Goal: Task Accomplishment & Management: Manage account settings

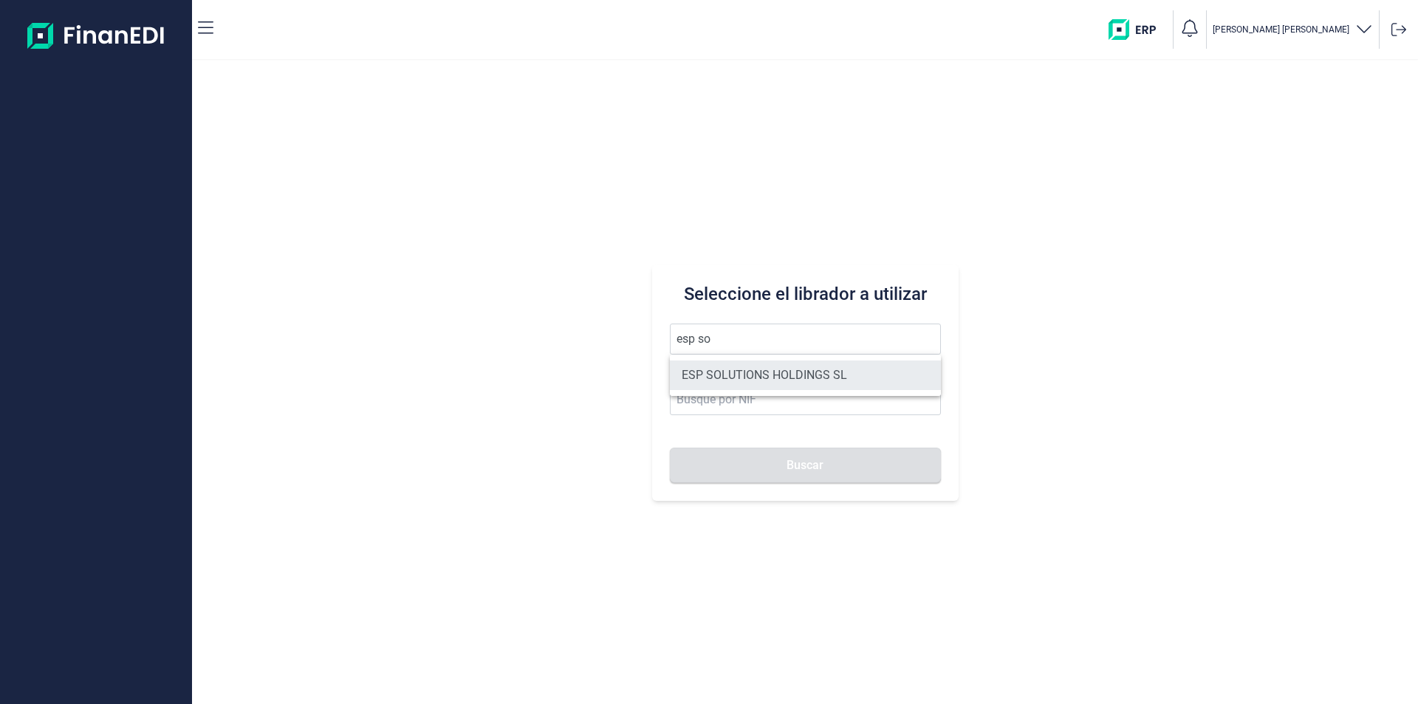
click at [759, 375] on li "ESP SOLUTIONS HOLDINGS SL" at bounding box center [805, 375] width 271 height 30
type input "ESP SOLUTIONS HOLDINGS SL"
type input "B10950939"
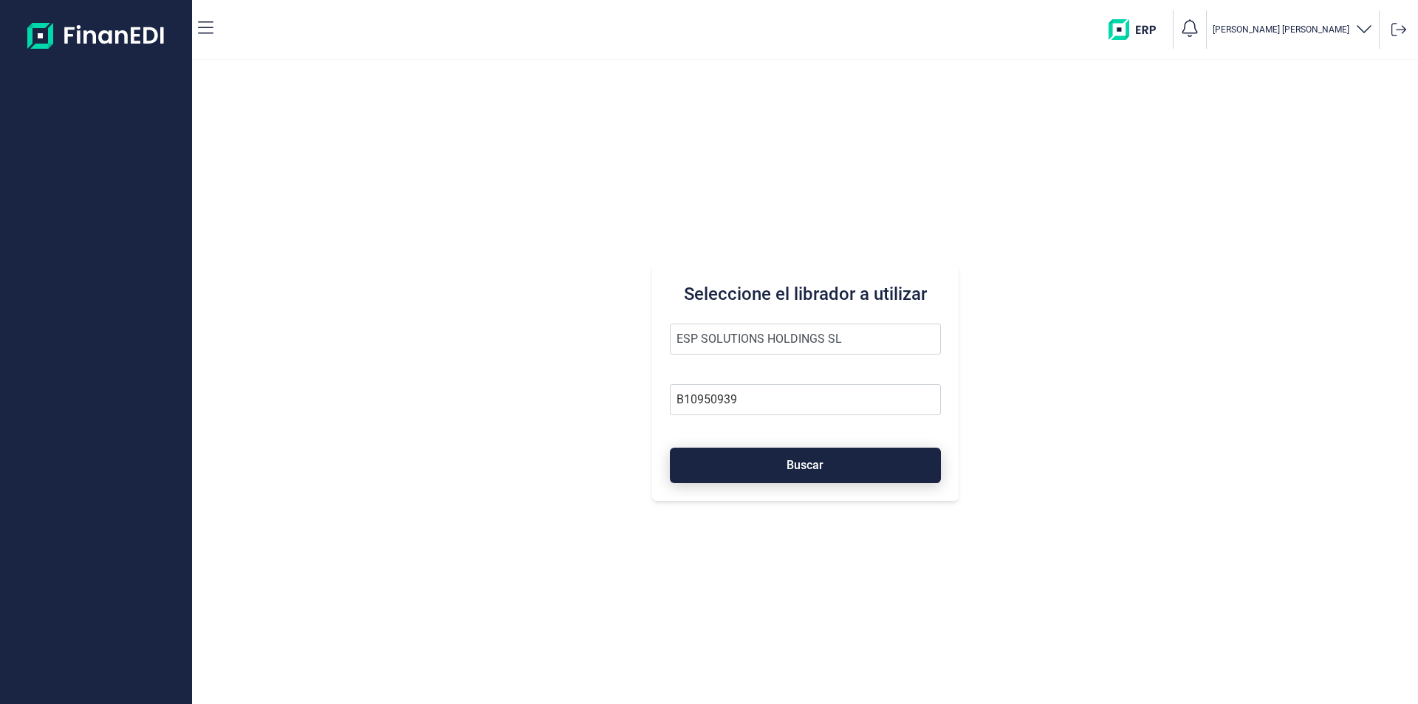
click at [815, 464] on span "Buscar" at bounding box center [804, 464] width 37 height 11
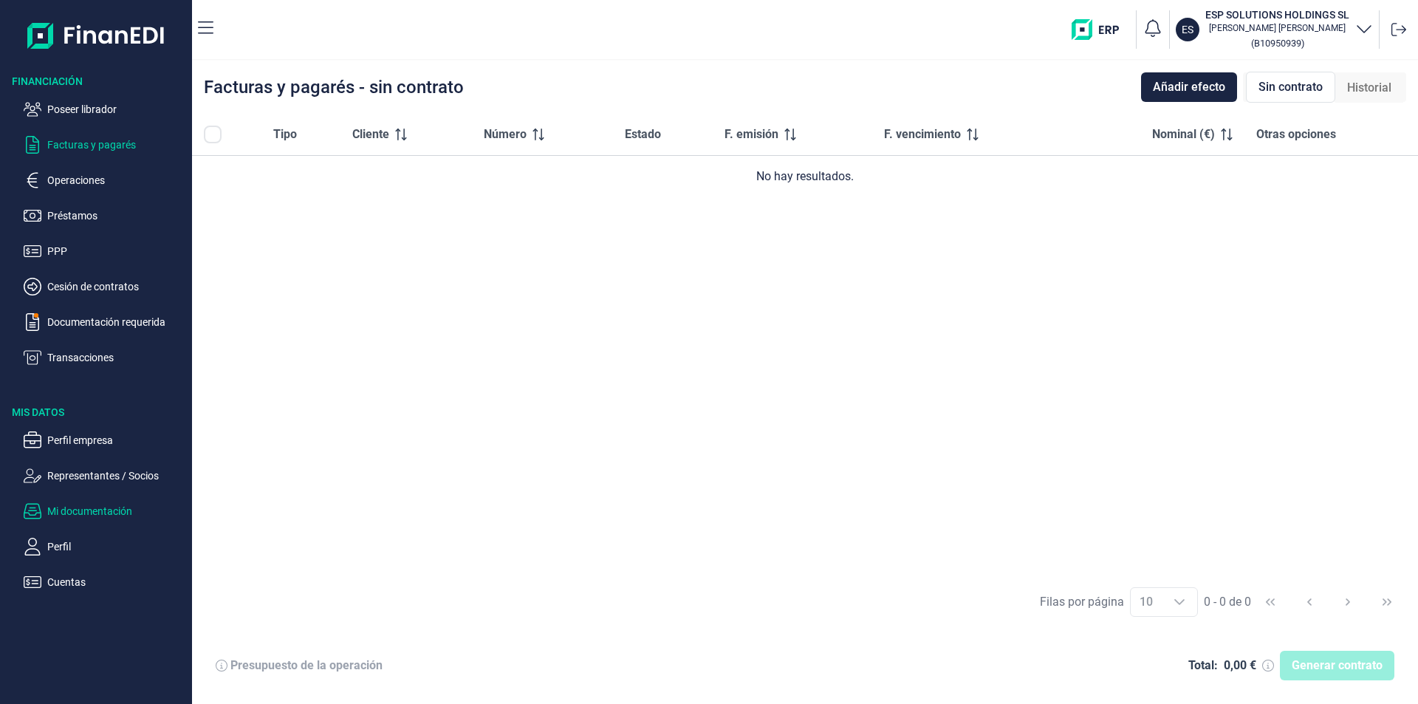
click at [92, 509] on p "Mi documentación" at bounding box center [116, 511] width 139 height 18
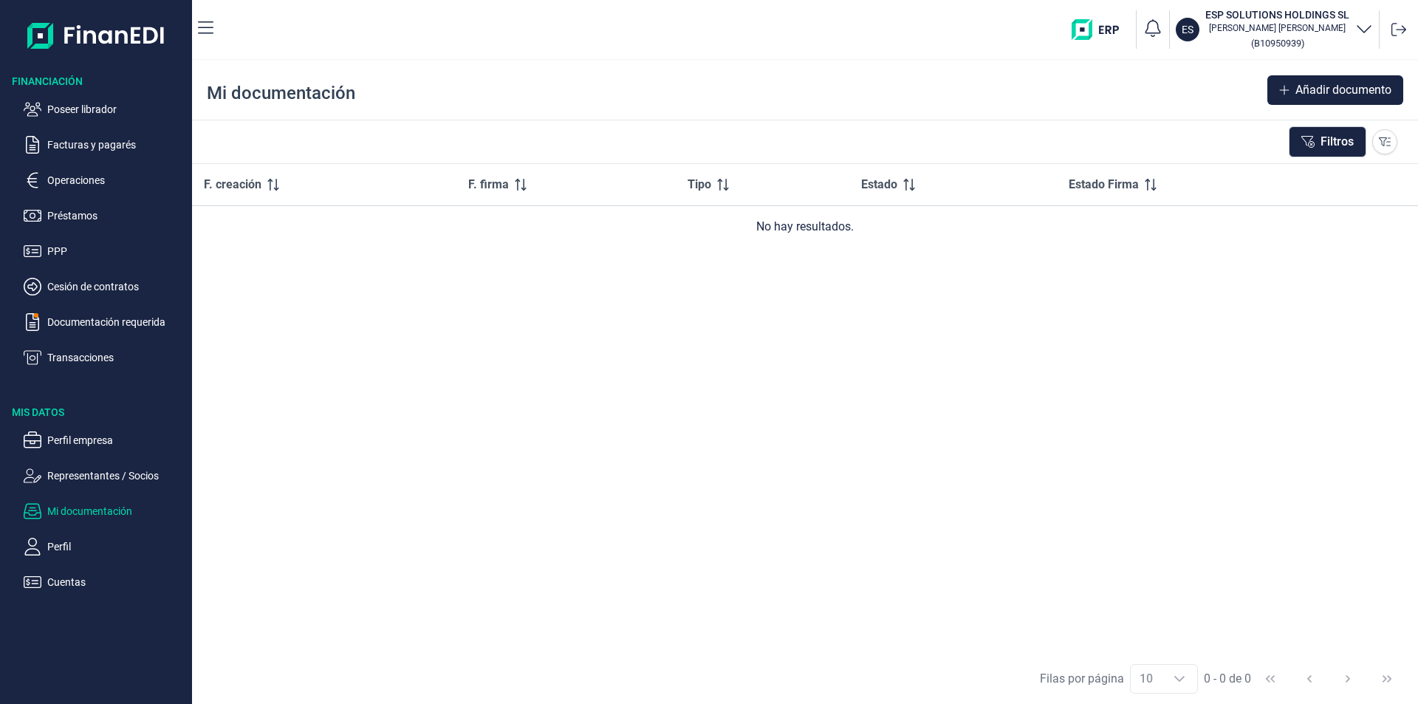
click at [808, 374] on div "F. creación F. firma Tipo Estado Estado Firma No hay resultados." at bounding box center [805, 408] width 1226 height 489
click at [114, 106] on p "Poseer librador" at bounding box center [116, 109] width 139 height 18
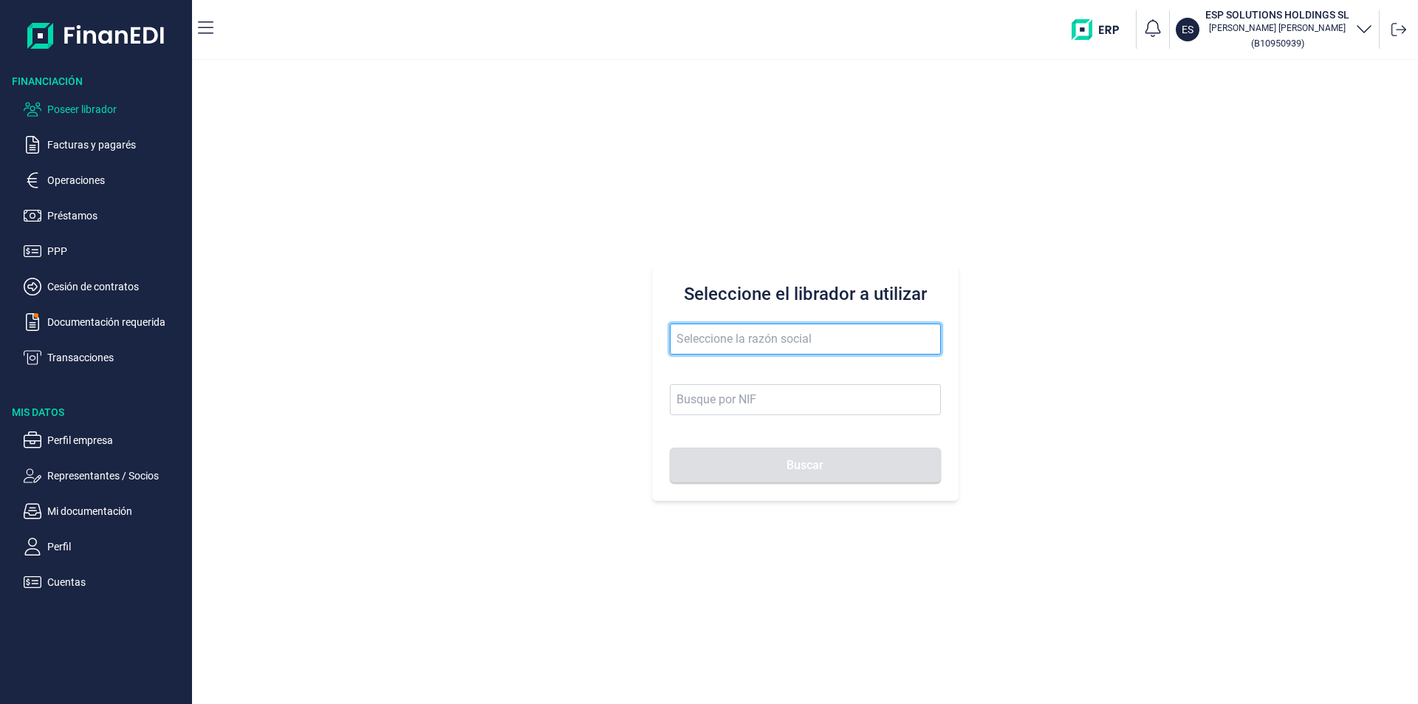
click at [726, 348] on input "text" at bounding box center [805, 338] width 271 height 31
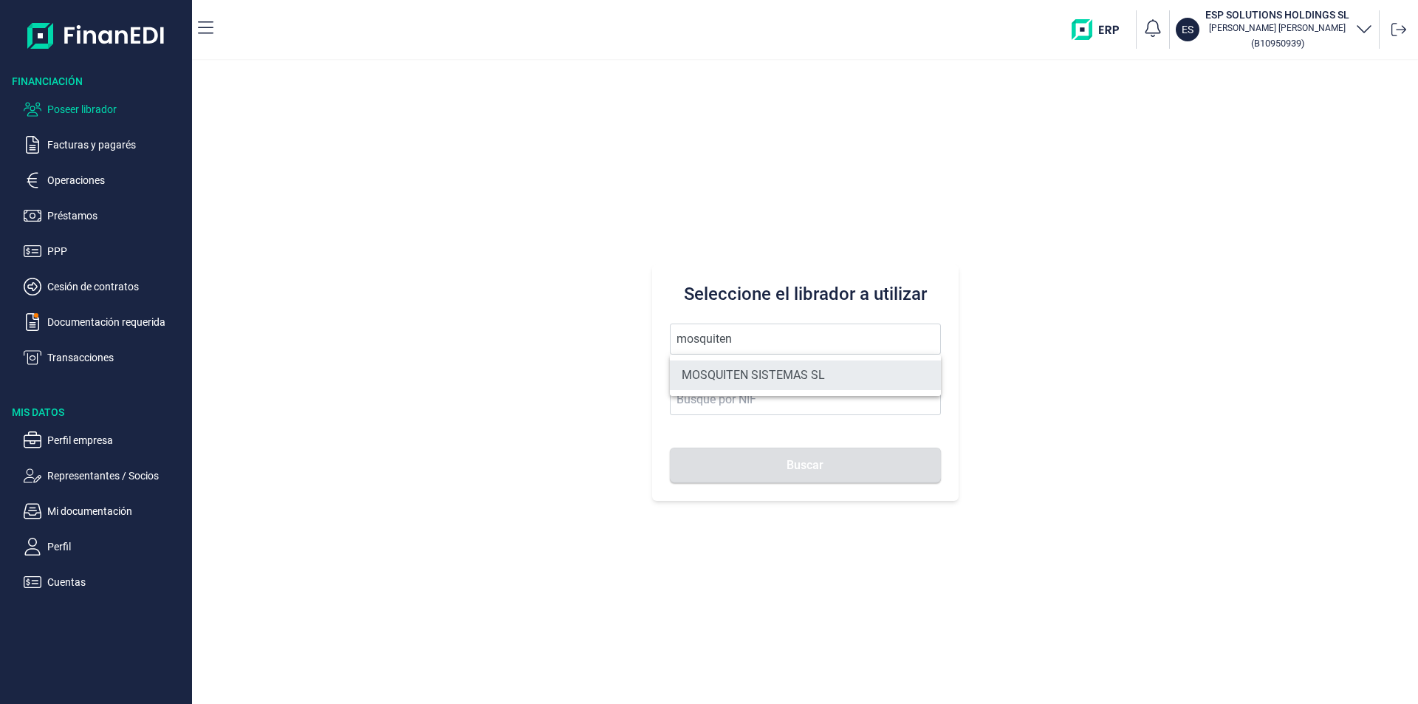
click at [735, 370] on li "MOSQUITEN SISTEMAS SL" at bounding box center [805, 375] width 271 height 30
type input "MOSQUITEN SISTEMAS SL"
type input "B90198250"
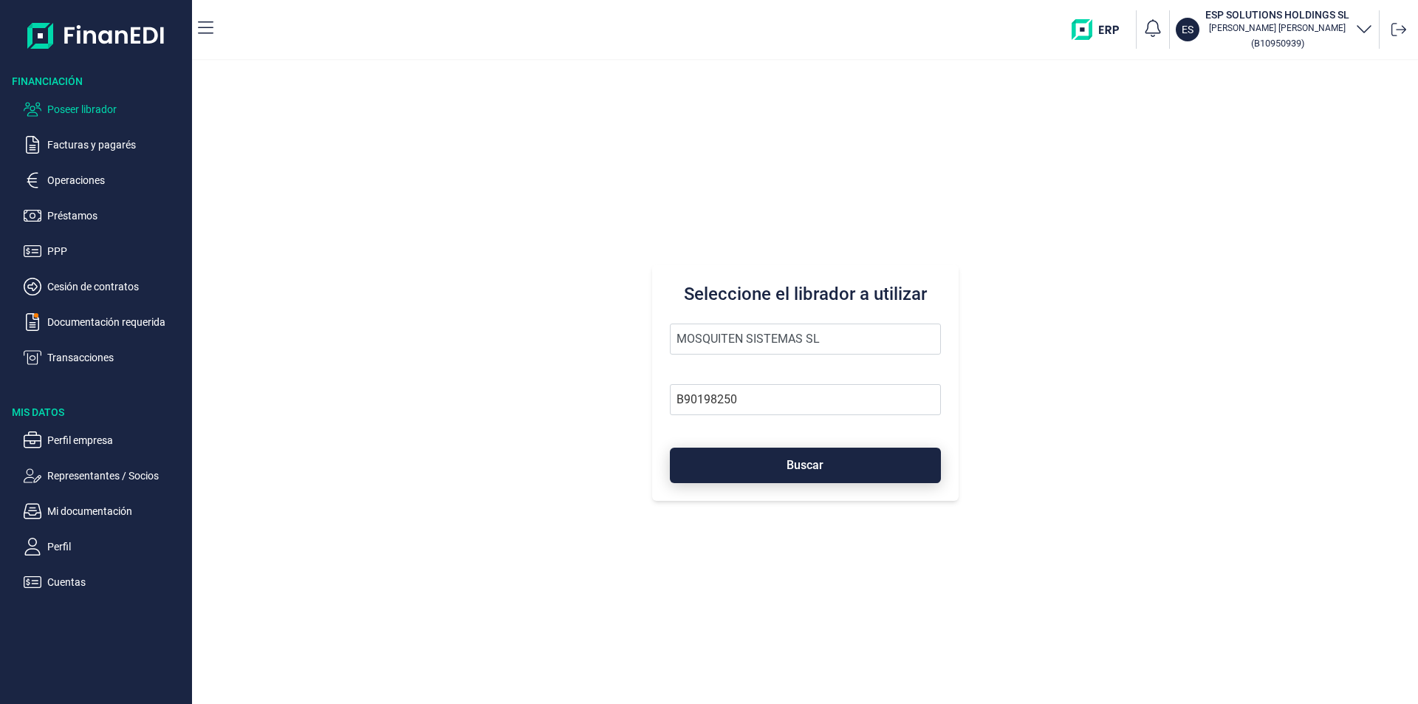
click at [765, 463] on button "Buscar" at bounding box center [805, 464] width 271 height 35
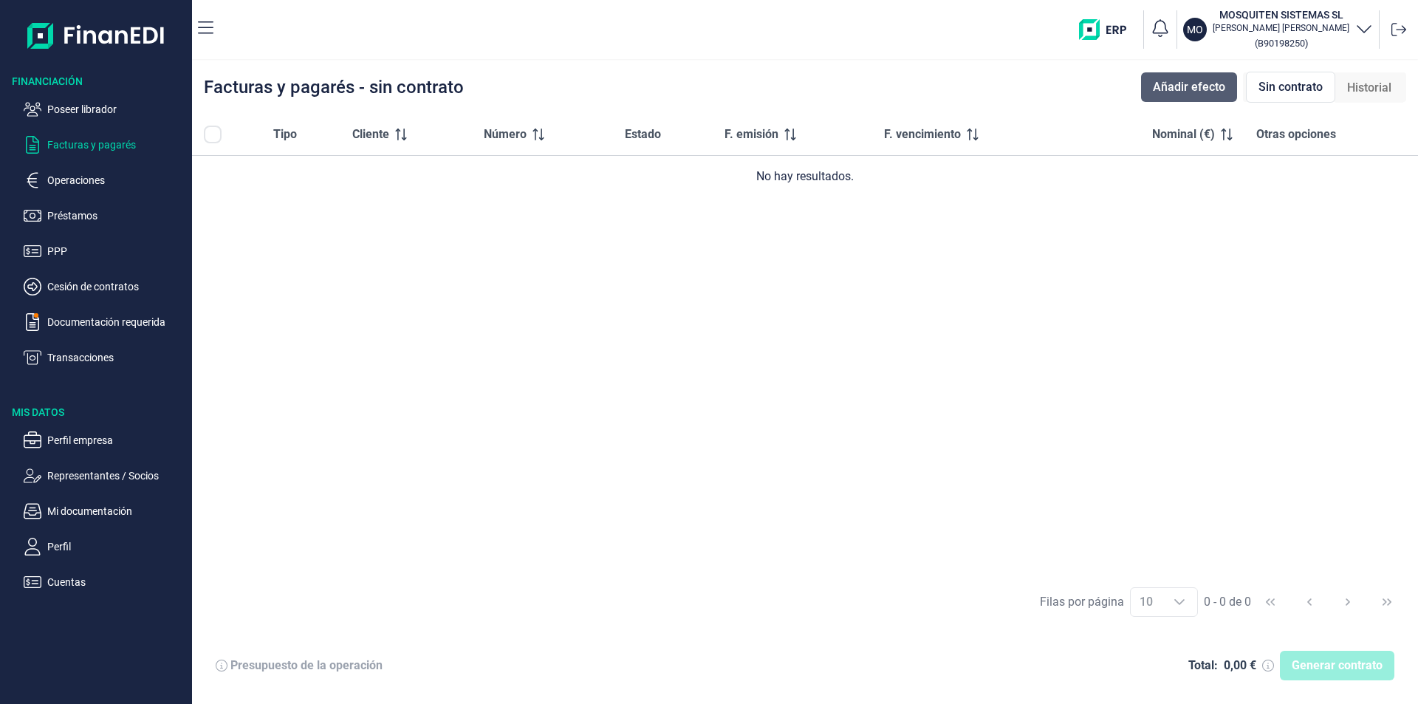
click at [1194, 80] on span "Añadir efecto" at bounding box center [1189, 87] width 72 height 18
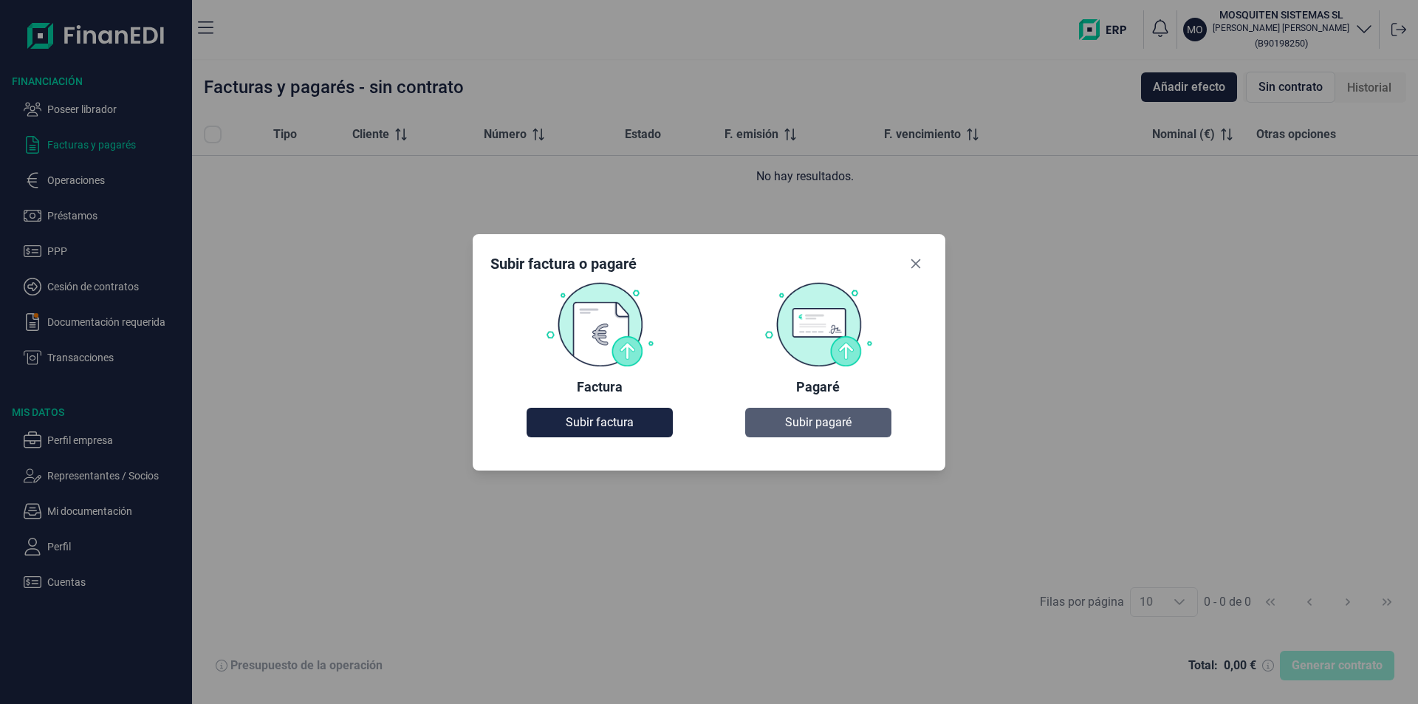
click at [818, 423] on span "Subir pagaré" at bounding box center [818, 422] width 66 height 18
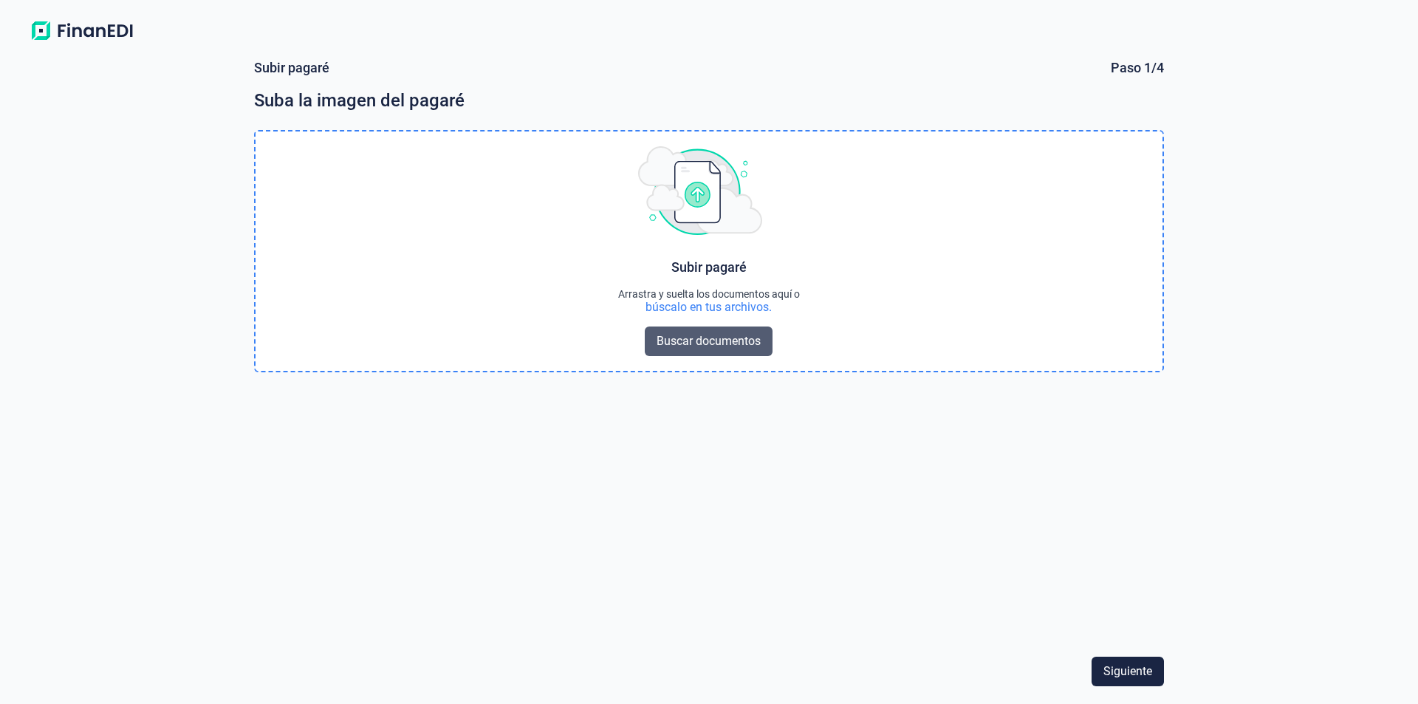
click at [665, 341] on span "Buscar documentos" at bounding box center [708, 341] width 104 height 18
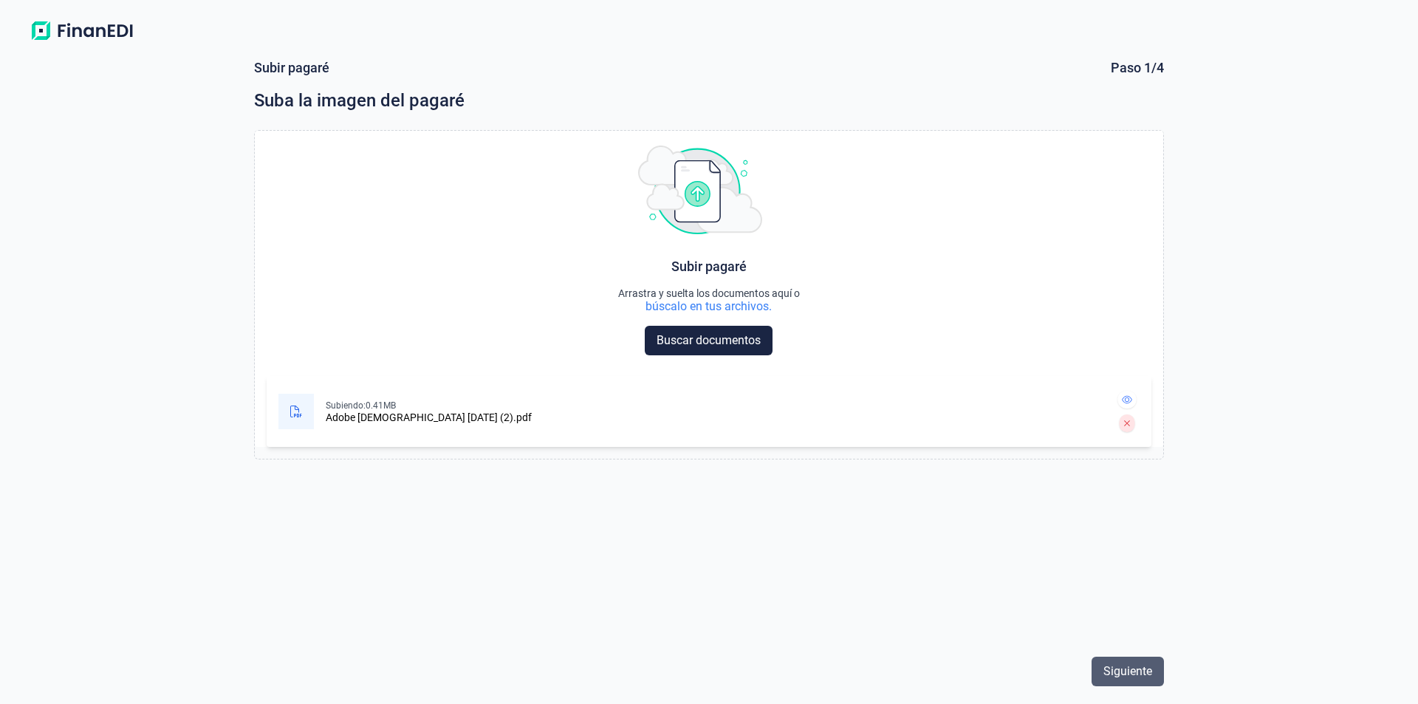
click at [1147, 671] on span "Siguiente" at bounding box center [1127, 671] width 49 height 18
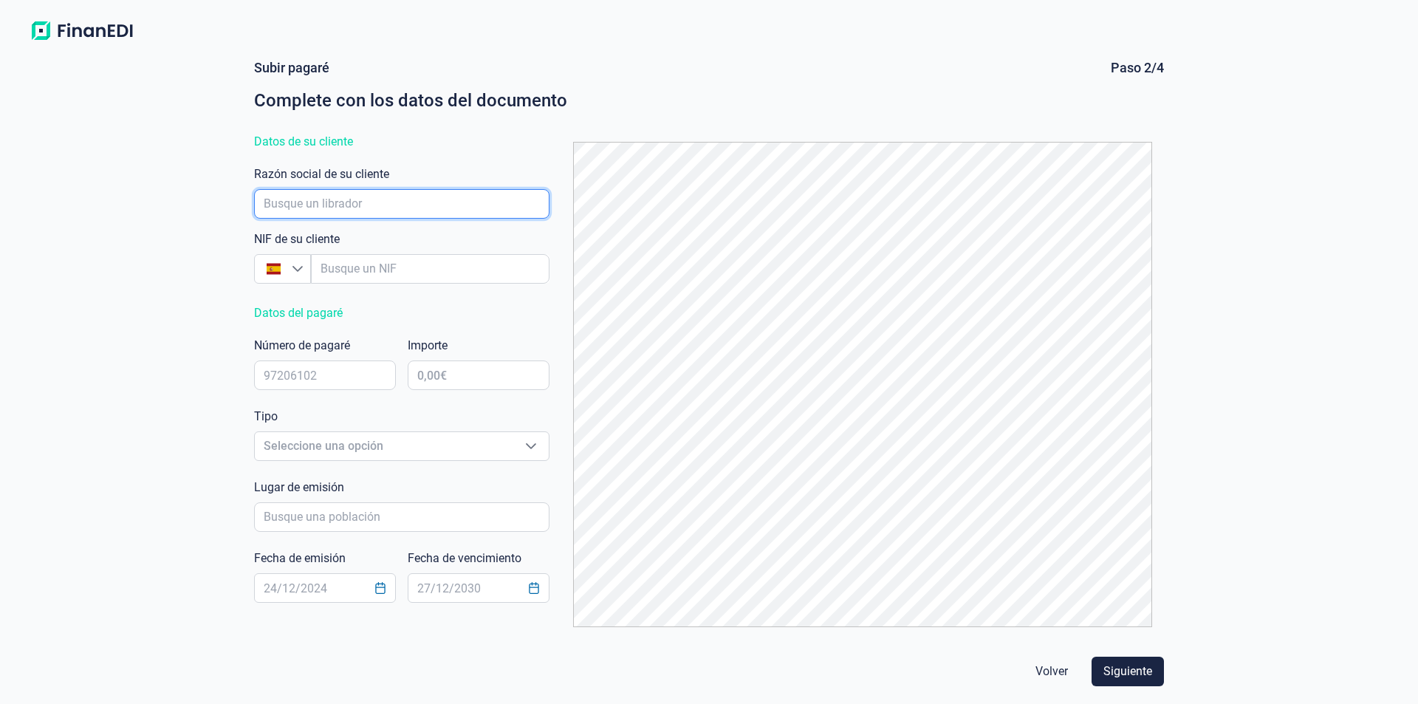
click at [294, 199] on input "empresaAutocomplete" at bounding box center [401, 204] width 295 height 30
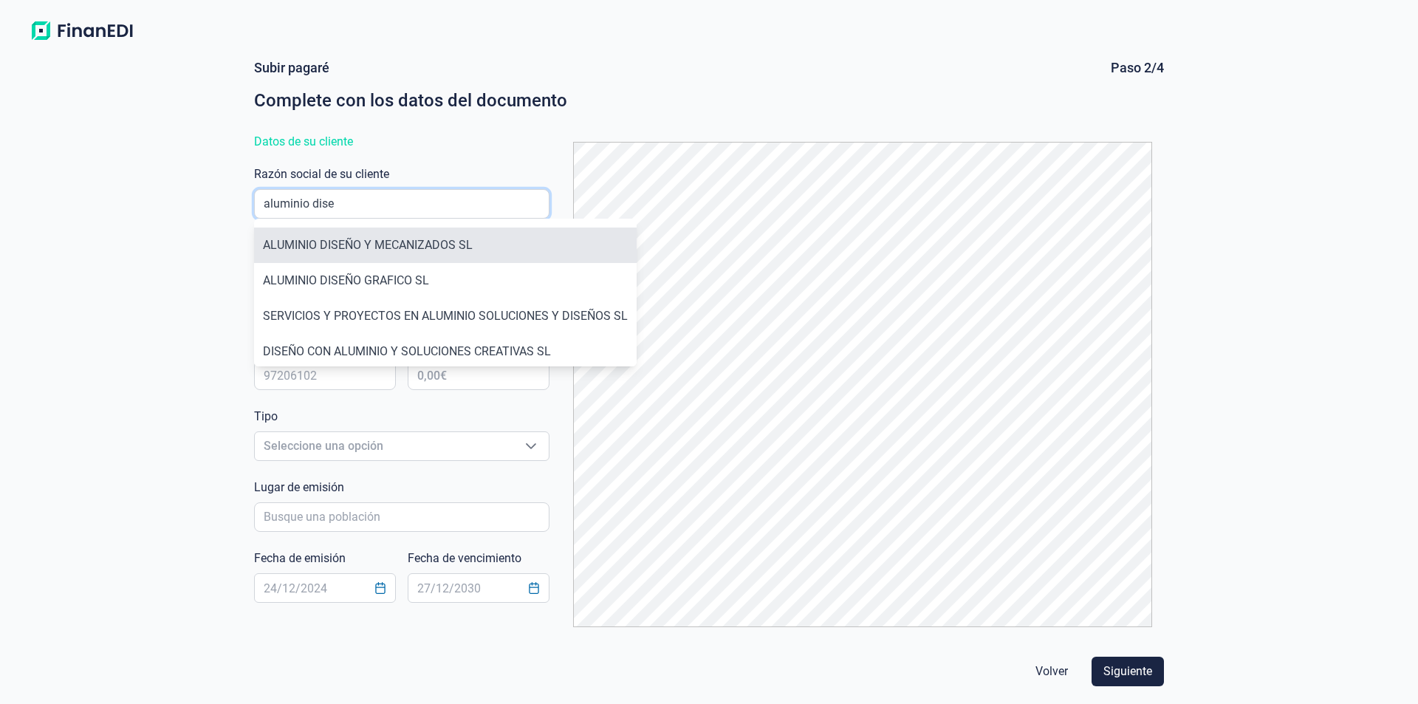
type input "aluminio dise"
click at [388, 246] on li "ALUMINIO DISEÑO Y MECANIZADOS SL" at bounding box center [445, 244] width 382 height 35
type input "B91984104"
type input "ALUMINIO DISEÑO Y MECANIZADOS SL"
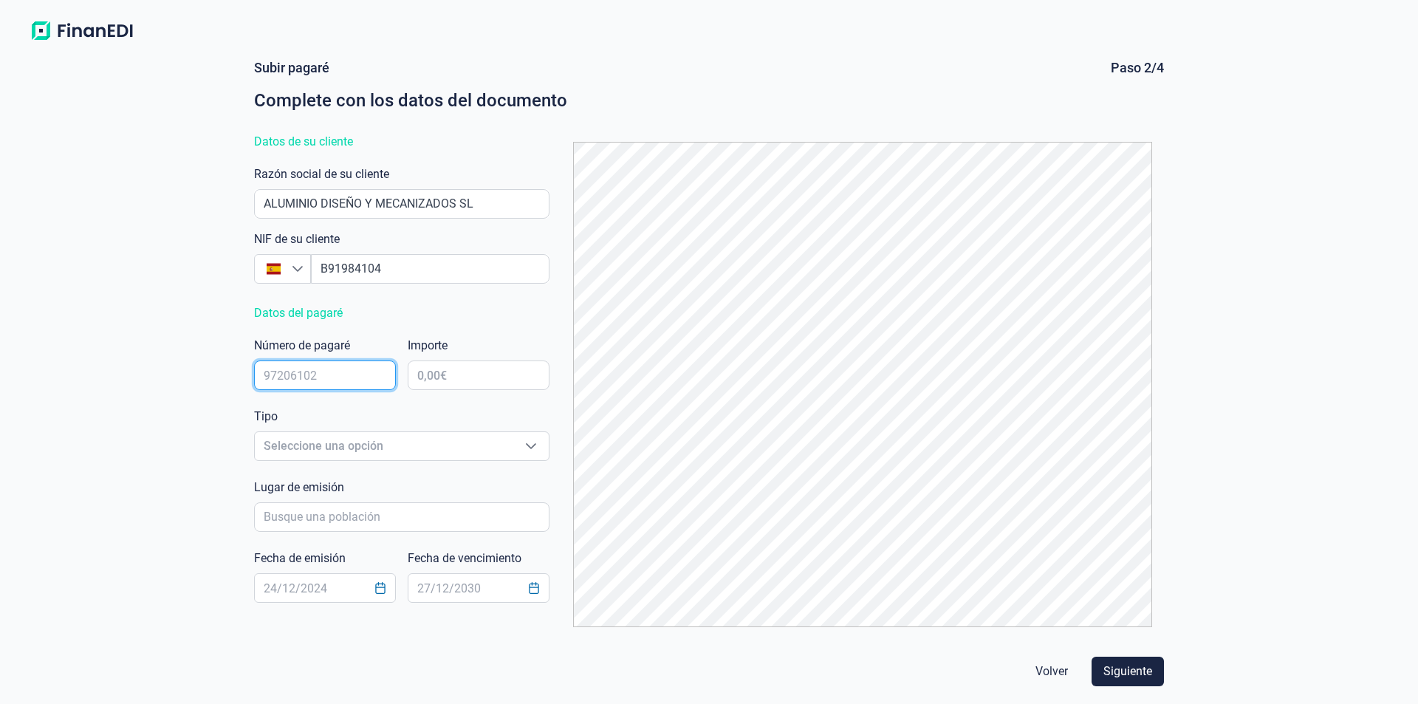
click at [289, 376] on input "text" at bounding box center [325, 375] width 142 height 30
click at [280, 374] on input "91171664" at bounding box center [325, 375] width 142 height 30
click at [289, 373] on input "91171664" at bounding box center [325, 375] width 142 height 30
click at [295, 374] on input "91171664" at bounding box center [325, 375] width 142 height 30
click at [313, 374] on input "91171664" at bounding box center [325, 375] width 142 height 30
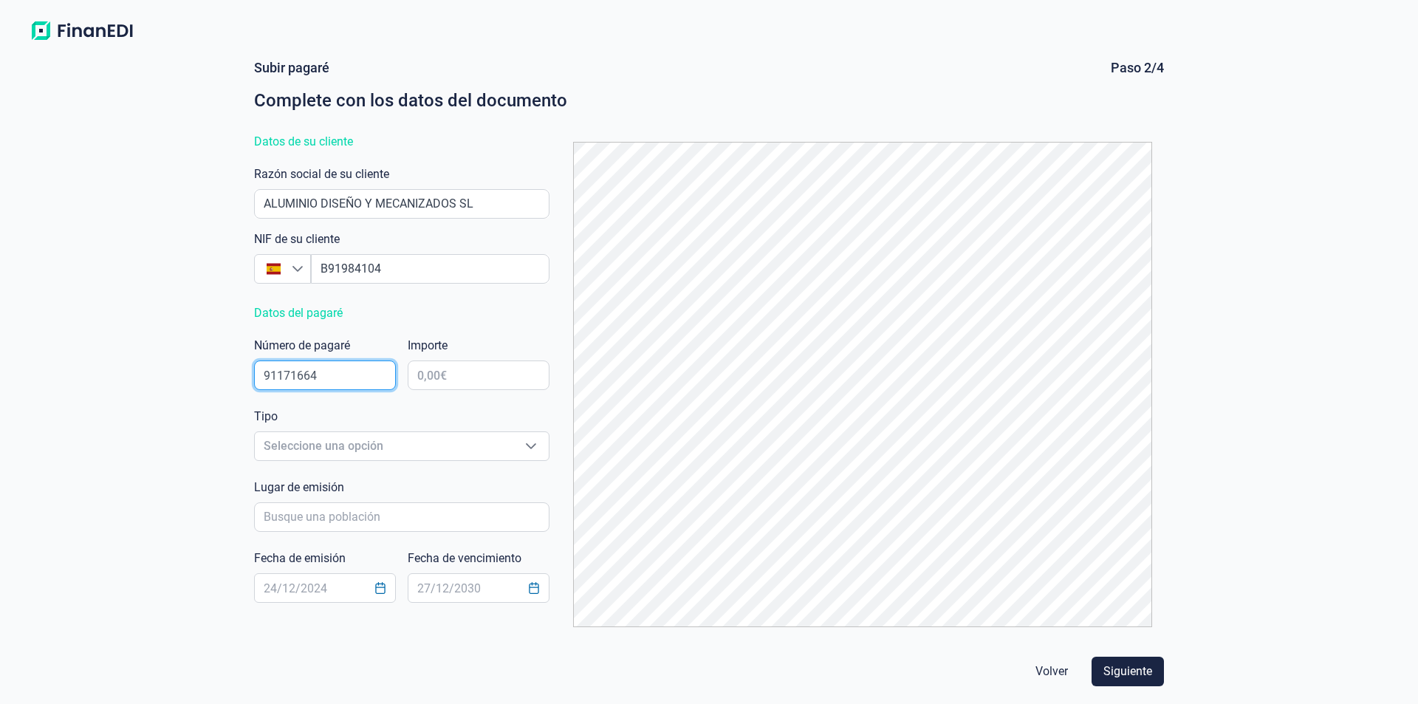
click at [283, 374] on input "91171664" at bounding box center [325, 375] width 142 height 30
type input "91171664"
click at [444, 374] on input "text" at bounding box center [479, 375] width 142 height 30
drag, startPoint x: 472, startPoint y: 371, endPoint x: 554, endPoint y: 375, distance: 82.1
click at [554, 375] on div "Subir pagaré Paso 2/4 Complete con los datos del documento Datos de su cliente …" at bounding box center [708, 349] width 921 height 580
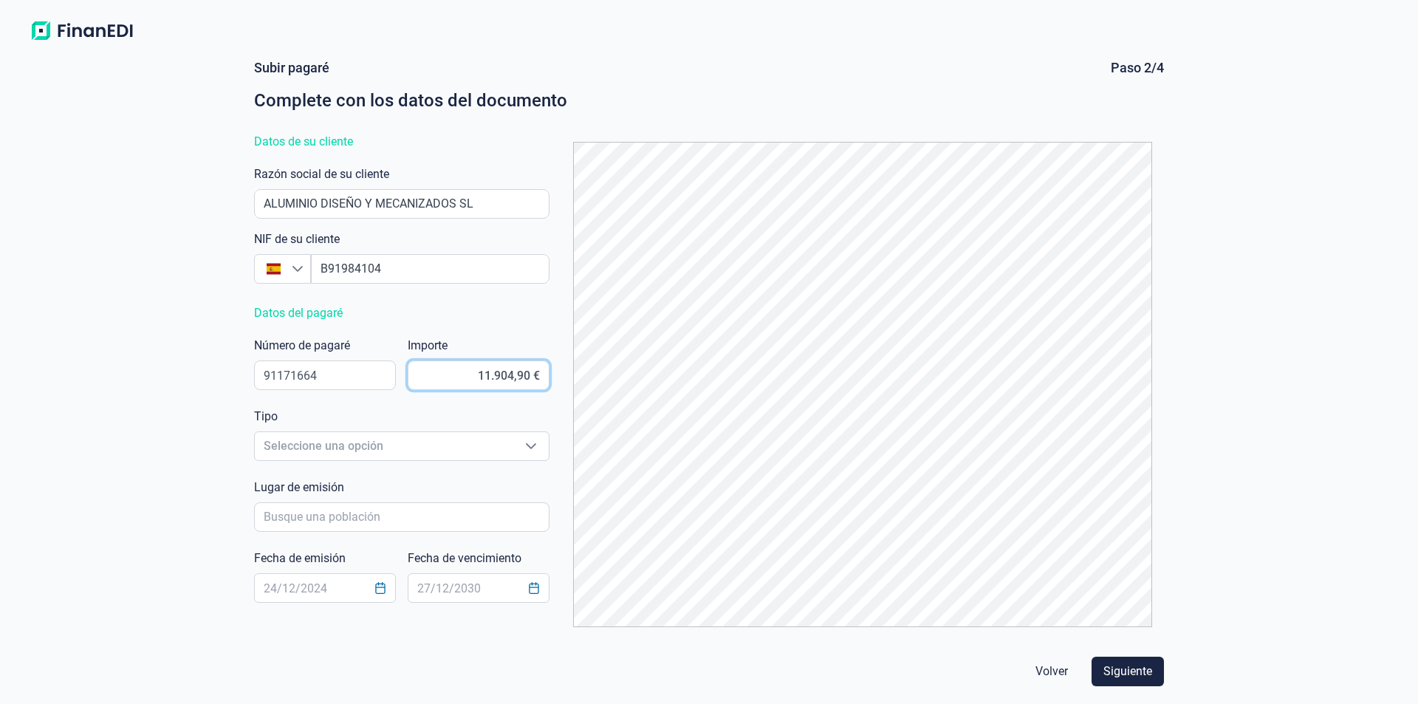
type input "11.904,98 €"
click at [311, 441] on span "Seleccione una opción" at bounding box center [384, 446] width 258 height 28
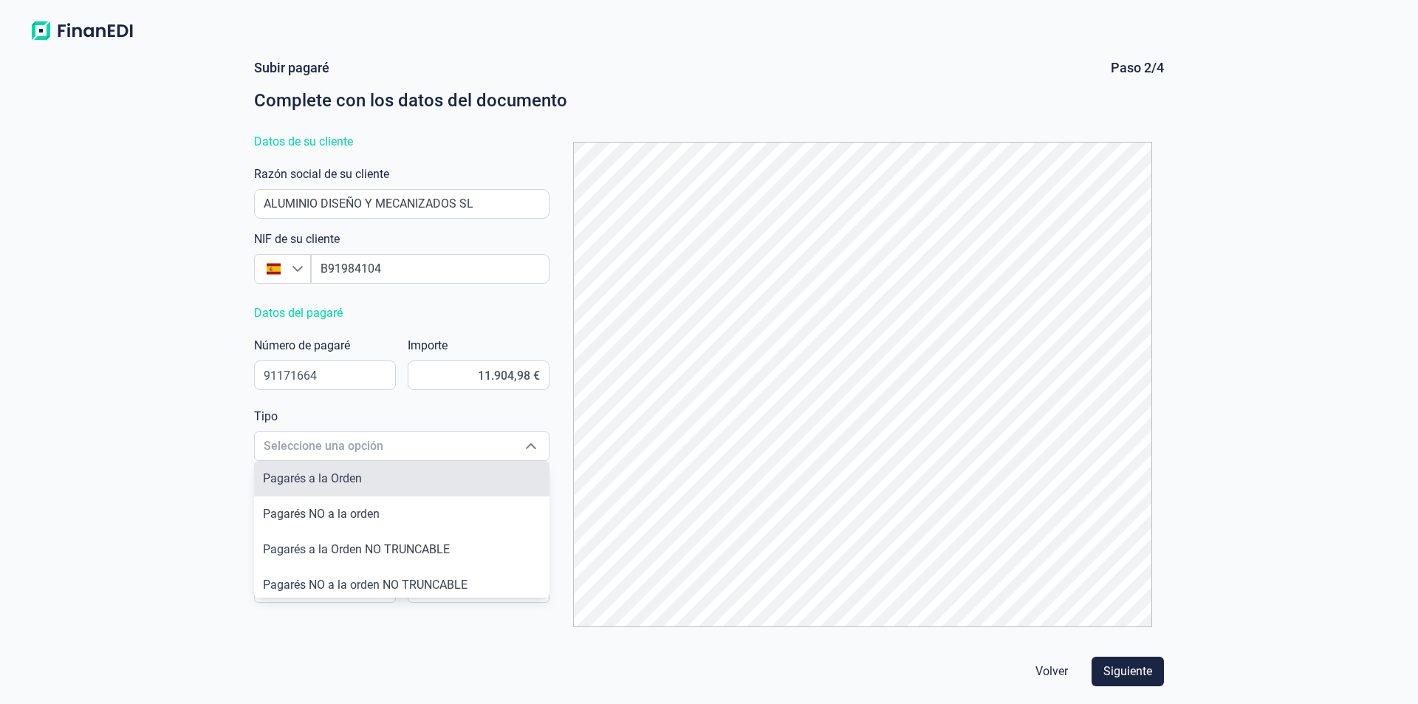
click at [339, 479] on span "Pagarés a la Orden" at bounding box center [312, 478] width 99 height 14
type input "Pagarés a la Orden"
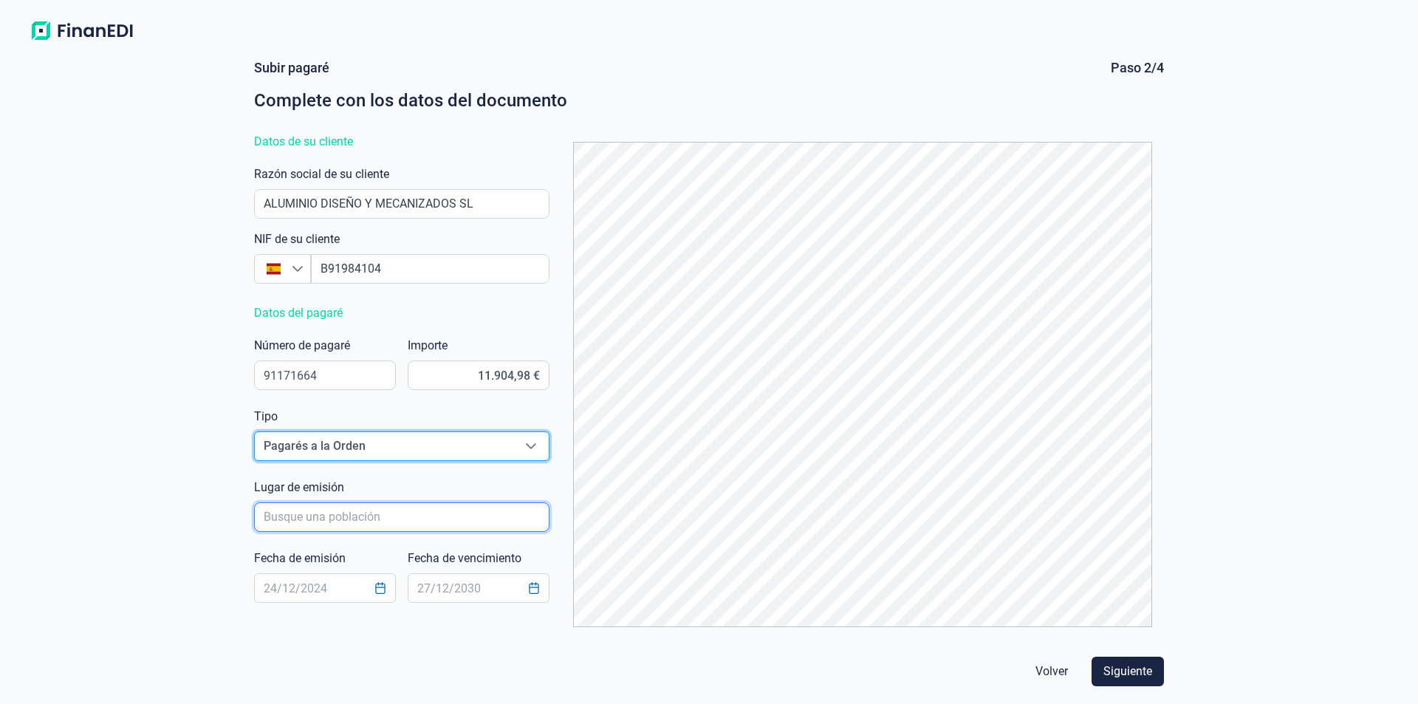
click at [306, 521] on input "poblacionAutocomplete" at bounding box center [401, 517] width 295 height 30
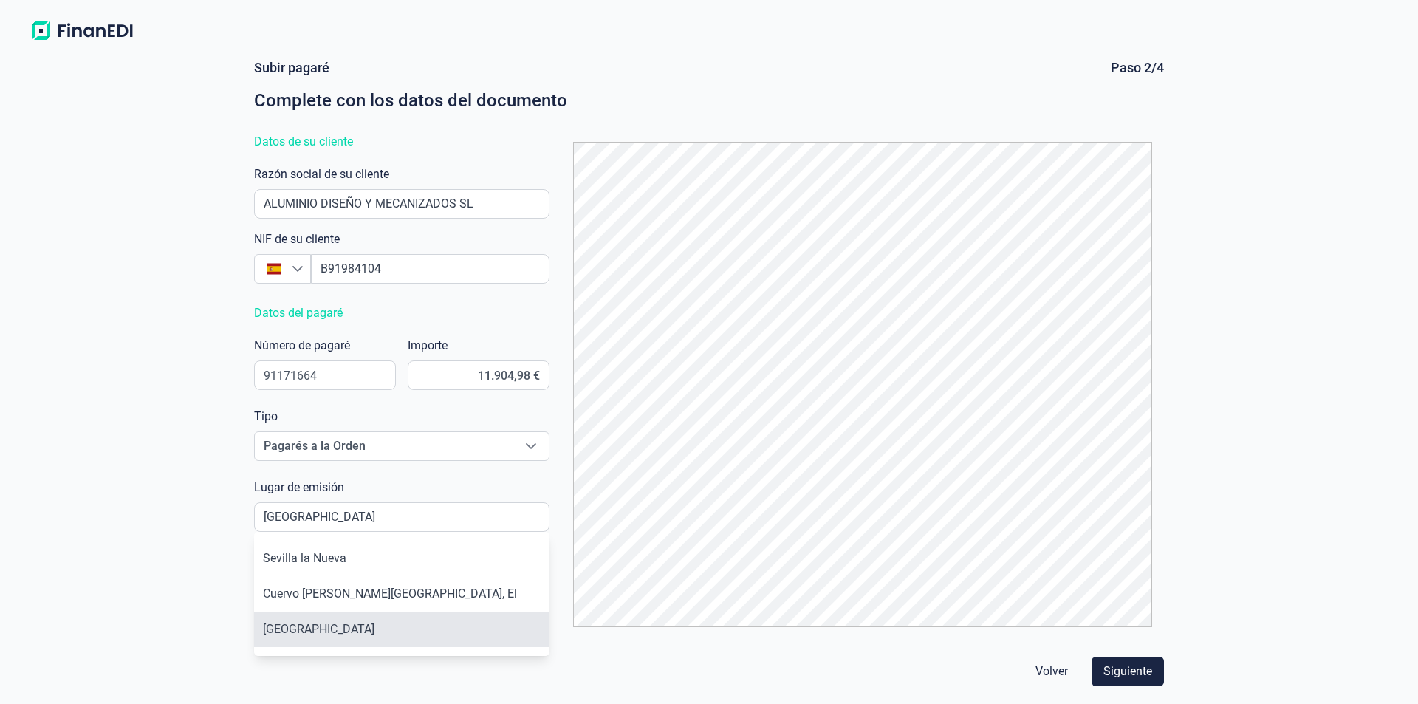
click at [281, 634] on li "Sevilla" at bounding box center [401, 628] width 295 height 35
type input "Sevilla"
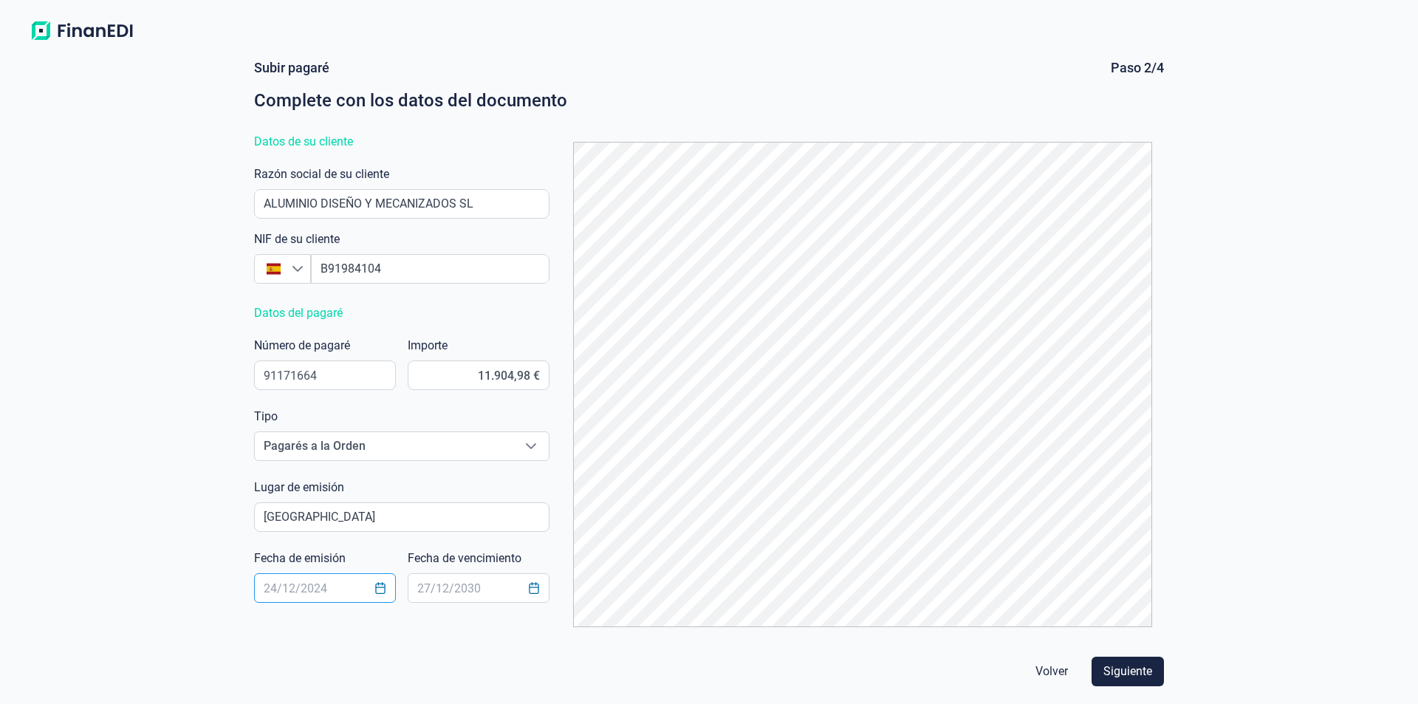
click at [269, 592] on input "text" at bounding box center [325, 588] width 142 height 30
type input "08/10/2025"
click at [439, 586] on input "text" at bounding box center [479, 588] width 142 height 30
type input "02/02/2026"
click at [1136, 671] on span "Siguiente" at bounding box center [1127, 671] width 49 height 18
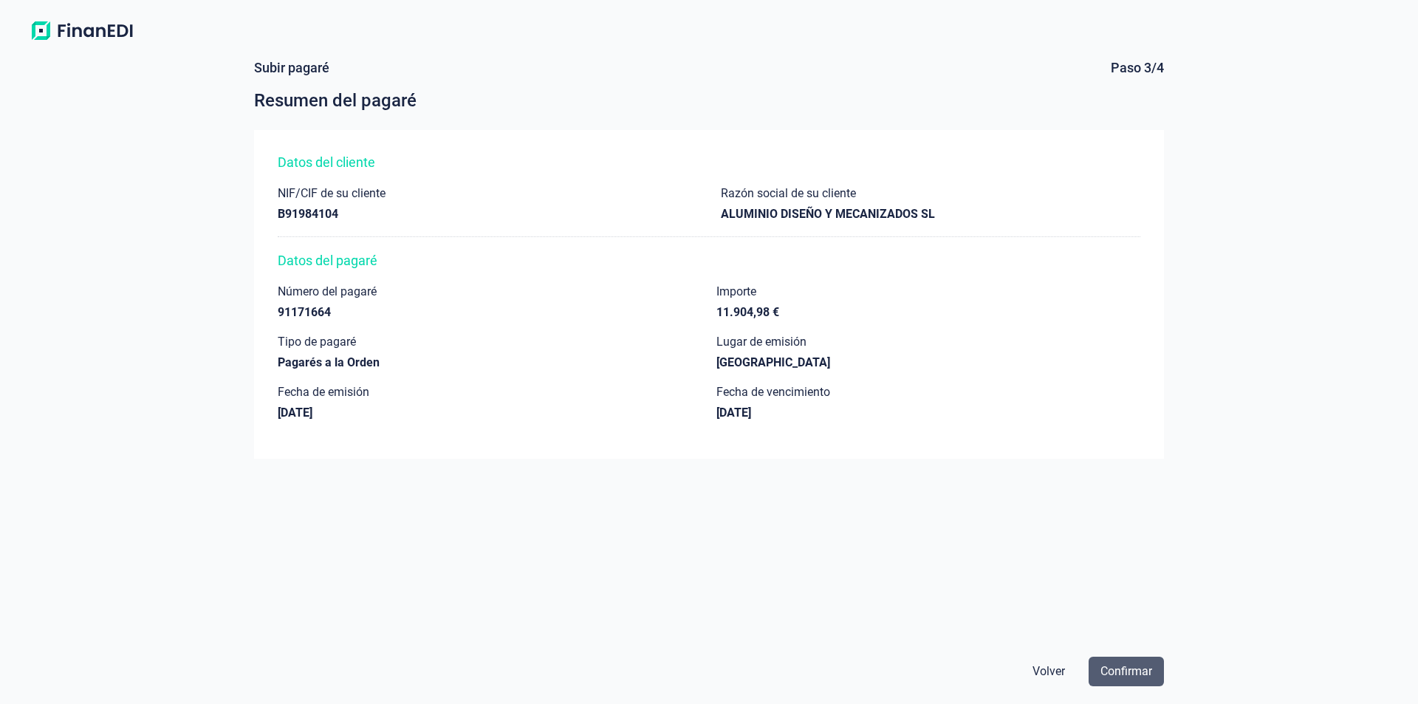
click at [1114, 671] on span "Confirmar" at bounding box center [1126, 671] width 52 height 18
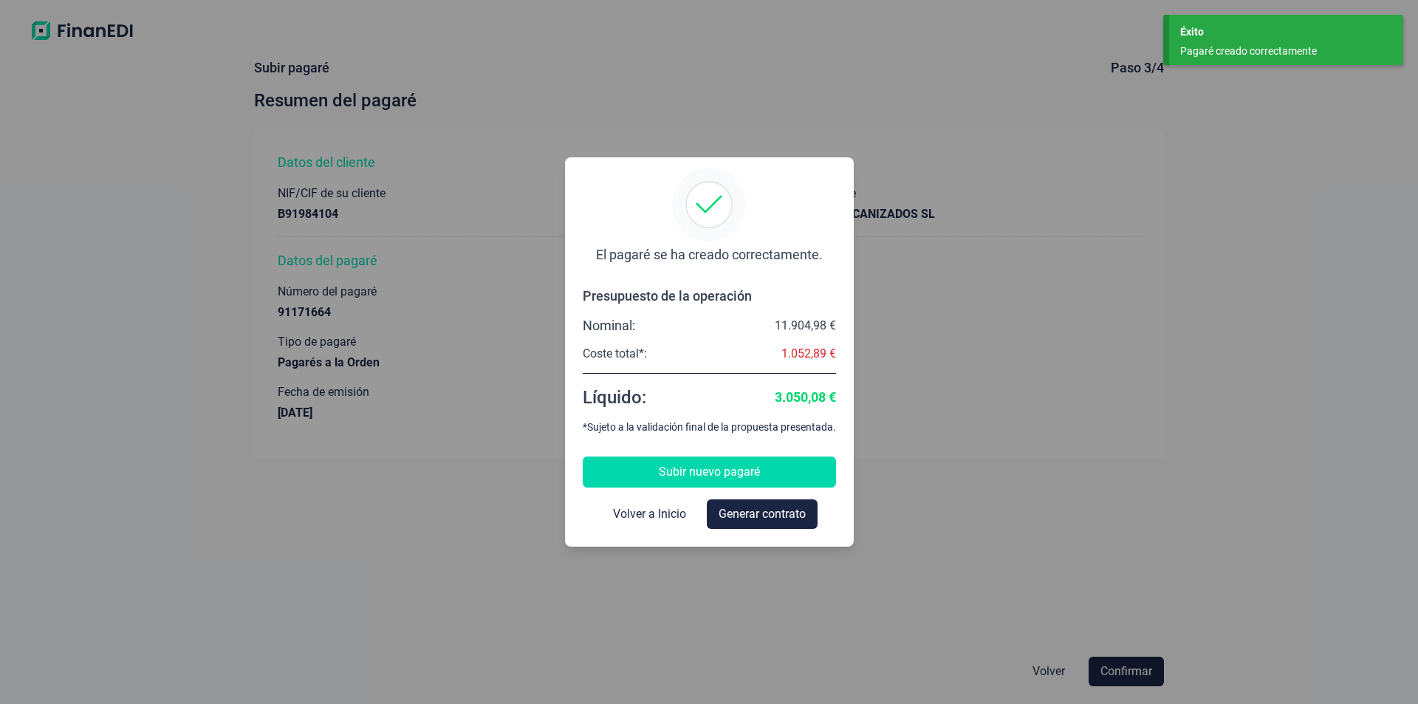
click at [656, 478] on button "Subir nuevo pagaré" at bounding box center [709, 471] width 253 height 31
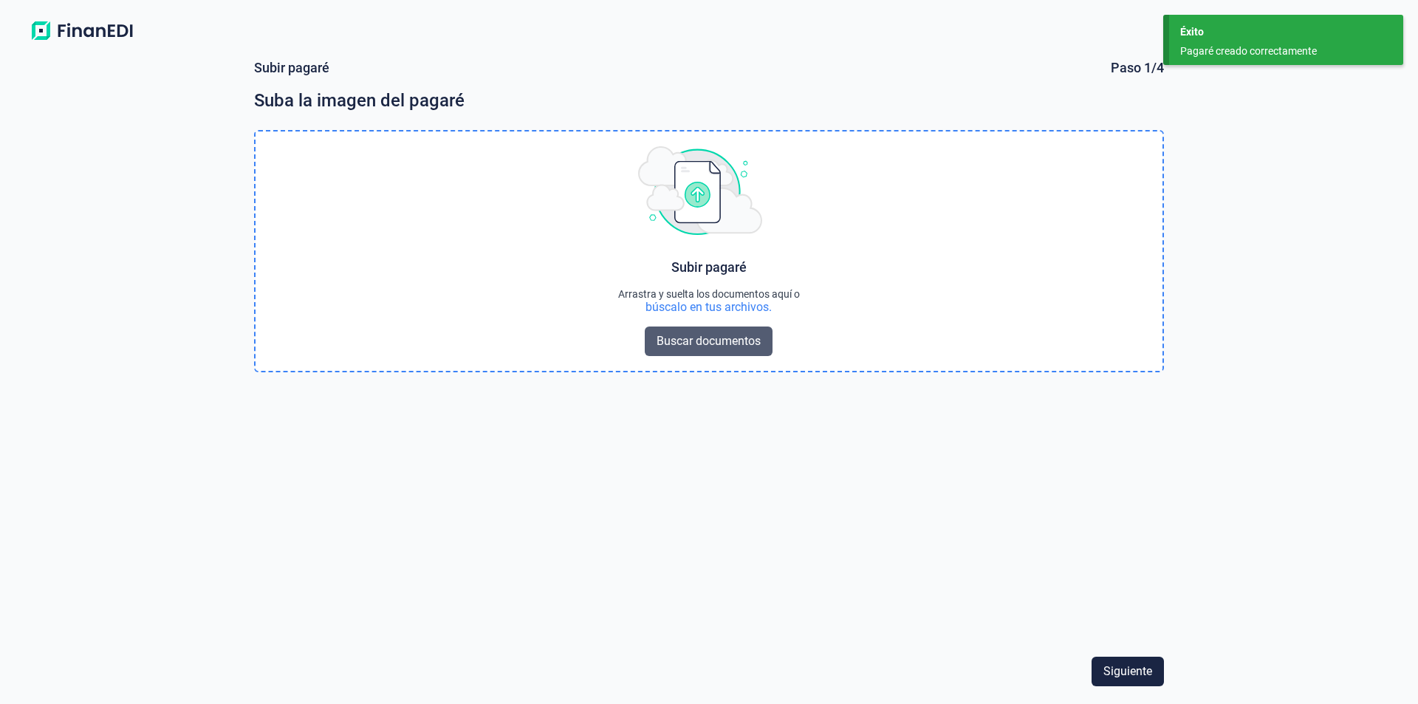
click at [687, 340] on span "Buscar documentos" at bounding box center [708, 341] width 104 height 18
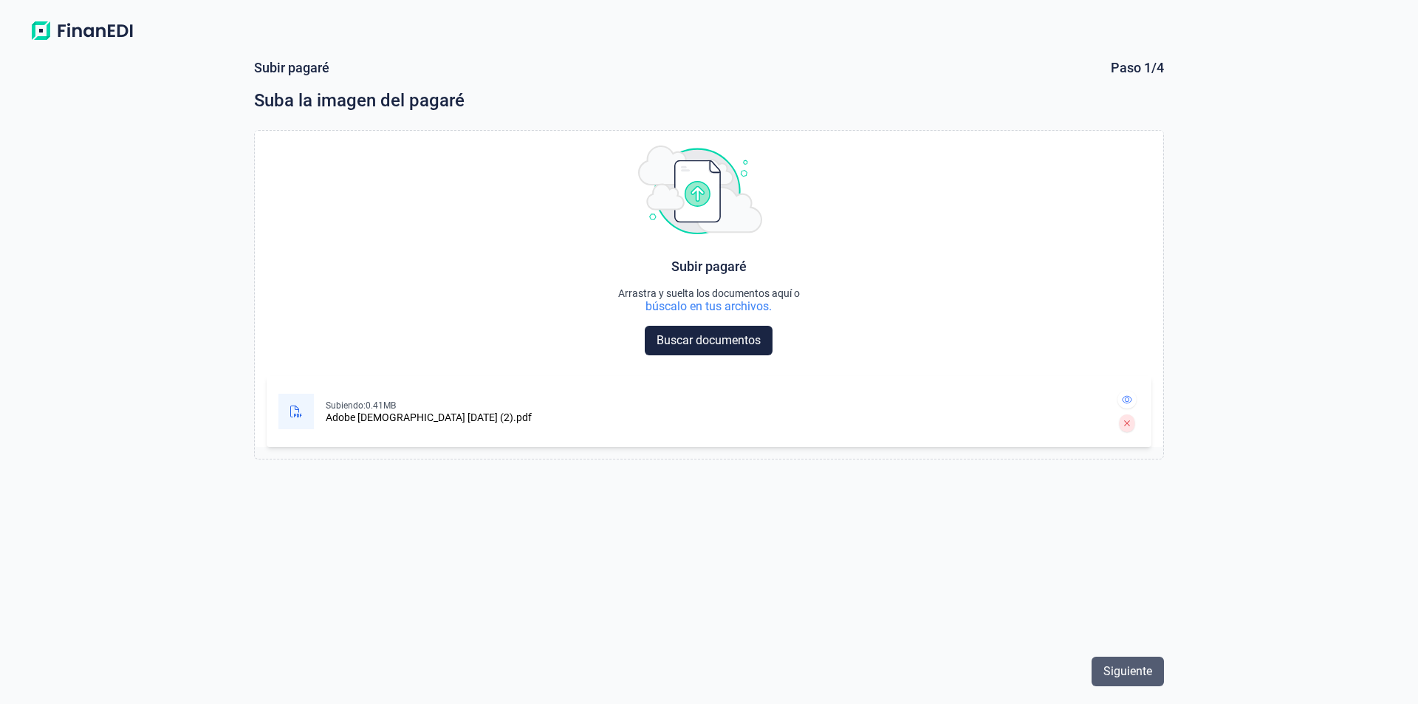
click at [1119, 670] on span "Siguiente" at bounding box center [1127, 671] width 49 height 18
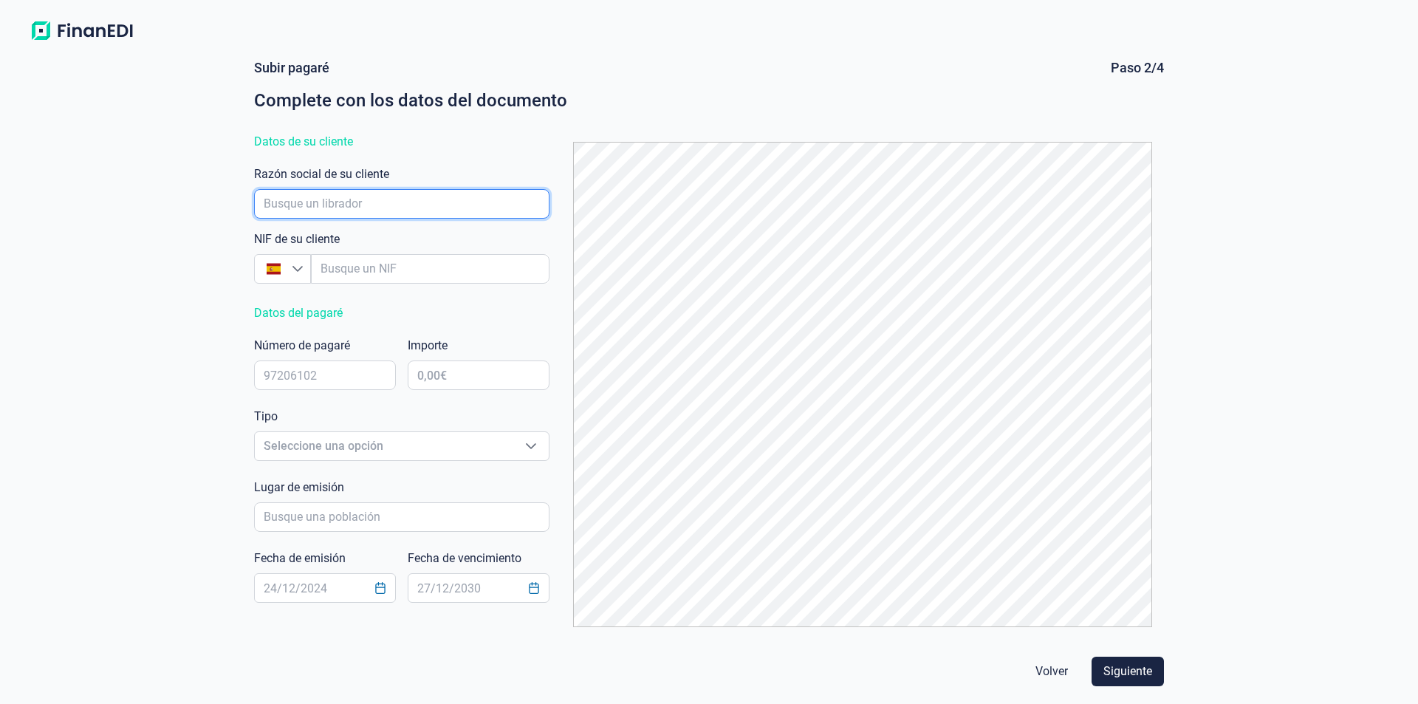
click at [339, 202] on input "empresaAutocomplete" at bounding box center [401, 204] width 295 height 30
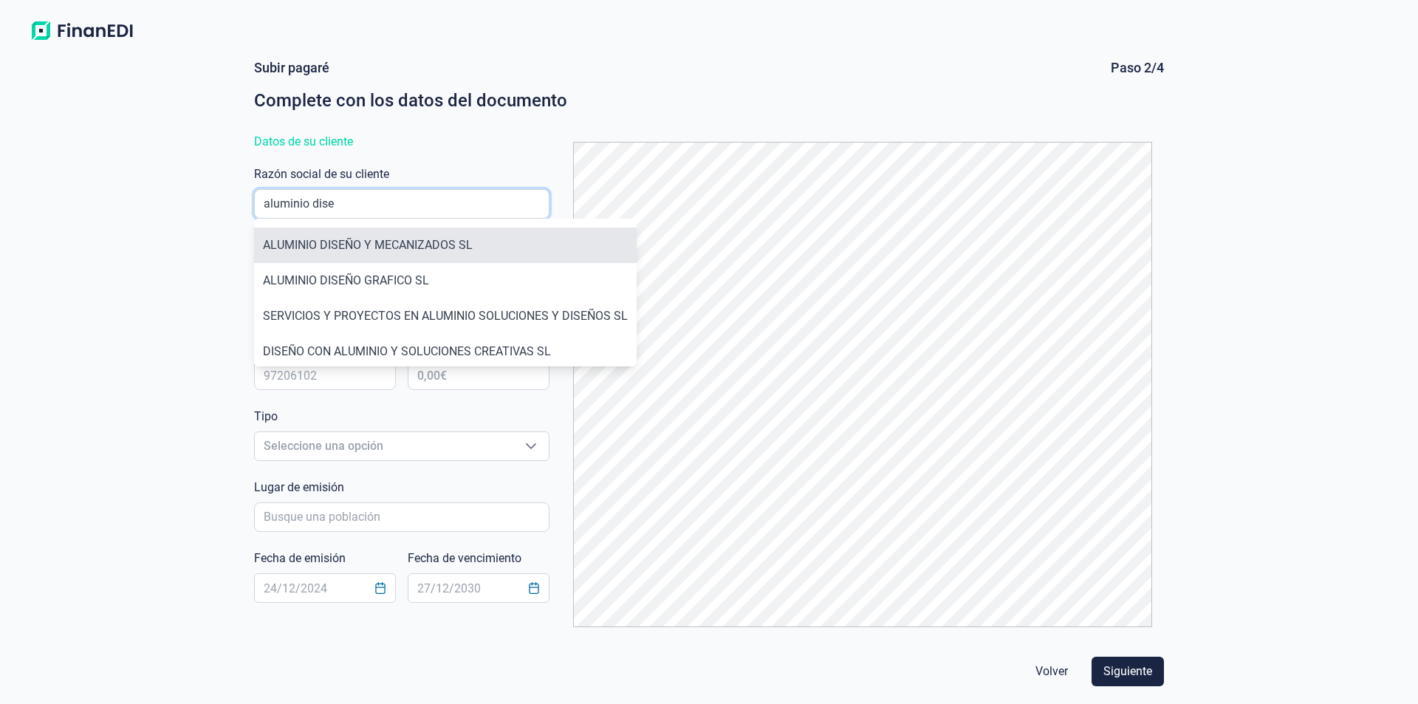
type input "aluminio dise"
click at [389, 244] on li "ALUMINIO DISEÑO Y MECANIZADOS SL" at bounding box center [445, 244] width 382 height 35
type input "B91984104"
type input "ALUMINIO DISEÑO Y MECANIZADOS SL"
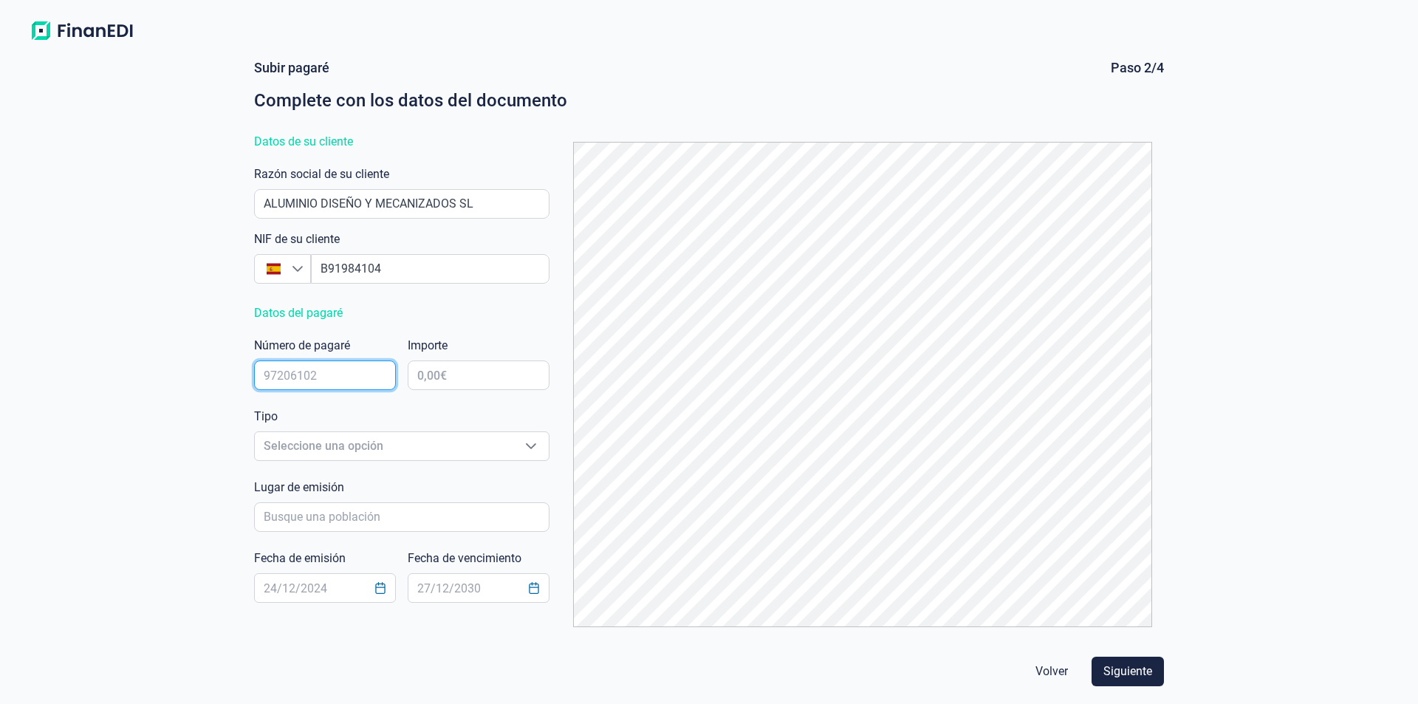
click at [304, 374] on input "text" at bounding box center [325, 375] width 142 height 30
type input "87574633"
click at [448, 377] on input "text" at bounding box center [479, 375] width 142 height 30
type input "8.823,45 €"
click at [337, 442] on span "Seleccione una opción" at bounding box center [384, 446] width 258 height 28
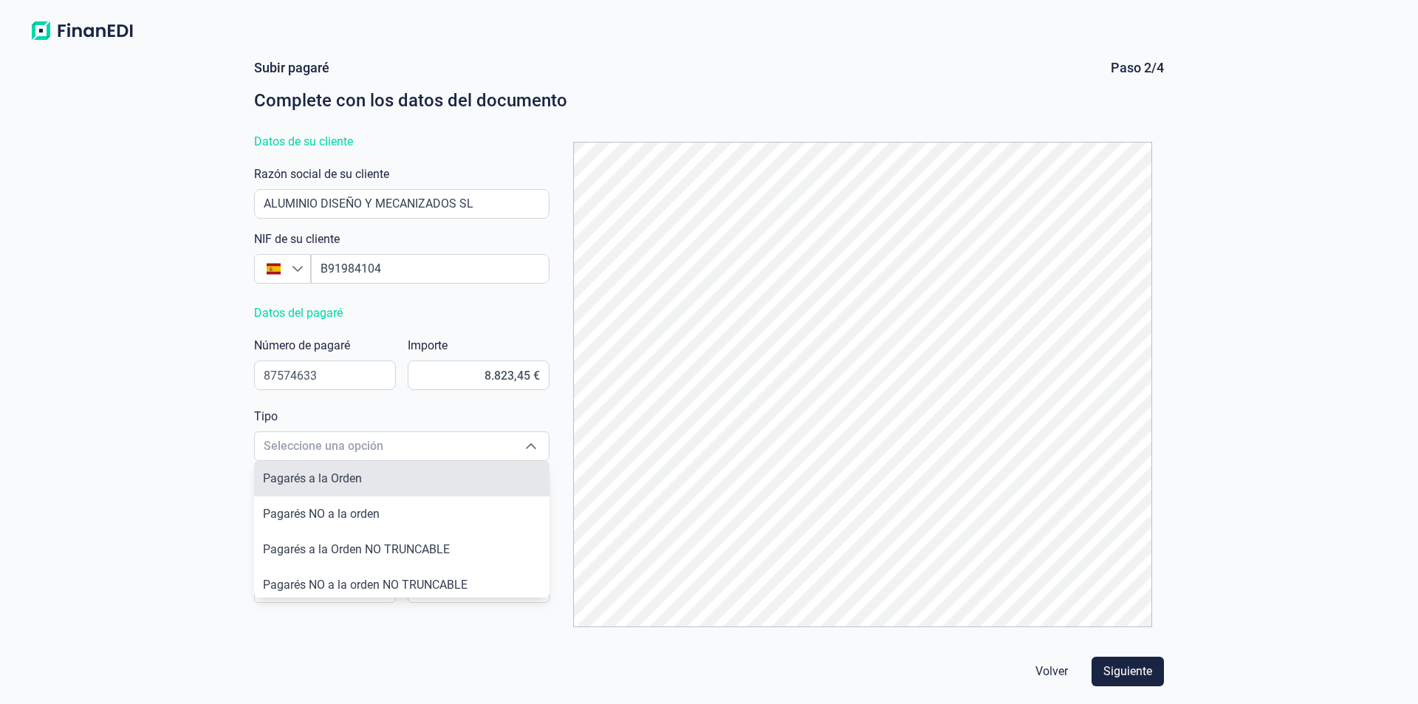
click at [351, 481] on span "Pagarés a la Orden" at bounding box center [312, 478] width 99 height 14
type input "Pagarés a la Orden"
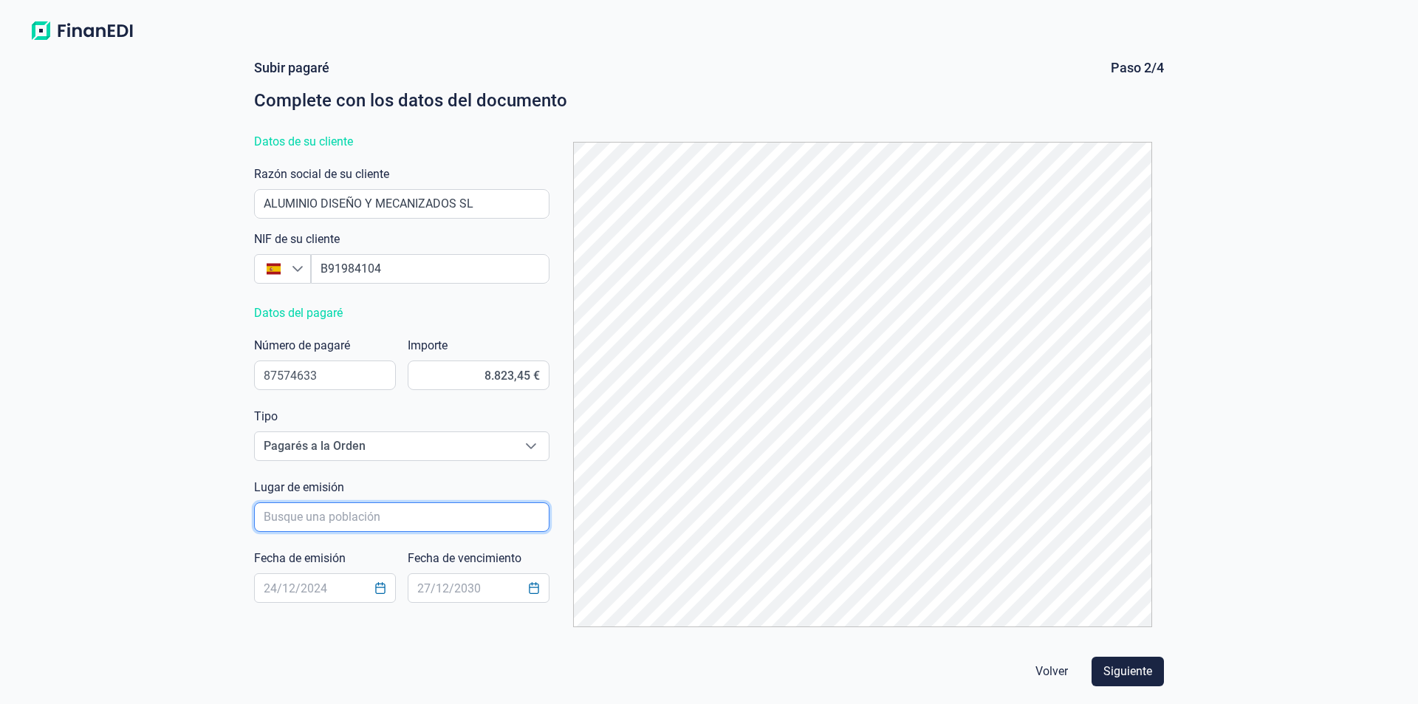
click at [309, 516] on input "poblacionAutocomplete" at bounding box center [401, 517] width 295 height 30
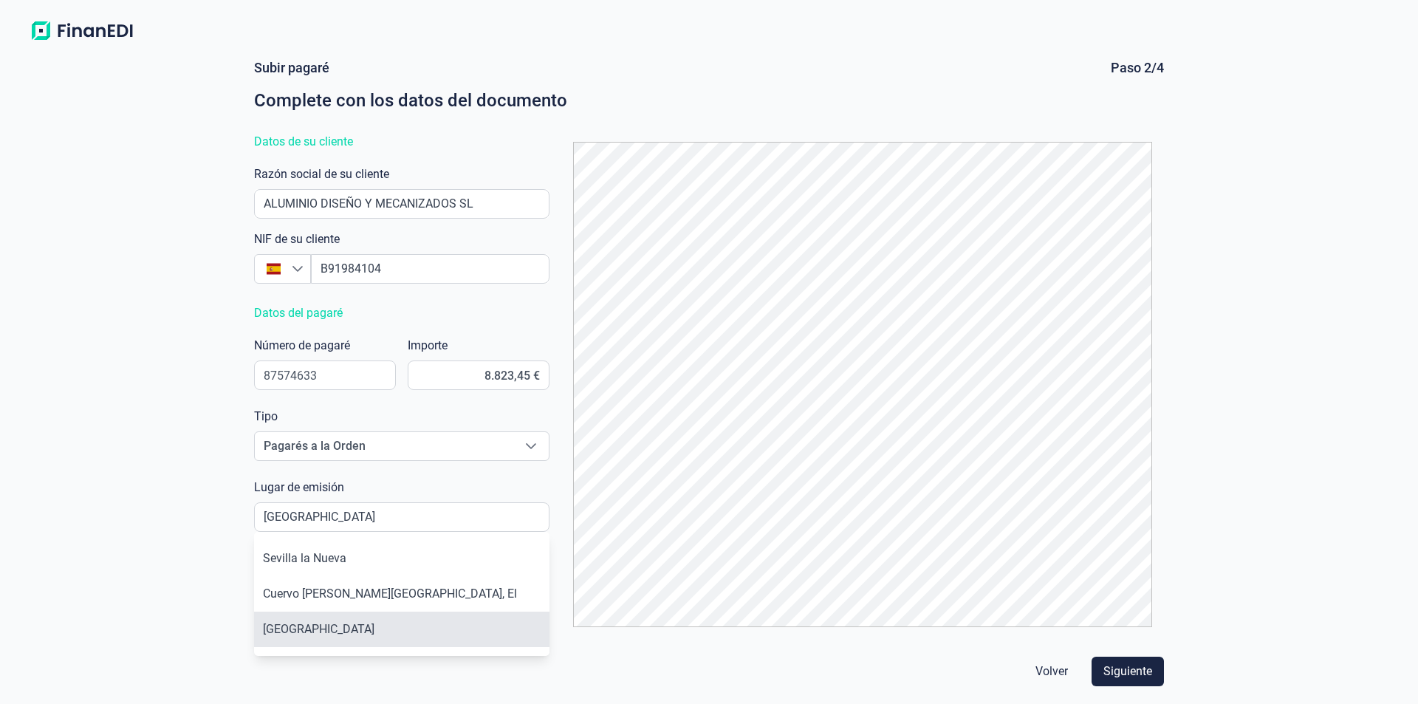
click at [286, 633] on li "Sevilla" at bounding box center [401, 628] width 295 height 35
type input "Sevilla"
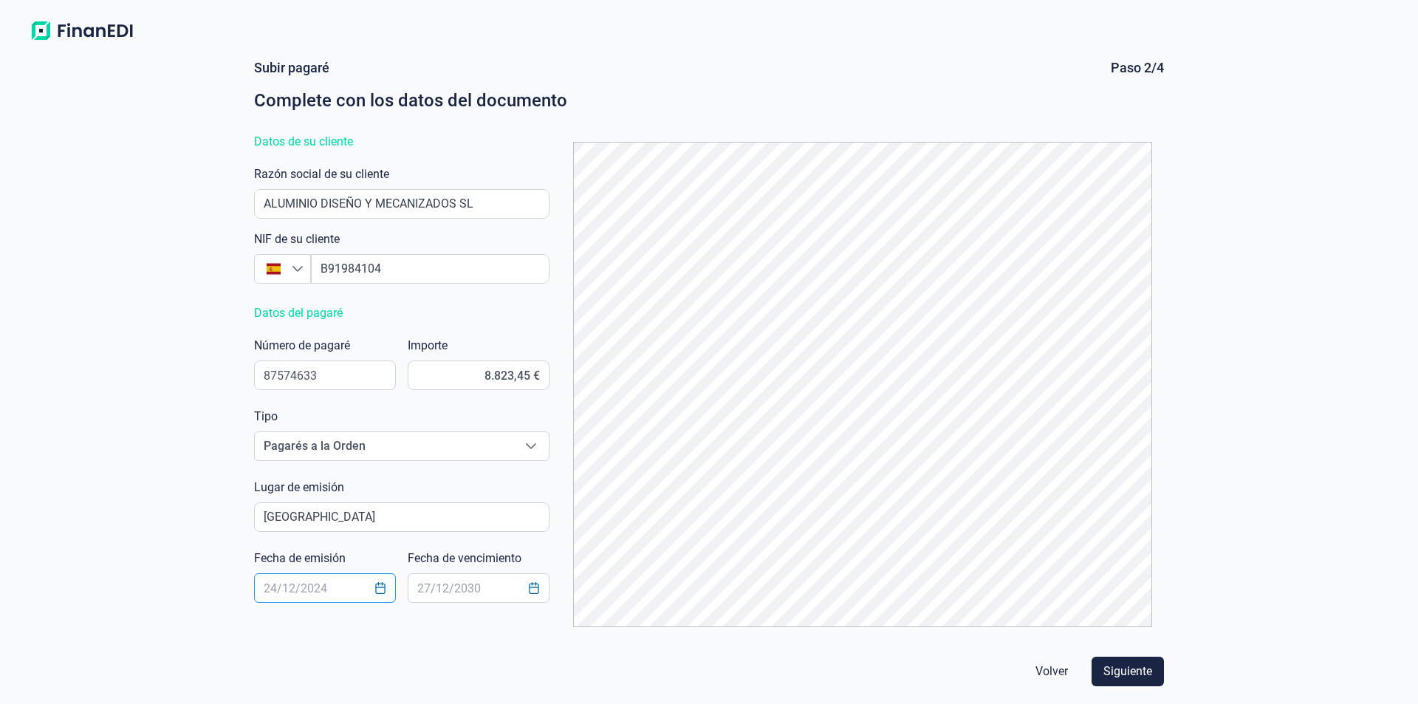
click at [293, 589] on input "text" at bounding box center [325, 588] width 142 height 30
type input "08/10/2025"
click at [430, 579] on input "text" at bounding box center [479, 588] width 142 height 30
type input "3"
type input "03/02/2026"
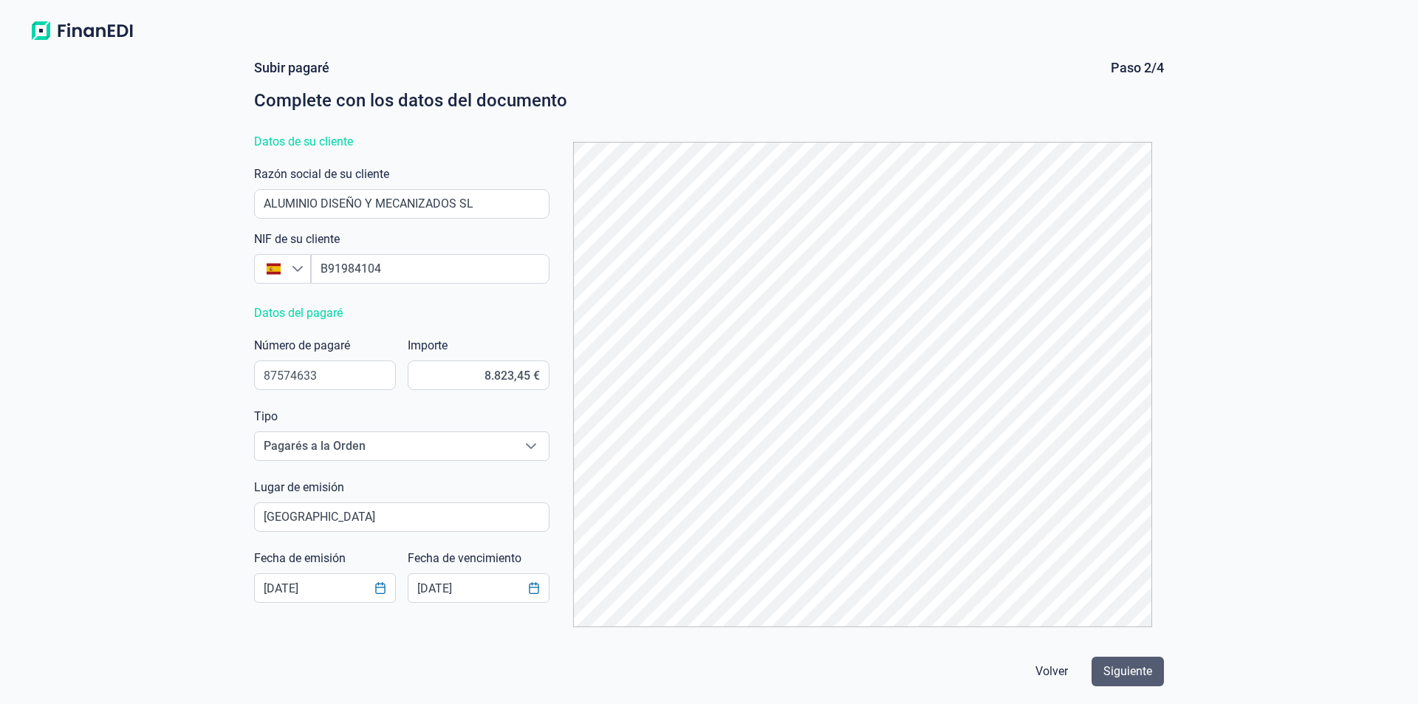
click at [1118, 672] on span "Siguiente" at bounding box center [1127, 671] width 49 height 18
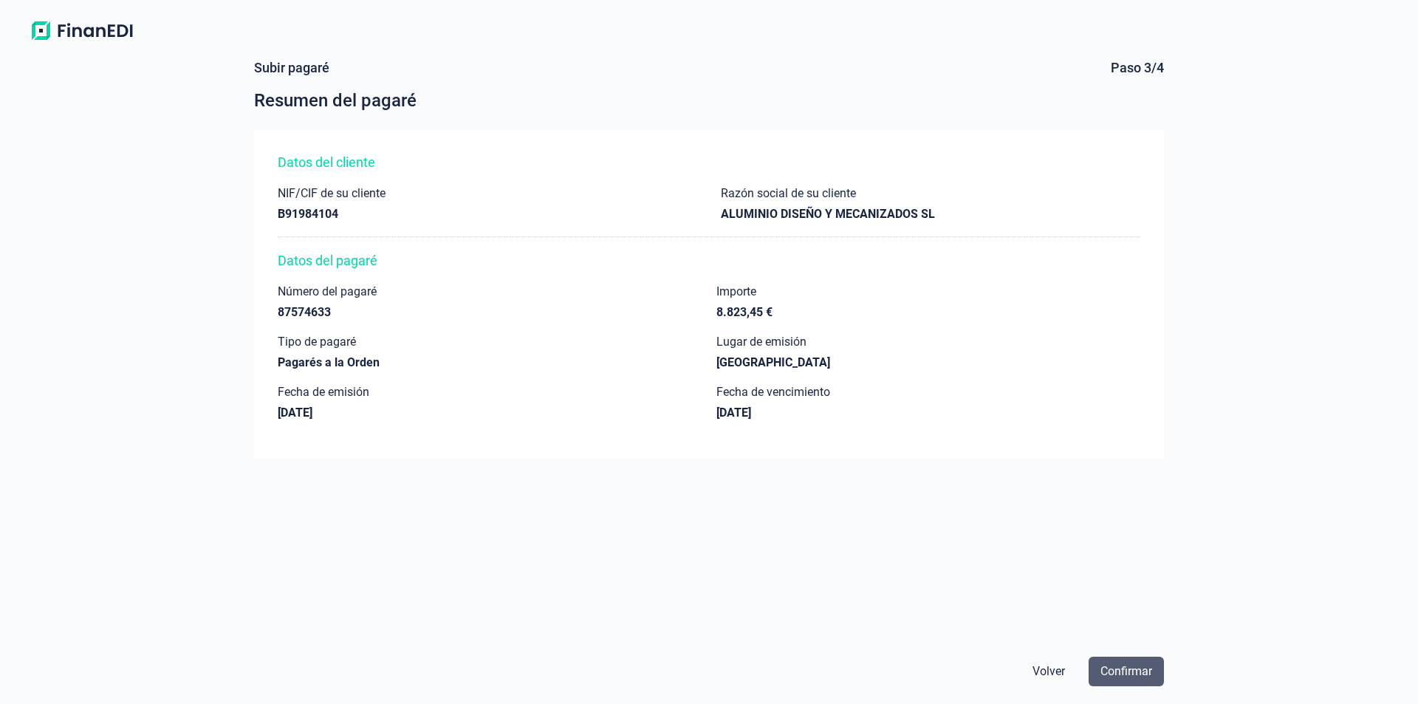
click at [1128, 675] on span "Confirmar" at bounding box center [1126, 671] width 52 height 18
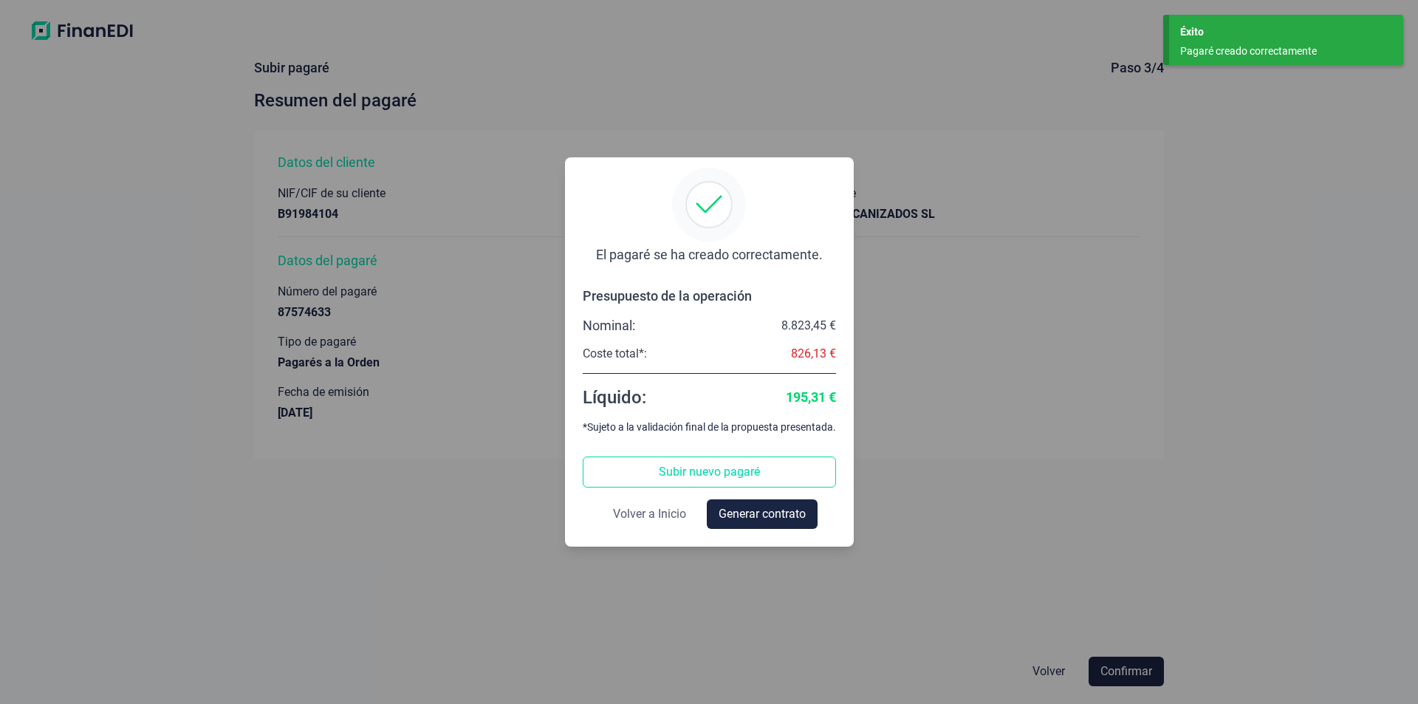
click at [660, 515] on span "Volver a Inicio" at bounding box center [649, 514] width 73 height 18
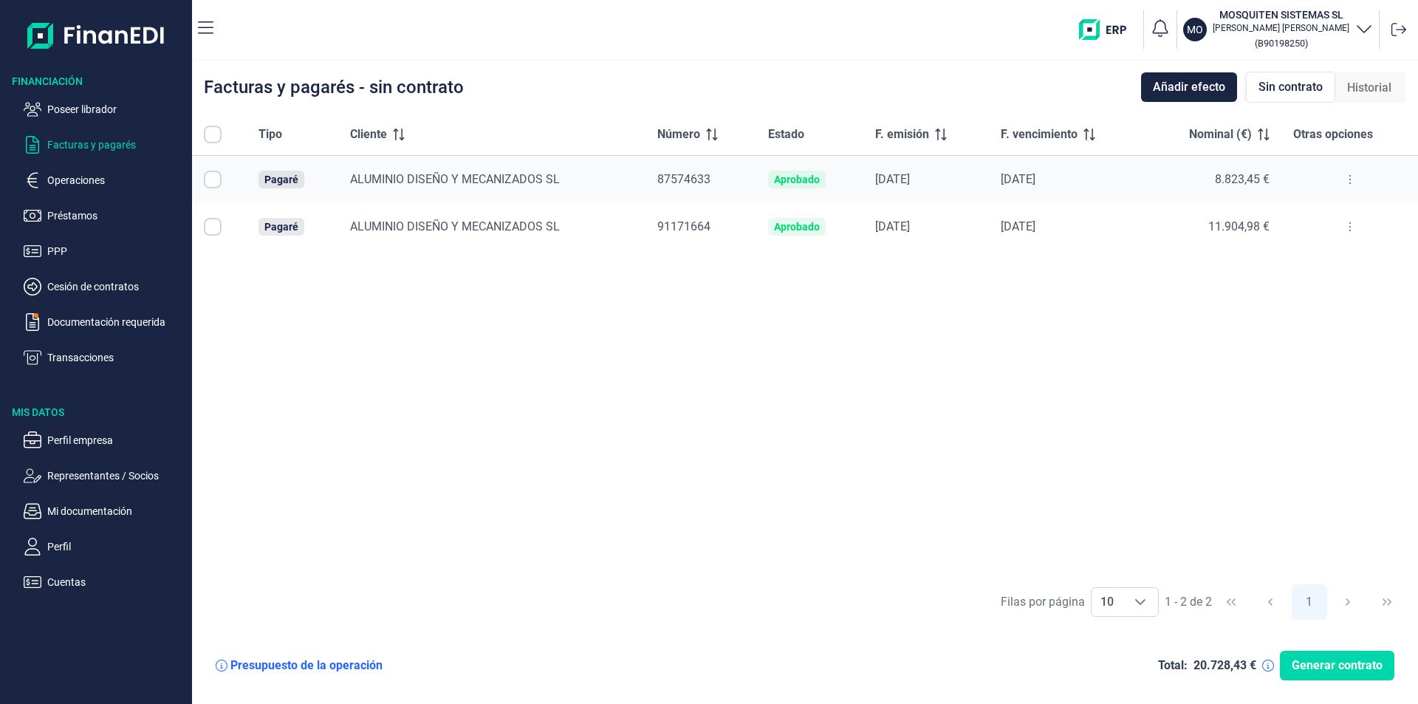
checkbox input "true"
click at [1328, 665] on span "Generar contrato" at bounding box center [1336, 665] width 91 height 18
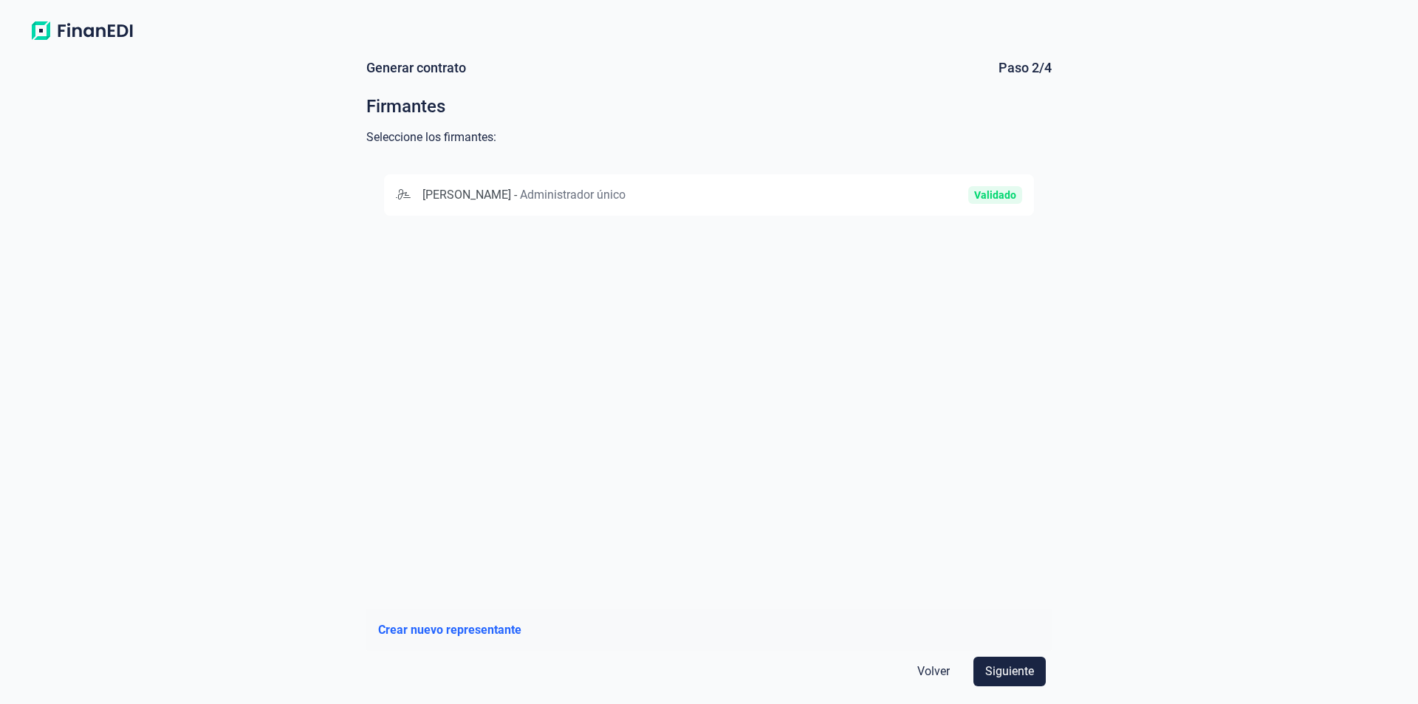
click at [511, 196] on span "BEATRICE ELENA GERARD" at bounding box center [466, 195] width 89 height 14
click at [1004, 672] on span "Siguiente" at bounding box center [1009, 671] width 49 height 18
click at [530, 194] on span "BANCO SANTANDER, S.A." at bounding box center [486, 195] width 134 height 14
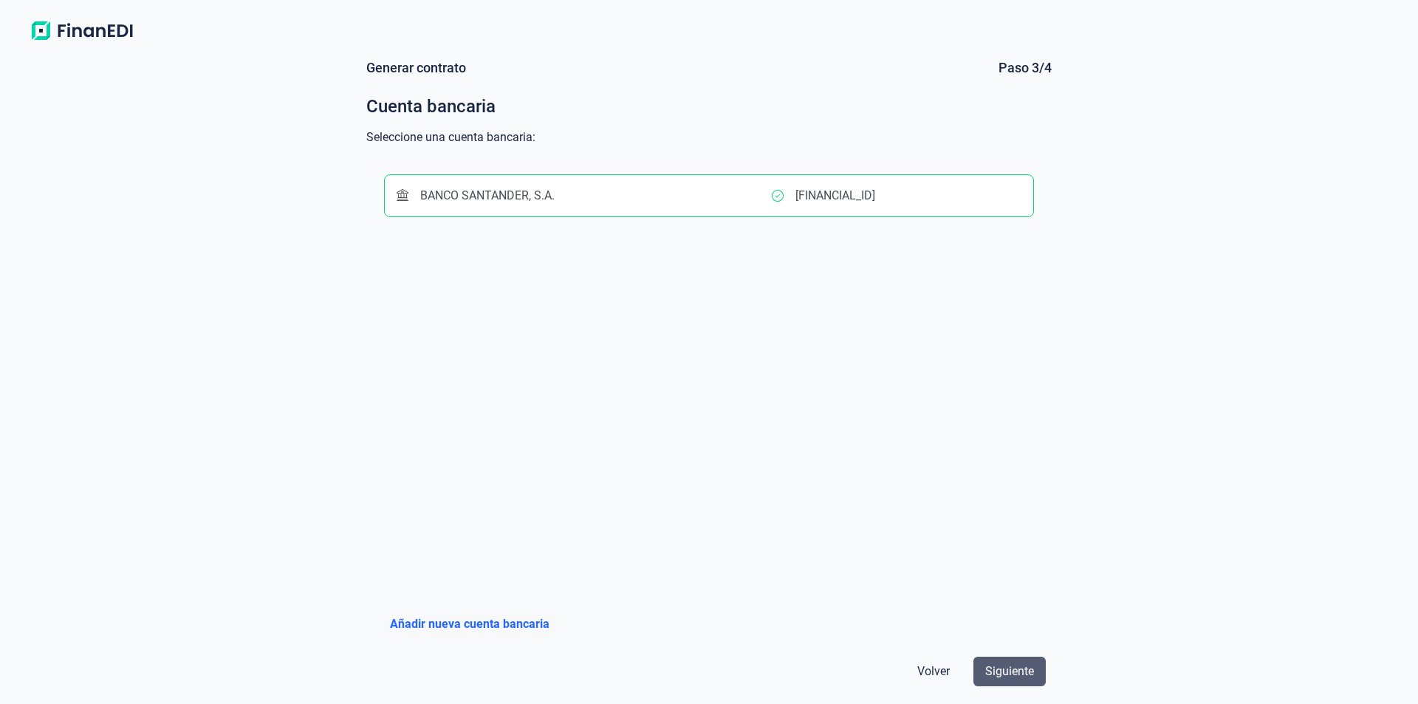
click at [1006, 670] on span "Siguiente" at bounding box center [1009, 671] width 49 height 18
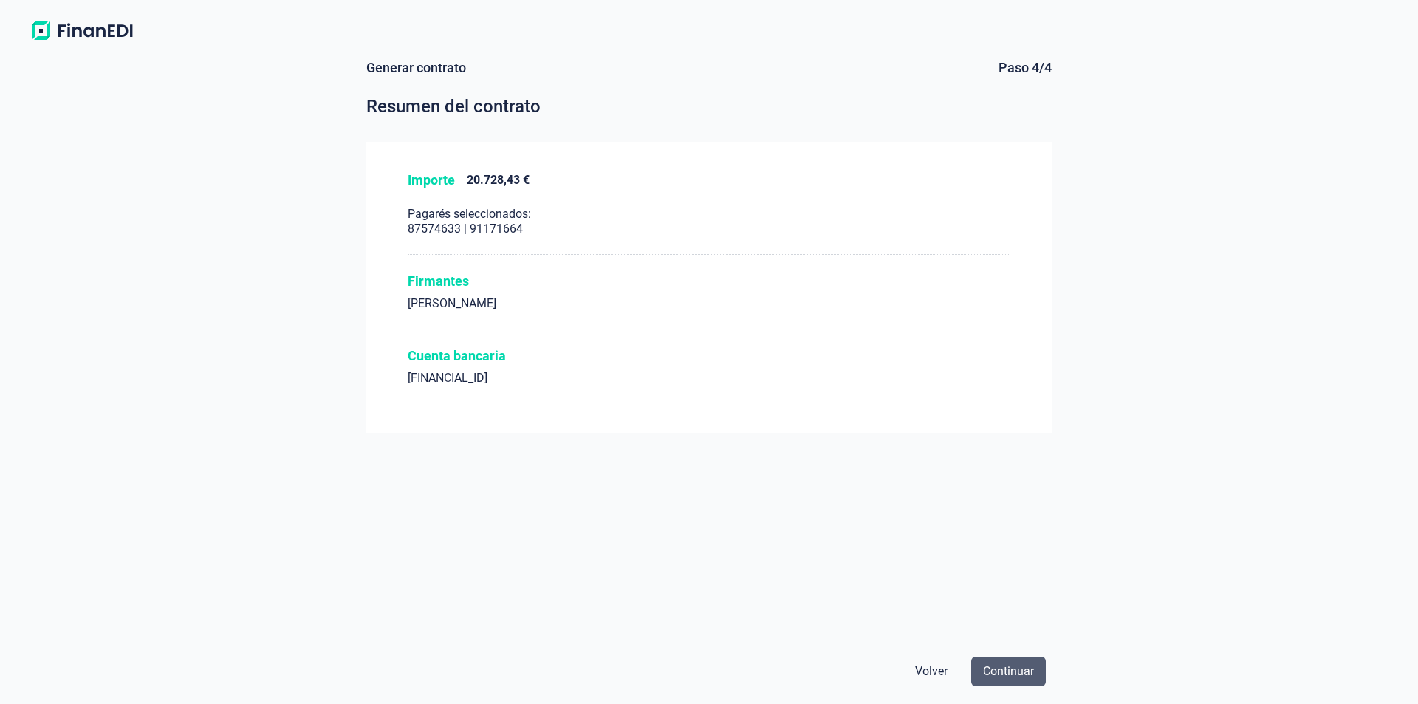
click at [1025, 671] on span "Continuar" at bounding box center [1008, 671] width 51 height 18
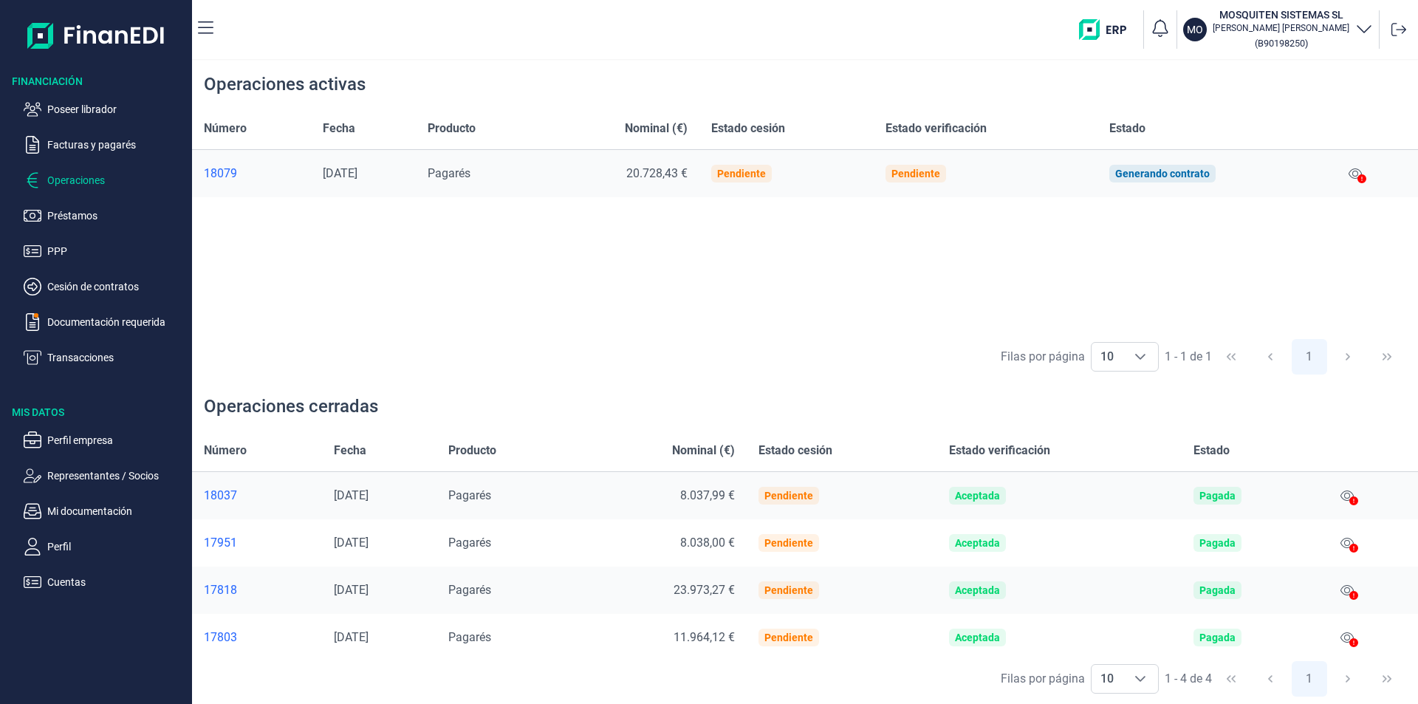
click at [380, 254] on div "Número Fecha Producto Nominal (€) Estado cesión Estado verificación Estado 1807…" at bounding box center [805, 220] width 1226 height 224
click at [1360, 176] on icon at bounding box center [1361, 178] width 9 height 9
click at [1356, 171] on icon at bounding box center [1354, 173] width 13 height 10
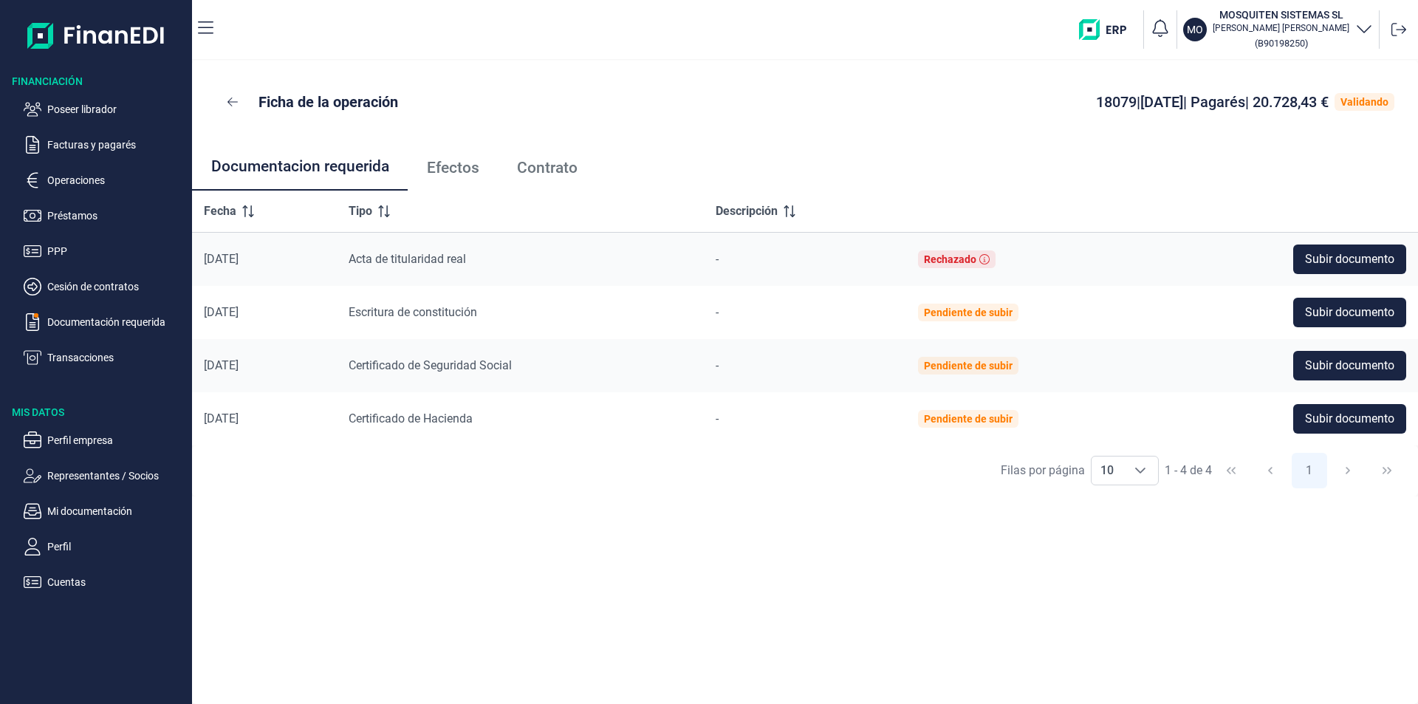
click at [464, 165] on span "Efectos" at bounding box center [453, 168] width 52 height 16
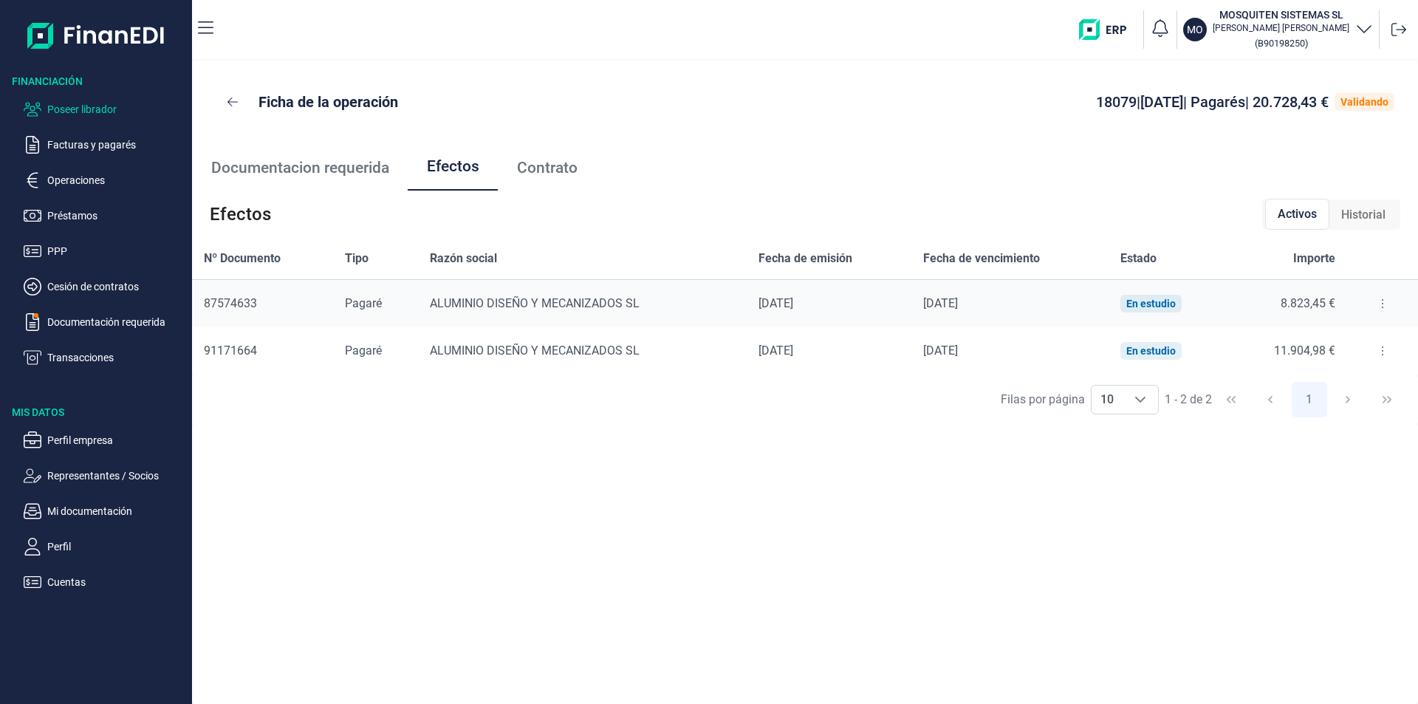
click at [108, 108] on p "Poseer librador" at bounding box center [116, 109] width 139 height 18
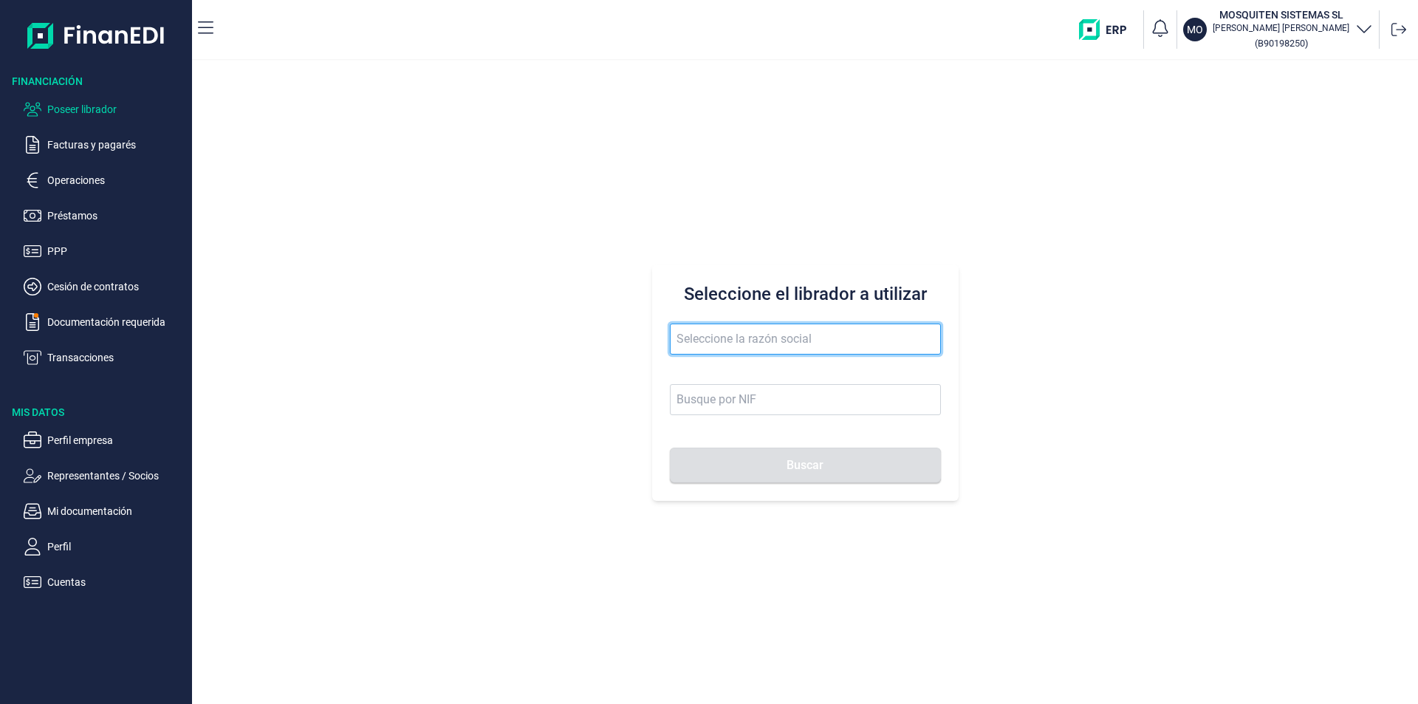
click at [690, 343] on input "text" at bounding box center [805, 338] width 271 height 31
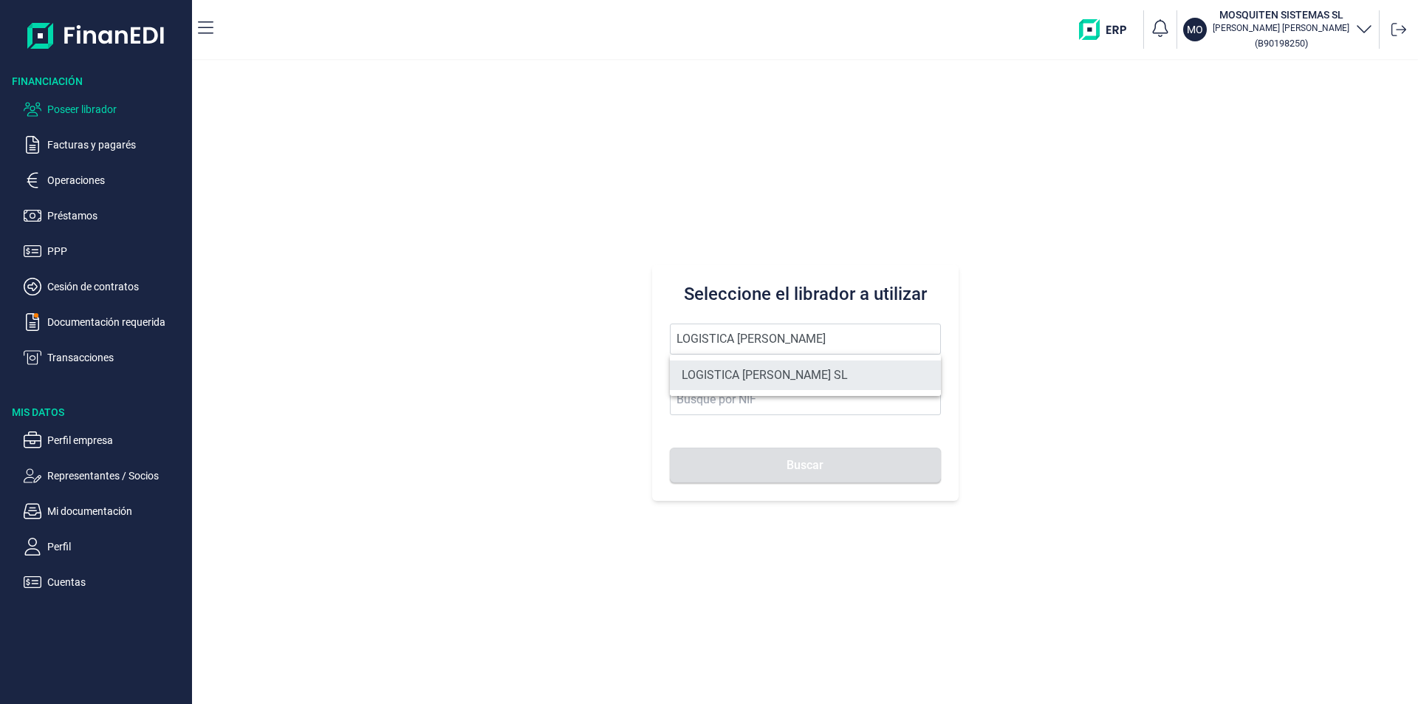
click at [752, 377] on li "LOGISTICA [PERSON_NAME] SL" at bounding box center [805, 375] width 271 height 30
type input "LOGISTICA [PERSON_NAME] SL"
type input "B16324907"
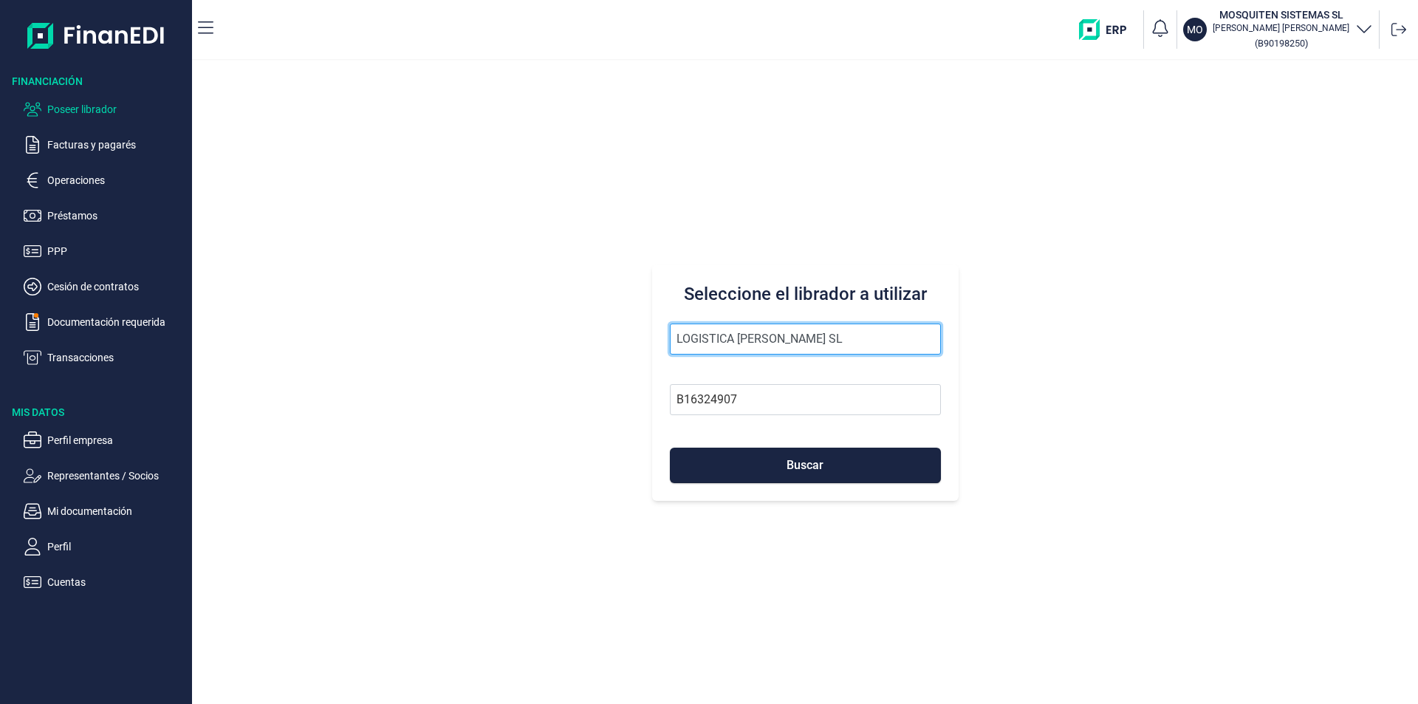
click at [753, 334] on input "LOGISTICA [PERSON_NAME] SL" at bounding box center [805, 338] width 271 height 31
click at [836, 338] on input "LOGISTICA [PERSON_NAME] SL" at bounding box center [805, 338] width 271 height 31
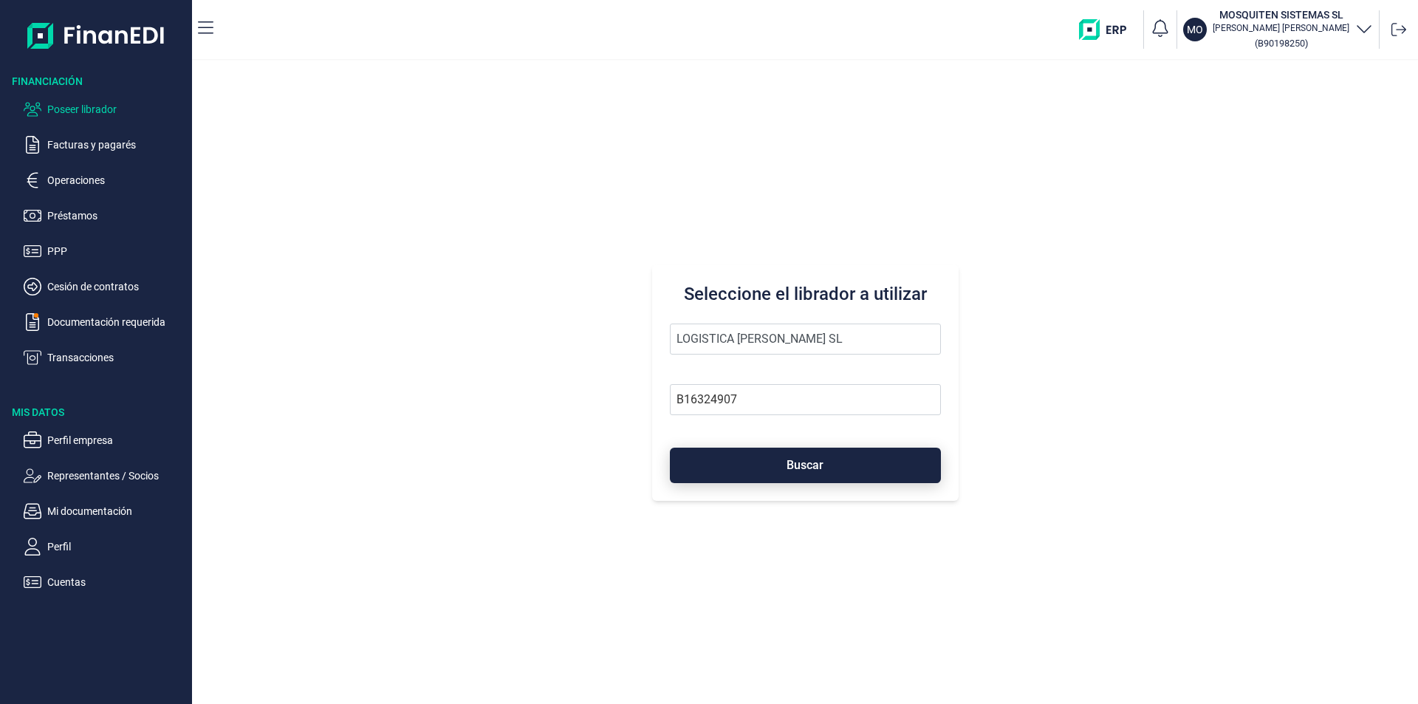
click at [814, 465] on span "Buscar" at bounding box center [804, 464] width 37 height 11
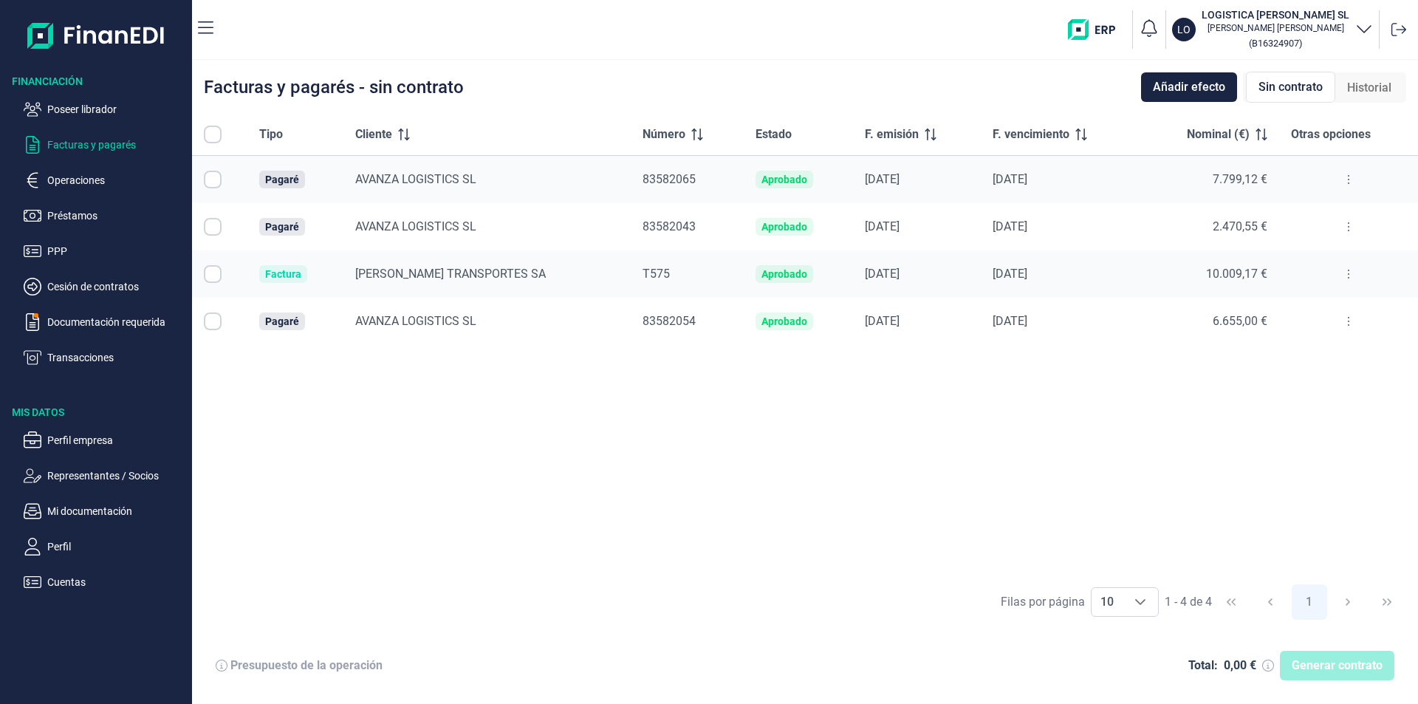
checkbox input "true"
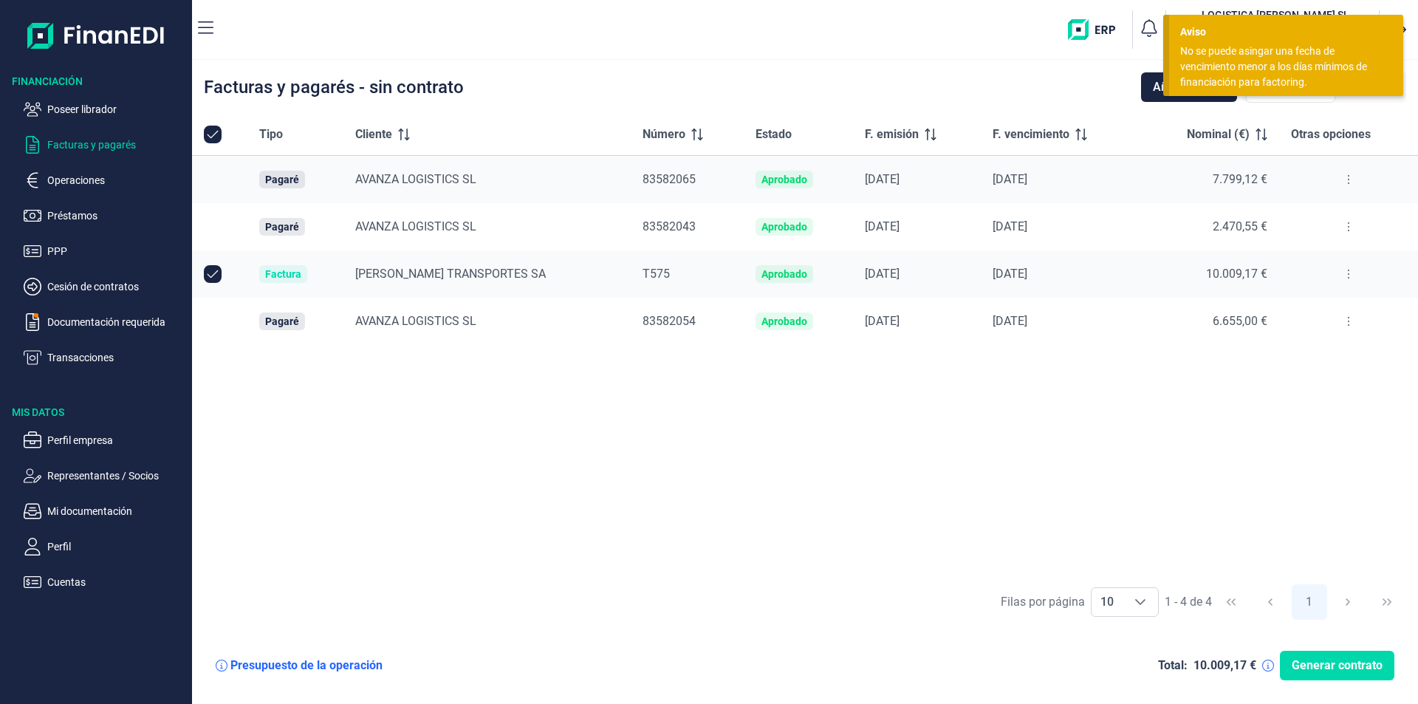
click at [1102, 388] on div "Tipo Cliente Número Estado F. emisión F. vencimiento Nominal (€) Otras opciones…" at bounding box center [805, 345] width 1226 height 462
click at [1055, 425] on div "Tipo Cliente Número Estado F. emisión F. vencimiento Nominal (€) Otras opciones…" at bounding box center [805, 345] width 1226 height 462
click at [1272, 39] on div "Aviso" at bounding box center [1286, 32] width 212 height 16
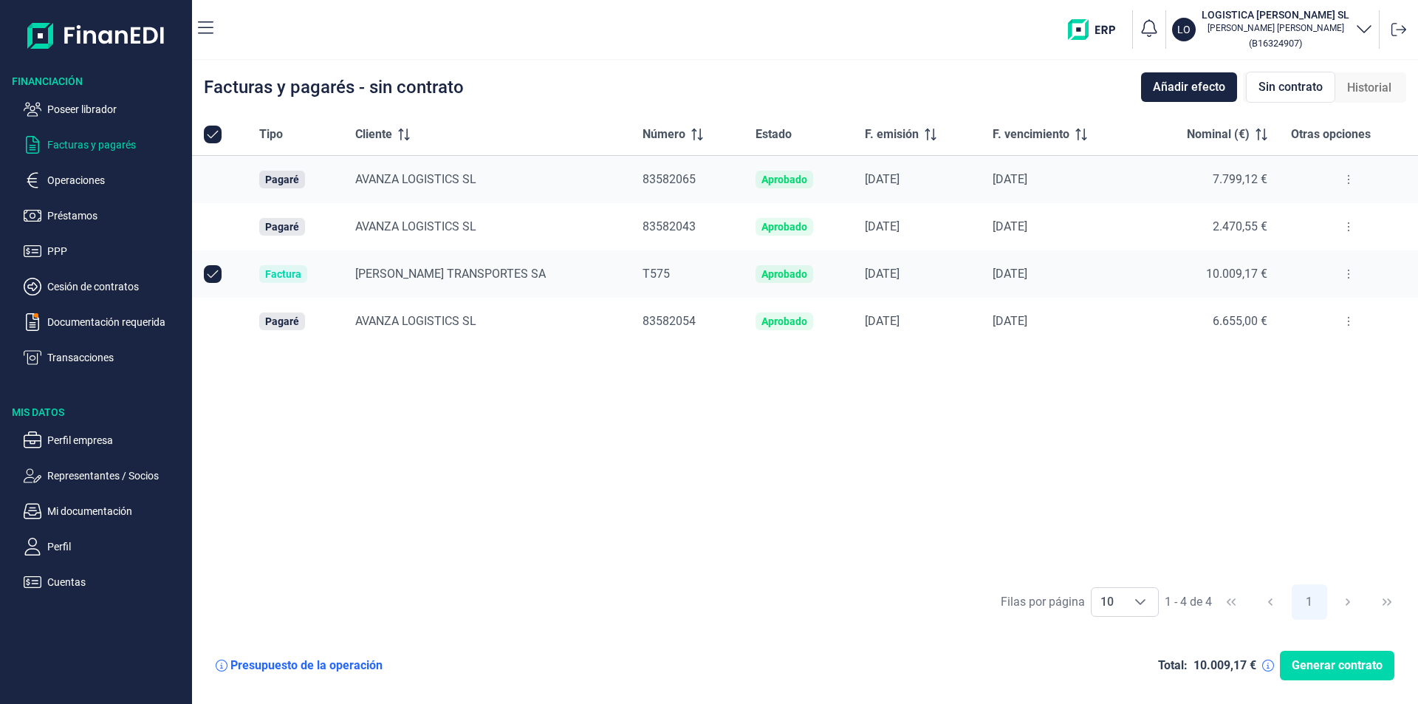
click at [873, 505] on div "Tipo Cliente Número Estado F. emisión F. vencimiento Nominal (€) Otras opciones…" at bounding box center [805, 345] width 1226 height 462
click at [1192, 88] on span "Añadir efecto" at bounding box center [1189, 87] width 72 height 18
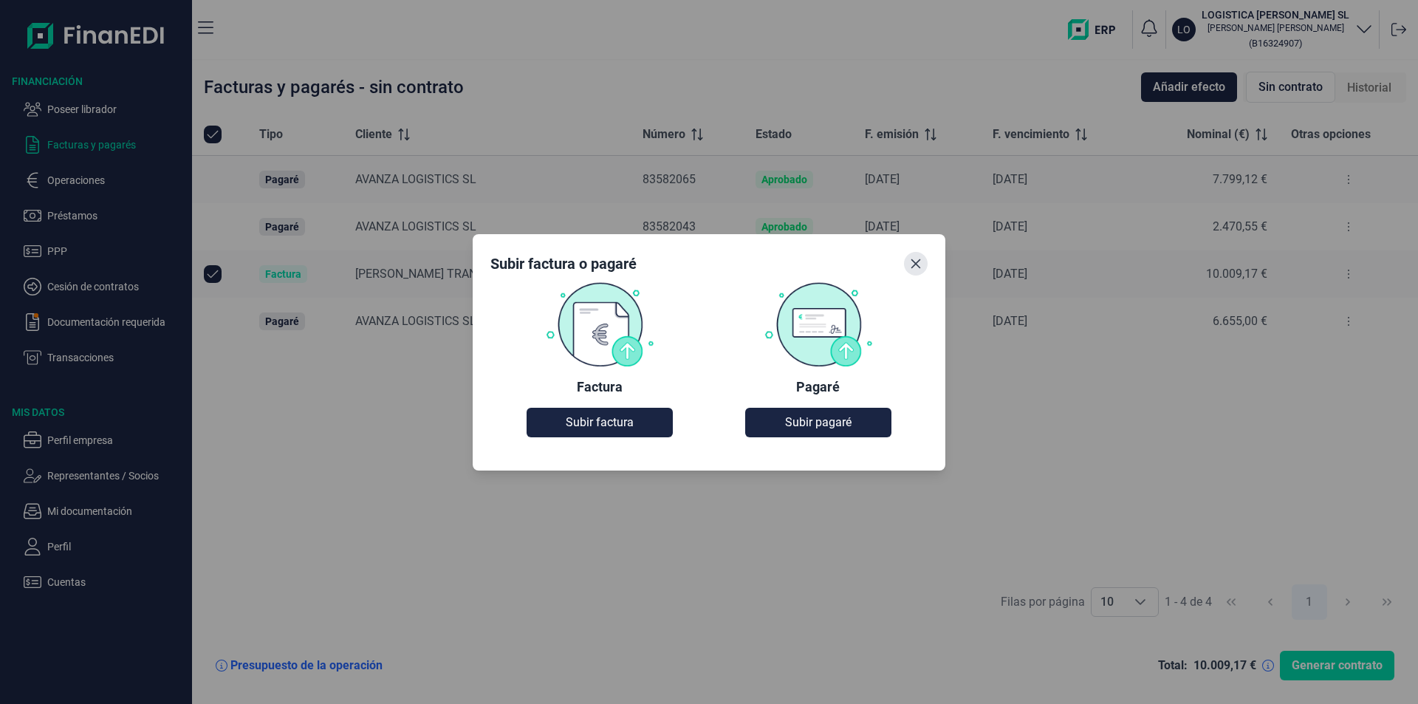
click at [910, 266] on icon "Close" at bounding box center [916, 264] width 12 height 12
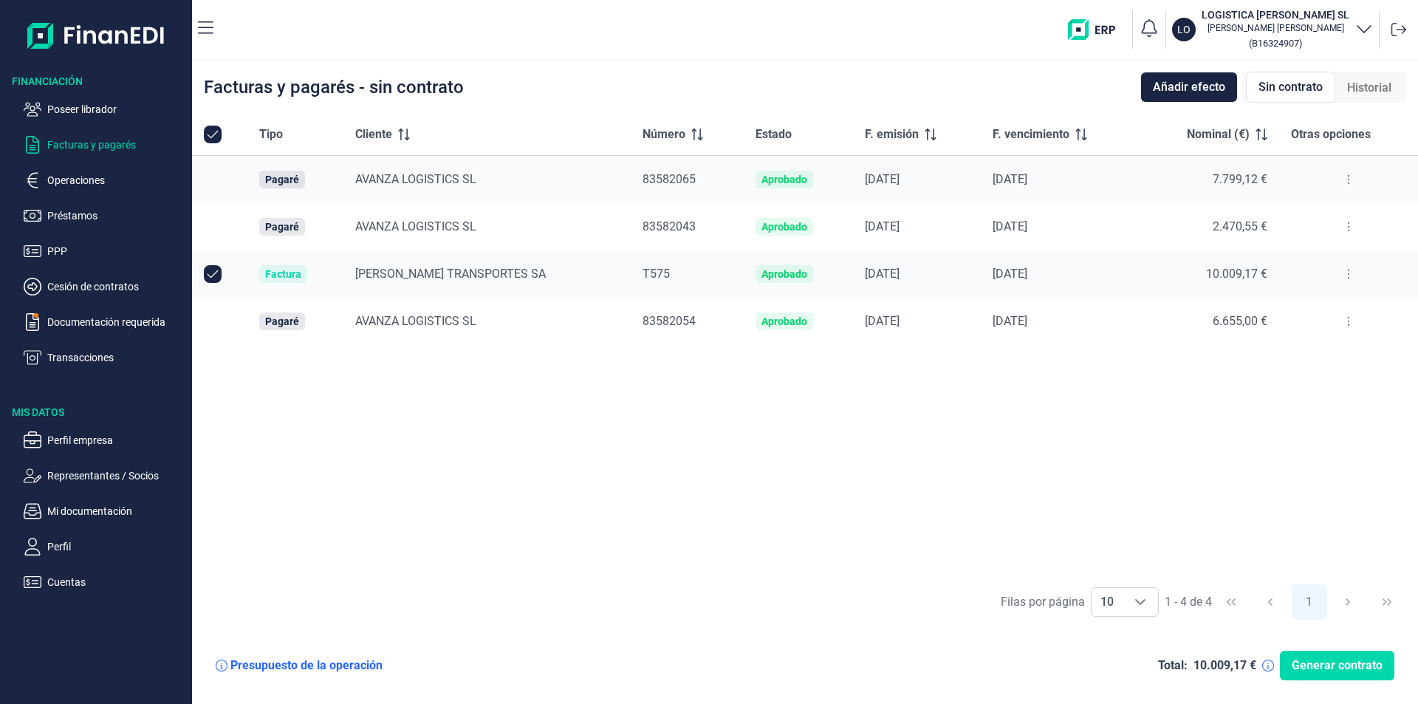
click at [975, 450] on div "Tipo Cliente Número Estado F. emisión F. vencimiento Nominal (€) Otras opciones…" at bounding box center [805, 345] width 1226 height 462
drag, startPoint x: 1089, startPoint y: 481, endPoint x: 915, endPoint y: 486, distance: 174.3
click at [1088, 481] on div "Tipo Cliente Número Estado F. emisión F. vencimiento Nominal (€) Otras opciones…" at bounding box center [805, 345] width 1226 height 462
click at [92, 473] on p "Representantes / Socios" at bounding box center [116, 476] width 139 height 18
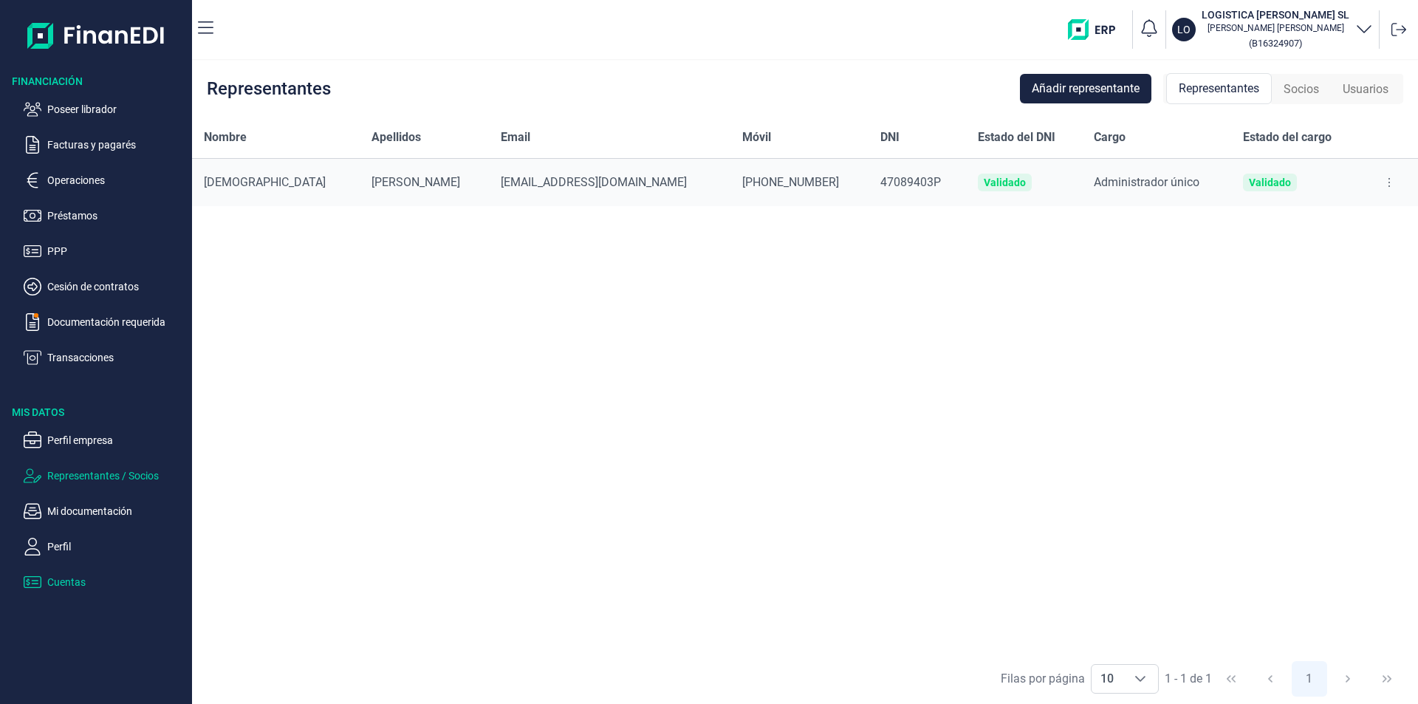
click at [75, 583] on p "Cuentas" at bounding box center [116, 582] width 139 height 18
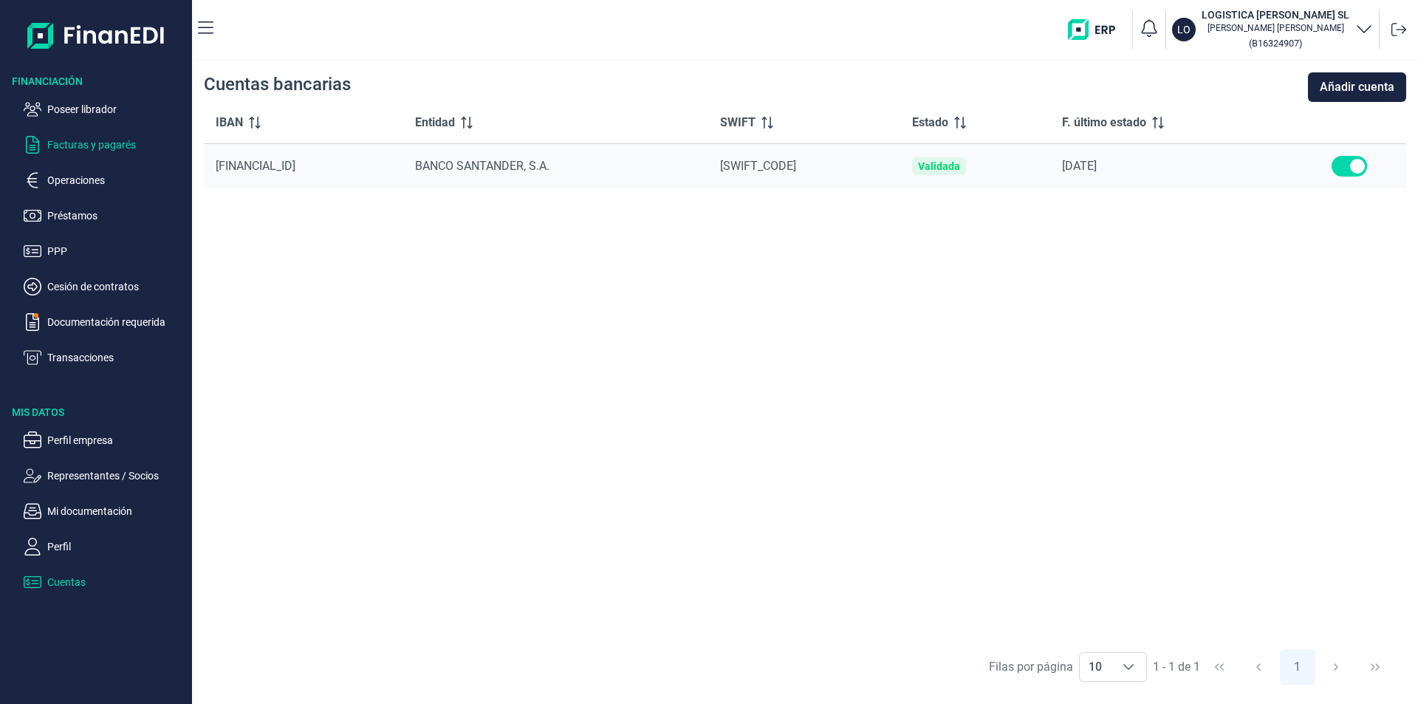
click at [106, 140] on p "Facturas y pagarés" at bounding box center [116, 145] width 139 height 18
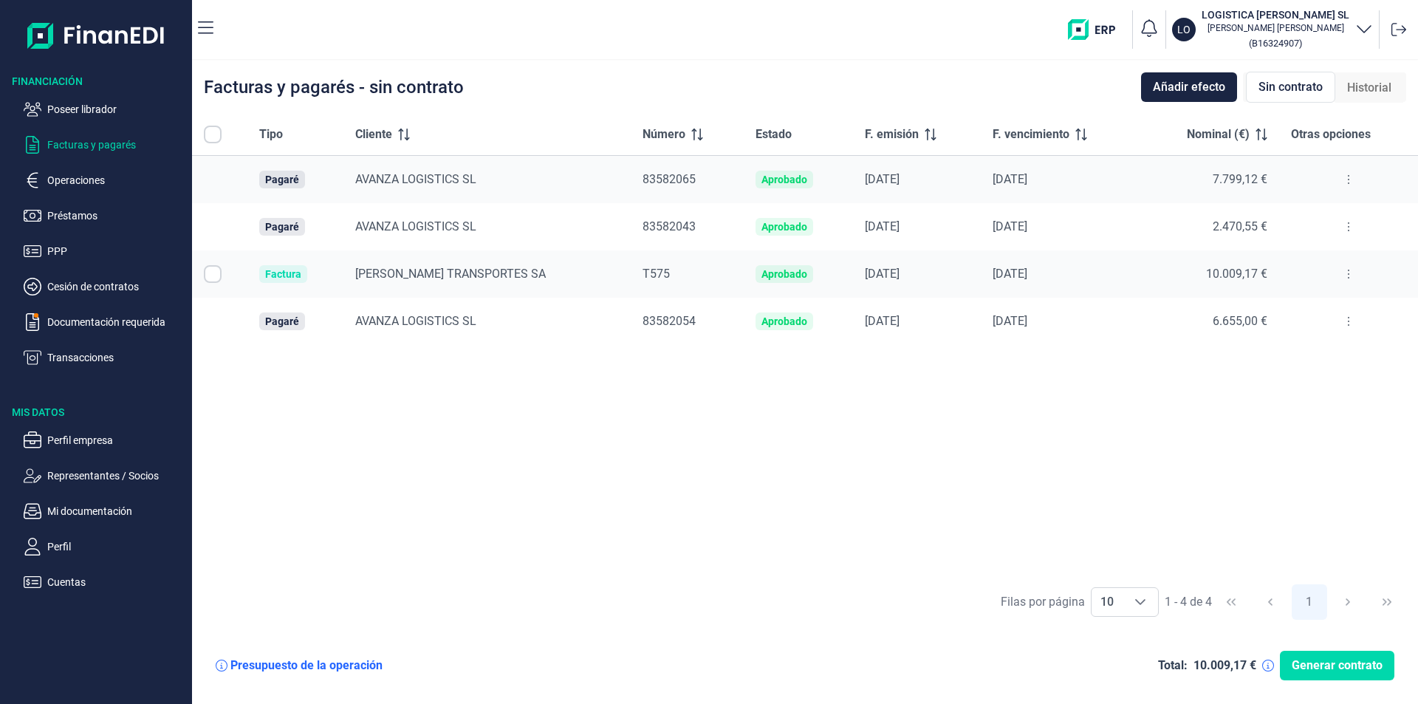
checkbox input "true"
click at [215, 272] on input "Row Unselected null" at bounding box center [213, 274] width 18 height 18
checkbox input "false"
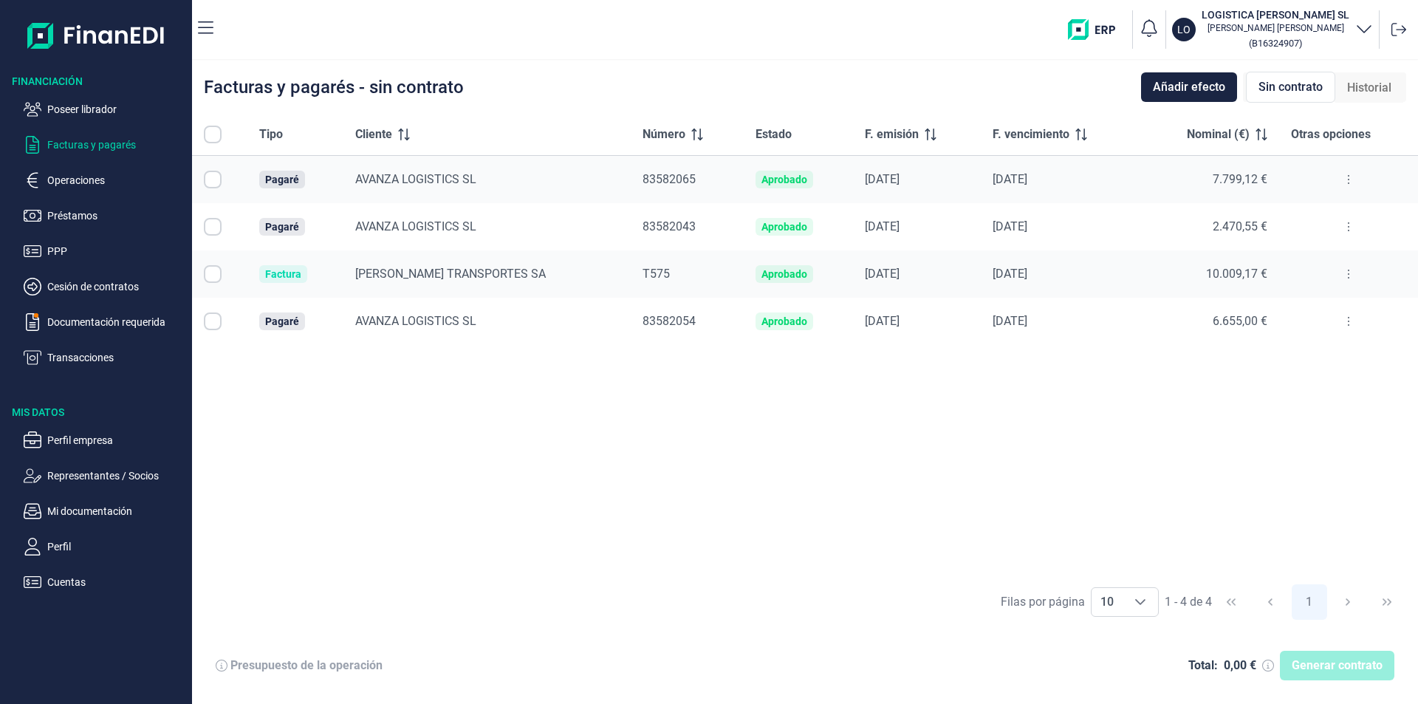
click at [478, 388] on div "Tipo Cliente Número Estado F. emisión F. vencimiento Nominal (€) Otras opciones…" at bounding box center [805, 345] width 1226 height 462
click at [634, 425] on div "Tipo Cliente Número Estado F. emisión F. vencimiento Nominal (€) Otras opciones…" at bounding box center [805, 345] width 1226 height 462
click at [1347, 272] on icon at bounding box center [1348, 274] width 3 height 12
click at [1314, 312] on span "Ver detalle de la factura" at bounding box center [1292, 310] width 108 height 15
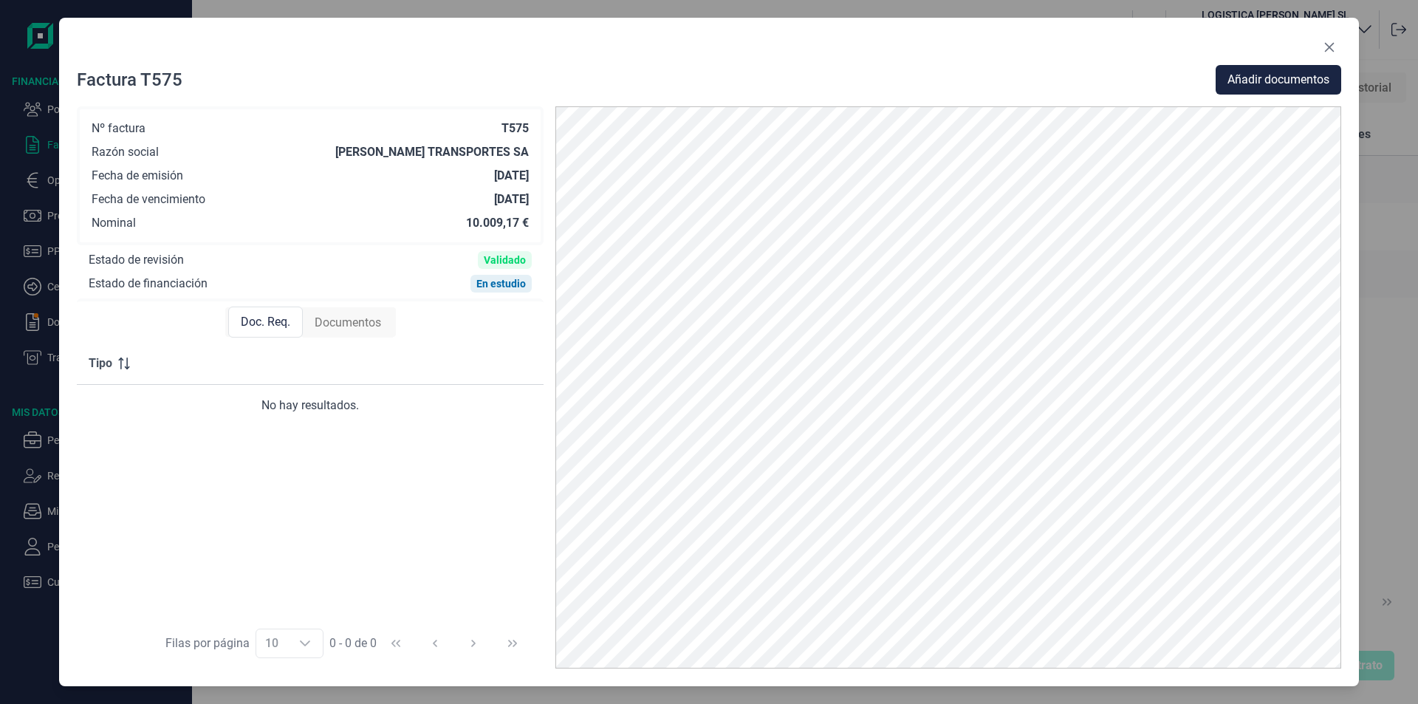
click at [354, 326] on span "Documentos" at bounding box center [348, 323] width 66 height 18
click at [278, 326] on span "Doc. Req." at bounding box center [264, 323] width 49 height 18
click at [1333, 43] on icon "Close" at bounding box center [1330, 48] width 10 height 10
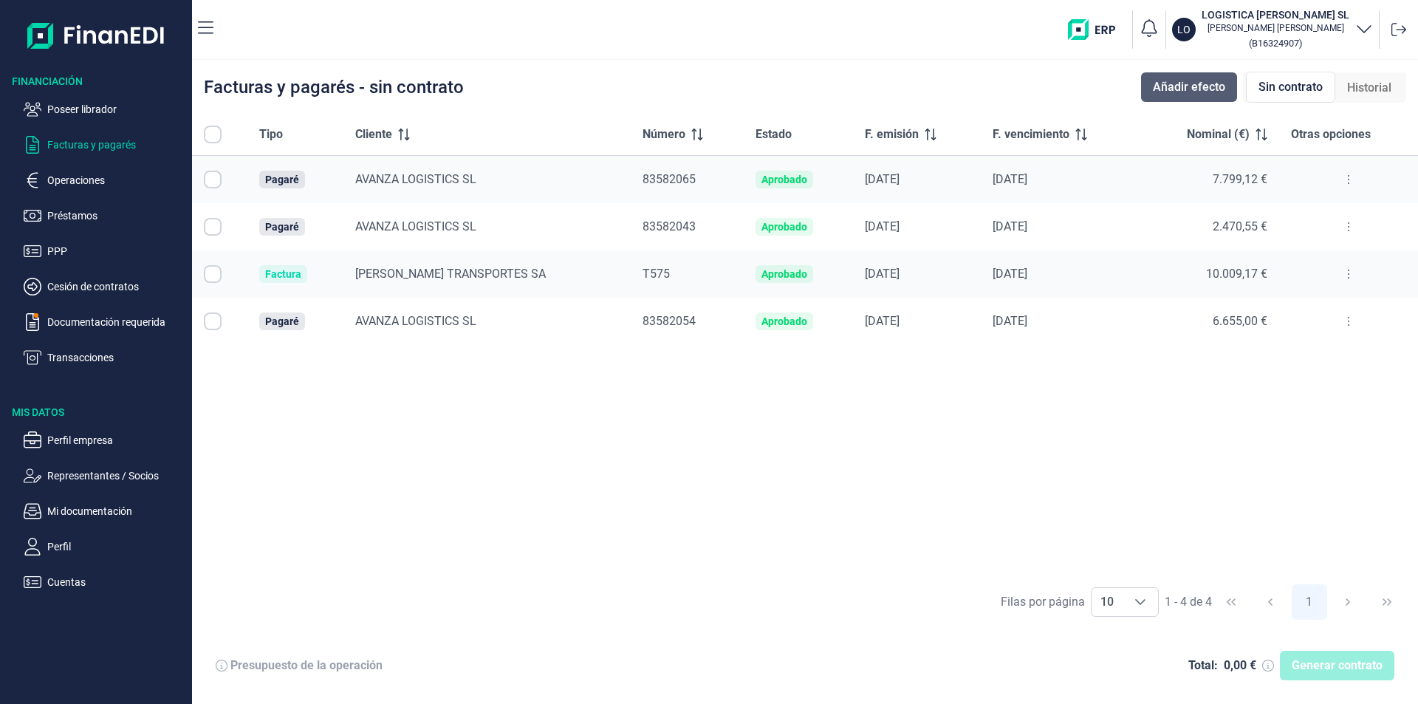
click at [1187, 86] on span "Añadir efecto" at bounding box center [1189, 87] width 72 height 18
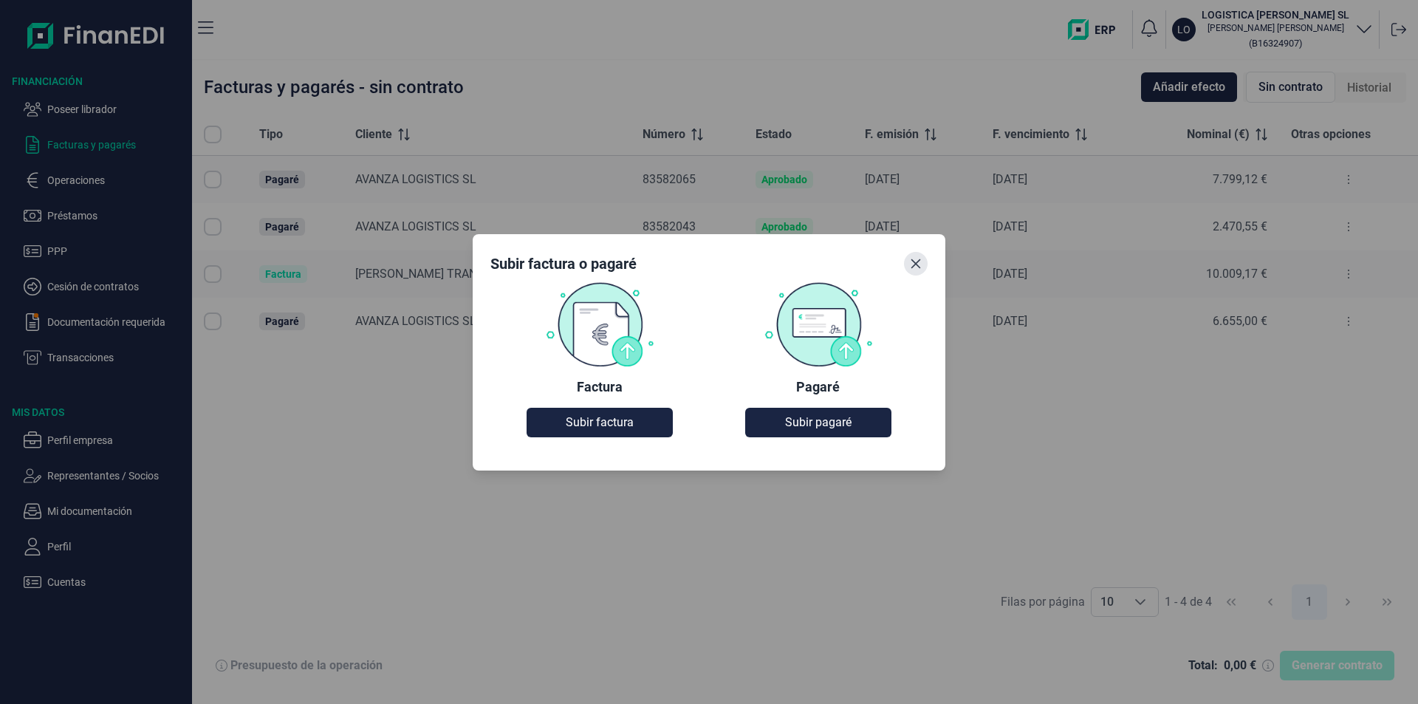
click at [913, 259] on icon "Close" at bounding box center [916, 264] width 12 height 12
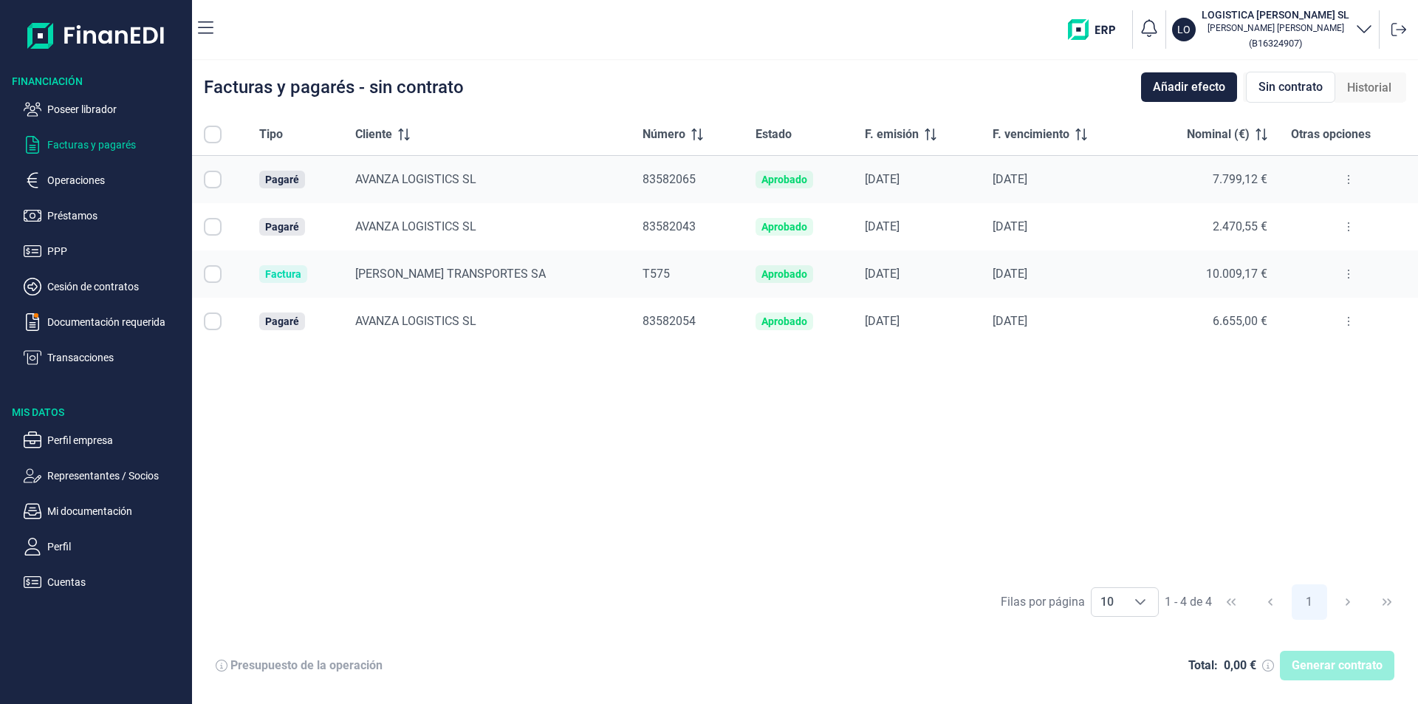
click at [670, 410] on div "Tipo Cliente Número Estado F. emisión F. vencimiento Nominal (€) Otras opciones…" at bounding box center [805, 345] width 1226 height 462
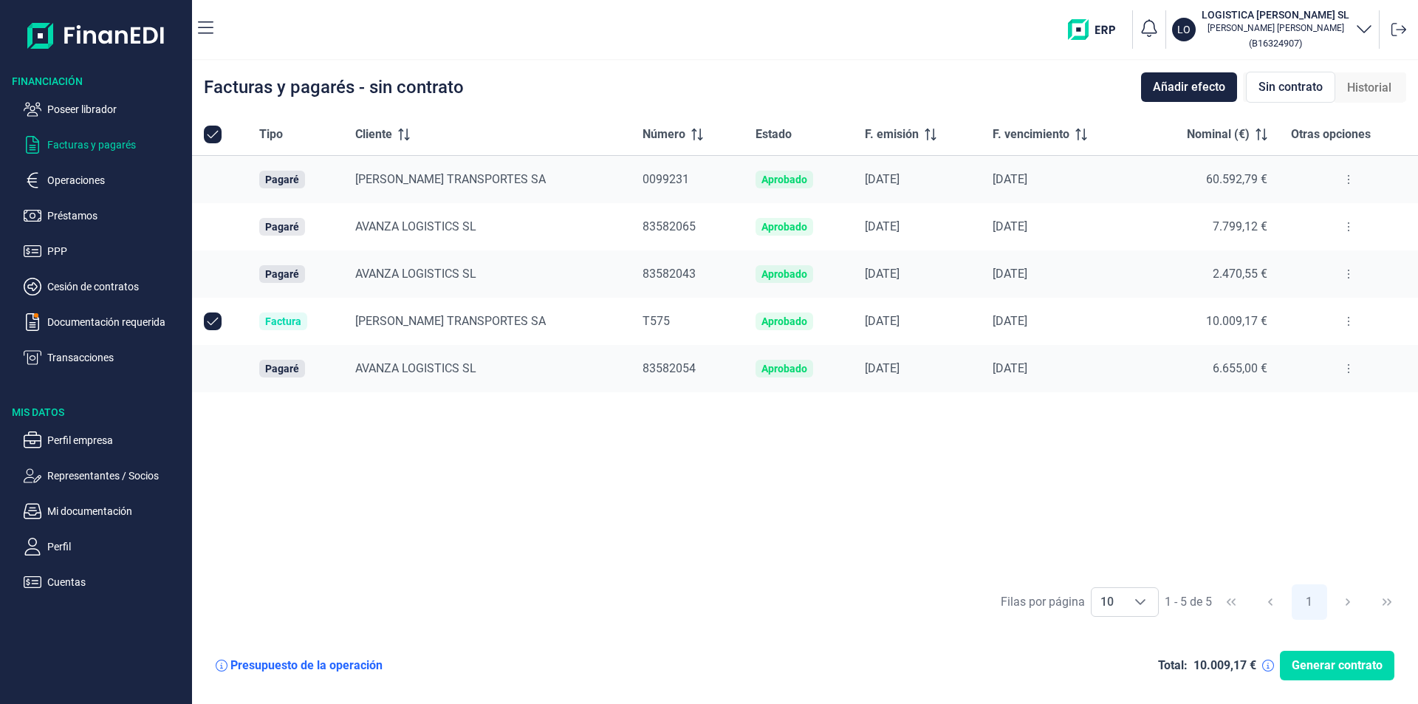
drag, startPoint x: 983, startPoint y: 444, endPoint x: 898, endPoint y: 460, distance: 86.5
click at [974, 446] on div "Tipo Cliente Número Estado F. emisión F. vencimiento Nominal (€) Otras opciones…" at bounding box center [805, 345] width 1226 height 462
drag, startPoint x: 565, startPoint y: 425, endPoint x: 624, endPoint y: 442, distance: 61.7
click at [566, 425] on div "Tipo Cliente Número Estado F. emisión F. vencimiento Nominal (€) Otras opciones…" at bounding box center [805, 345] width 1226 height 462
click at [608, 450] on div "Tipo Cliente Número Estado F. emisión F. vencimiento Nominal (€) Otras opciones…" at bounding box center [805, 345] width 1226 height 462
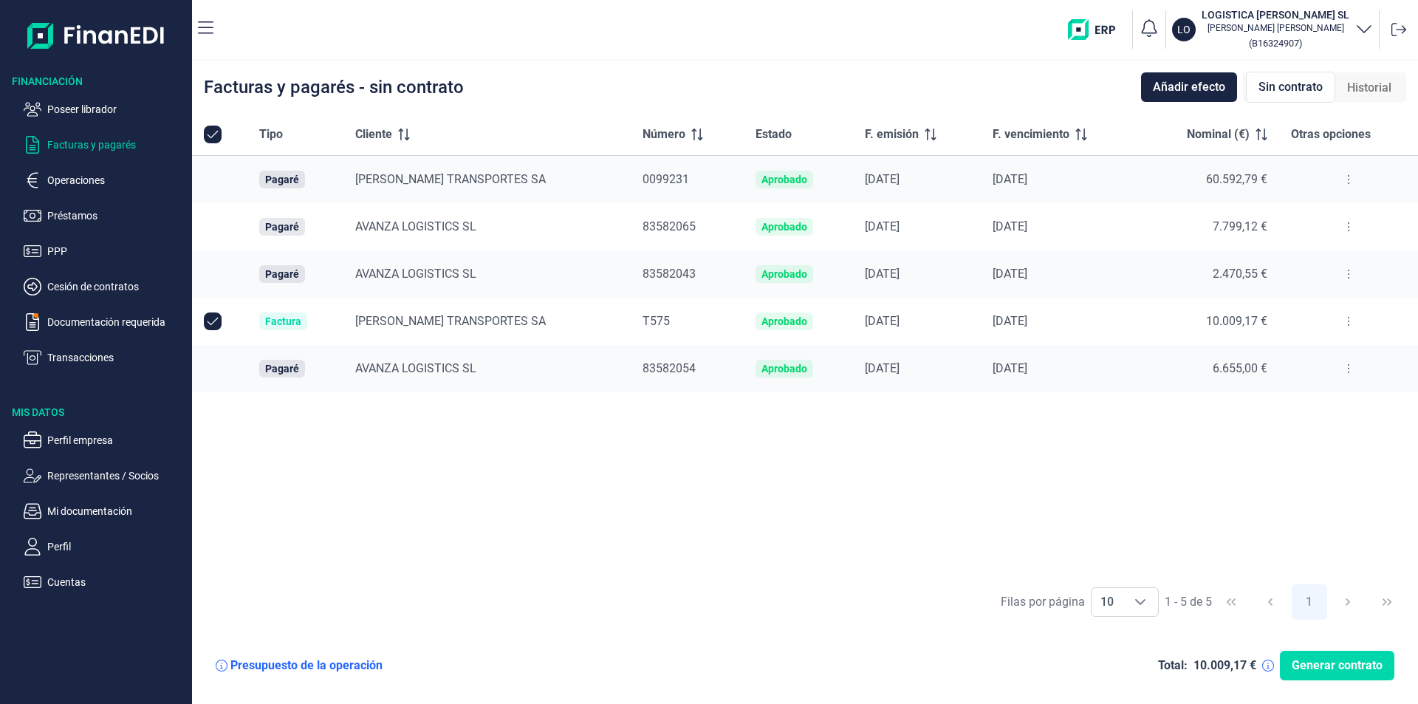
click at [921, 437] on div "Tipo Cliente Número Estado F. emisión F. vencimiento Nominal (€) Otras opciones…" at bounding box center [805, 345] width 1226 height 462
click at [1347, 319] on icon at bounding box center [1348, 321] width 3 height 12
click at [1302, 358] on span "Ver detalle de la factura" at bounding box center [1292, 358] width 108 height 15
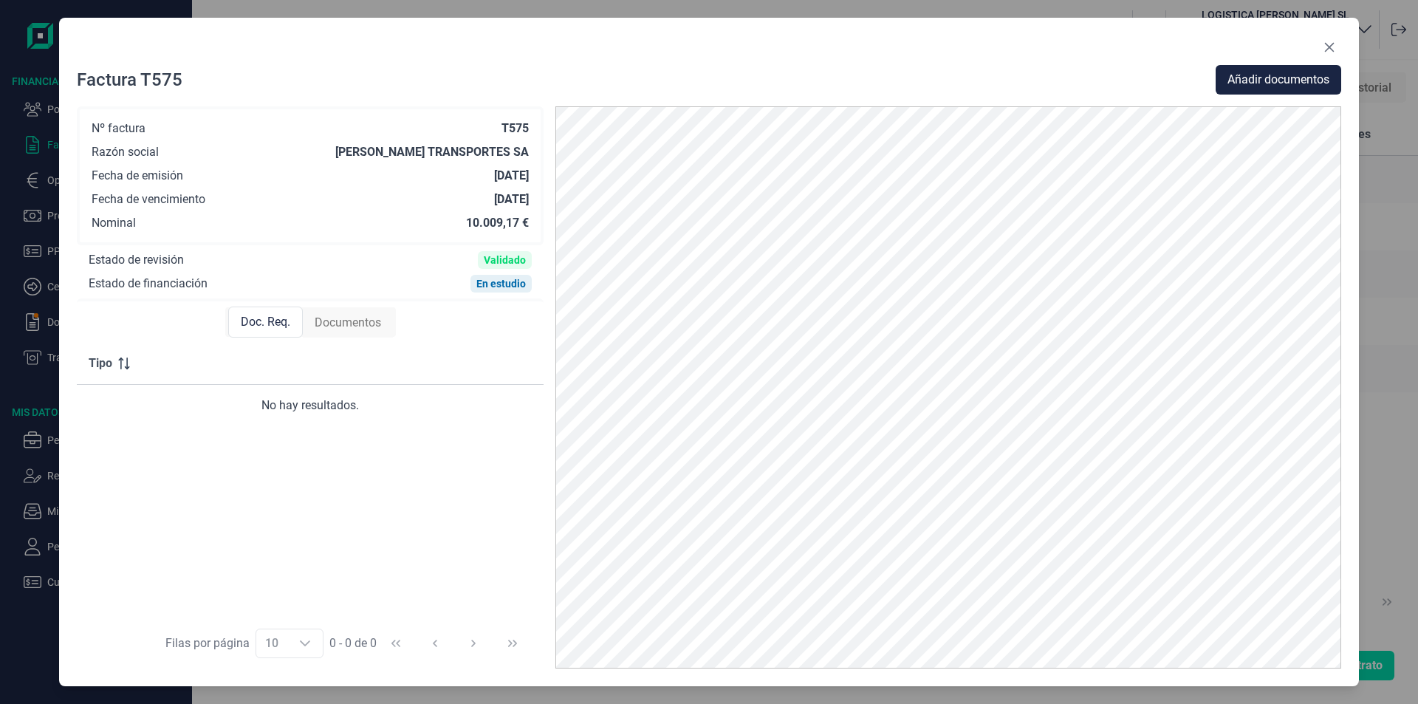
drag, startPoint x: 1328, startPoint y: 49, endPoint x: 1312, endPoint y: 66, distance: 22.5
click at [1328, 49] on icon "Close" at bounding box center [1329, 47] width 12 height 12
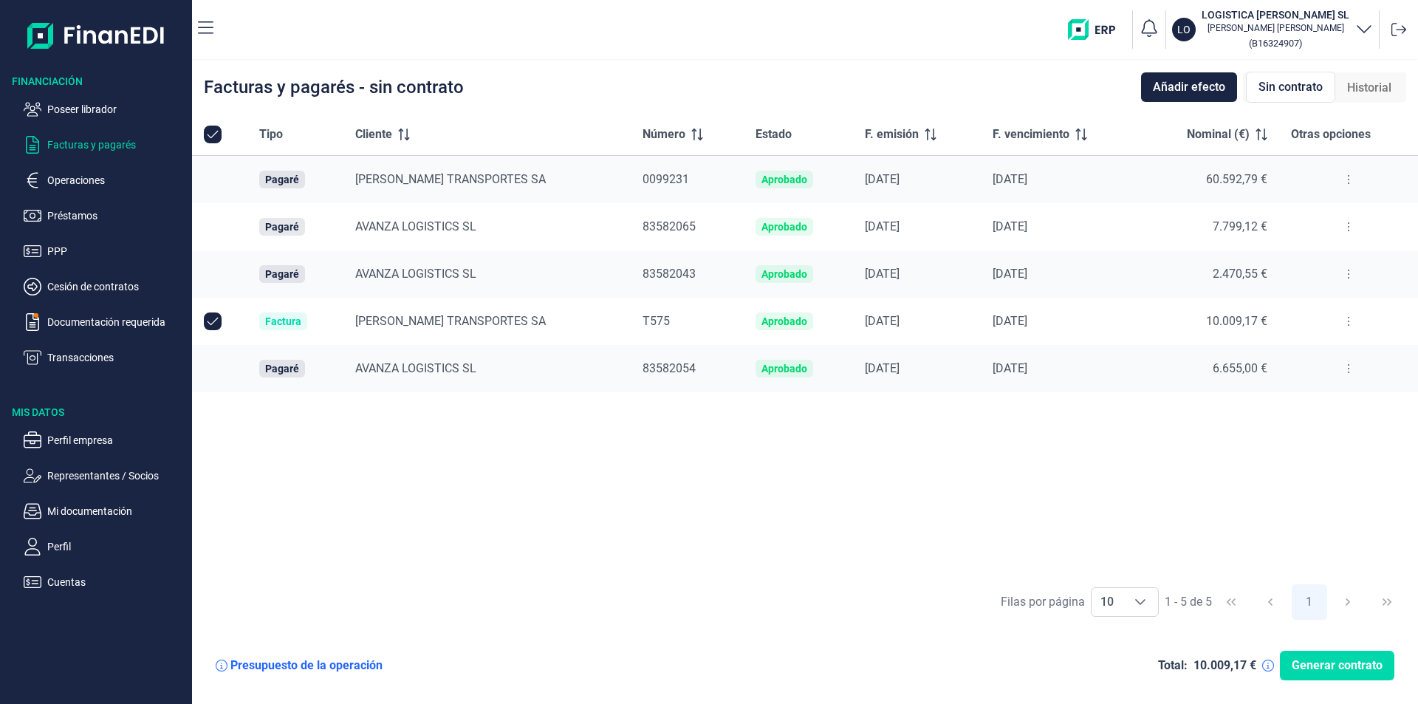
click at [1347, 177] on icon at bounding box center [1348, 180] width 3 height 12
click at [844, 456] on div "Tipo Cliente Número Estado F. emisión F. vencimiento Nominal (€) Otras opciones…" at bounding box center [805, 345] width 1226 height 462
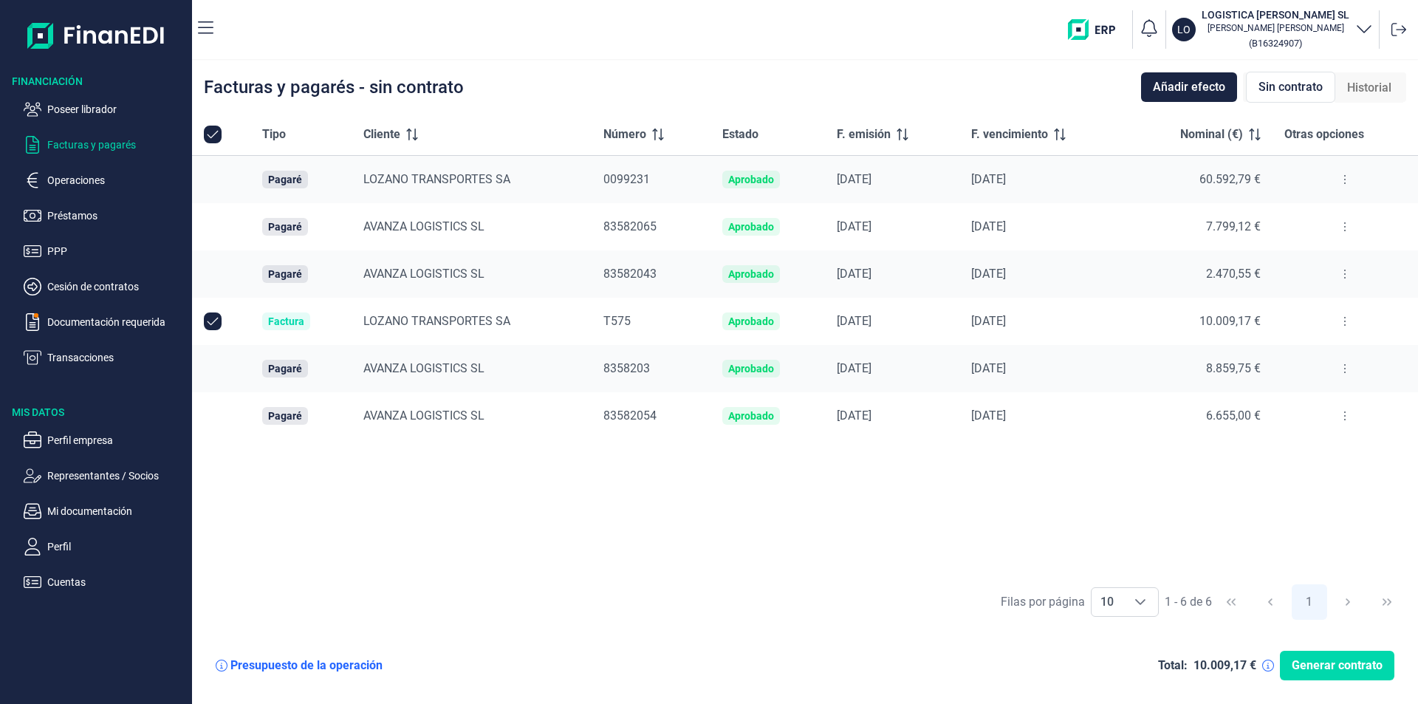
click at [1344, 179] on icon at bounding box center [1344, 180] width 3 height 12
click at [1280, 246] on span "Vincular facturas a pagaré" at bounding box center [1287, 243] width 122 height 15
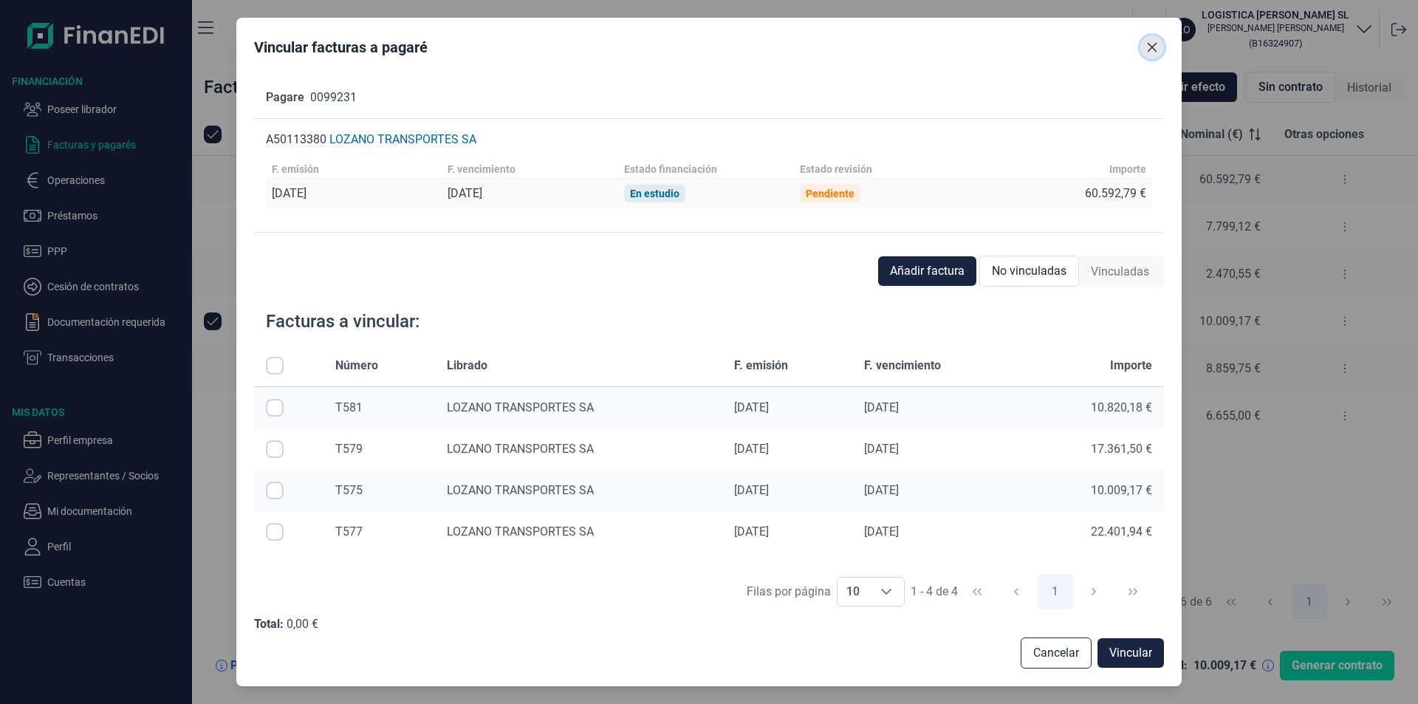
click at [1159, 47] on button "Close" at bounding box center [1152, 47] width 24 height 24
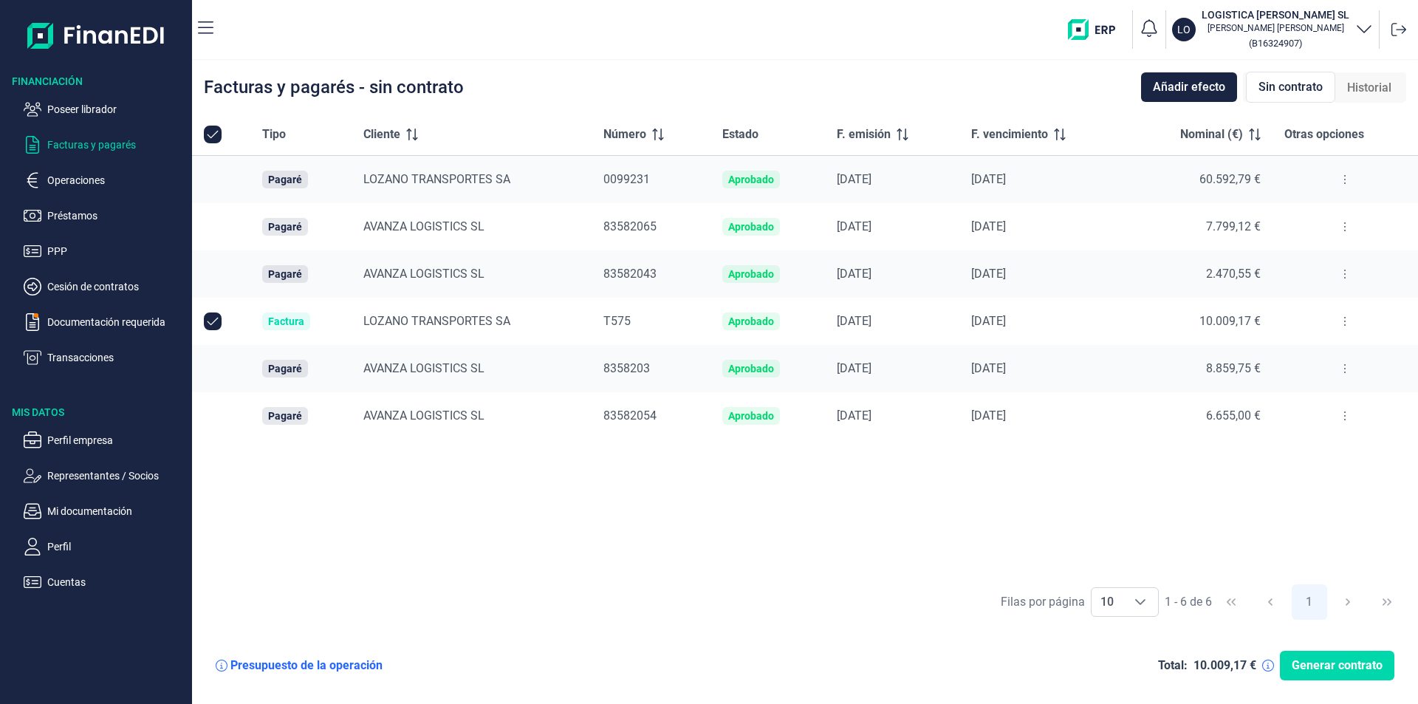
click at [1348, 273] on button at bounding box center [1344, 274] width 27 height 24
click at [1280, 310] on span "Ver detalle del pagaré" at bounding box center [1275, 310] width 98 height 15
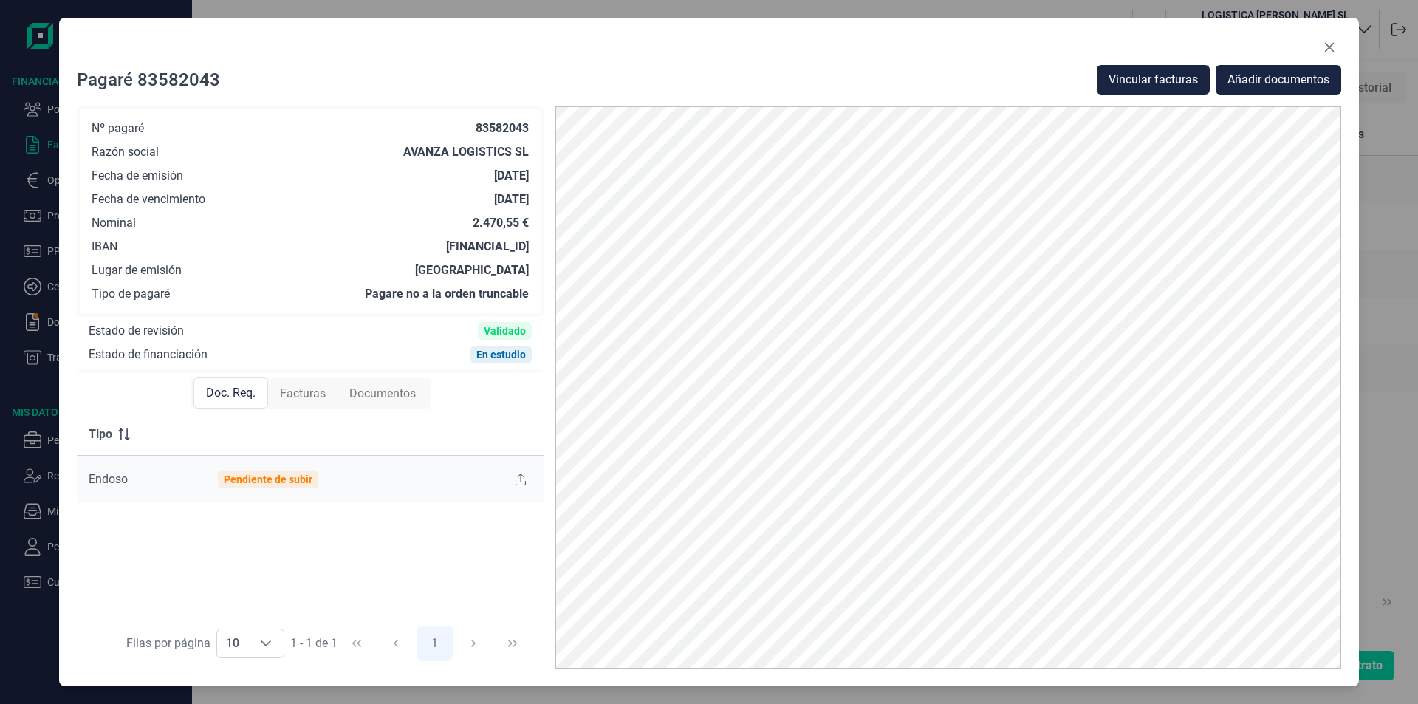
click at [317, 396] on span "Facturas" at bounding box center [303, 394] width 46 height 18
click at [227, 394] on span "Doc. Req." at bounding box center [229, 394] width 49 height 18
click at [1325, 47] on icon "Close" at bounding box center [1329, 47] width 12 height 12
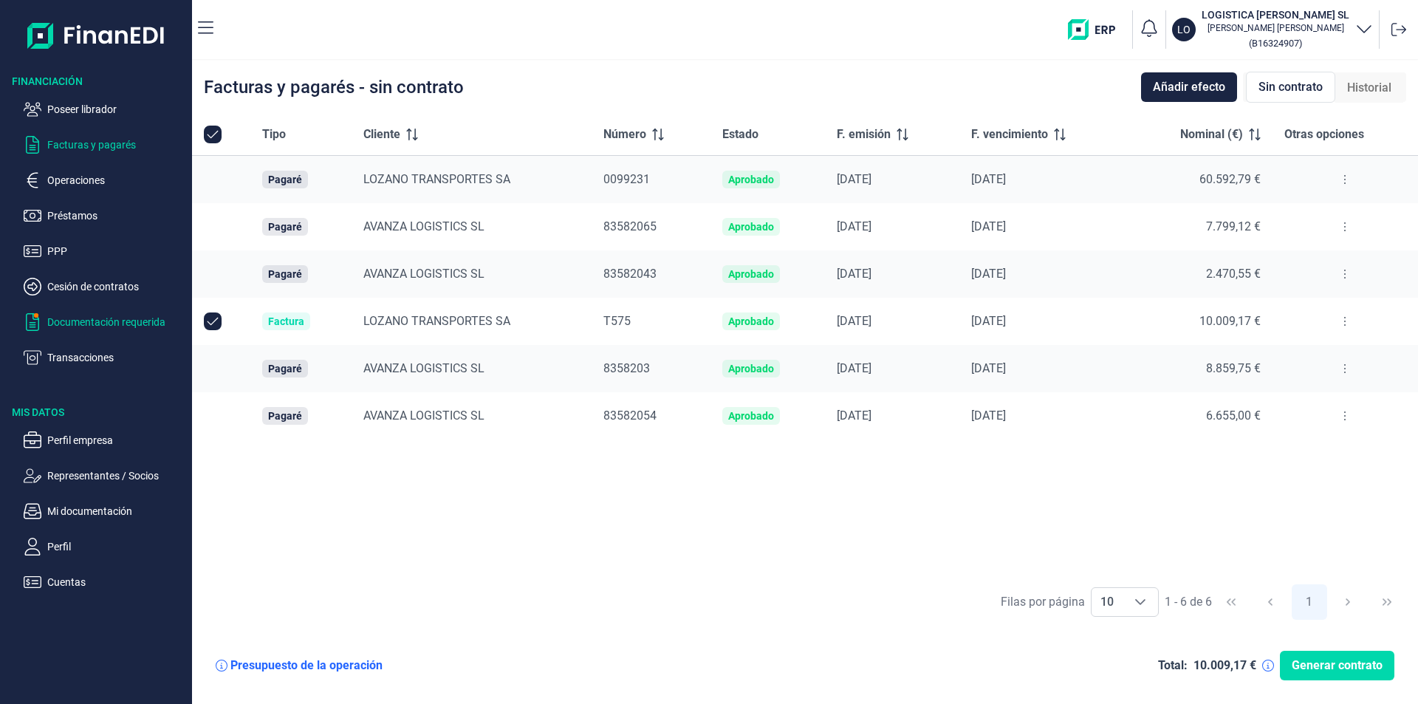
click at [86, 321] on p "Documentación requerida" at bounding box center [116, 322] width 139 height 18
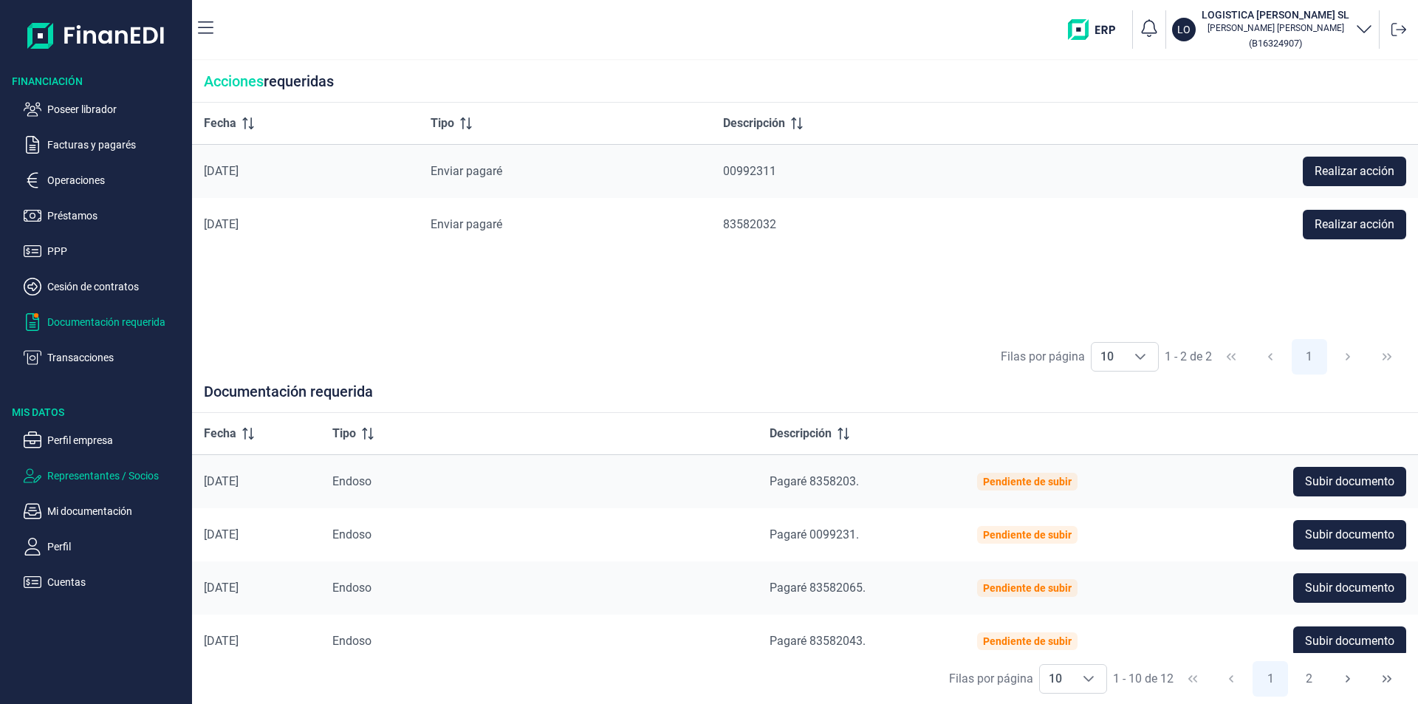
click at [113, 473] on p "Representantes / Socios" at bounding box center [116, 476] width 139 height 18
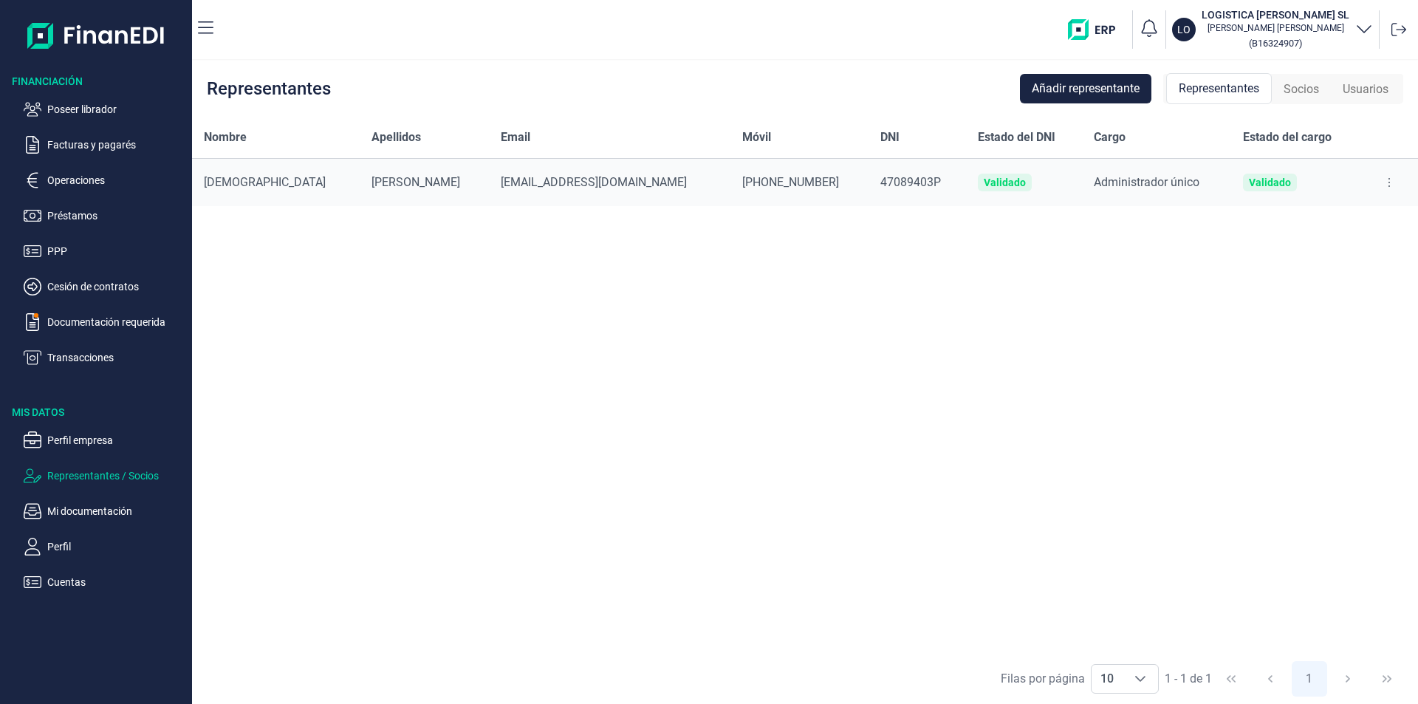
click at [966, 296] on div "Nombre Apellidos Email Móvil DNI Estado del DNI Cargo Estado del cargo JESÚS GO…" at bounding box center [805, 385] width 1226 height 536
click at [647, 309] on div "Nombre Apellidos Email Móvil DNI Estado del DNI Cargo Estado del cargo JESÚS GO…" at bounding box center [805, 385] width 1226 height 536
click at [100, 174] on p "Operaciones" at bounding box center [116, 180] width 139 height 18
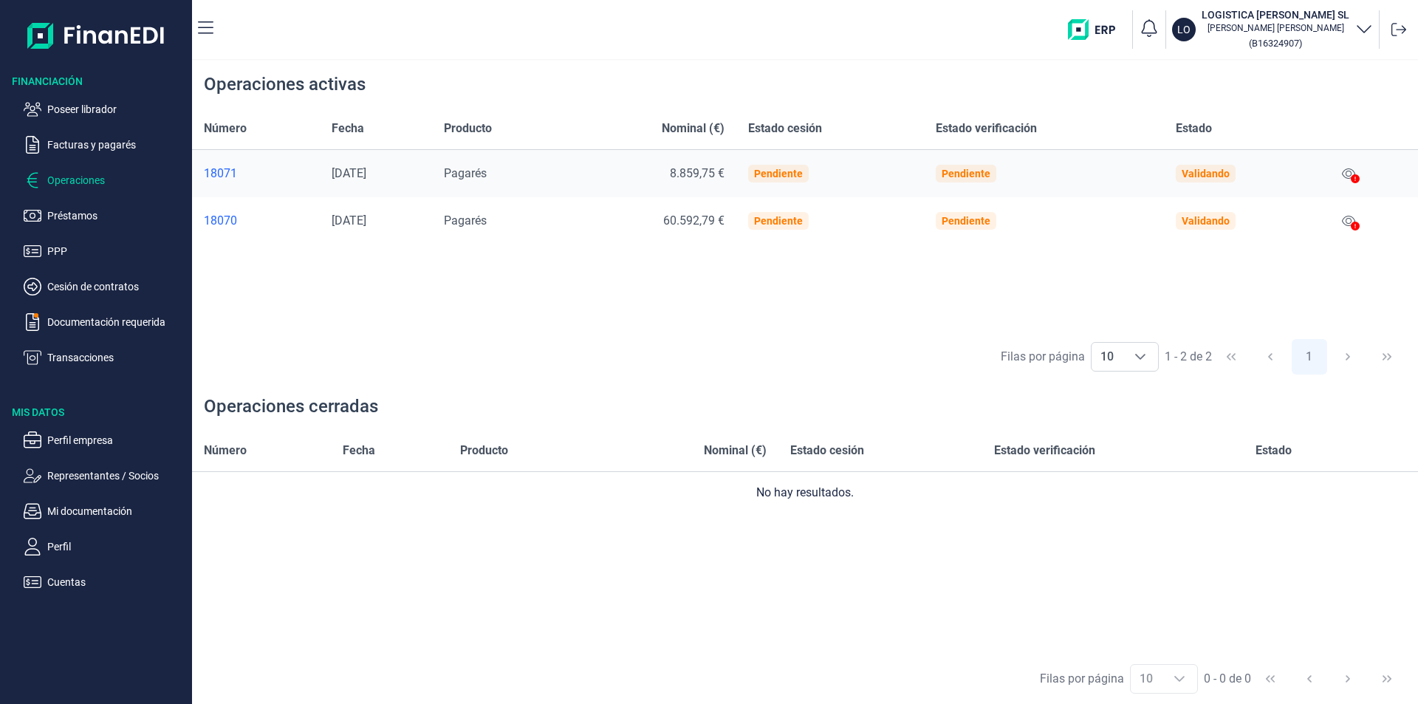
click at [744, 296] on div "Número Fecha Producto Nominal (€) Estado cesión Estado verificación Estado 1807…" at bounding box center [805, 220] width 1226 height 224
click at [612, 298] on div "Número Fecha Producto Nominal (€) Estado cesión Estado verificación Estado 1807…" at bounding box center [805, 220] width 1226 height 224
click at [565, 318] on div "Número Fecha Producto Nominal (€) Estado cesión Estado verificación Estado 1807…" at bounding box center [805, 220] width 1226 height 224
click at [109, 146] on p "Facturas y pagarés" at bounding box center [116, 145] width 139 height 18
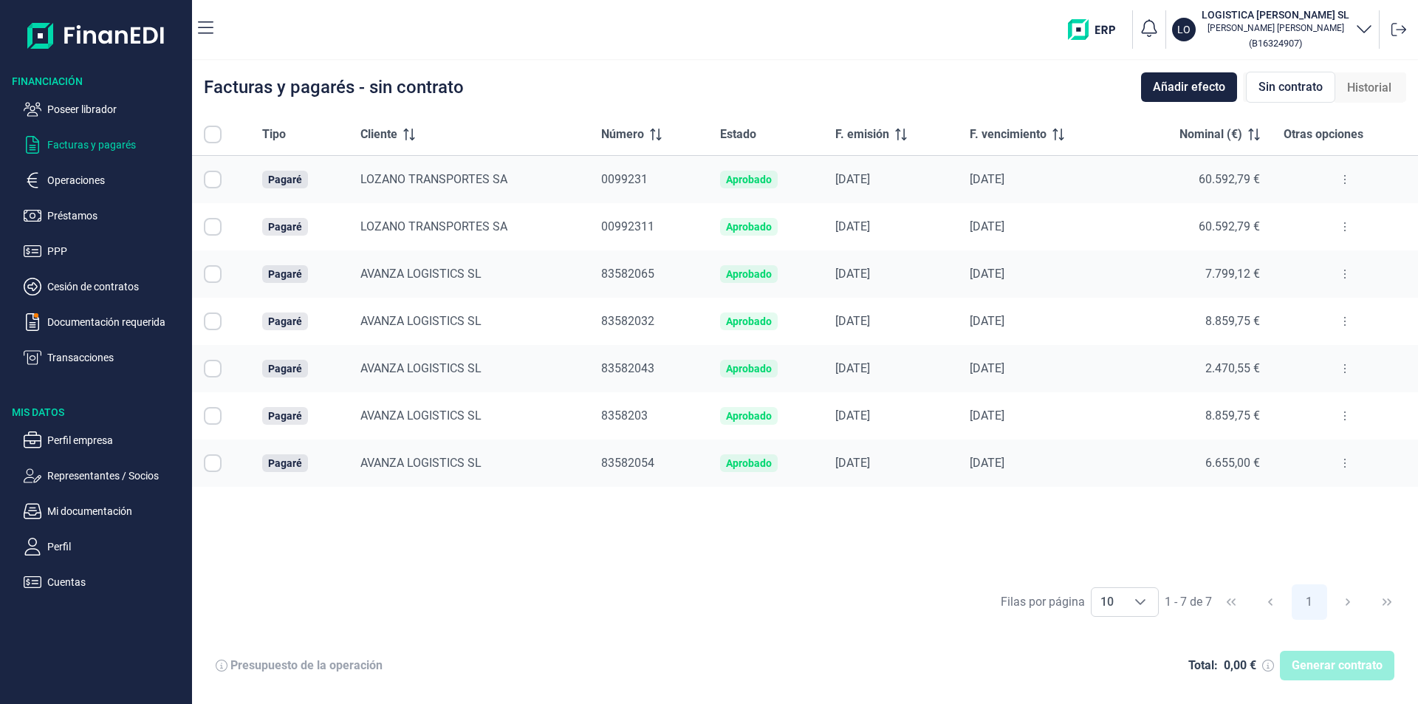
checkbox input "true"
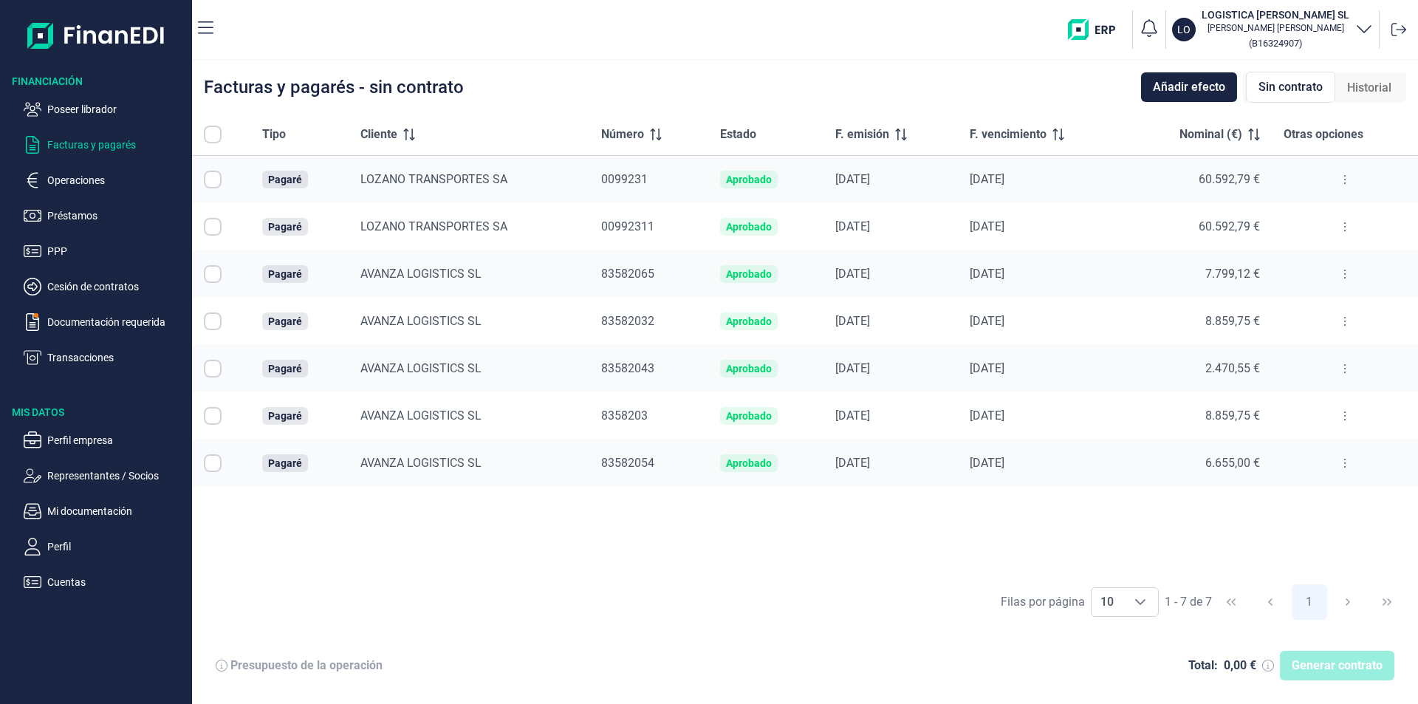
checkbox input "true"
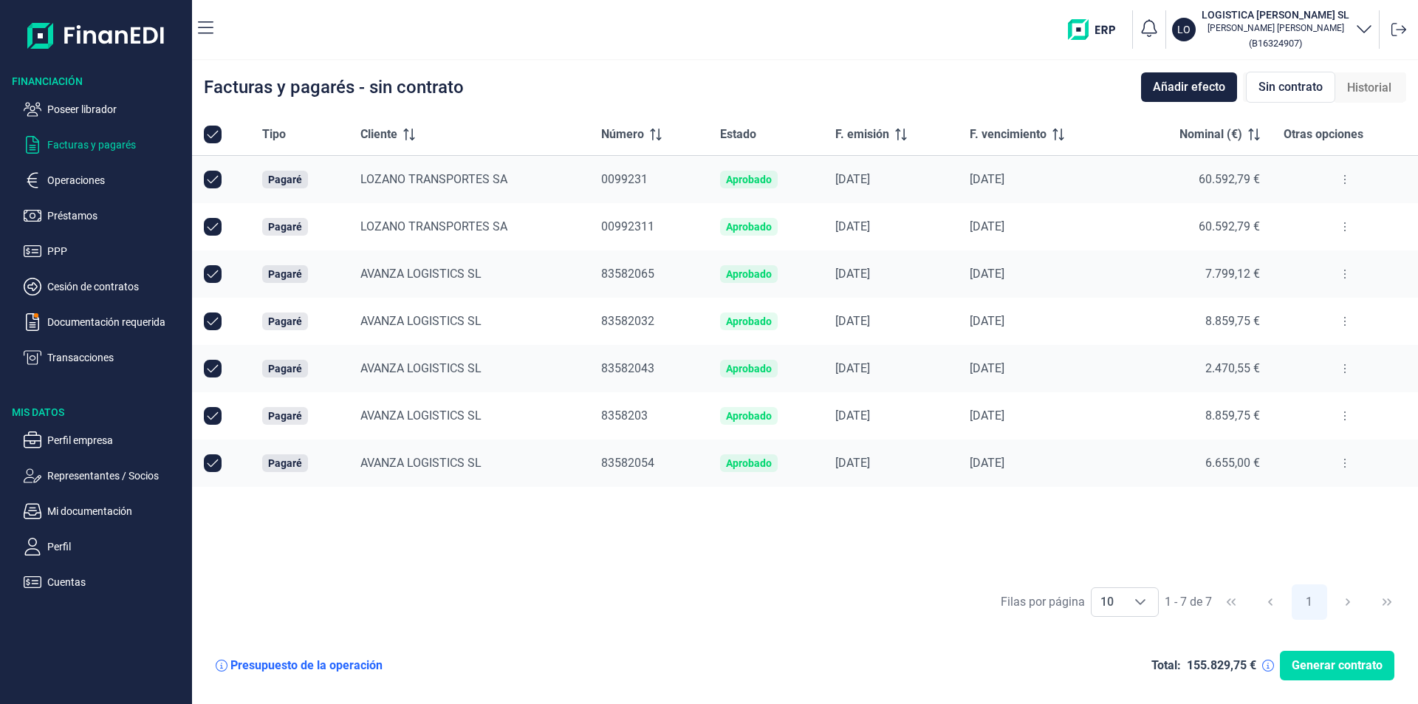
click at [642, 526] on div "Tipo Cliente Número Estado F. emisión F. vencimiento Nominal (€) Otras opciones…" at bounding box center [805, 345] width 1226 height 462
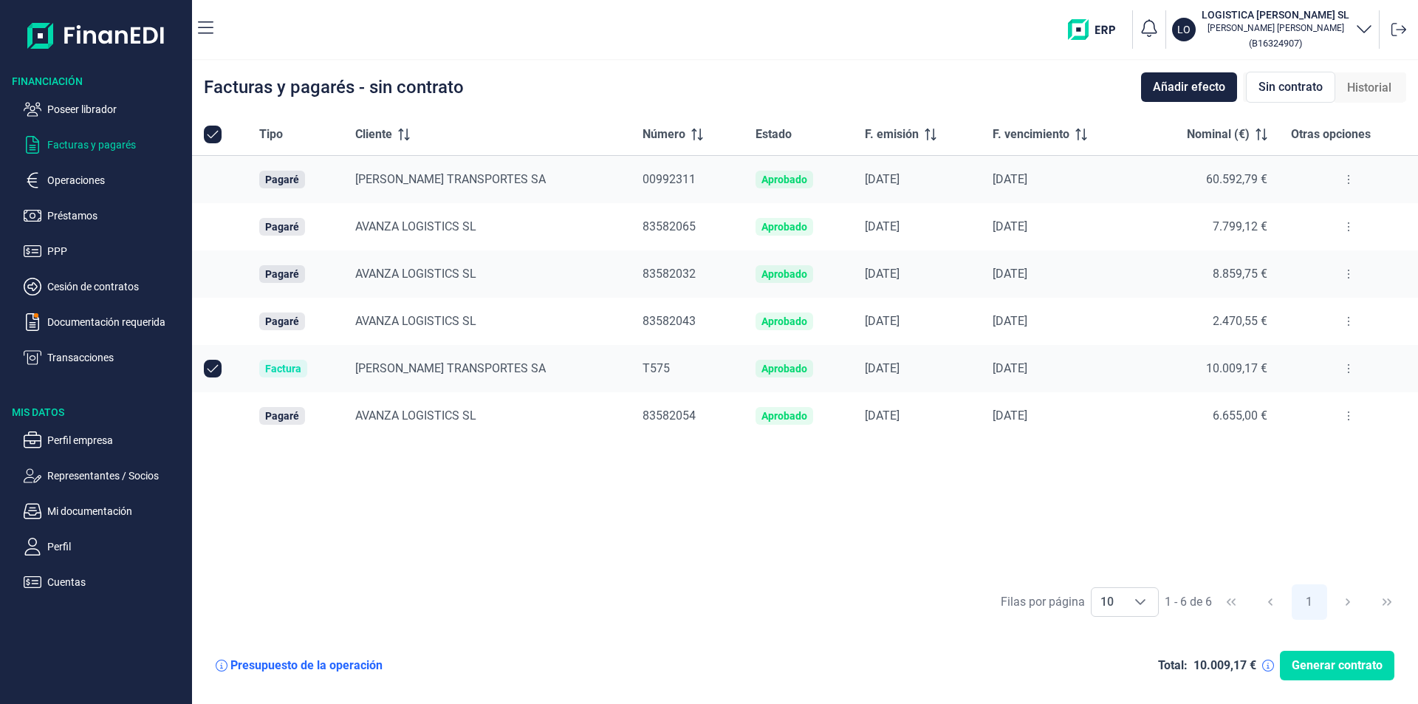
click at [210, 368] on input "Row Unselected null" at bounding box center [213, 369] width 18 height 18
checkbox input "false"
click at [212, 178] on input "Row Selected null" at bounding box center [213, 180] width 18 height 18
checkbox input "true"
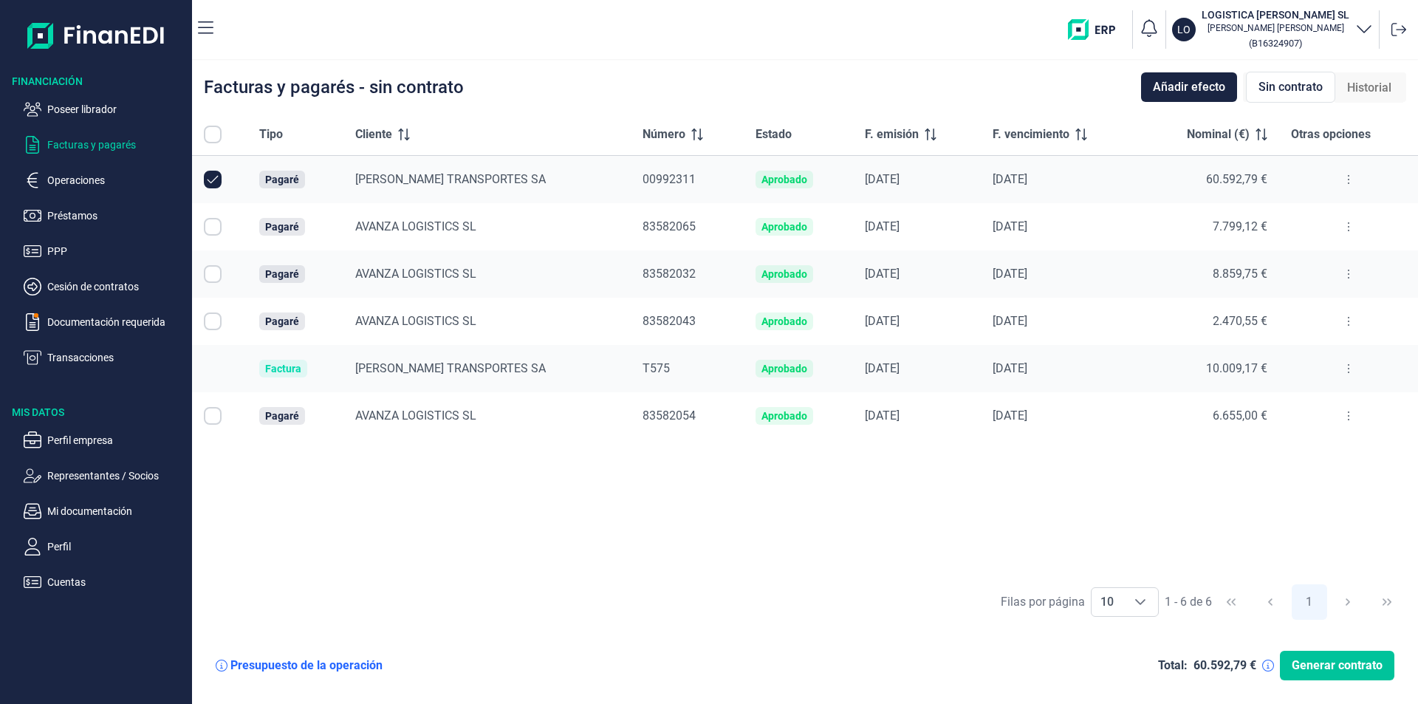
click at [1325, 669] on span "Generar contrato" at bounding box center [1336, 665] width 91 height 18
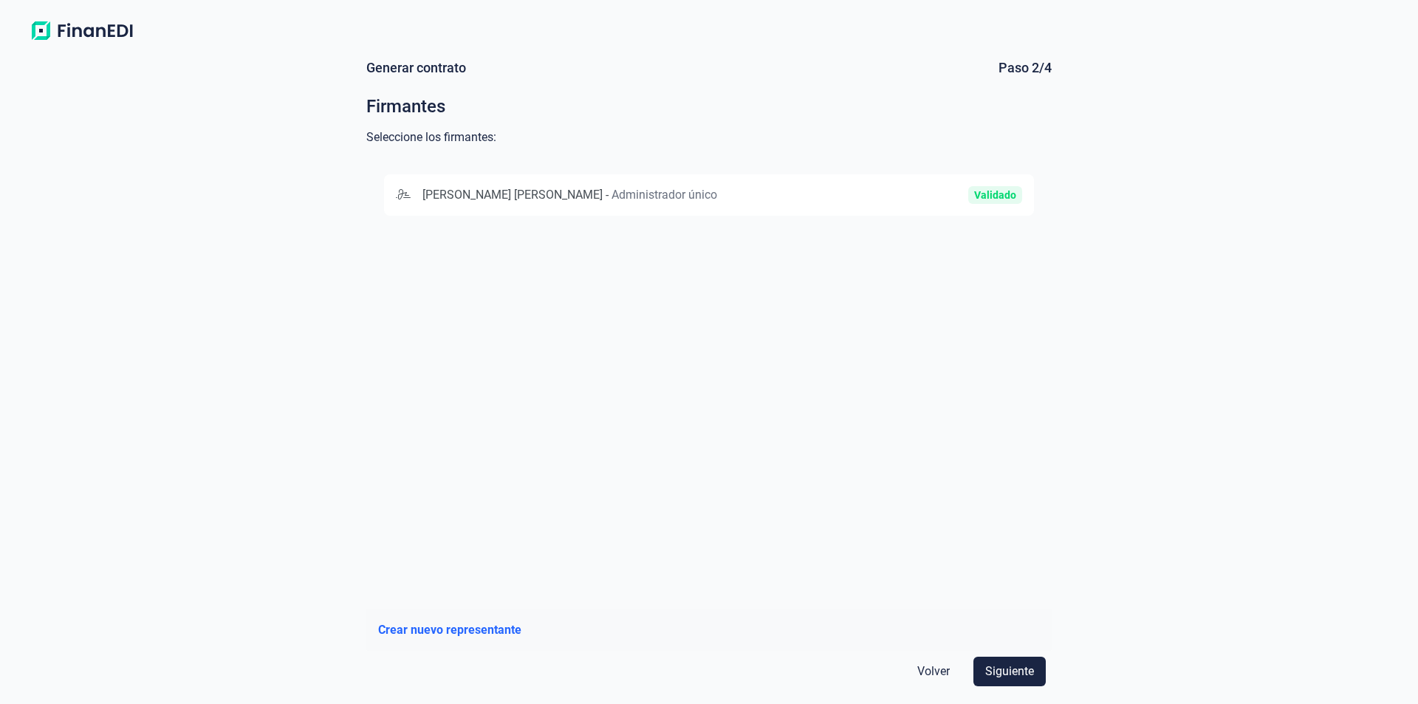
click at [721, 201] on div "JESÚS GOMEZ LEON - Administrador único" at bounding box center [604, 195] width 417 height 18
click at [1008, 673] on span "Siguiente" at bounding box center [1009, 671] width 49 height 18
click at [643, 194] on div "BANCO SANTANDER, S.A." at bounding box center [584, 195] width 376 height 18
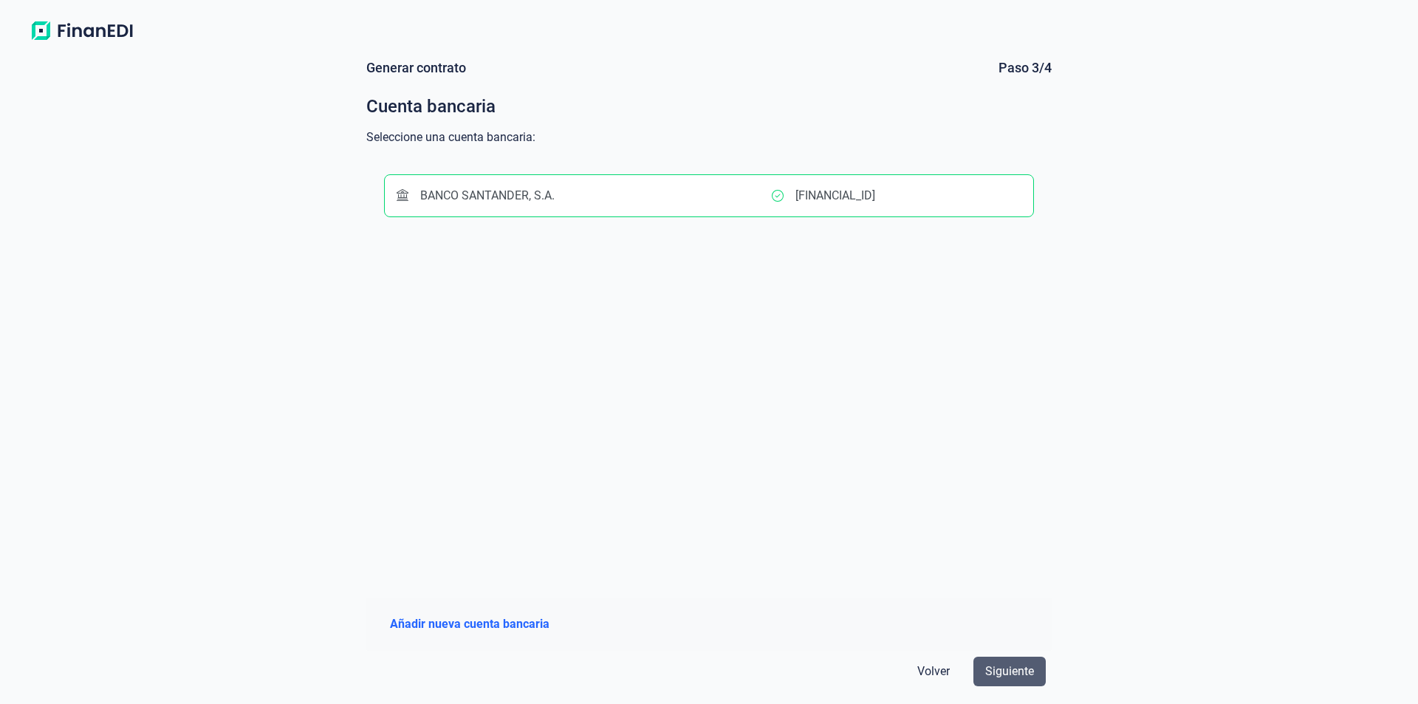
click at [1003, 667] on span "Siguiente" at bounding box center [1009, 671] width 49 height 18
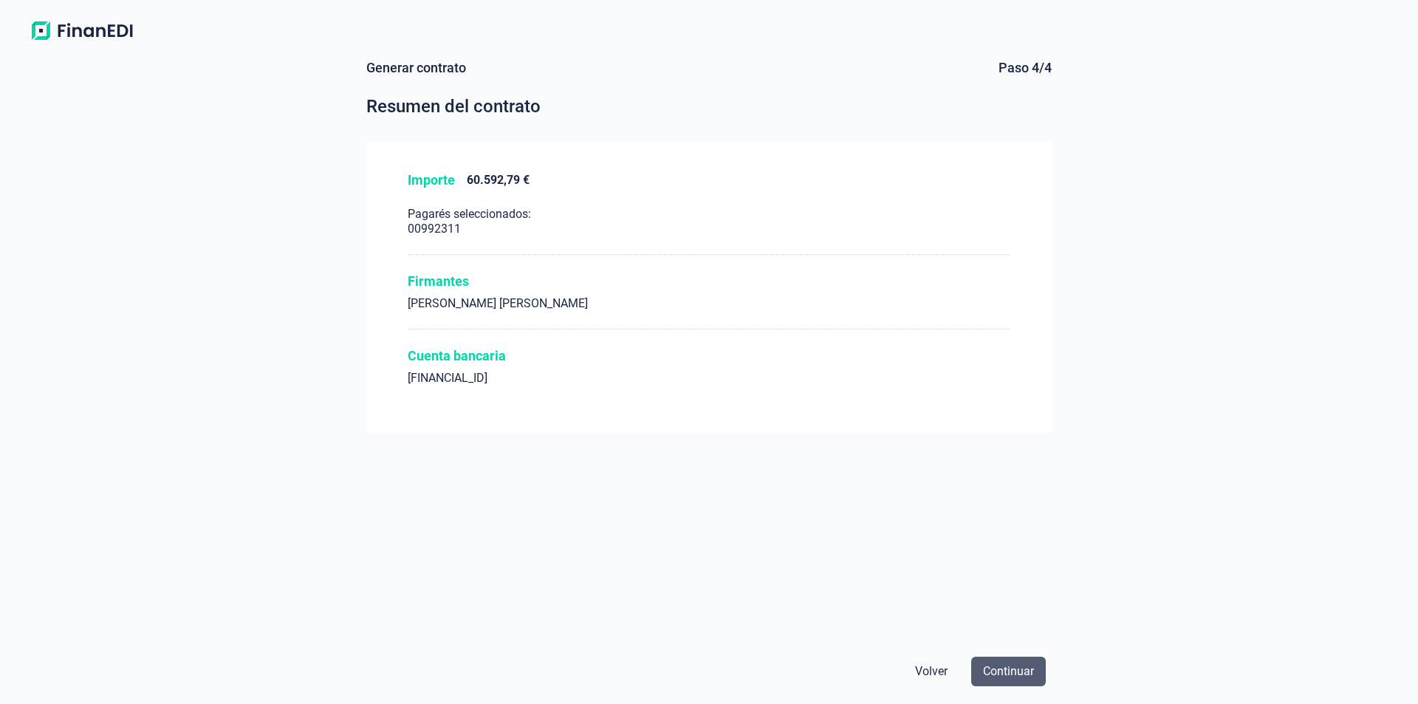
click at [1021, 672] on span "Continuar" at bounding box center [1008, 671] width 51 height 18
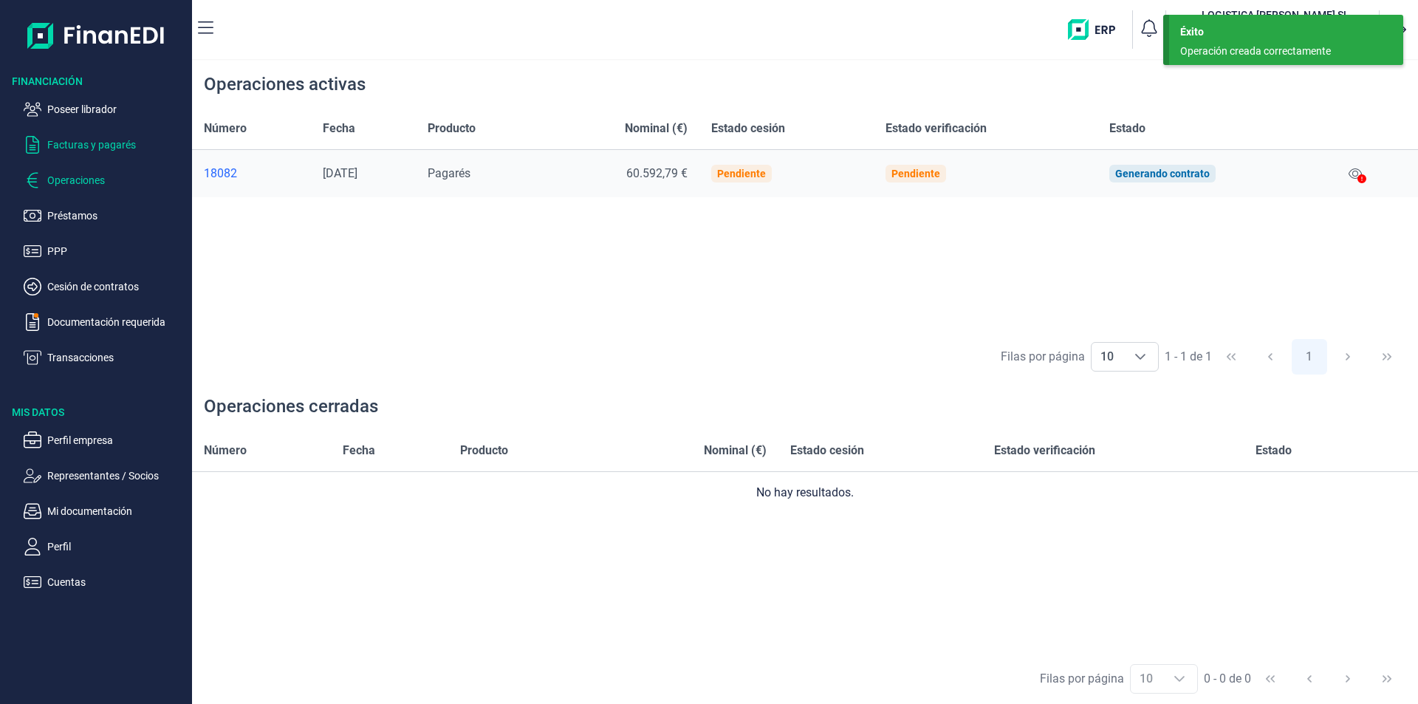
click at [121, 145] on p "Facturas y pagarés" at bounding box center [116, 145] width 139 height 18
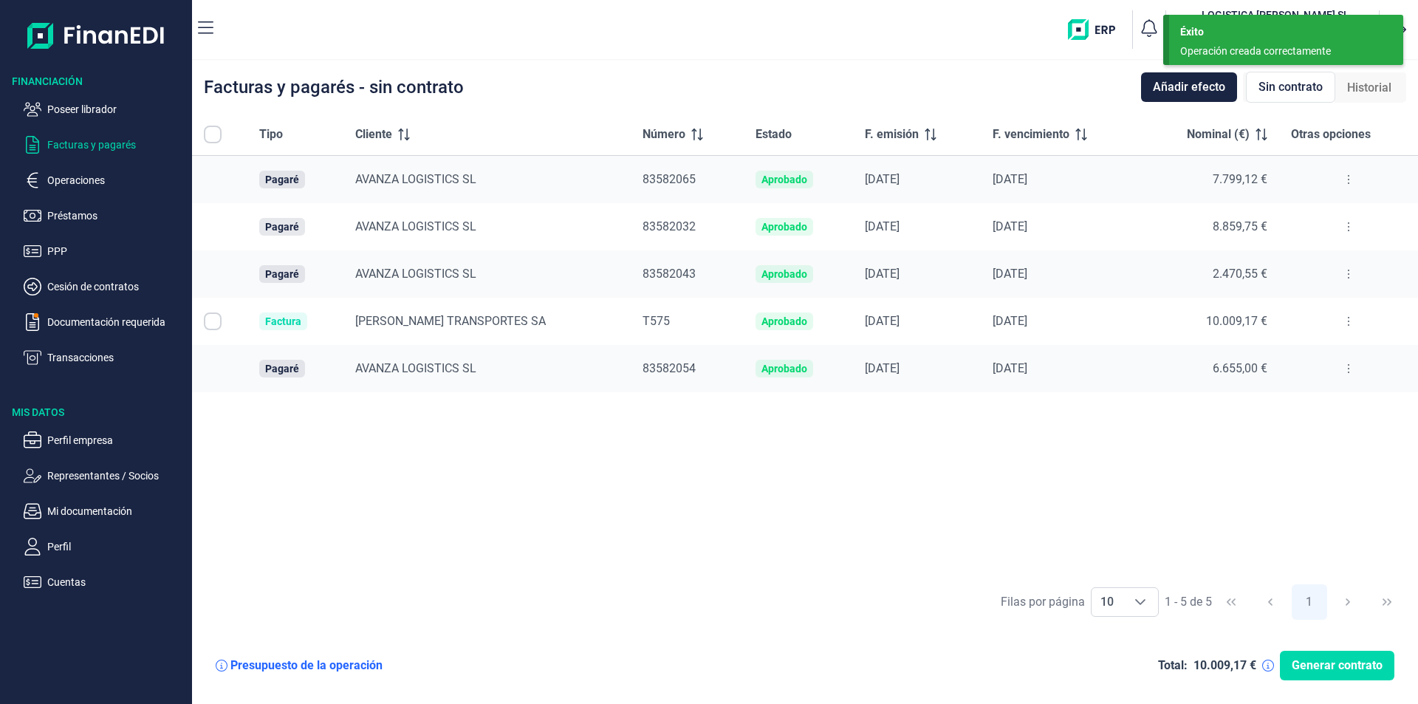
checkbox input "true"
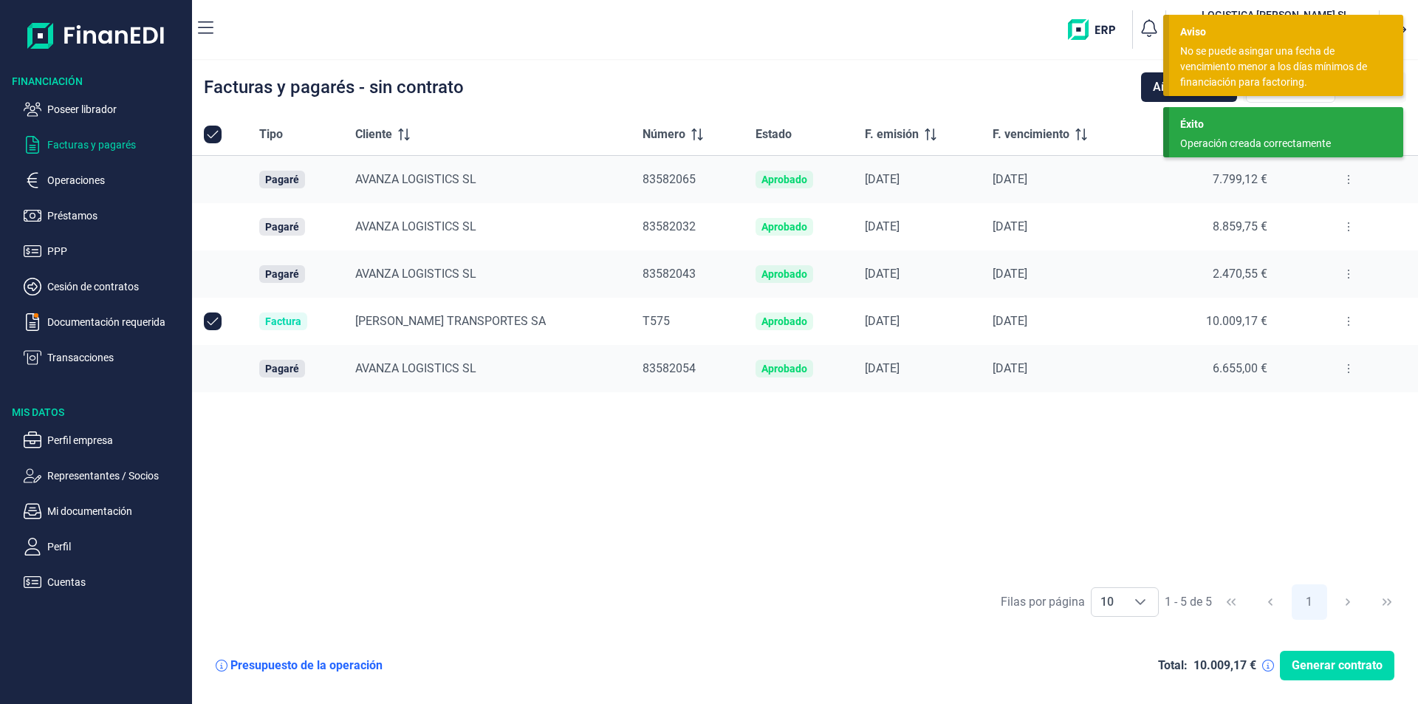
click at [213, 321] on input "Row Unselected null" at bounding box center [213, 321] width 18 height 18
checkbox input "false"
click at [636, 448] on div "Tipo Cliente Número Estado F. emisión F. vencimiento Nominal (€) Otras opciones…" at bounding box center [805, 345] width 1226 height 462
drag, startPoint x: 1250, startPoint y: 134, endPoint x: 1246, endPoint y: 126, distance: 9.3
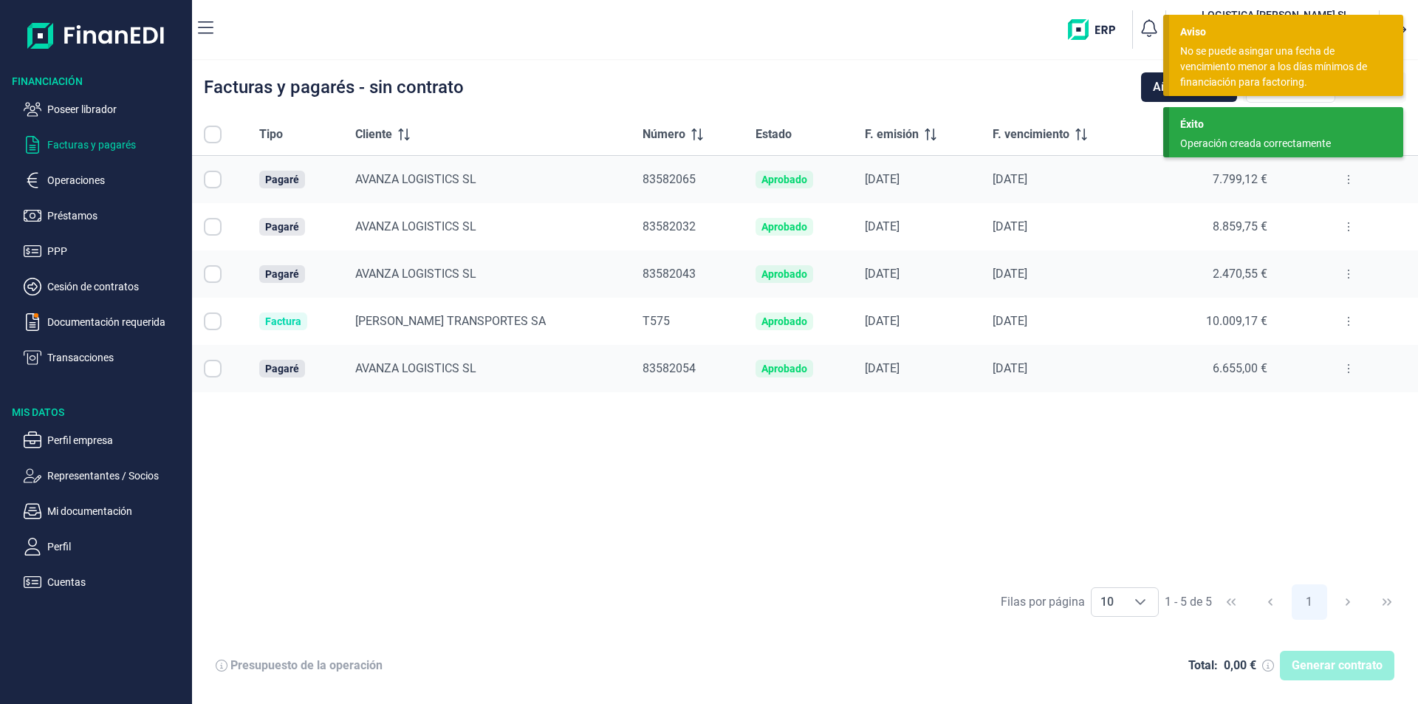
click at [1249, 131] on div "Éxito Operación creada correctamente" at bounding box center [1286, 132] width 234 height 50
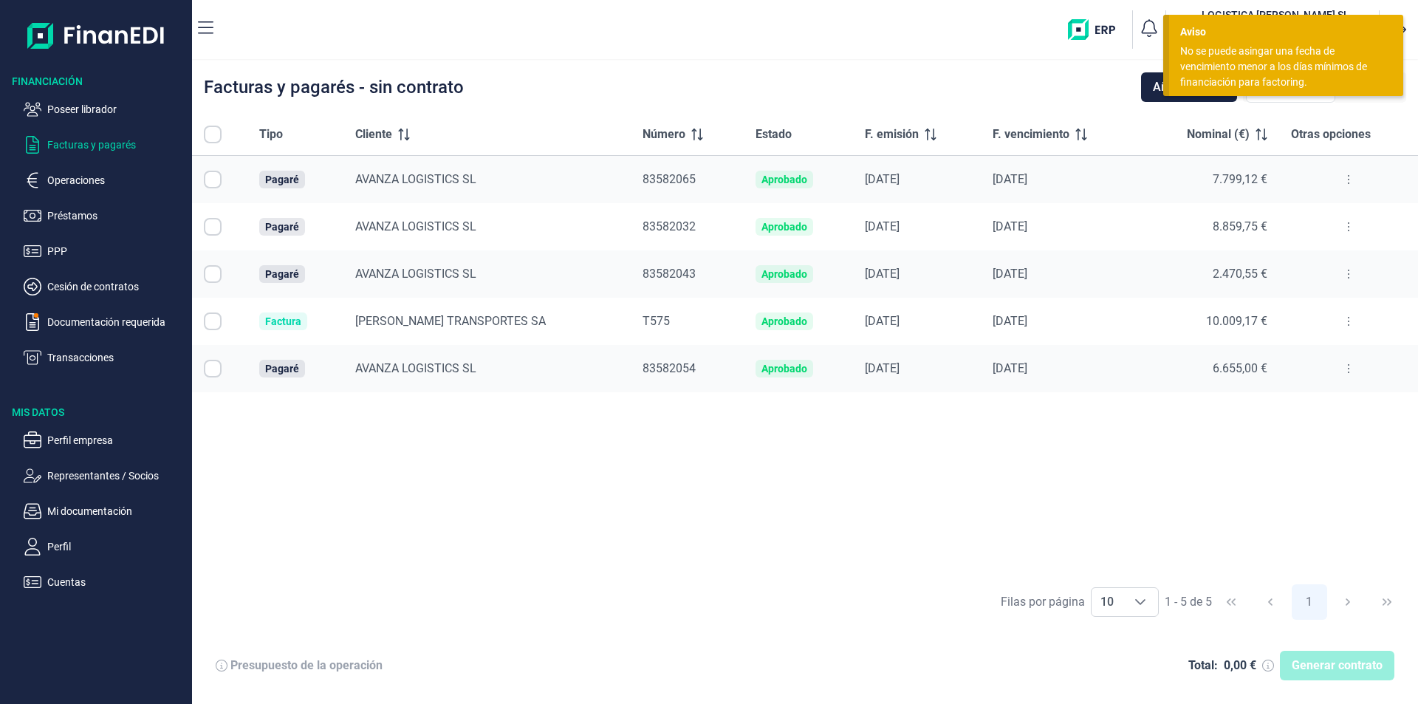
click at [1236, 60] on div "No se puede asingar una fecha de vencimiento menor a los días mínimos de financ…" at bounding box center [1280, 67] width 201 height 47
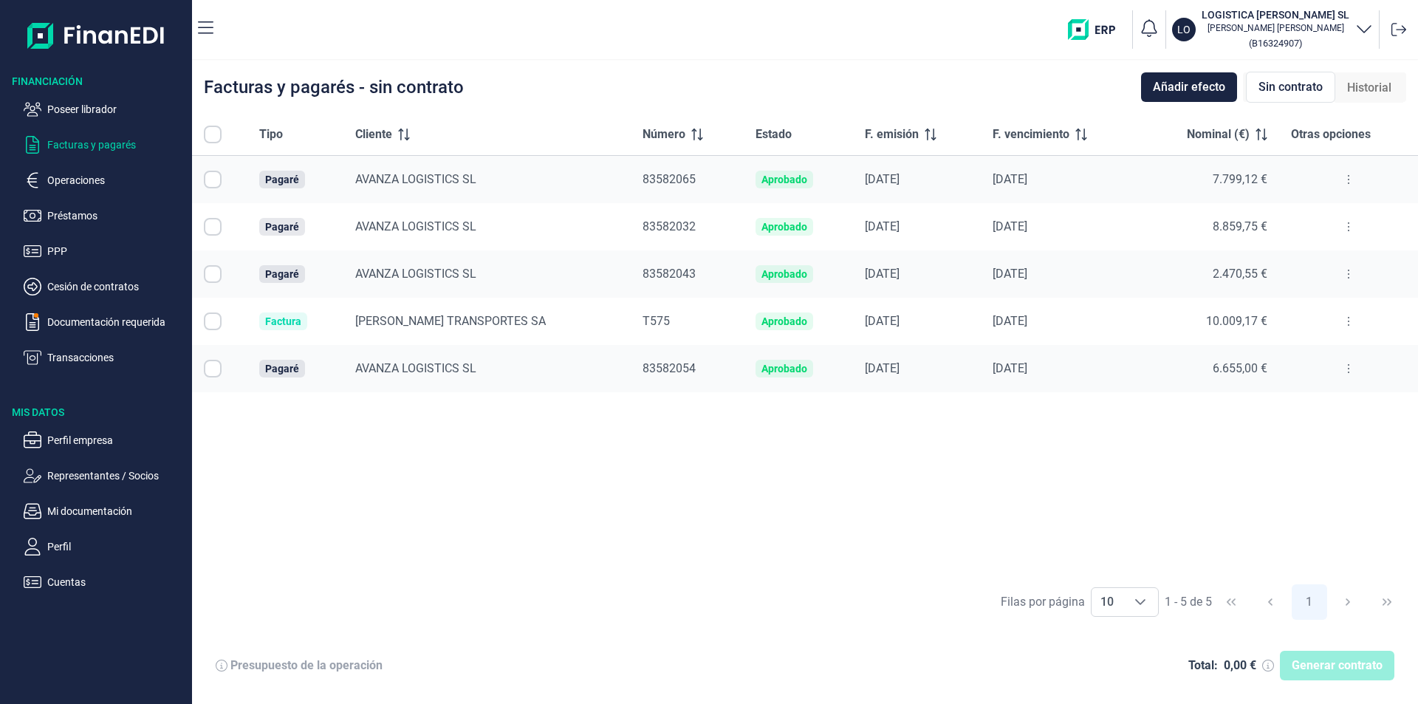
click at [211, 179] on input "Row Selected null" at bounding box center [213, 180] width 18 height 18
checkbox input "true"
click at [213, 224] on input "Row Selected null" at bounding box center [213, 227] width 18 height 18
checkbox input "true"
click at [211, 275] on input "Row Selected null" at bounding box center [213, 274] width 18 height 18
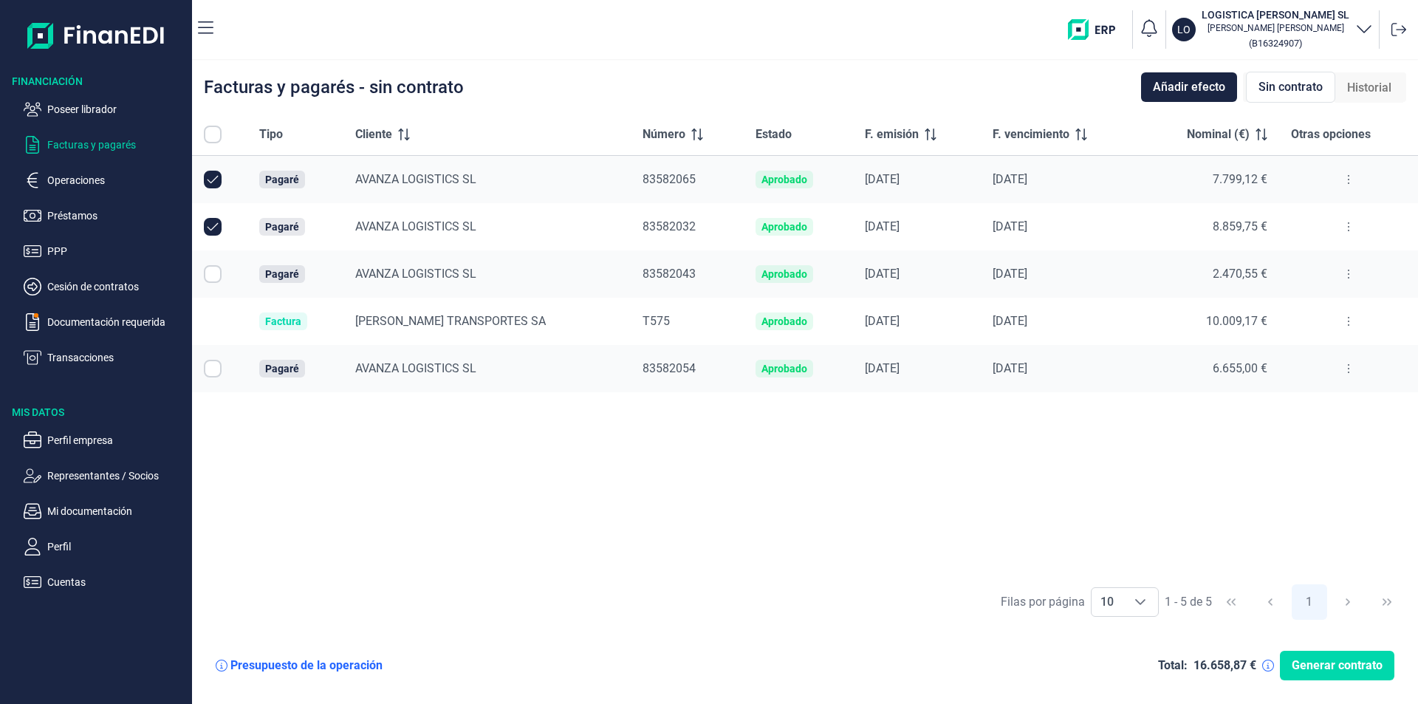
checkbox input "true"
click at [215, 371] on input "Row Selected null" at bounding box center [213, 369] width 18 height 18
checkbox input "true"
click at [1331, 667] on span "Generar contrato" at bounding box center [1336, 665] width 91 height 18
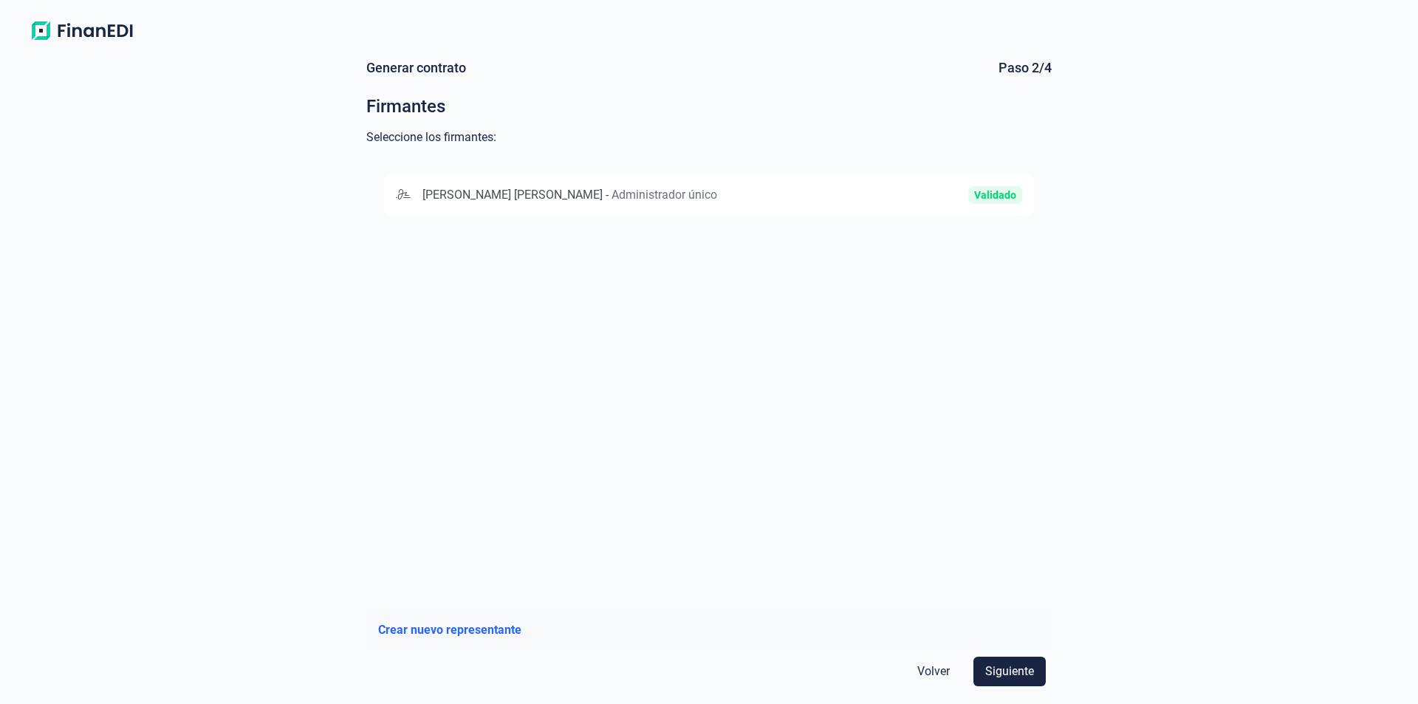
click at [576, 184] on div "JESÚS GOMEZ LEON - Administrador único Validado" at bounding box center [709, 194] width 650 height 41
click at [1007, 671] on span "Siguiente" at bounding box center [1009, 671] width 49 height 18
click at [570, 191] on div "BANCO SANTANDER, S.A." at bounding box center [584, 195] width 376 height 18
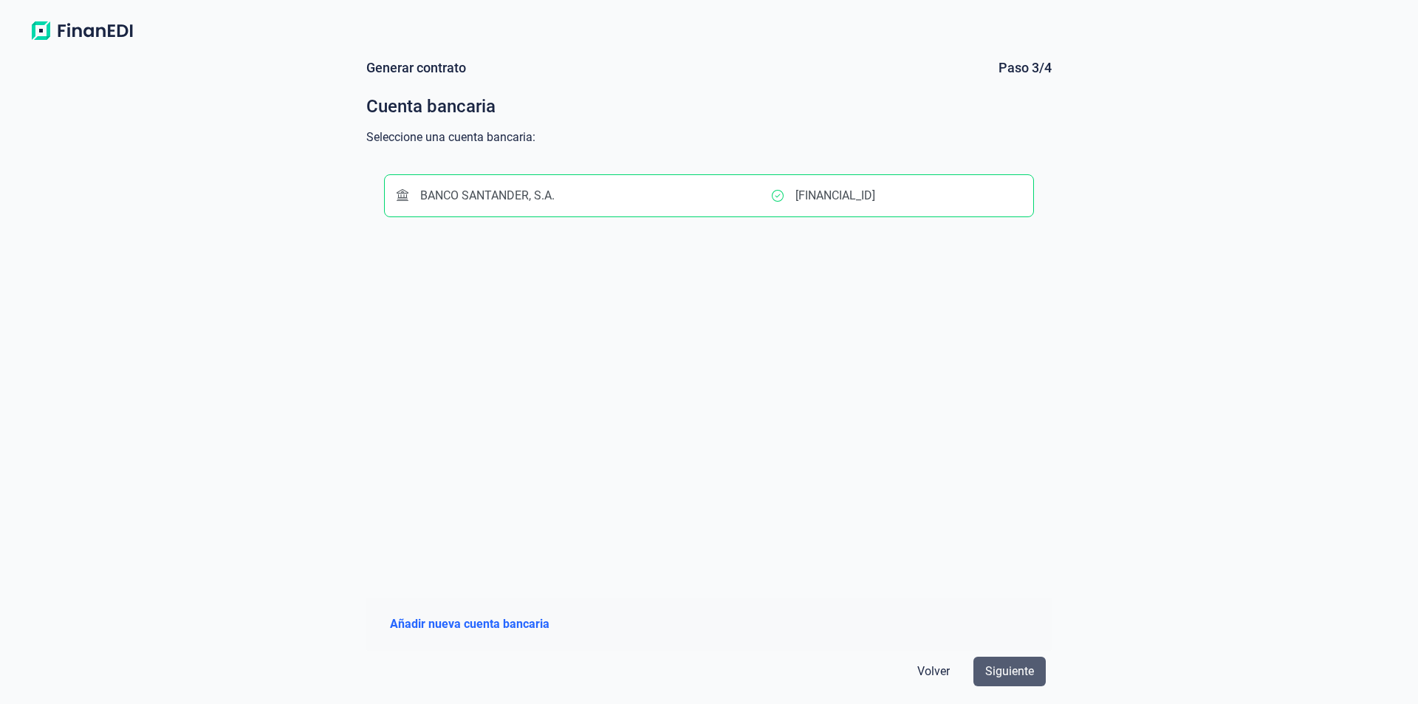
click at [1006, 669] on span "Siguiente" at bounding box center [1009, 671] width 49 height 18
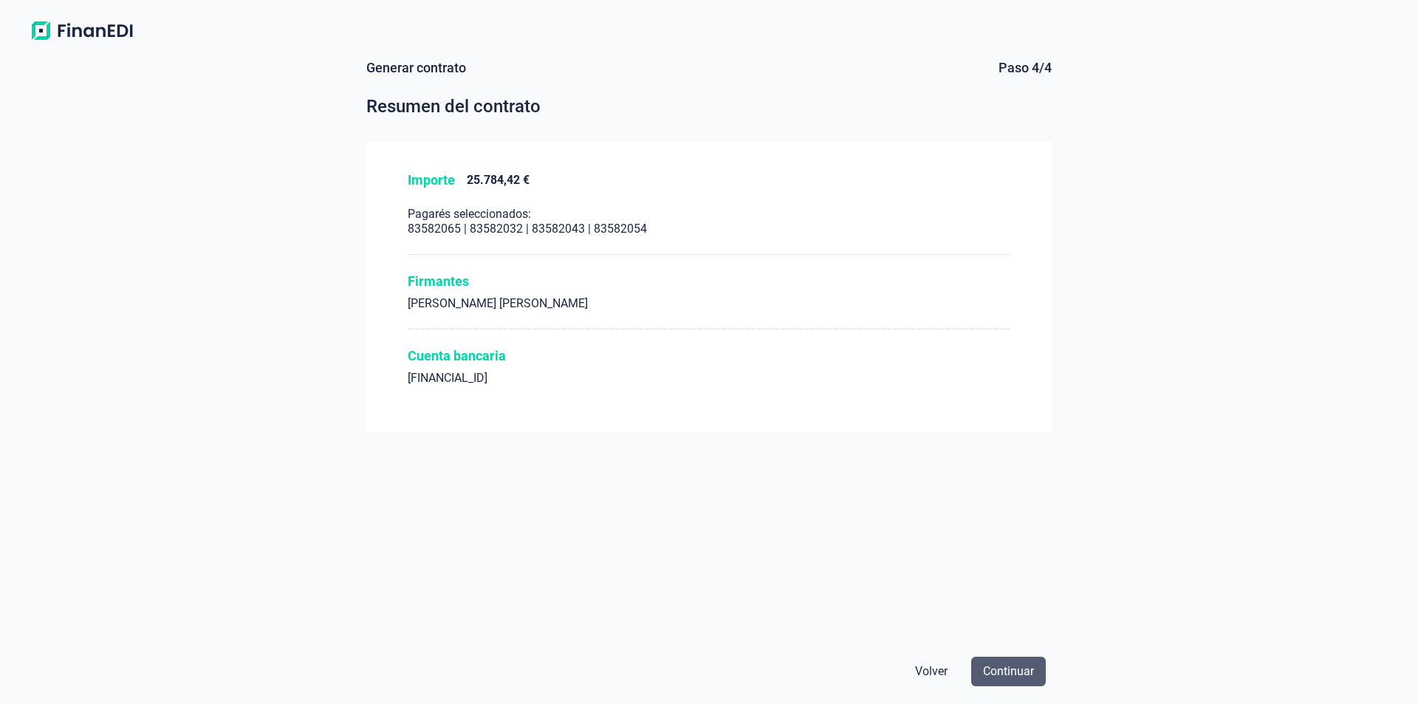
click at [1021, 673] on span "Continuar" at bounding box center [1008, 671] width 51 height 18
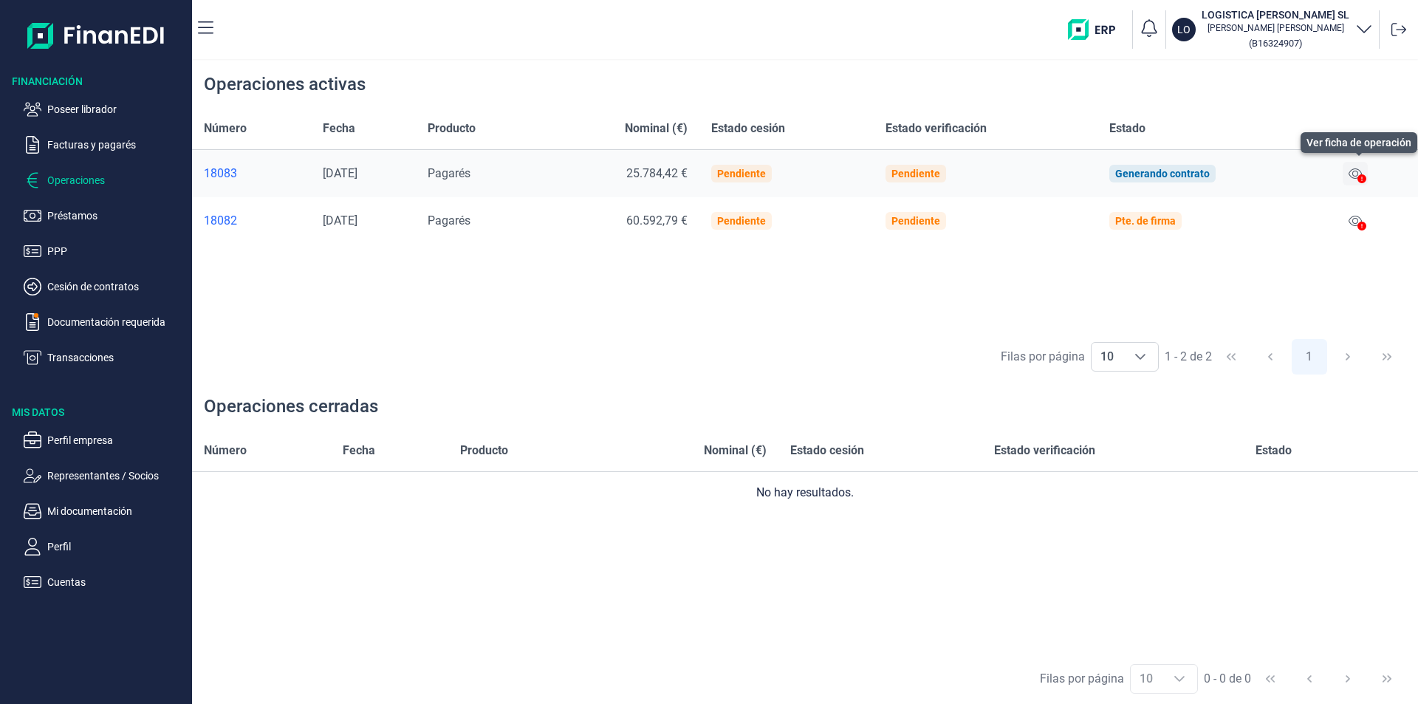
click at [1356, 174] on icon at bounding box center [1354, 174] width 13 height 12
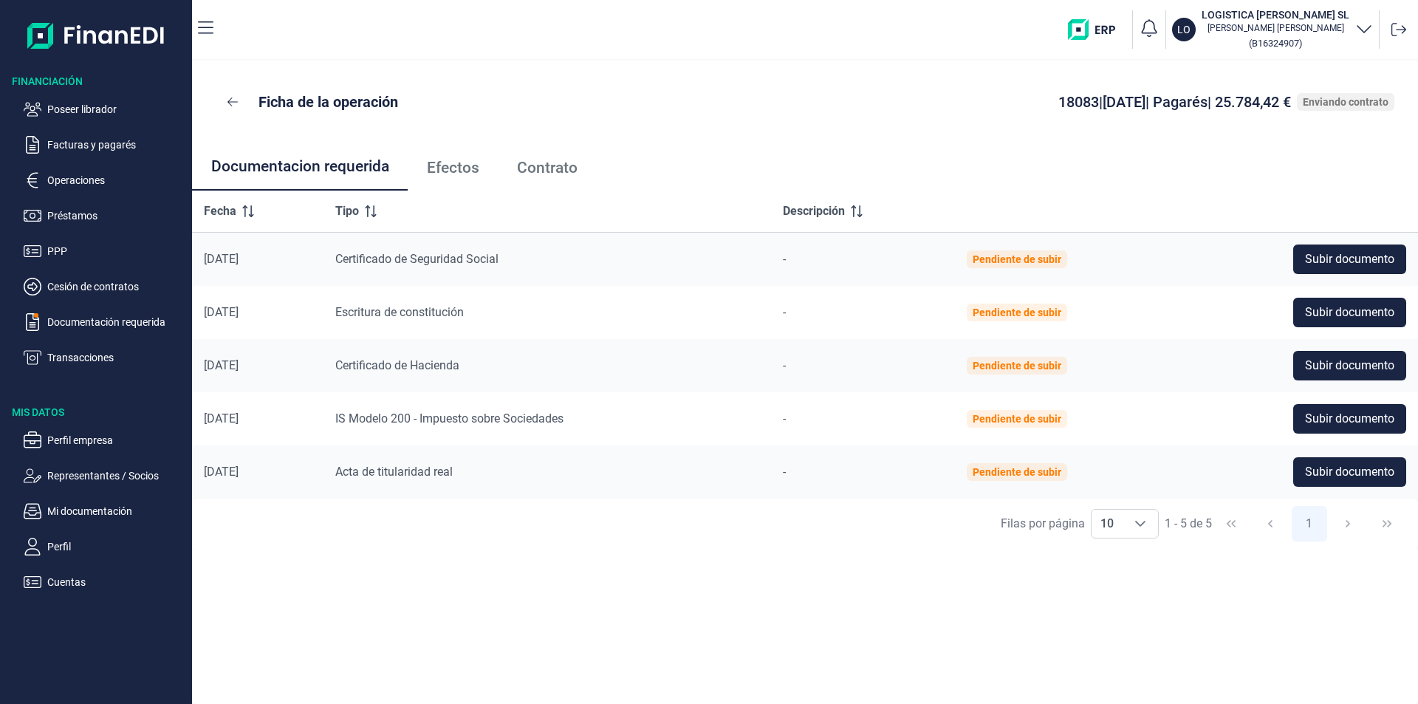
click at [458, 168] on span "Efectos" at bounding box center [453, 168] width 52 height 16
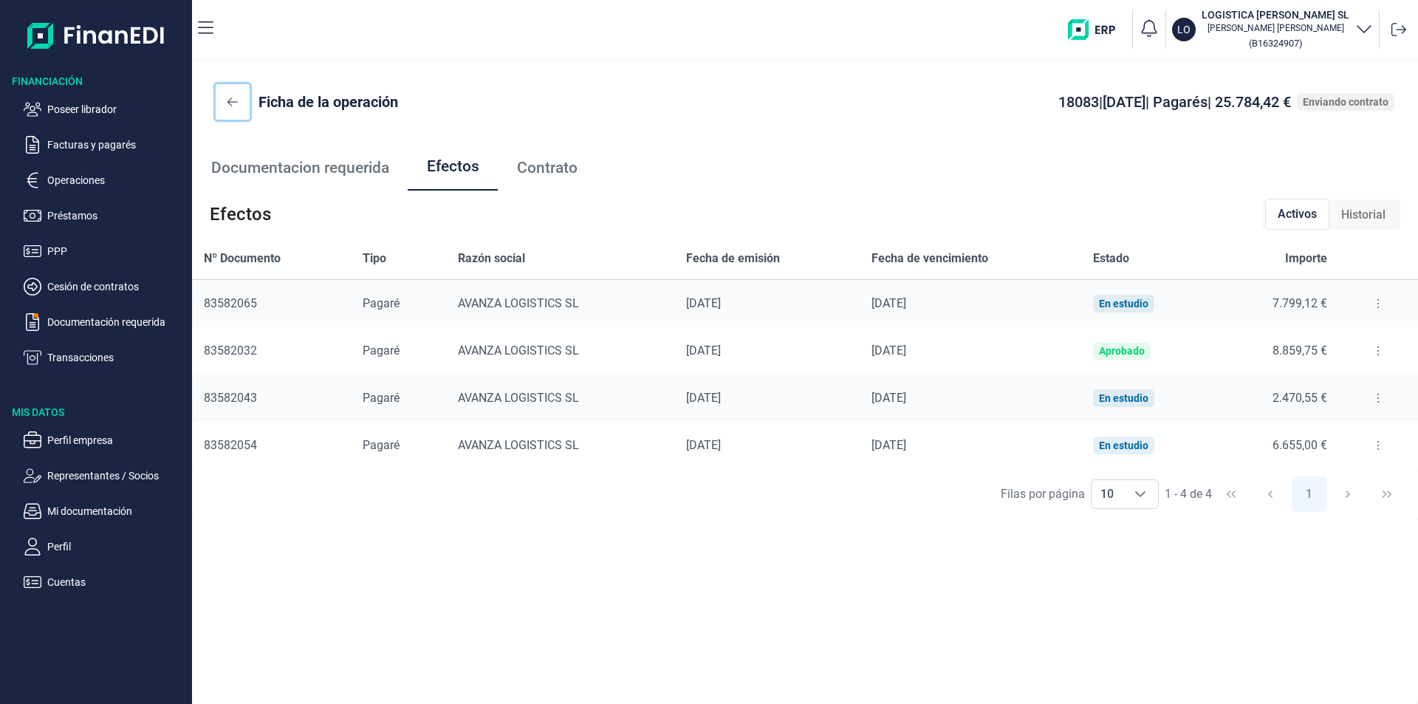
click at [234, 101] on icon at bounding box center [232, 102] width 10 height 12
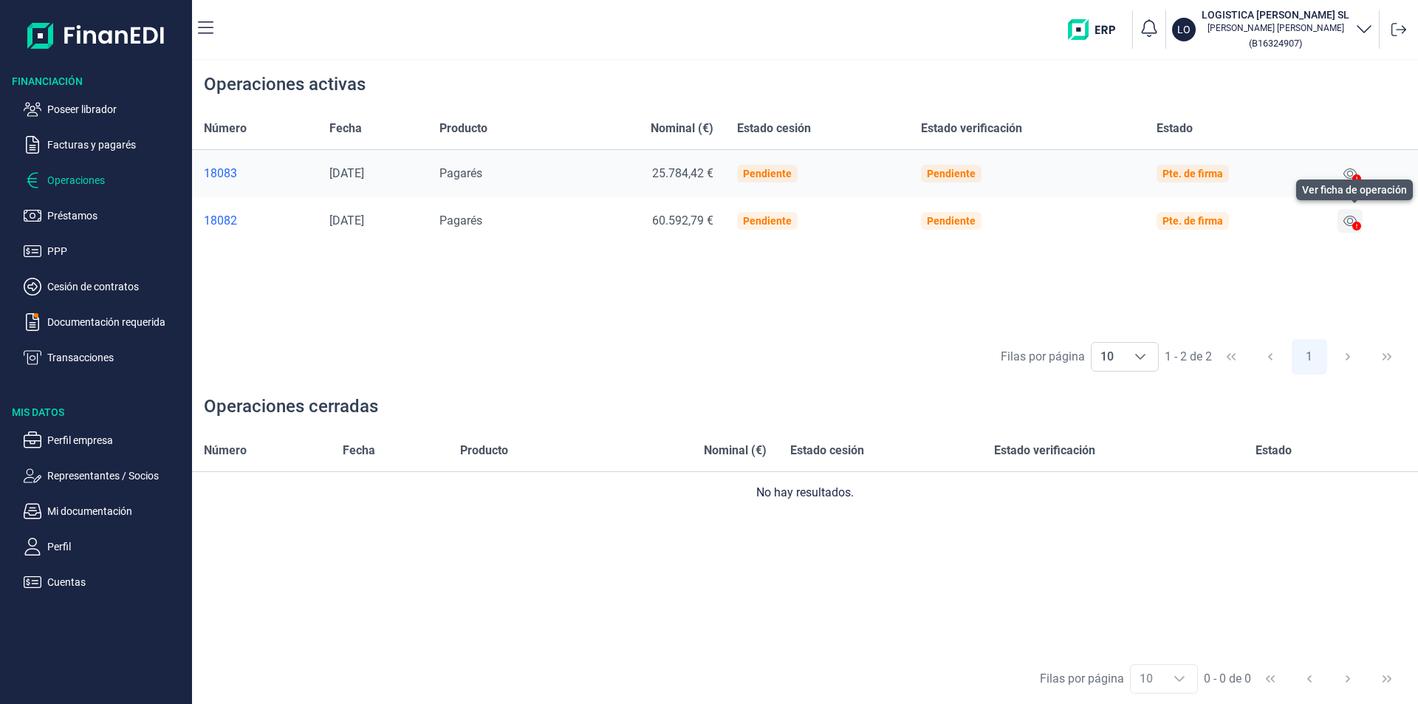
click at [1351, 221] on icon at bounding box center [1349, 221] width 13 height 10
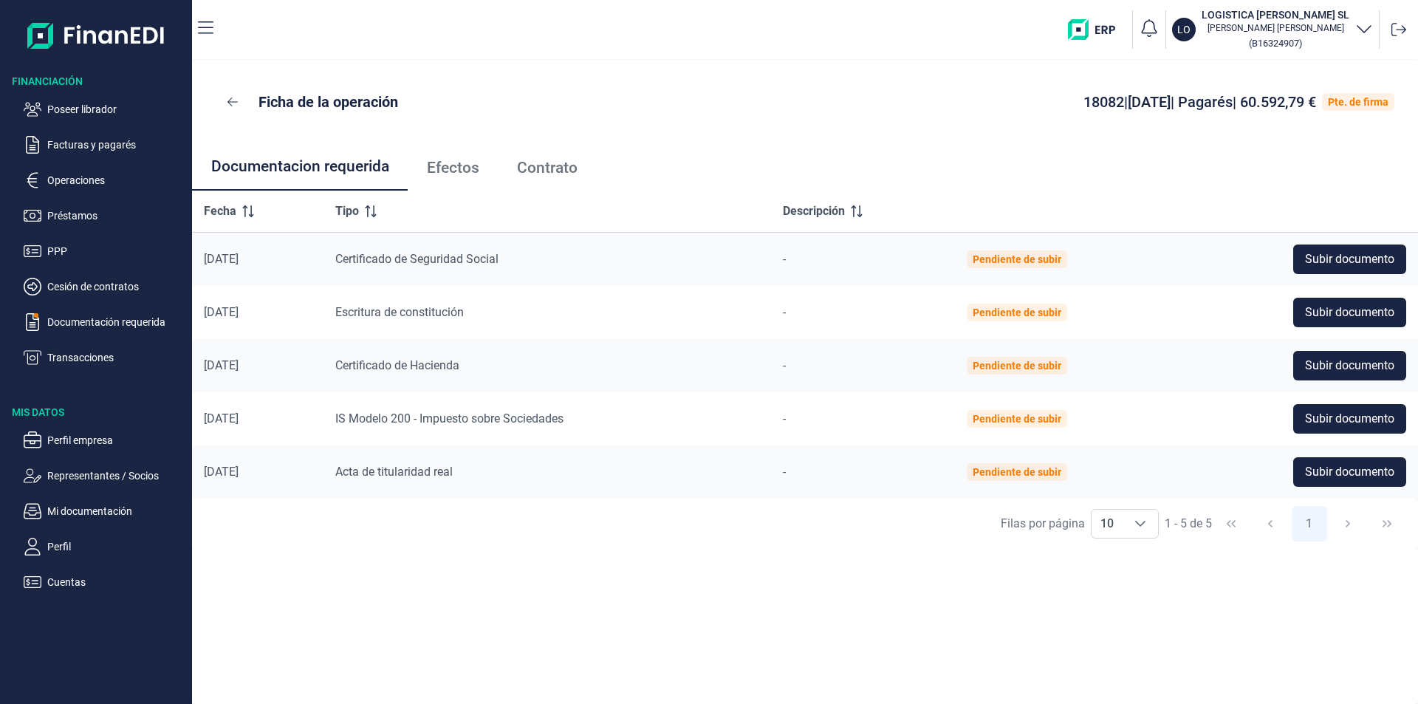
click at [468, 168] on span "Efectos" at bounding box center [453, 168] width 52 height 16
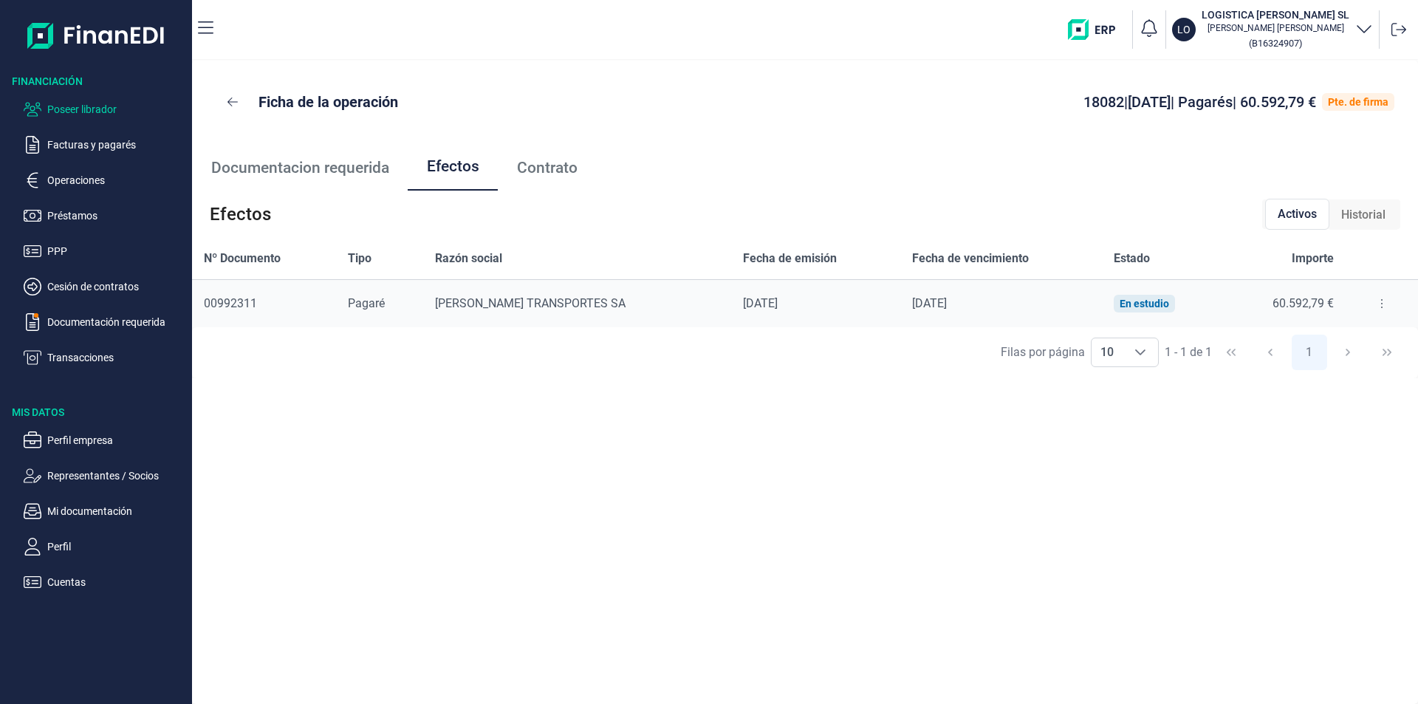
click at [90, 109] on p "Poseer librador" at bounding box center [116, 109] width 139 height 18
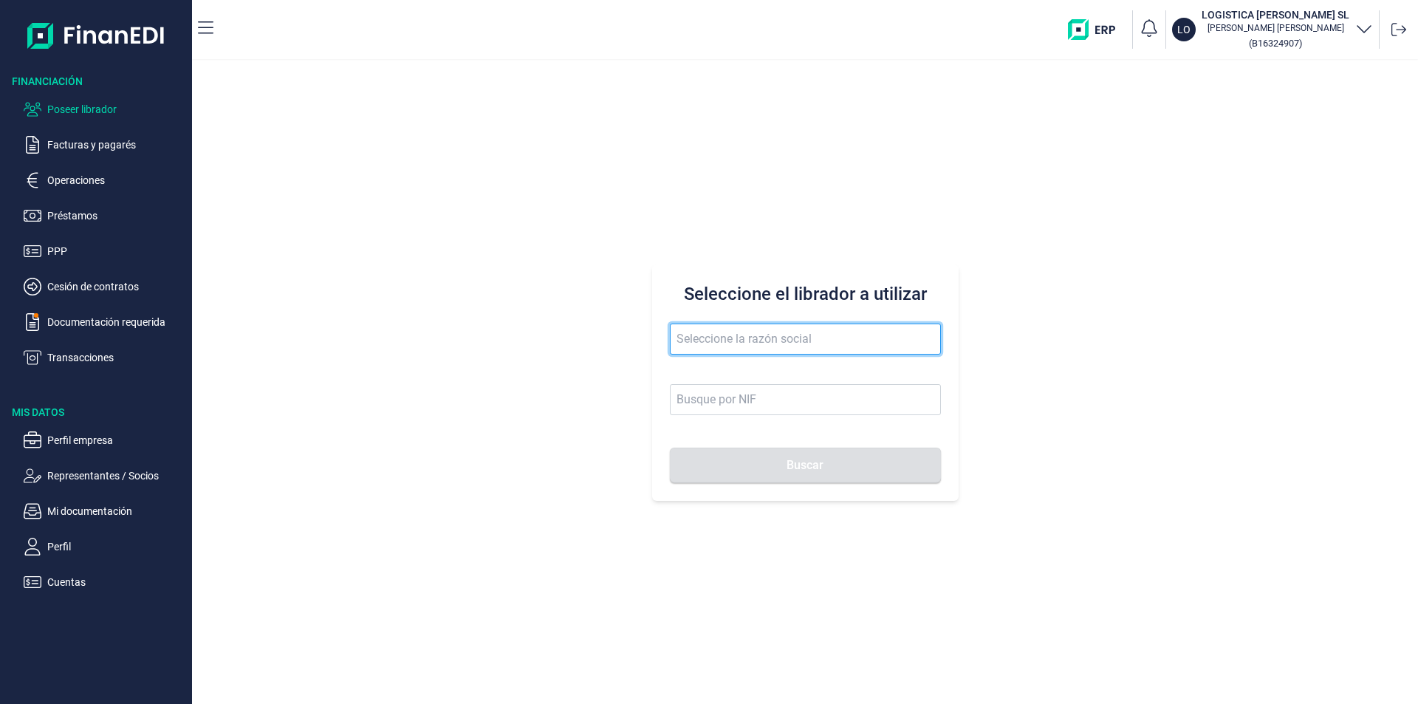
click at [694, 339] on input "text" at bounding box center [805, 338] width 271 height 31
drag, startPoint x: 716, startPoint y: 337, endPoint x: 646, endPoint y: 327, distance: 70.9
click at [646, 327] on div "Seleccione el librador a utilizar alquior Buscar" at bounding box center [805, 382] width 1226 height 643
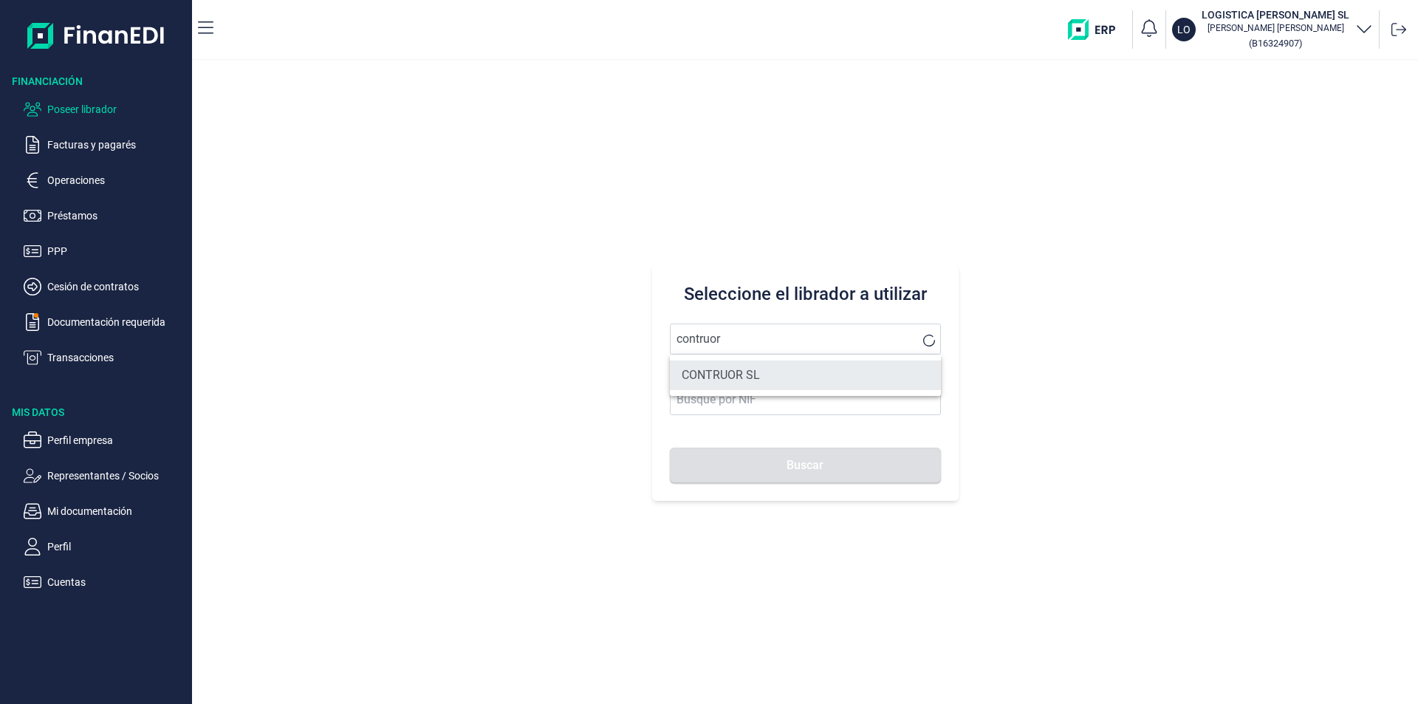
click at [710, 368] on li "CONTRUOR SL" at bounding box center [805, 375] width 271 height 30
type input "CONTRUOR SL"
type input "B02897700"
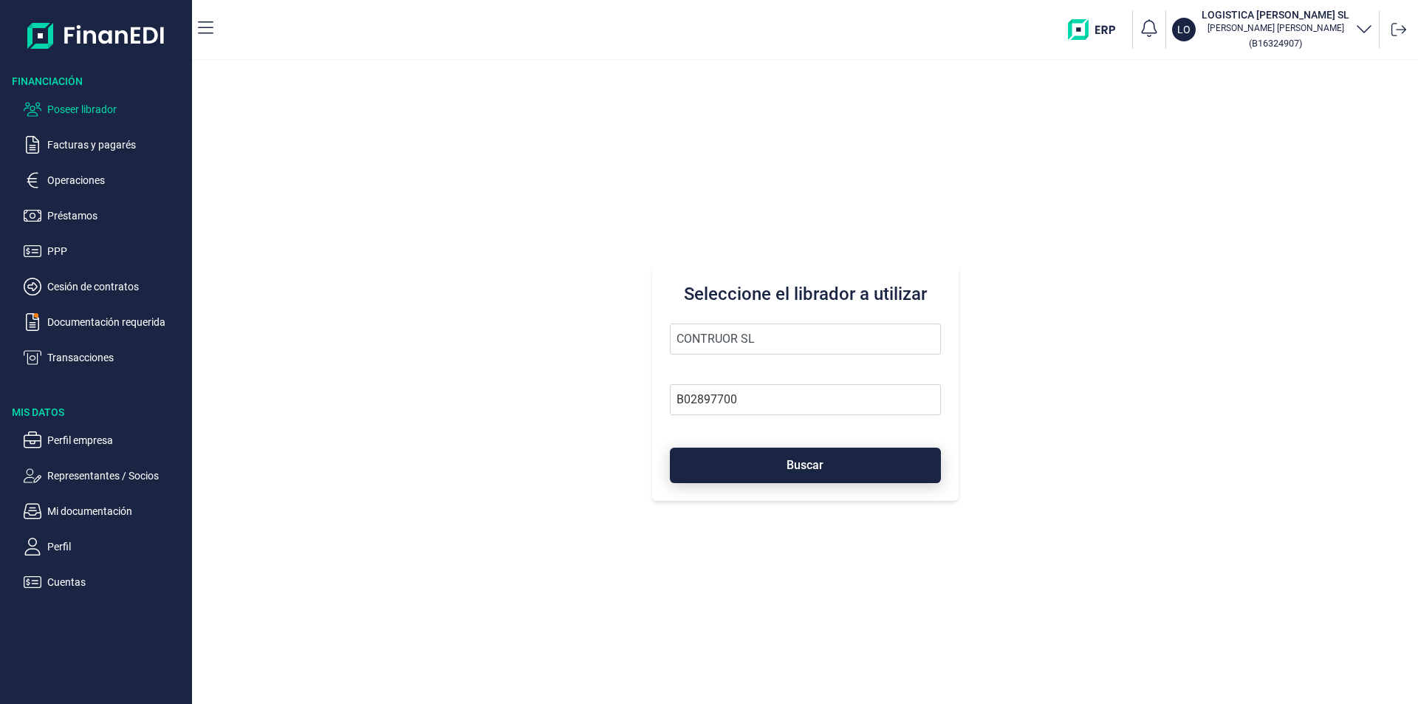
click at [719, 460] on button "Buscar" at bounding box center [805, 464] width 271 height 35
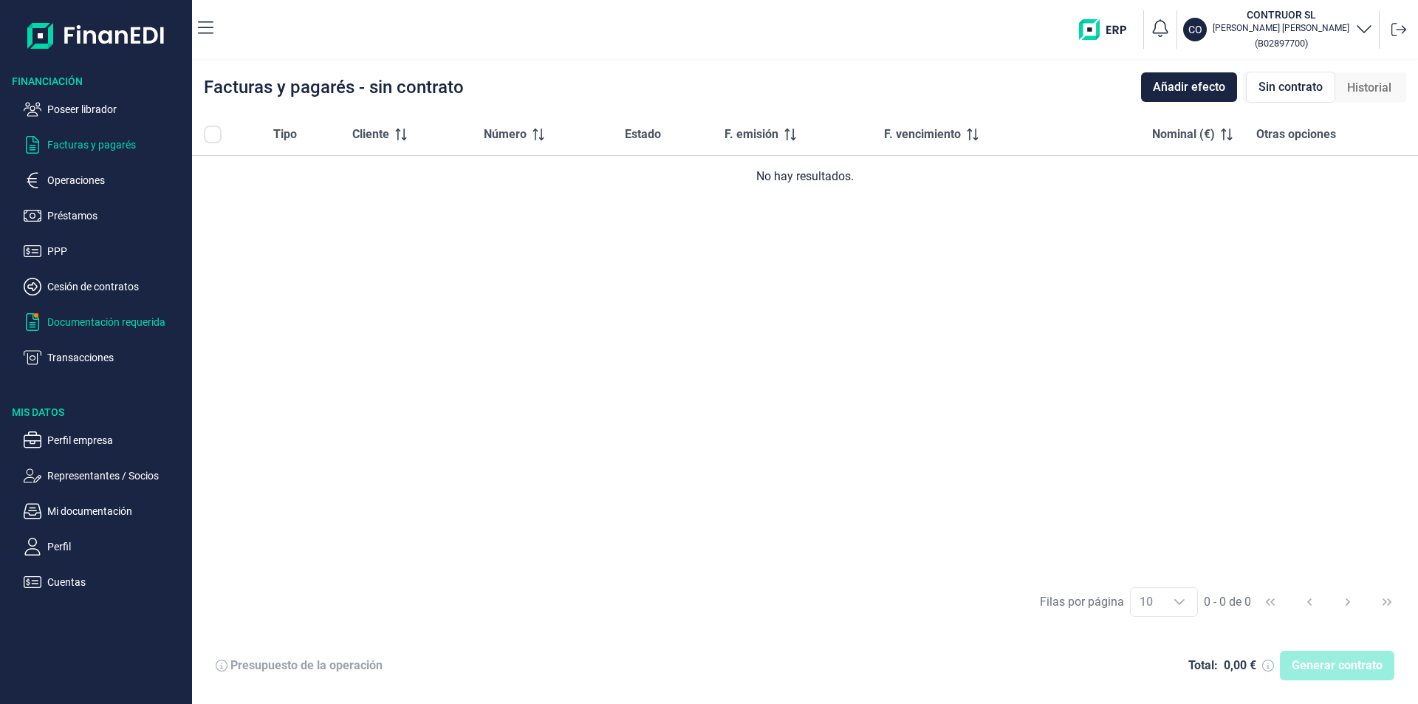
click at [86, 320] on p "Documentación requerida" at bounding box center [116, 322] width 139 height 18
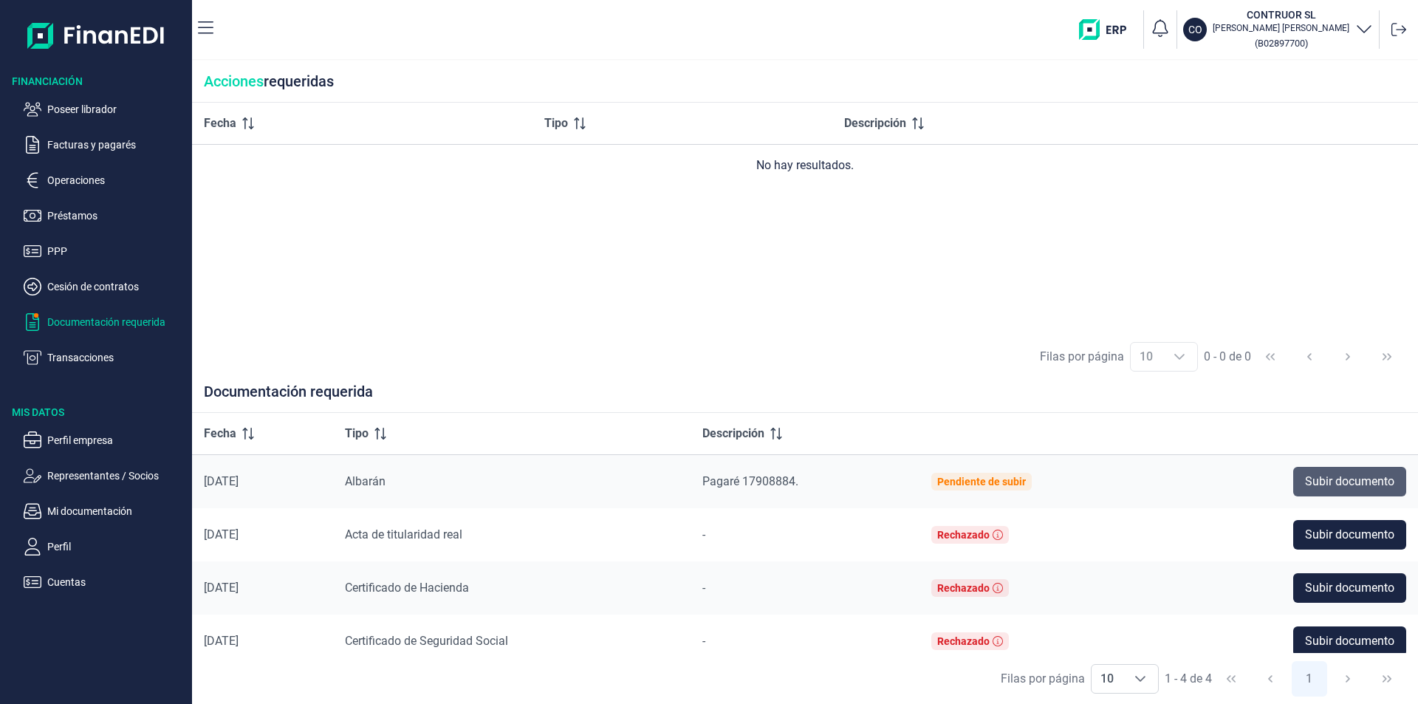
click at [1374, 488] on span "Subir documento" at bounding box center [1349, 482] width 89 height 18
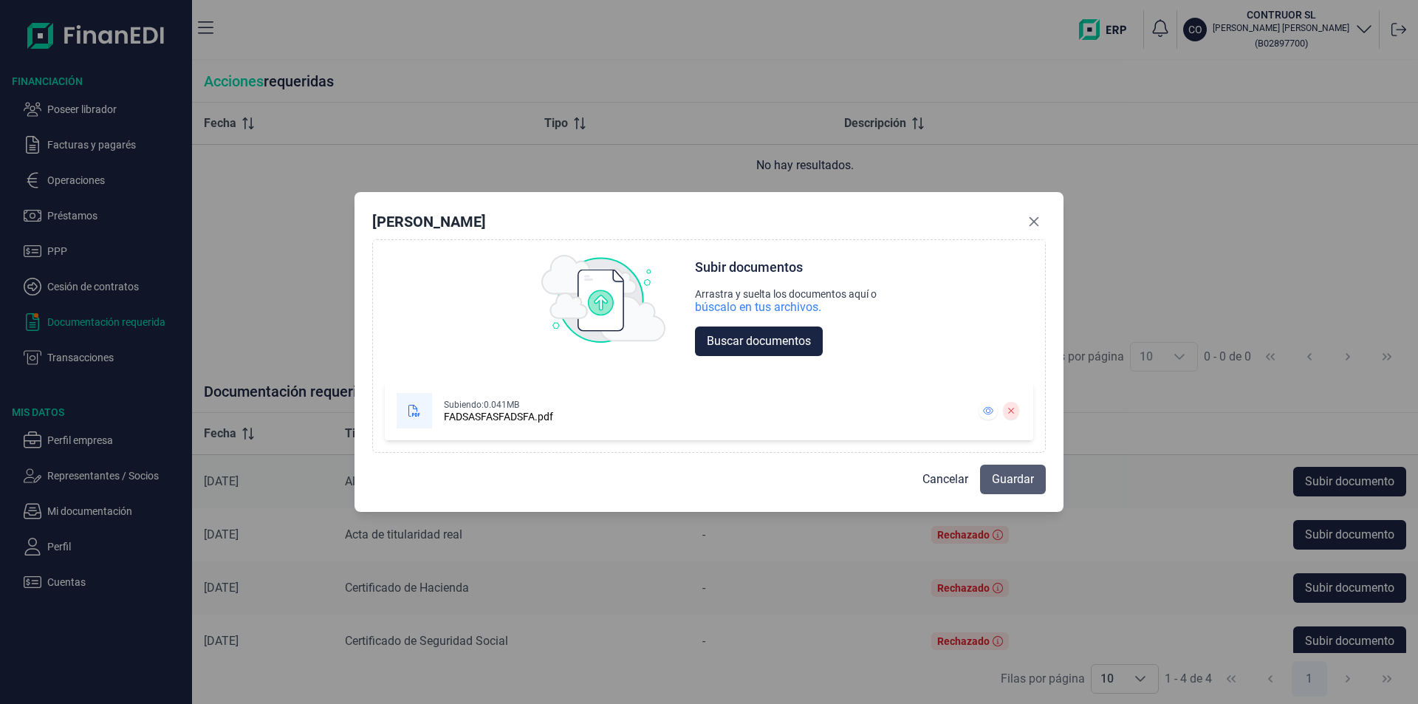
click at [1015, 484] on span "Guardar" at bounding box center [1013, 479] width 42 height 18
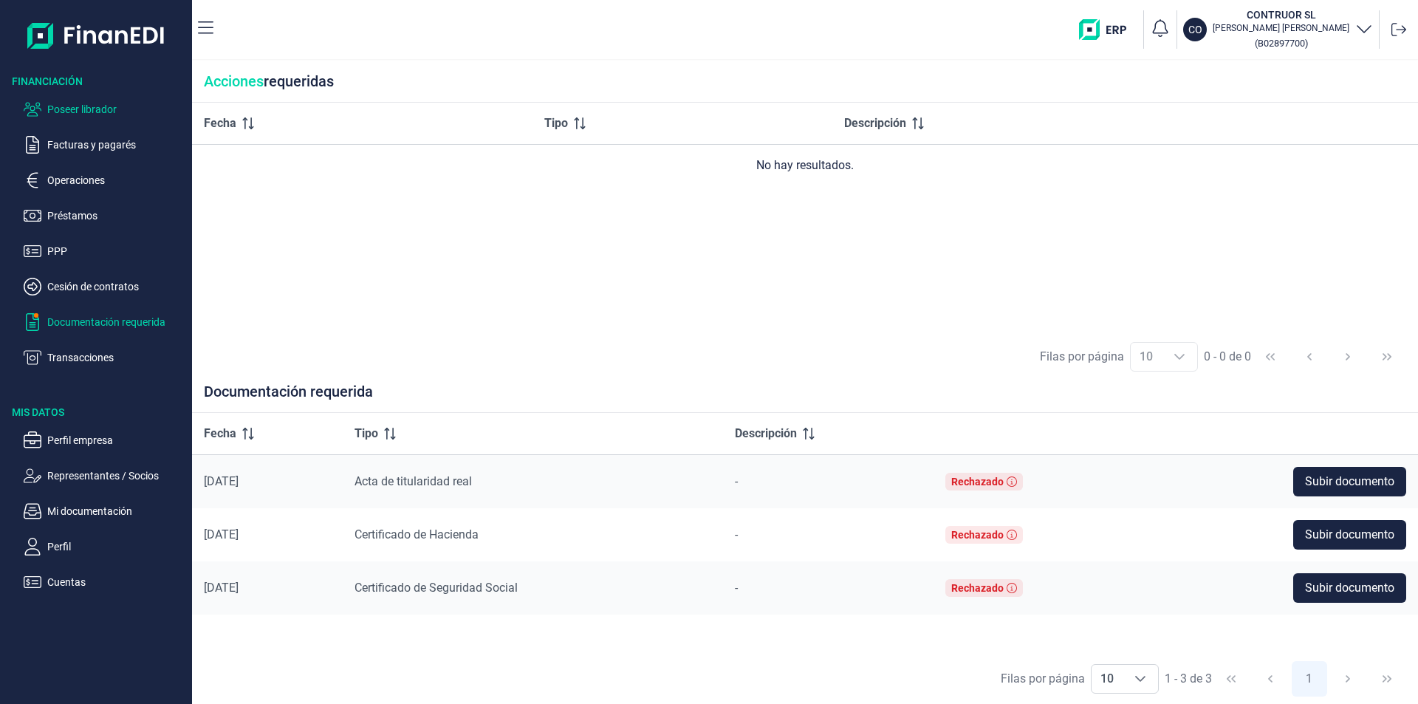
click at [109, 106] on p "Poseer librador" at bounding box center [116, 109] width 139 height 18
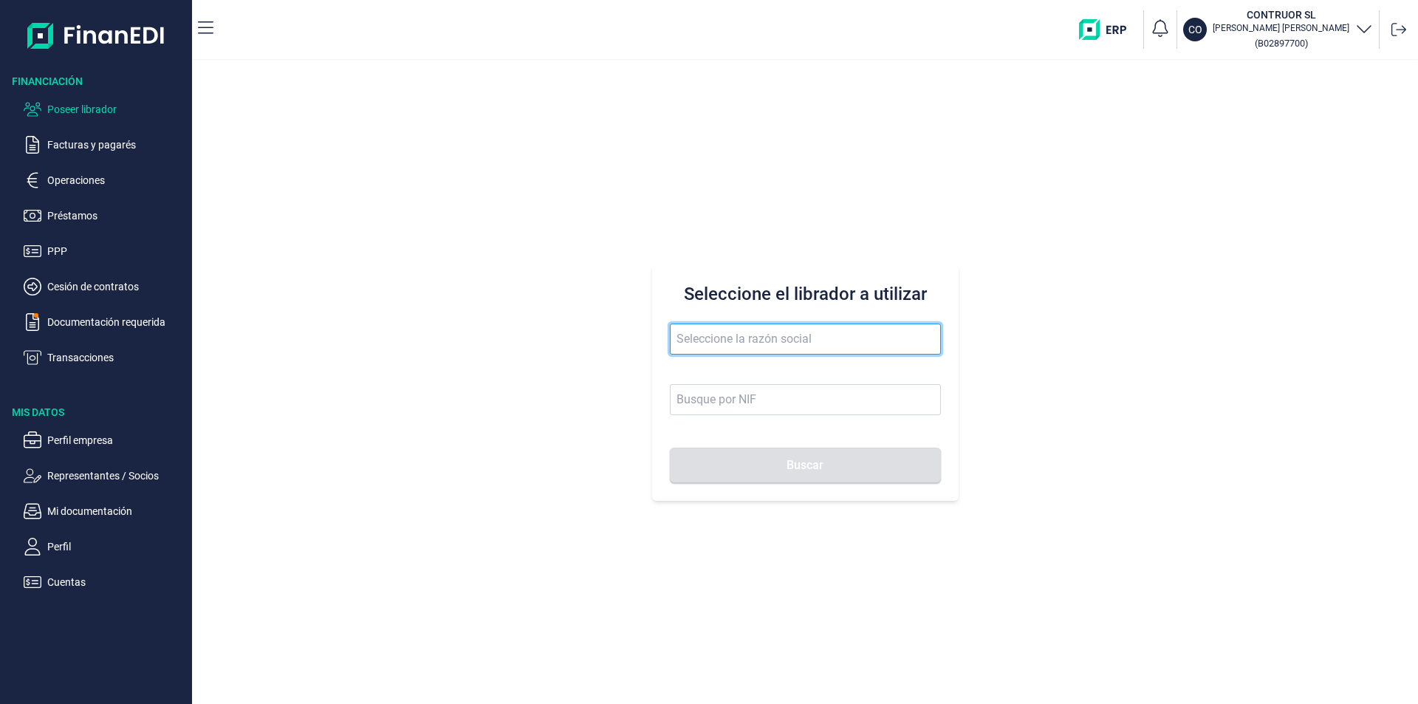
click at [691, 338] on input "text" at bounding box center [805, 338] width 271 height 31
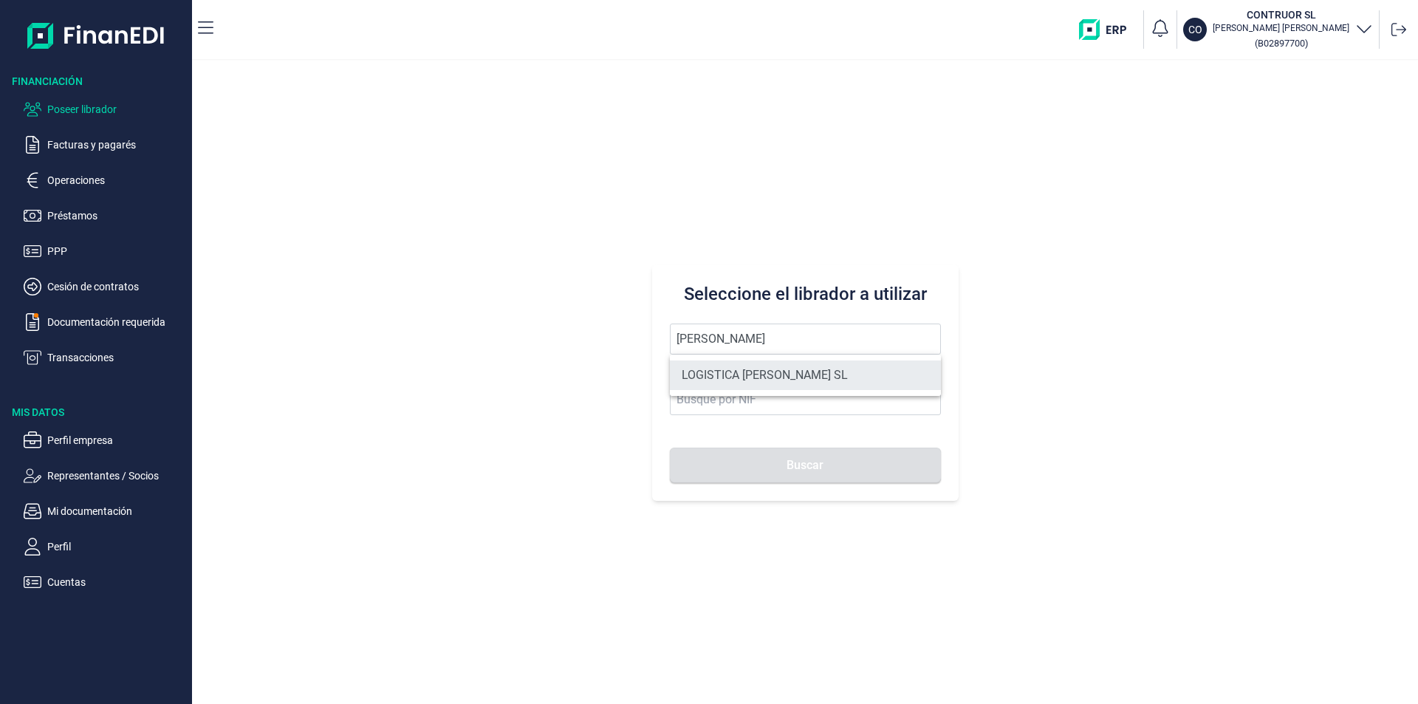
click at [746, 372] on li "LOGISTICA [PERSON_NAME] SL" at bounding box center [805, 375] width 271 height 30
type input "LOGISTICA [PERSON_NAME] SL"
type input "B16324907"
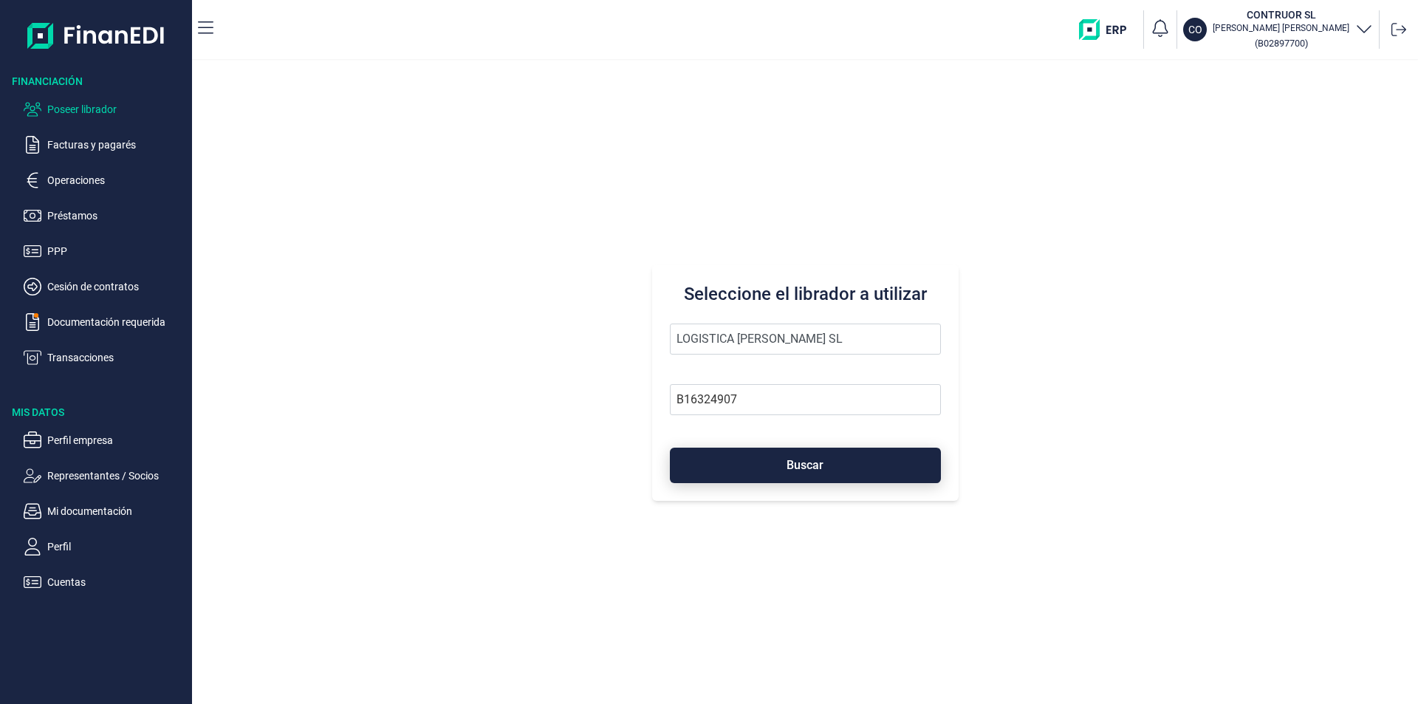
click at [754, 465] on button "Buscar" at bounding box center [805, 464] width 271 height 35
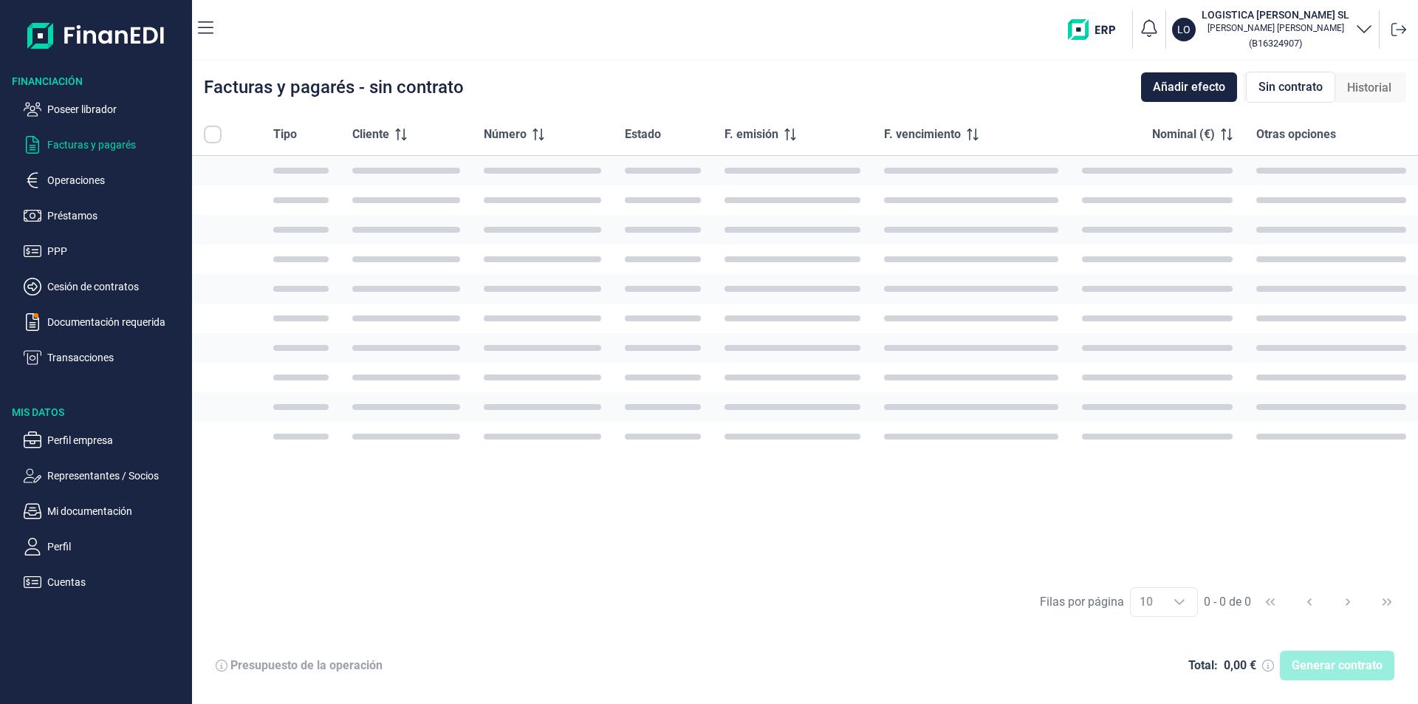
checkbox input "true"
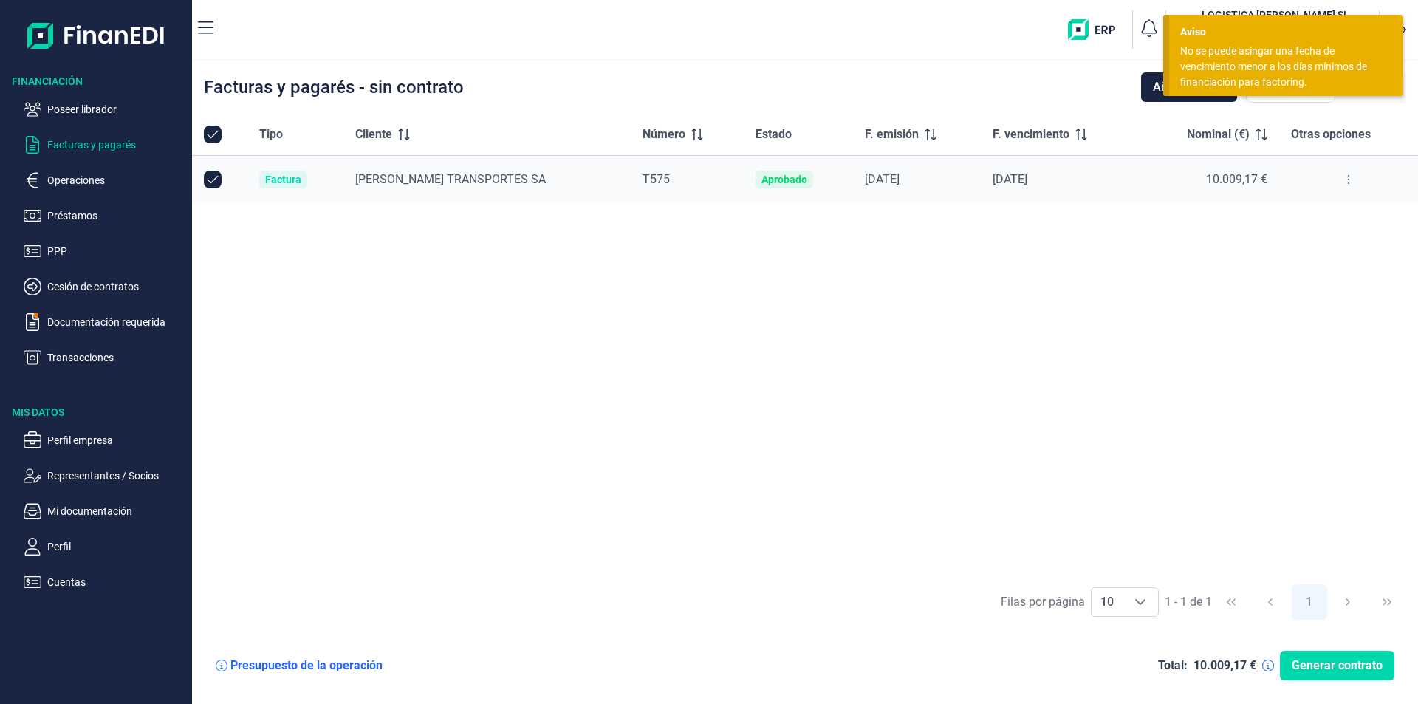
drag, startPoint x: 216, startPoint y: 175, endPoint x: 411, endPoint y: 277, distance: 220.6
click at [216, 176] on input "Row Unselected null" at bounding box center [213, 180] width 18 height 18
checkbox input "false"
drag, startPoint x: 627, startPoint y: 320, endPoint x: 676, endPoint y: 309, distance: 50.7
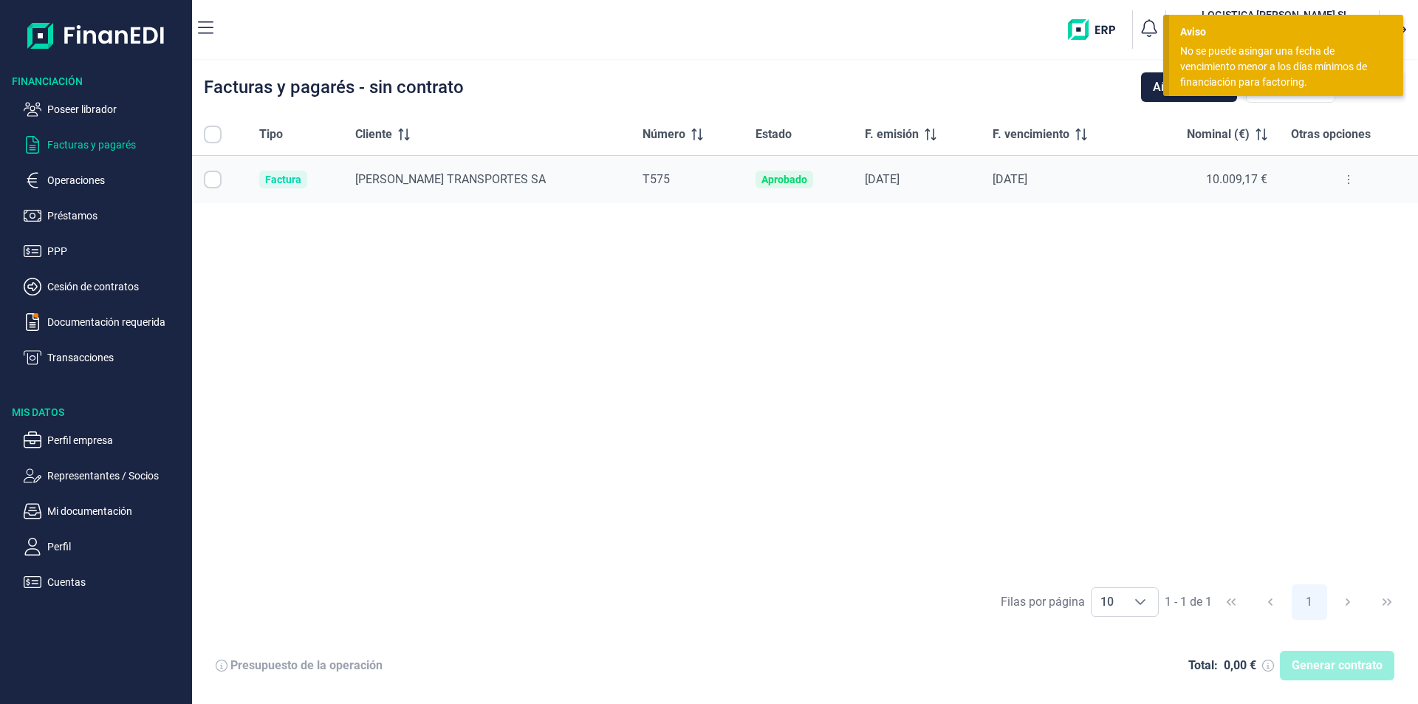
click at [636, 318] on div "Tipo Cliente Número Estado F. emisión F. vencimiento Nominal (€) Otras opciones…" at bounding box center [805, 345] width 1226 height 462
click at [1253, 69] on div "No se puede asingar una fecha de vencimiento menor a los días mínimos de financ…" at bounding box center [1280, 67] width 201 height 47
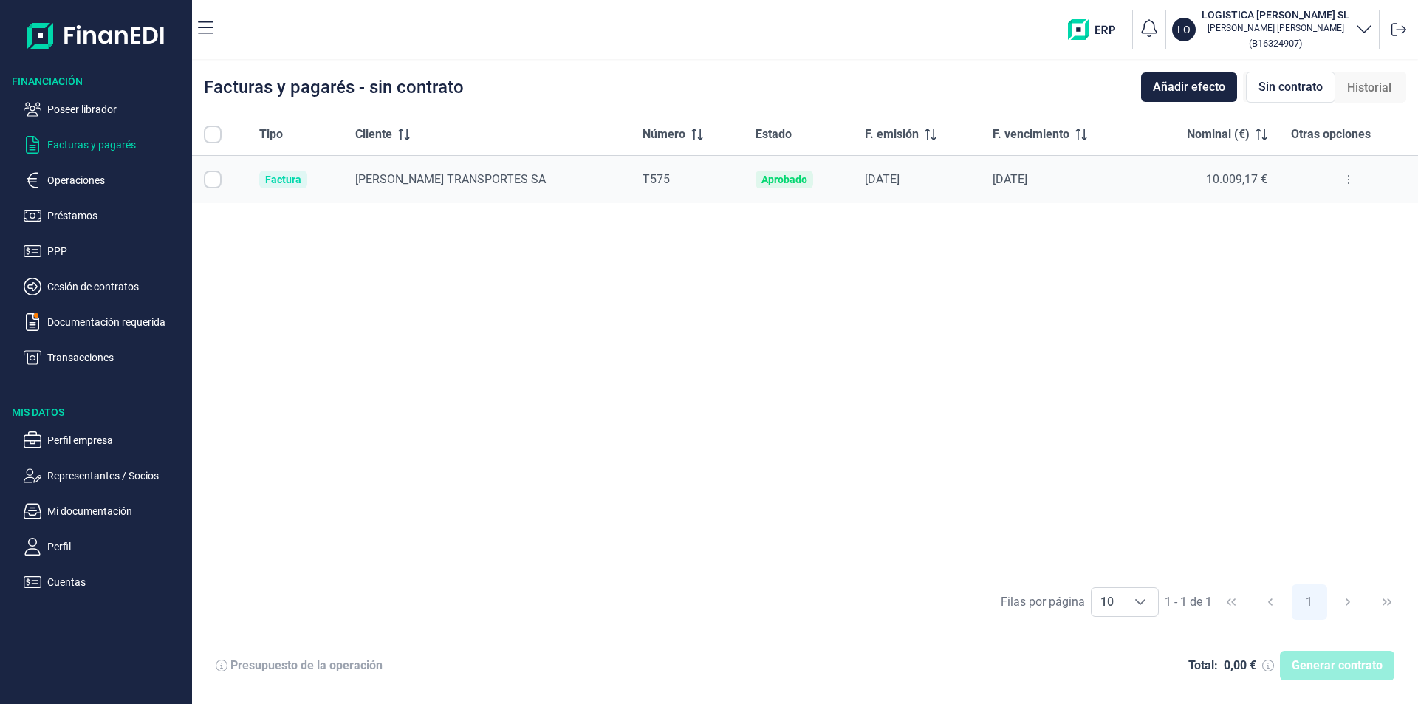
click at [602, 354] on div "Tipo Cliente Número Estado F. emisión F. vencimiento Nominal (€) Otras opciones…" at bounding box center [805, 345] width 1226 height 462
click at [97, 506] on p "Mi documentación" at bounding box center [116, 511] width 139 height 18
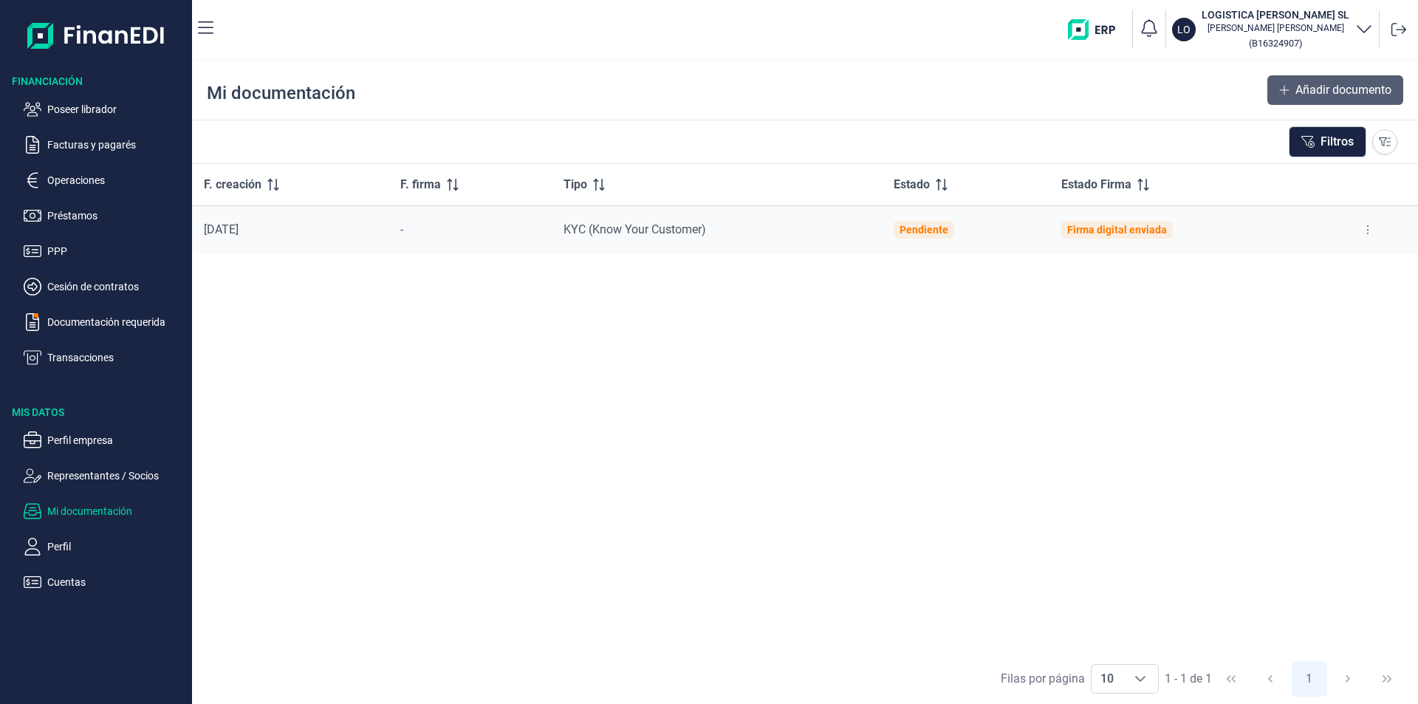
click at [1319, 86] on span "Añadir documento" at bounding box center [1343, 90] width 96 height 18
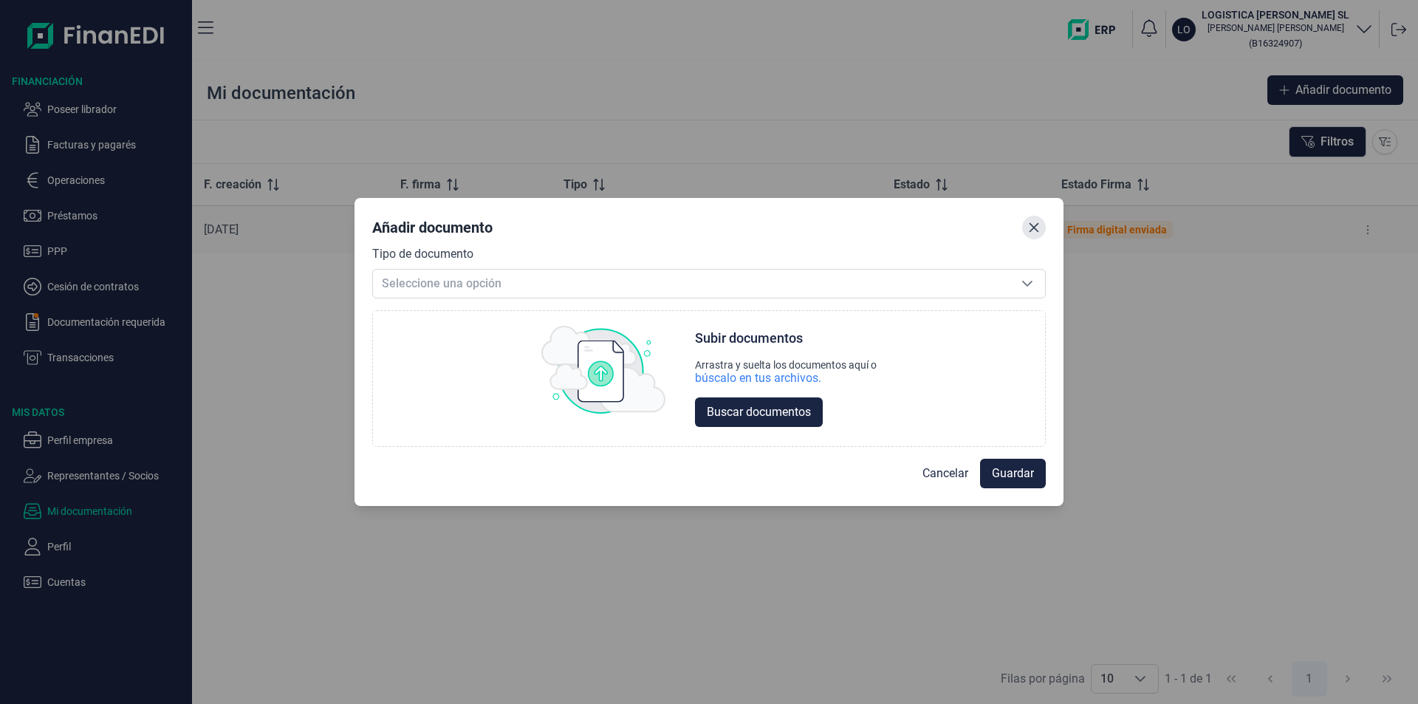
click at [1029, 223] on icon "Close" at bounding box center [1034, 227] width 10 height 10
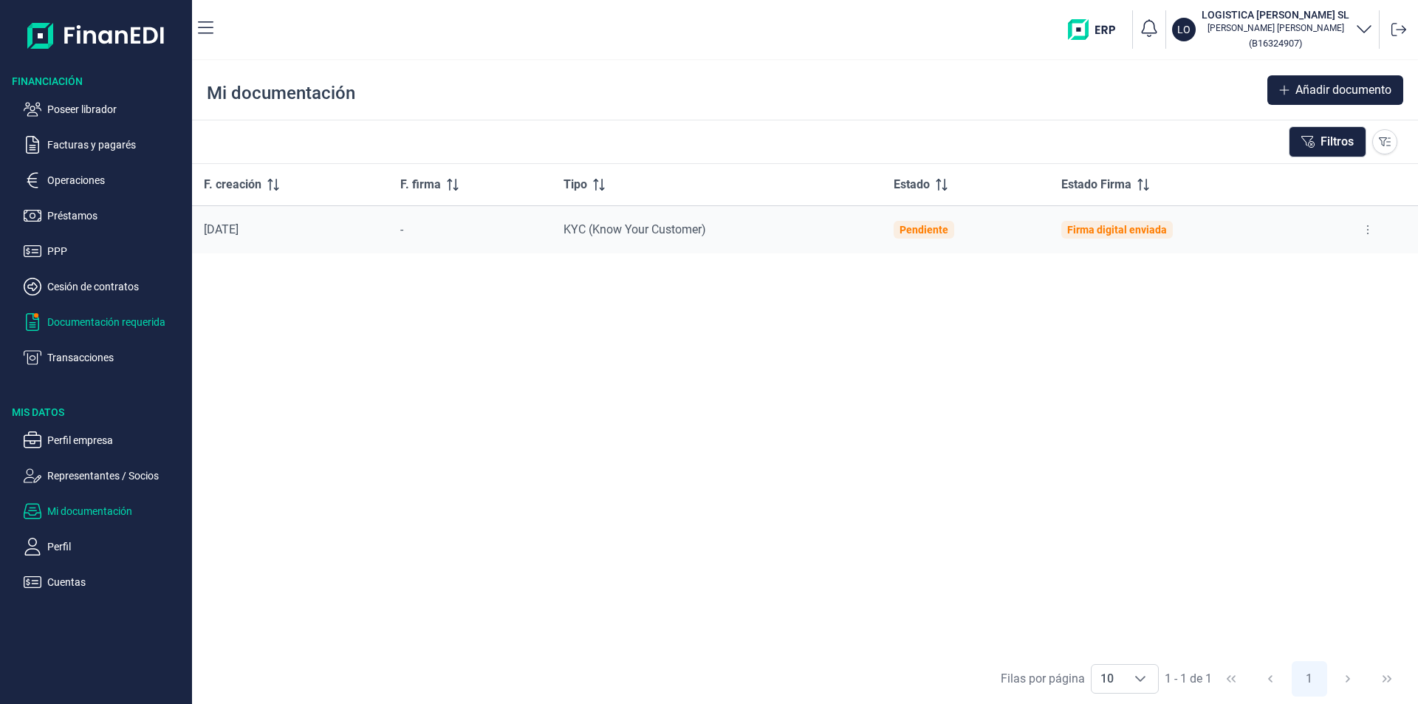
click at [128, 320] on p "Documentación requerida" at bounding box center [116, 322] width 139 height 18
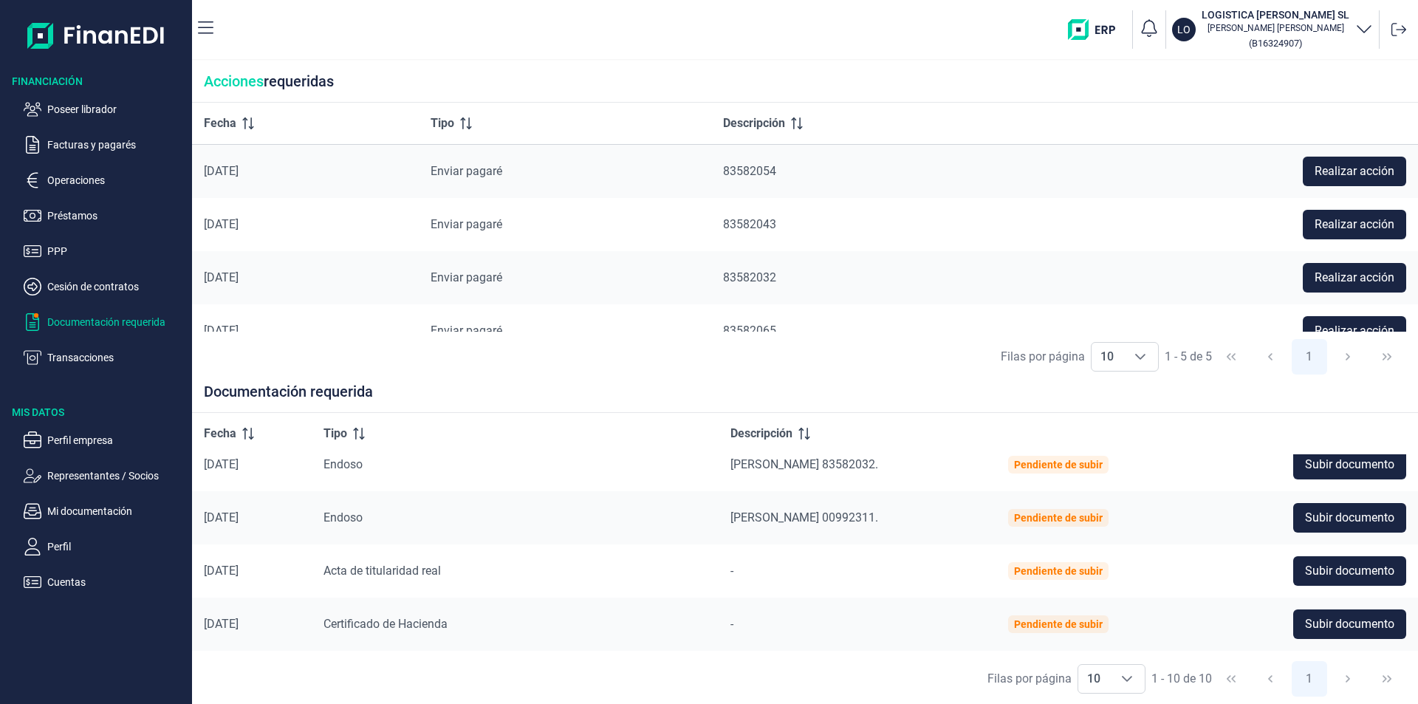
scroll to position [222, 0]
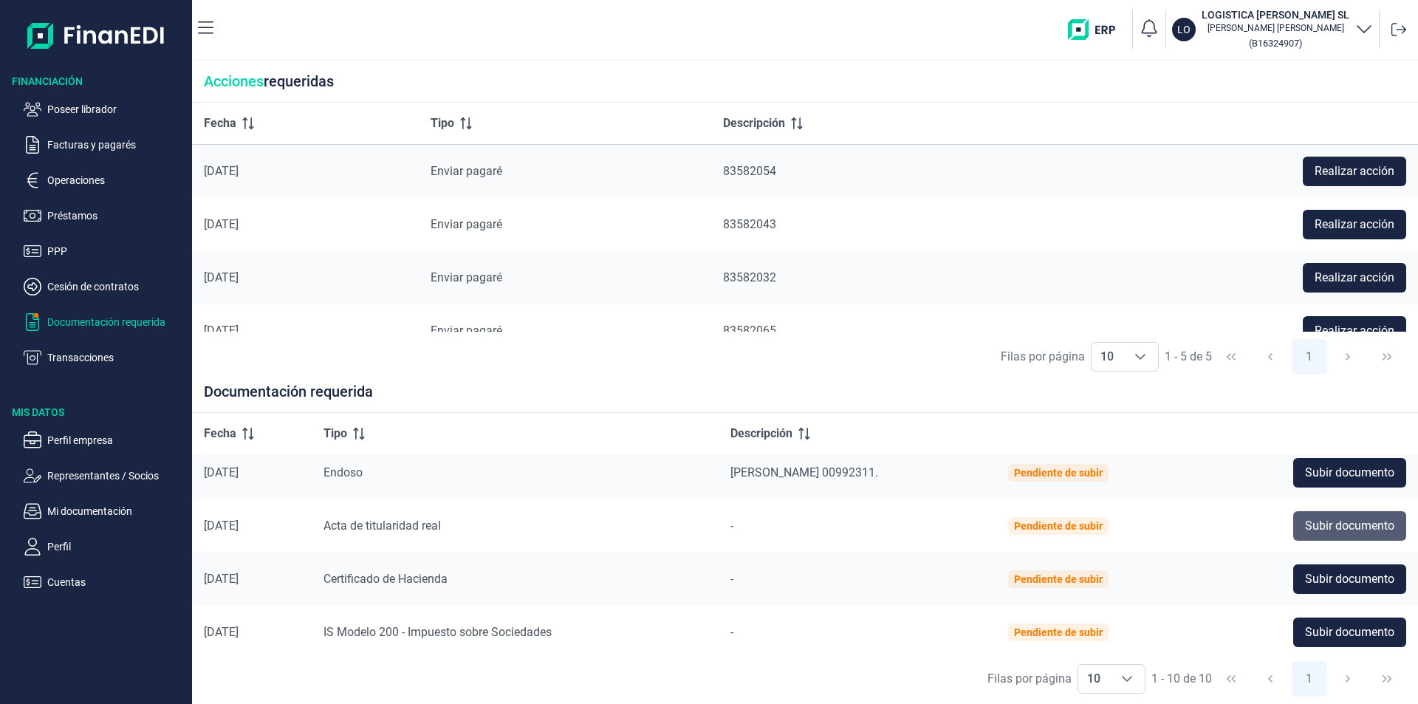
click at [1340, 527] on span "Subir documento" at bounding box center [1349, 526] width 89 height 18
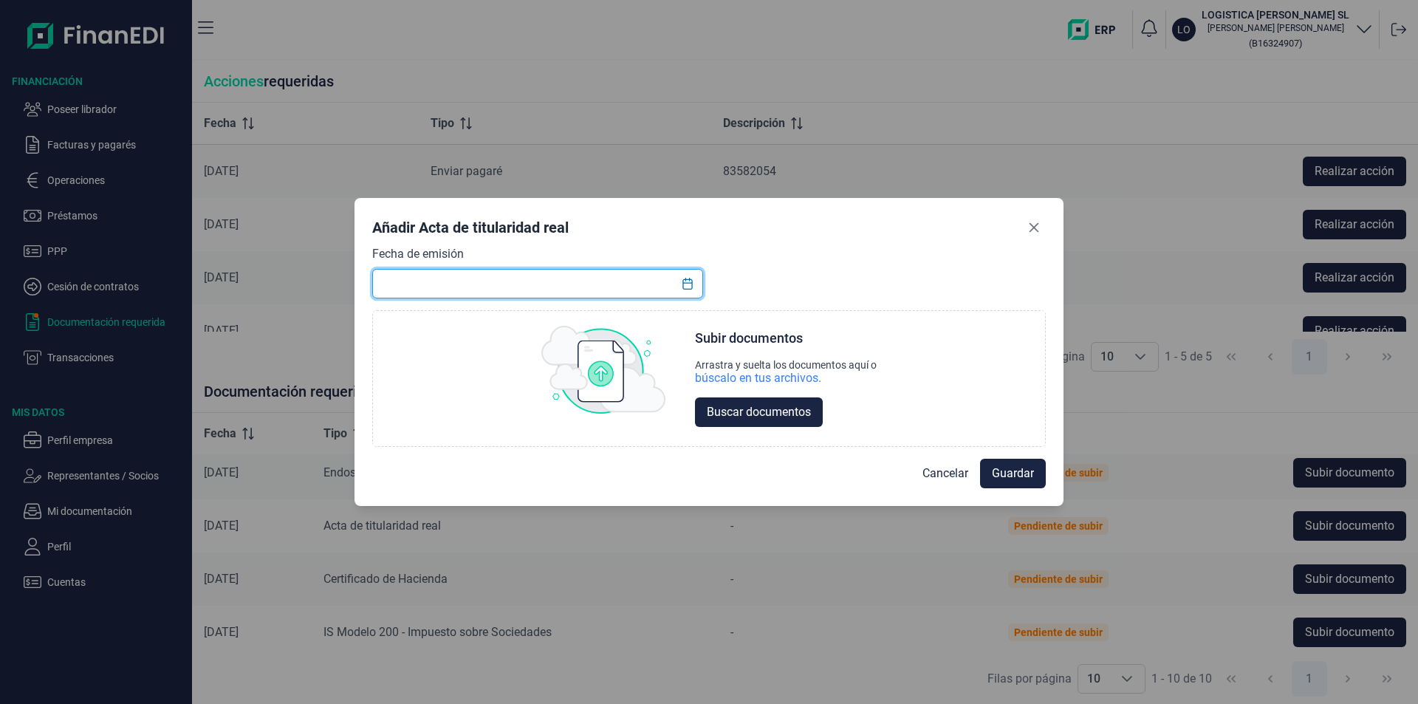
click at [442, 281] on input "text" at bounding box center [537, 284] width 331 height 30
type input "23/12/2020"
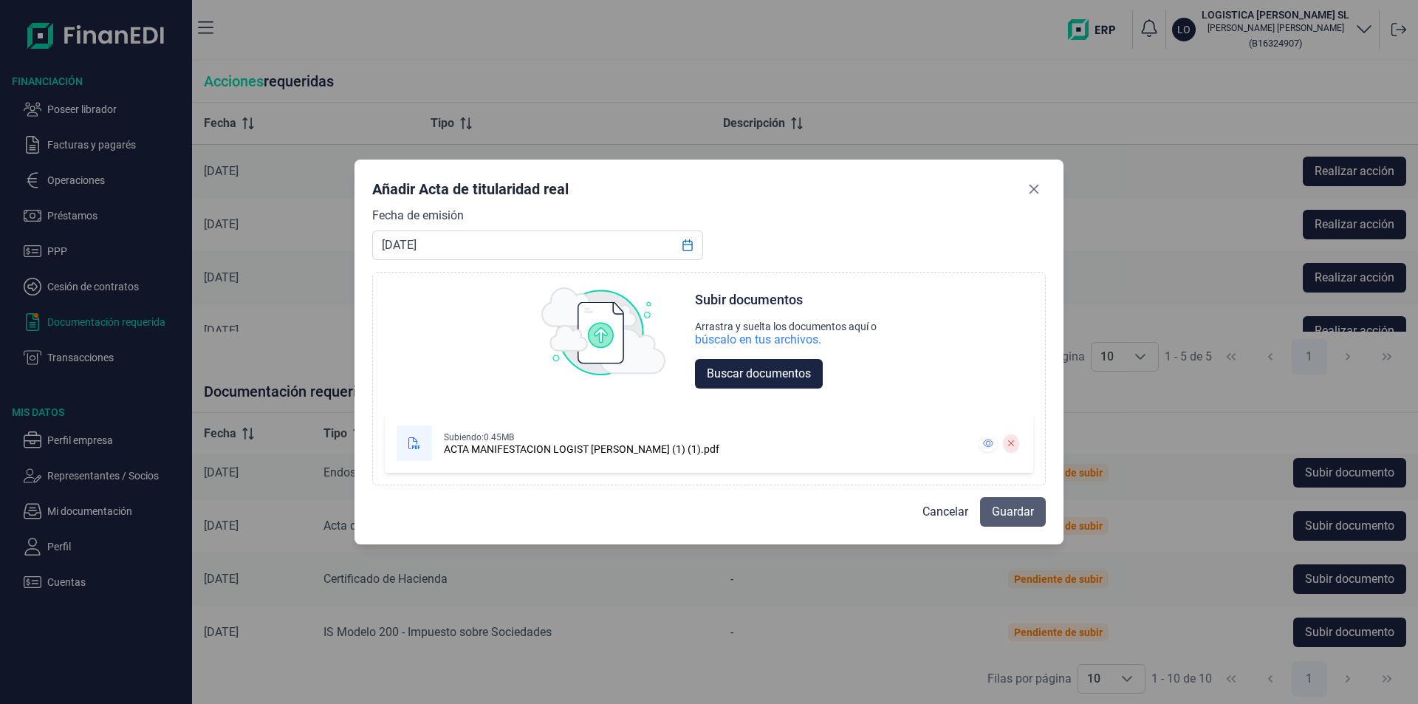
click at [1012, 512] on span "Guardar" at bounding box center [1013, 512] width 42 height 18
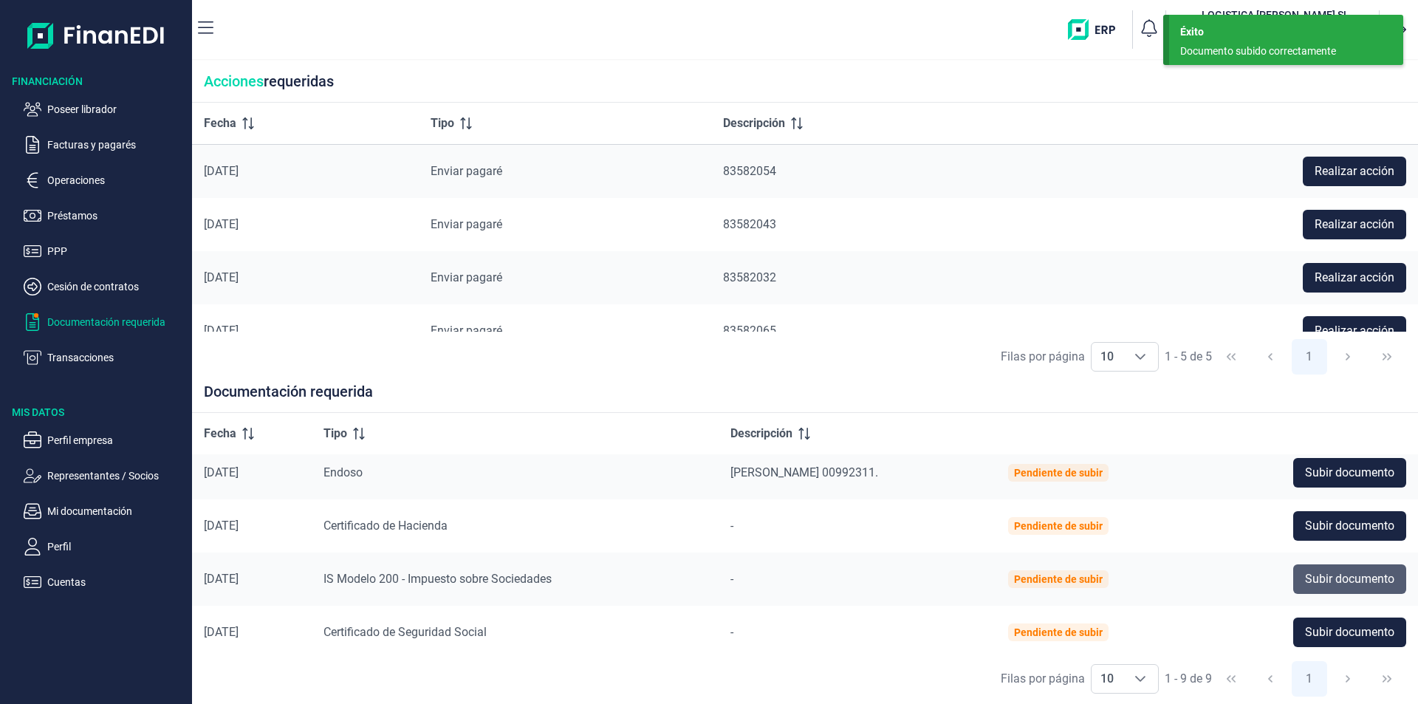
click at [1314, 577] on span "Subir documento" at bounding box center [1349, 579] width 89 height 18
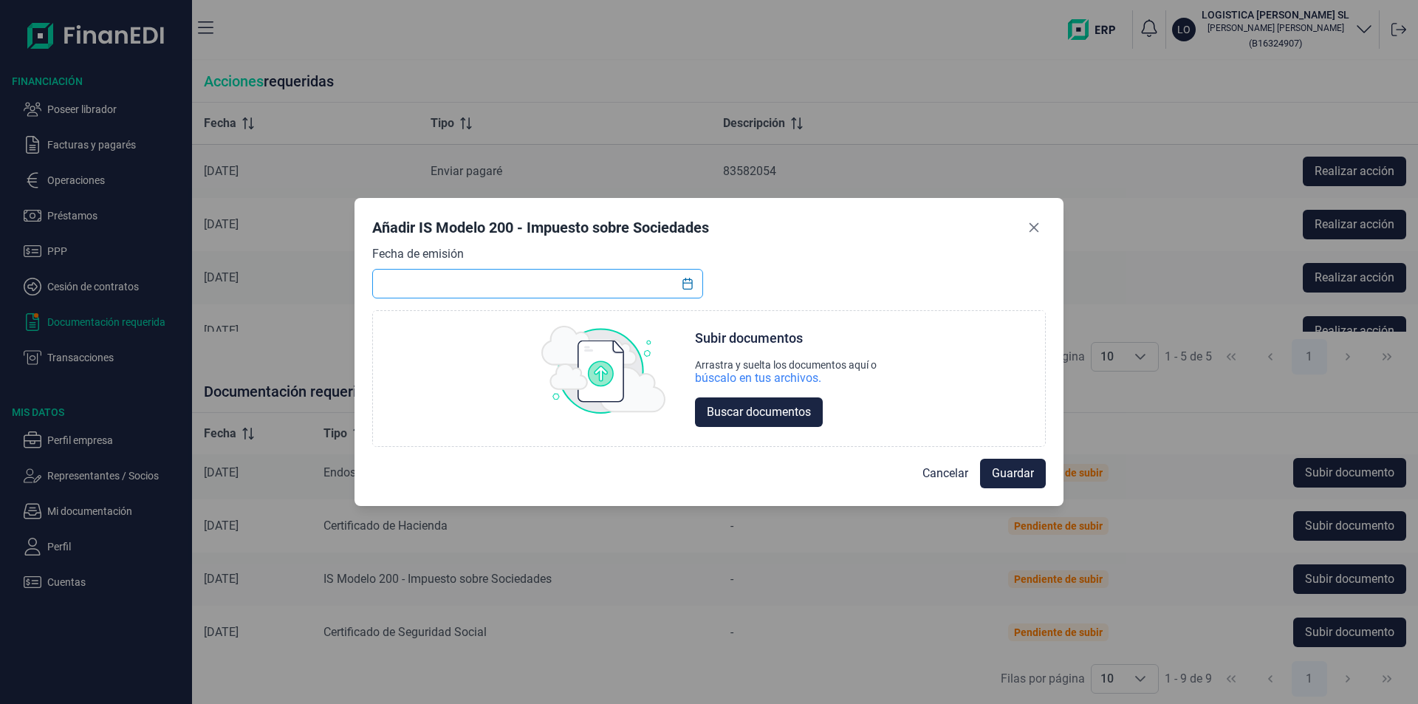
click at [413, 282] on input "text" at bounding box center [537, 284] width 331 height 30
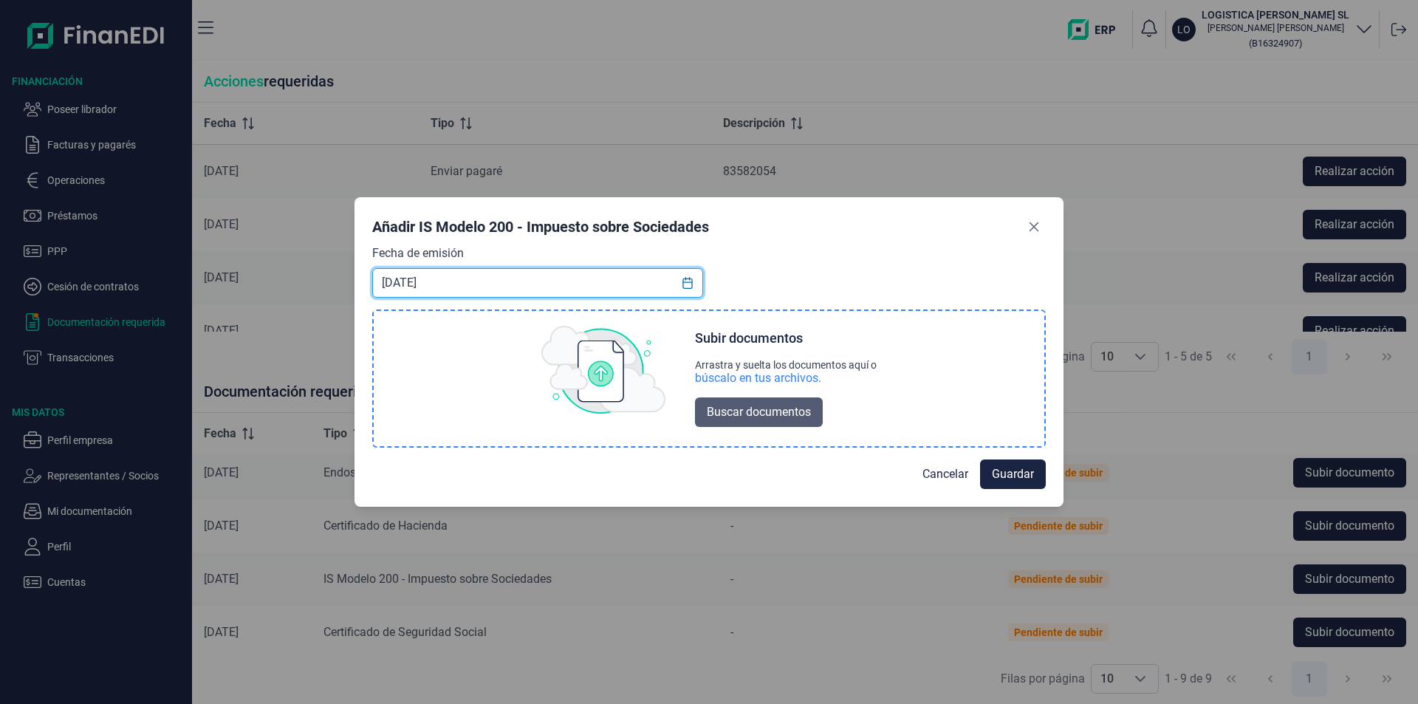
type input "25/07/2025"
click at [768, 413] on span "Buscar documentos" at bounding box center [759, 412] width 104 height 18
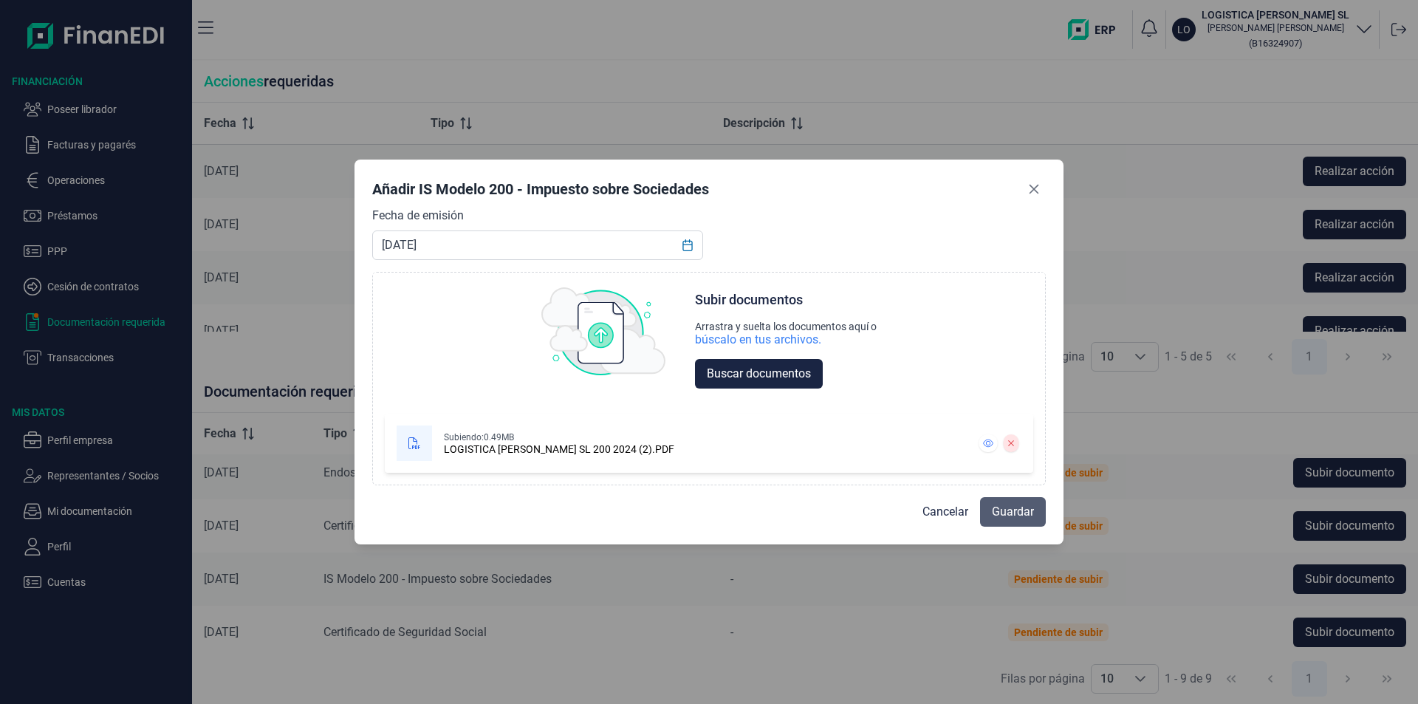
click at [1017, 515] on span "Guardar" at bounding box center [1013, 512] width 42 height 18
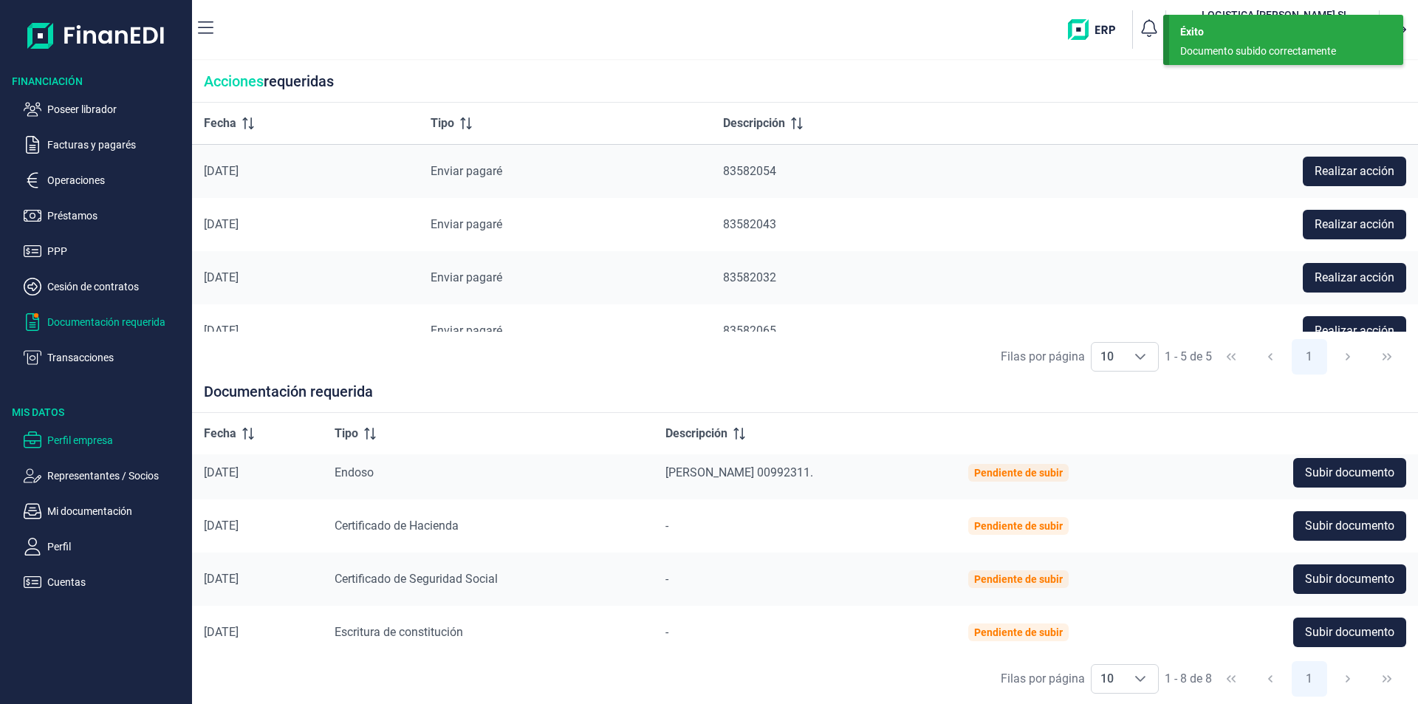
click at [96, 443] on p "Perfil empresa" at bounding box center [116, 440] width 139 height 18
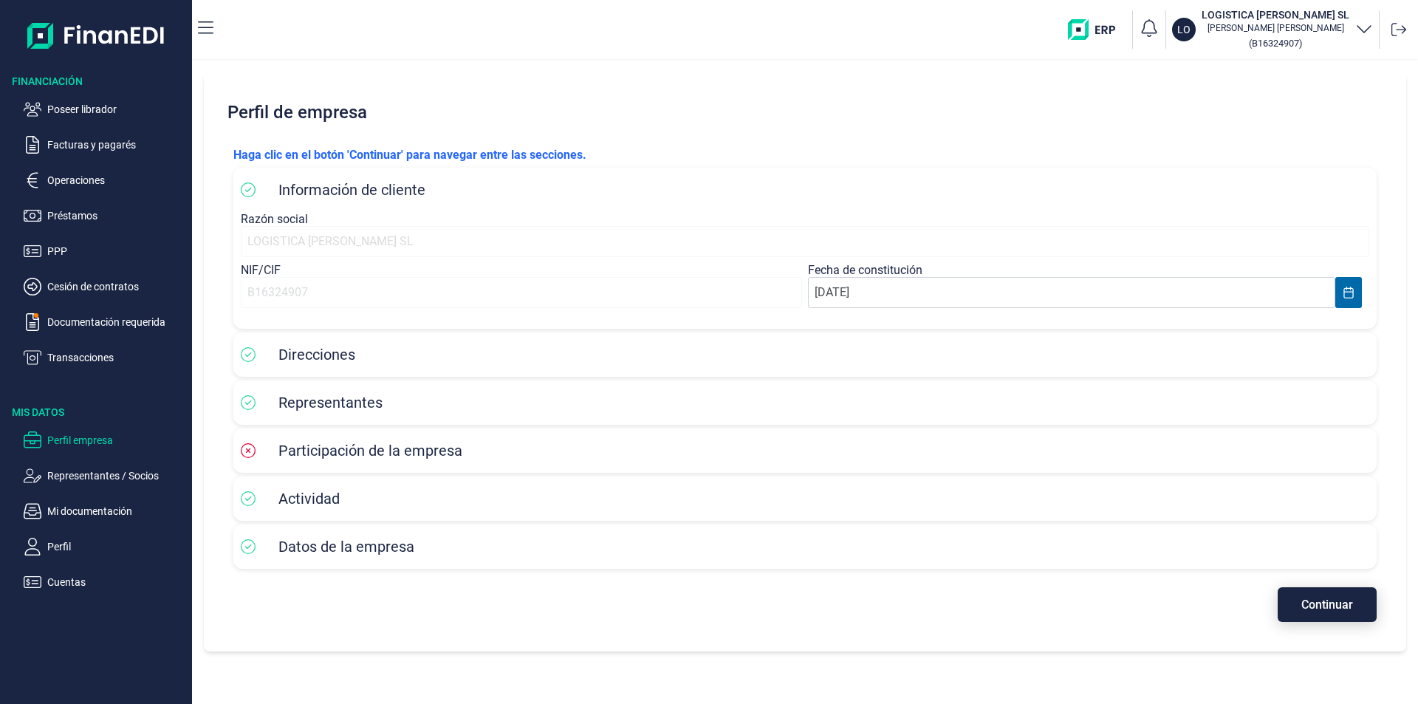
click at [1343, 604] on span "Continuar" at bounding box center [1327, 604] width 52 height 11
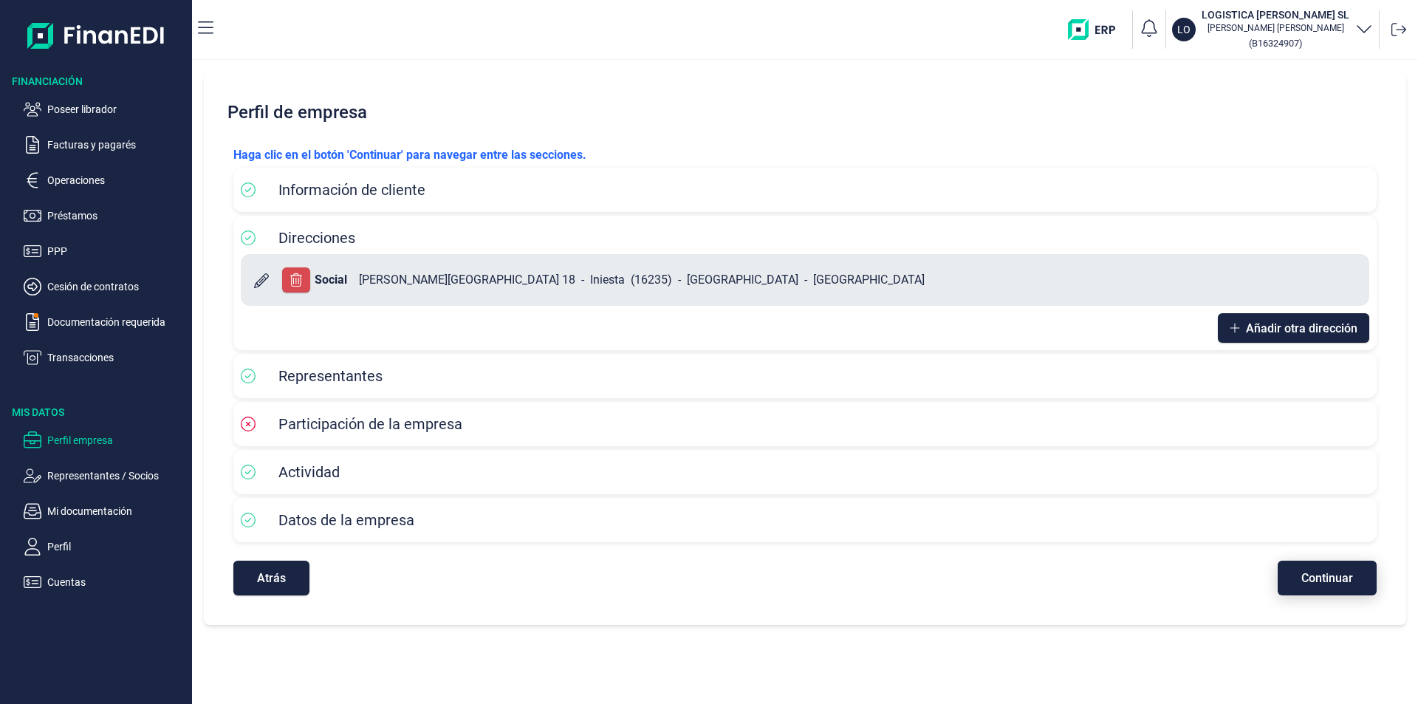
click at [1324, 576] on span "Continuar" at bounding box center [1327, 577] width 52 height 11
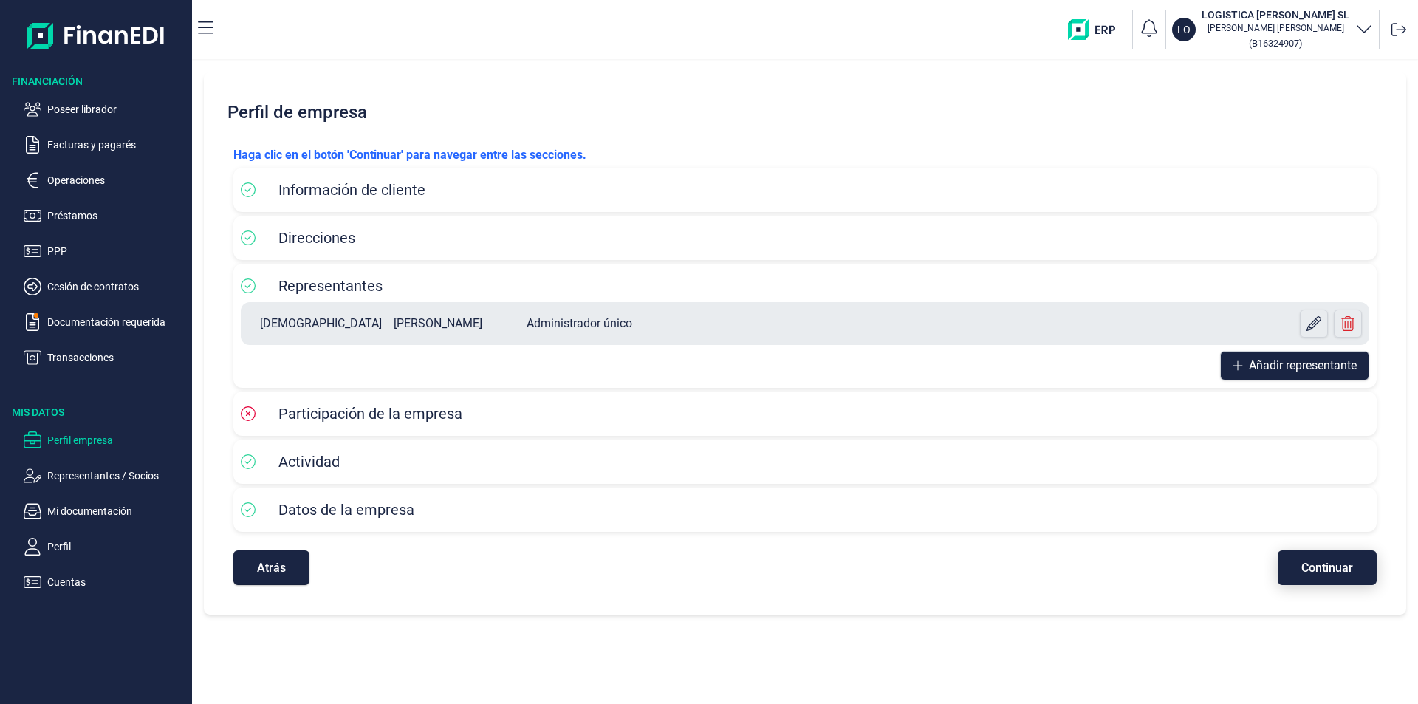
click at [1341, 566] on span "Continuar" at bounding box center [1327, 567] width 52 height 11
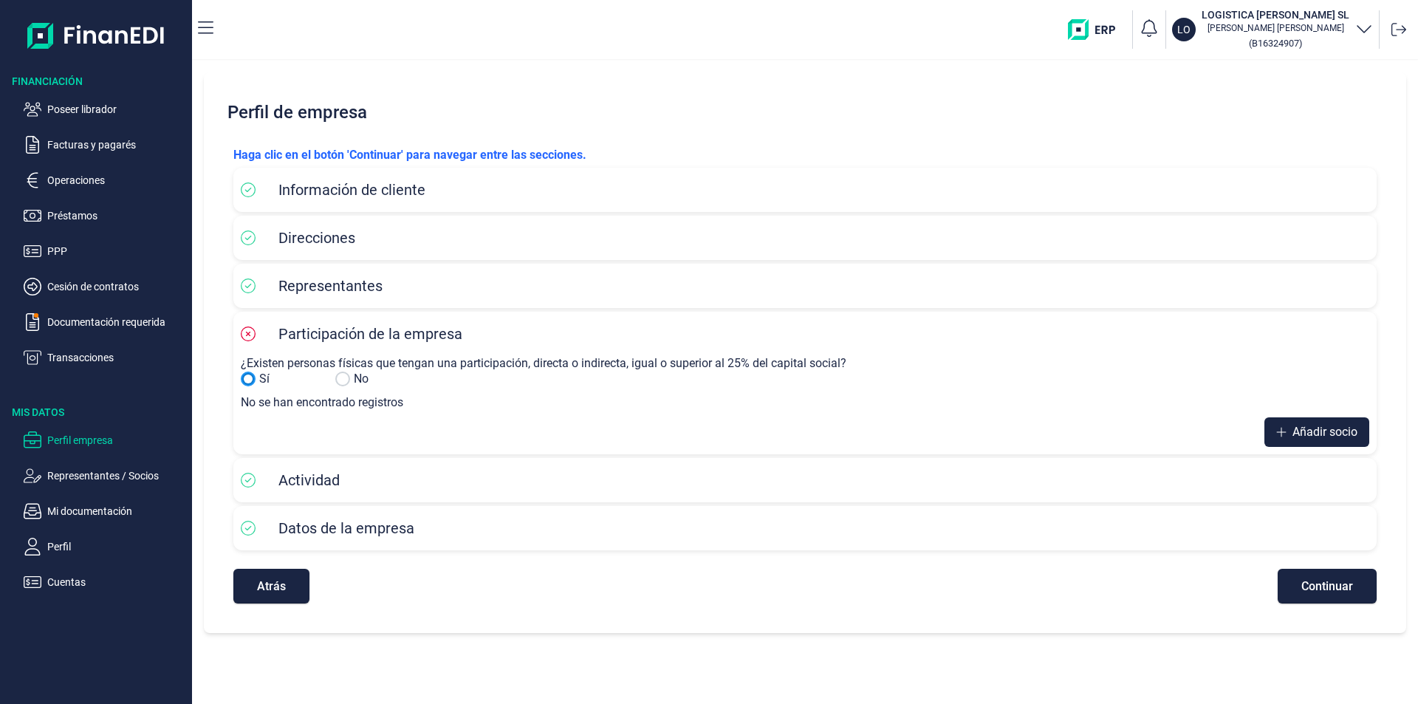
click at [246, 380] on input "No" at bounding box center [248, 378] width 15 height 15
click at [1294, 437] on span "Añadir socio" at bounding box center [1324, 432] width 65 height 18
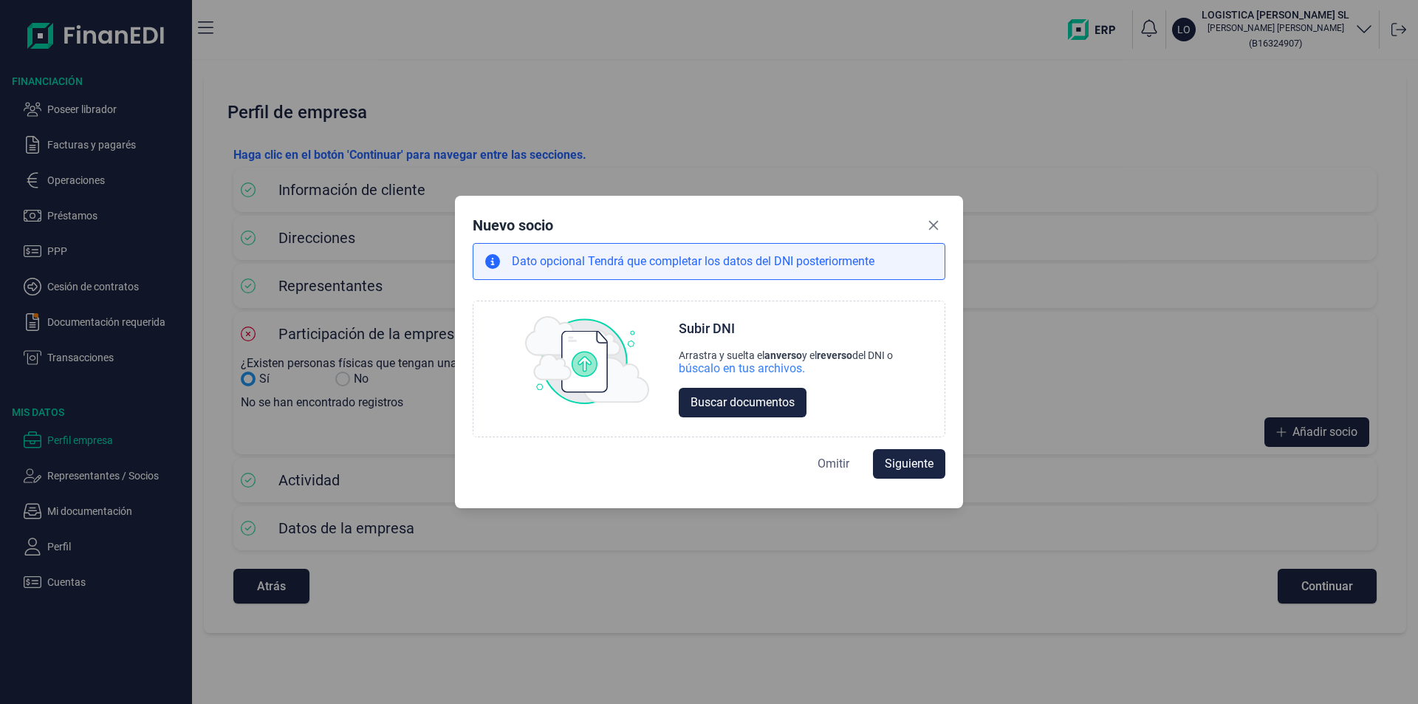
click at [828, 461] on span "Omitir" at bounding box center [833, 464] width 32 height 18
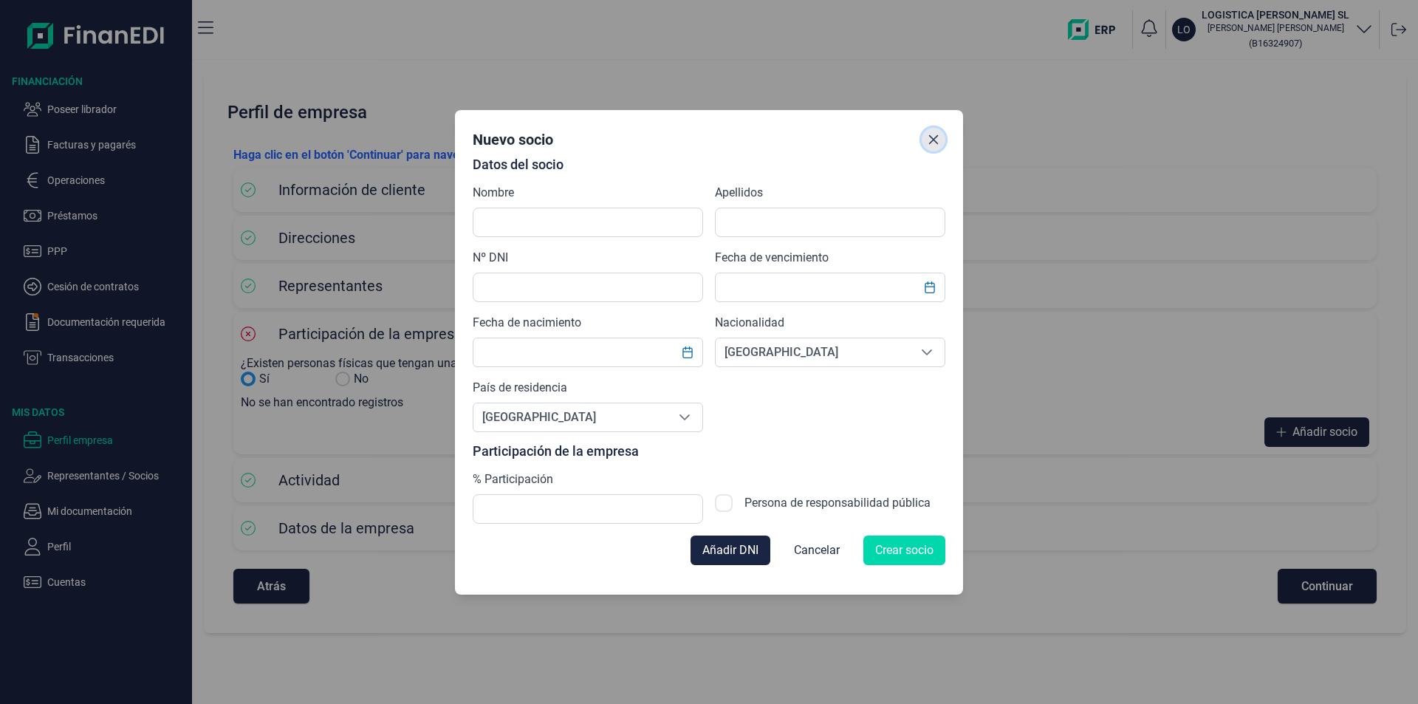
click at [932, 137] on icon "Close" at bounding box center [933, 140] width 12 height 12
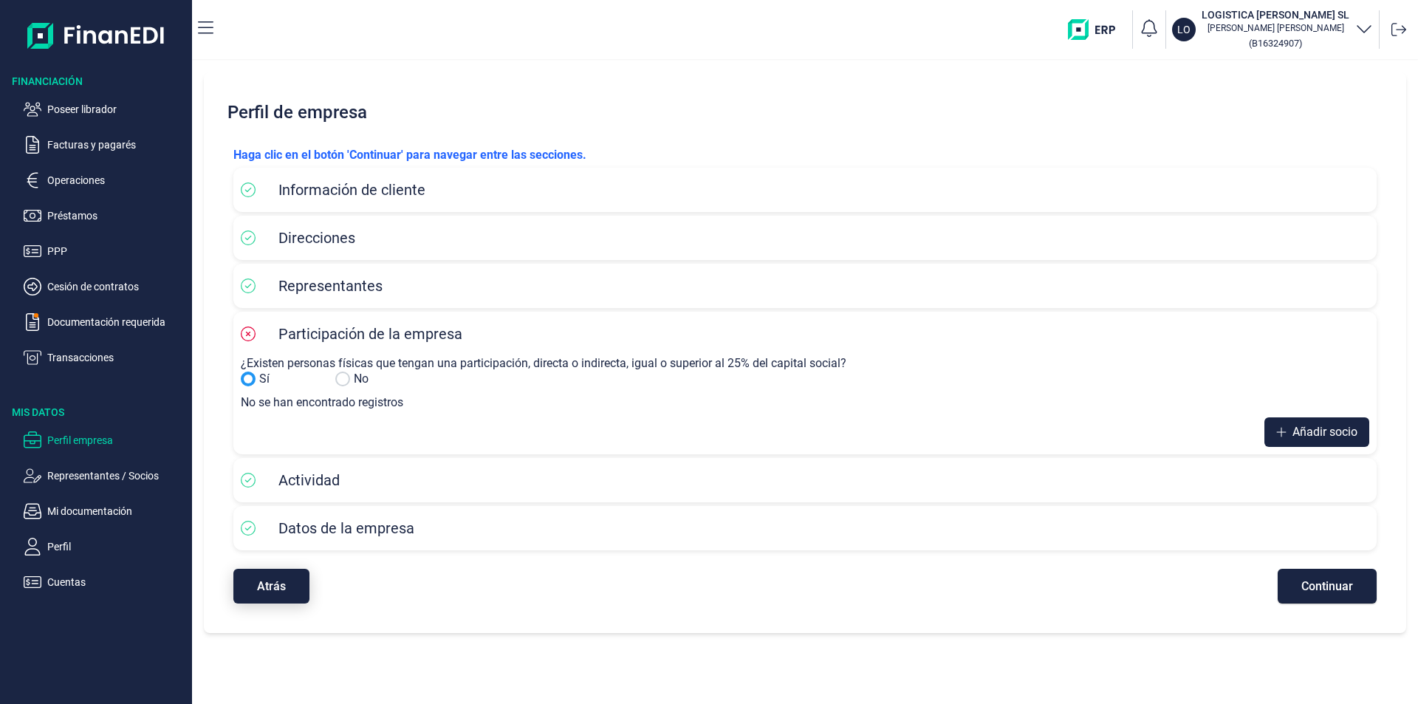
click at [278, 583] on span "Atrás" at bounding box center [271, 585] width 29 height 11
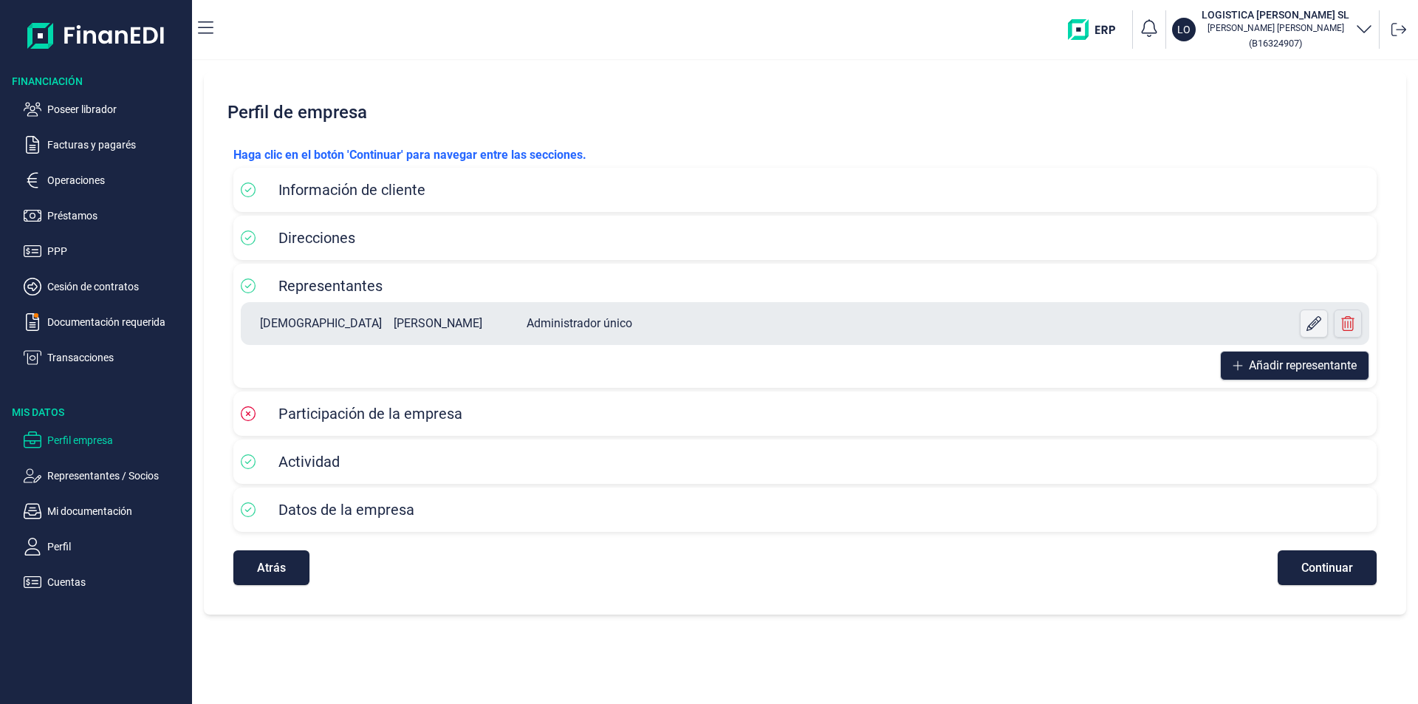
click at [1309, 324] on icon at bounding box center [1313, 323] width 15 height 15
select select "ES"
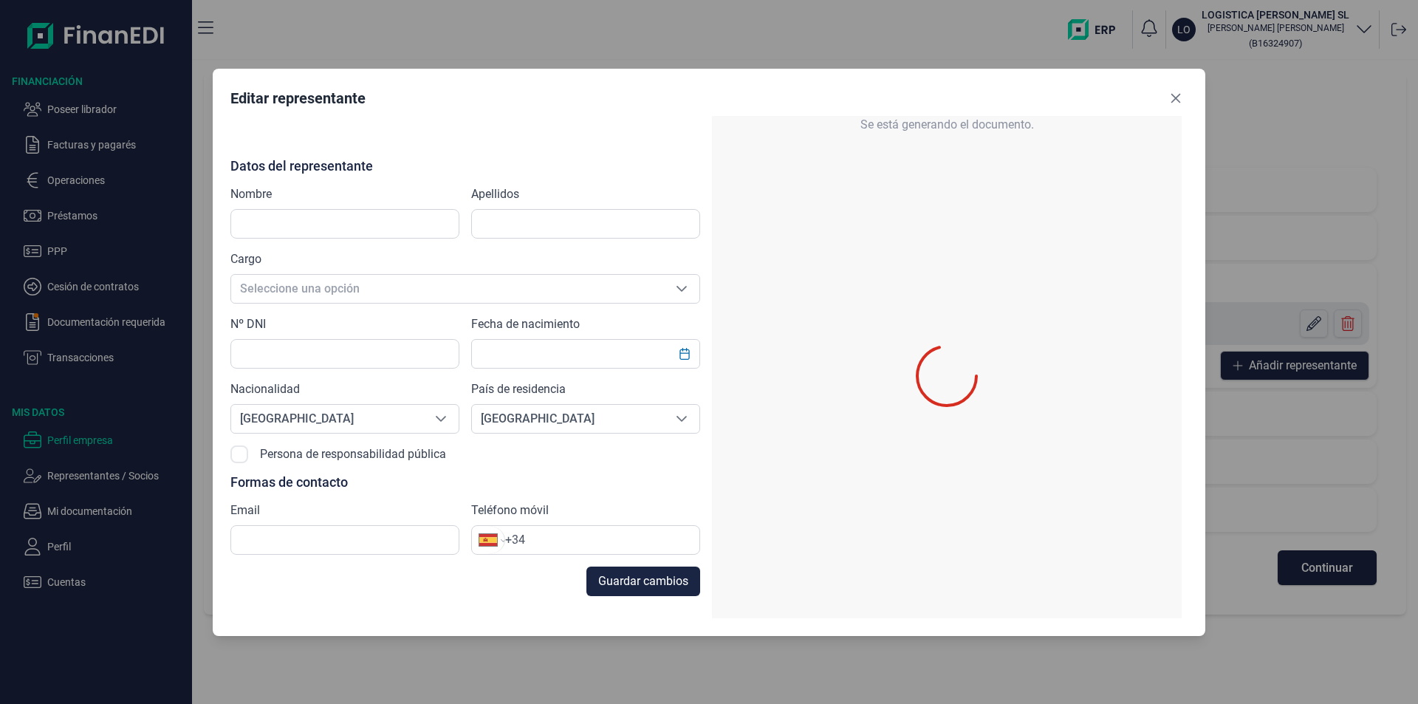
type input "JESÚS"
type input "GOMEZ LEON"
type input "47089403P"
type input "transportes.gomezleon@gmail.com"
type input "+34 614 12 96 38"
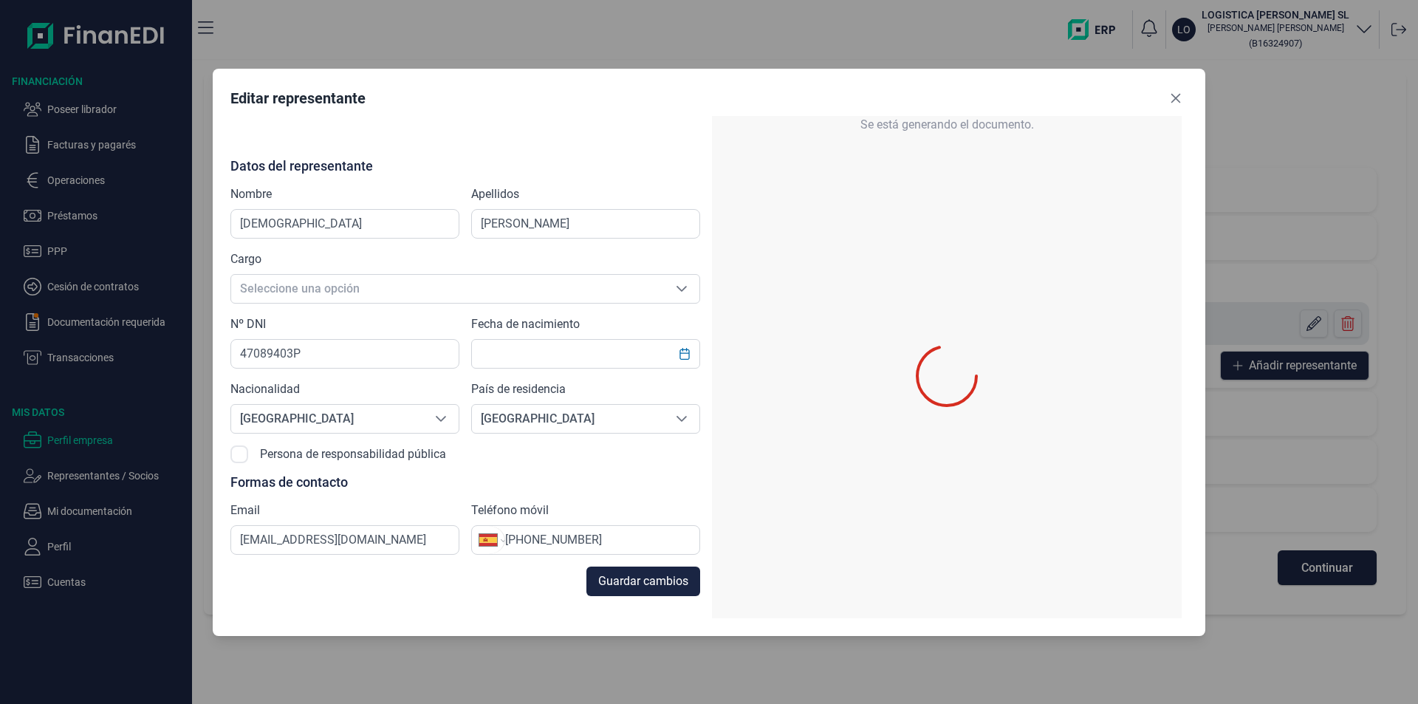
type input "10/07/1988"
click at [1177, 92] on icon "Close" at bounding box center [1176, 98] width 12 height 12
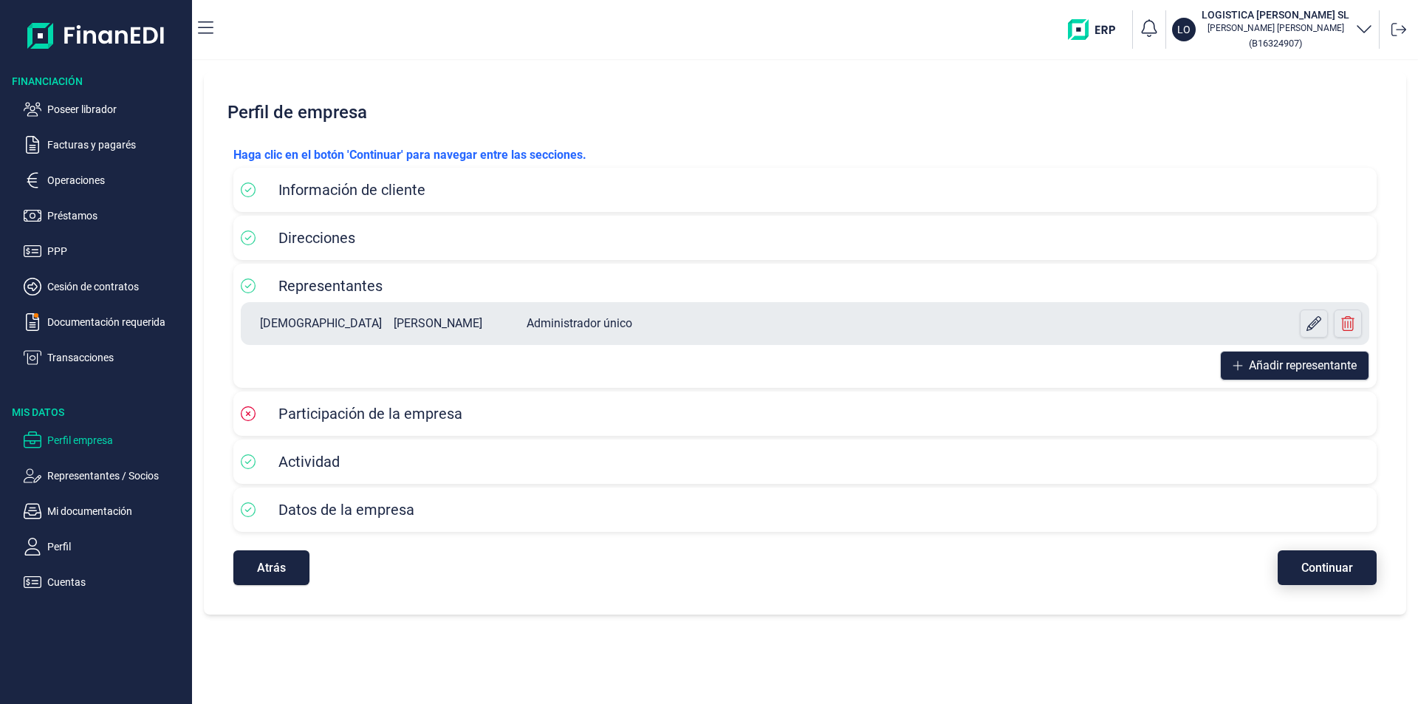
click at [1328, 563] on span "Continuar" at bounding box center [1327, 567] width 52 height 11
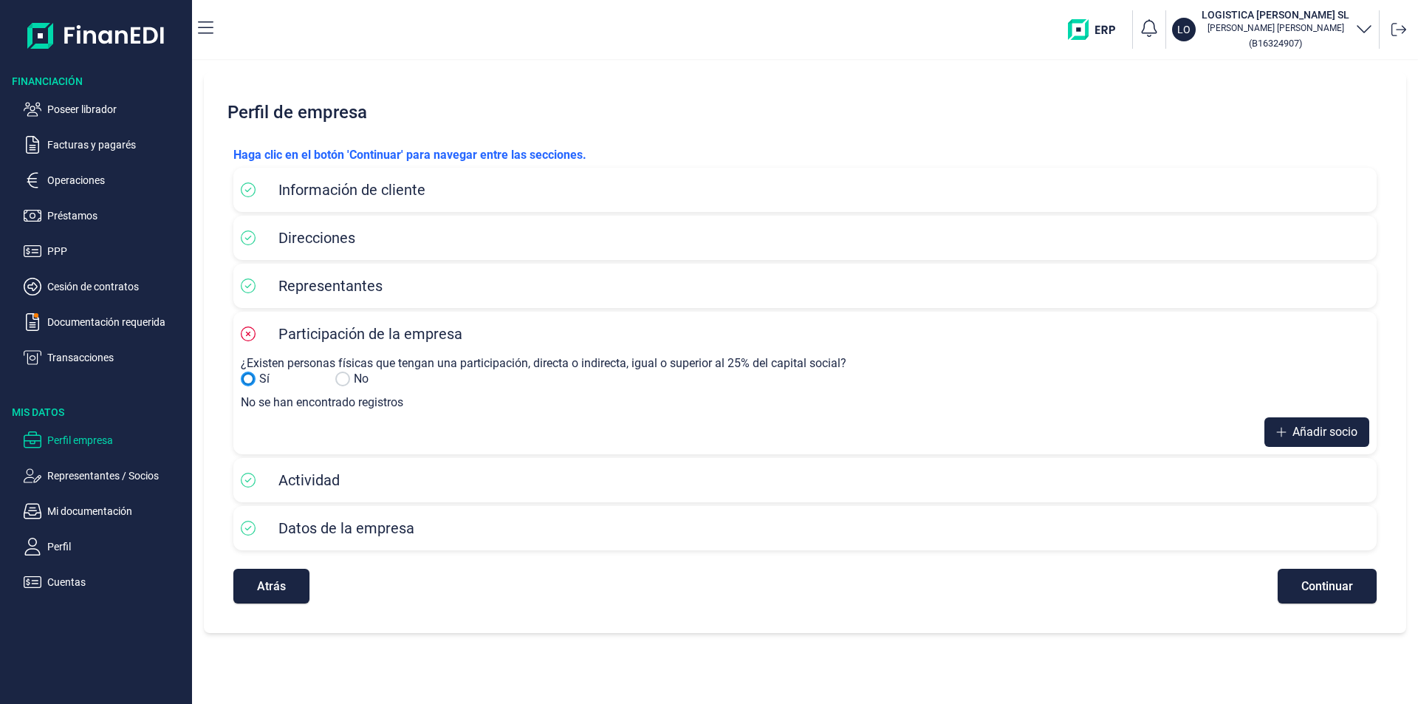
click at [246, 377] on input "No" at bounding box center [248, 378] width 15 height 15
click at [1304, 434] on span "Añadir socio" at bounding box center [1324, 432] width 65 height 18
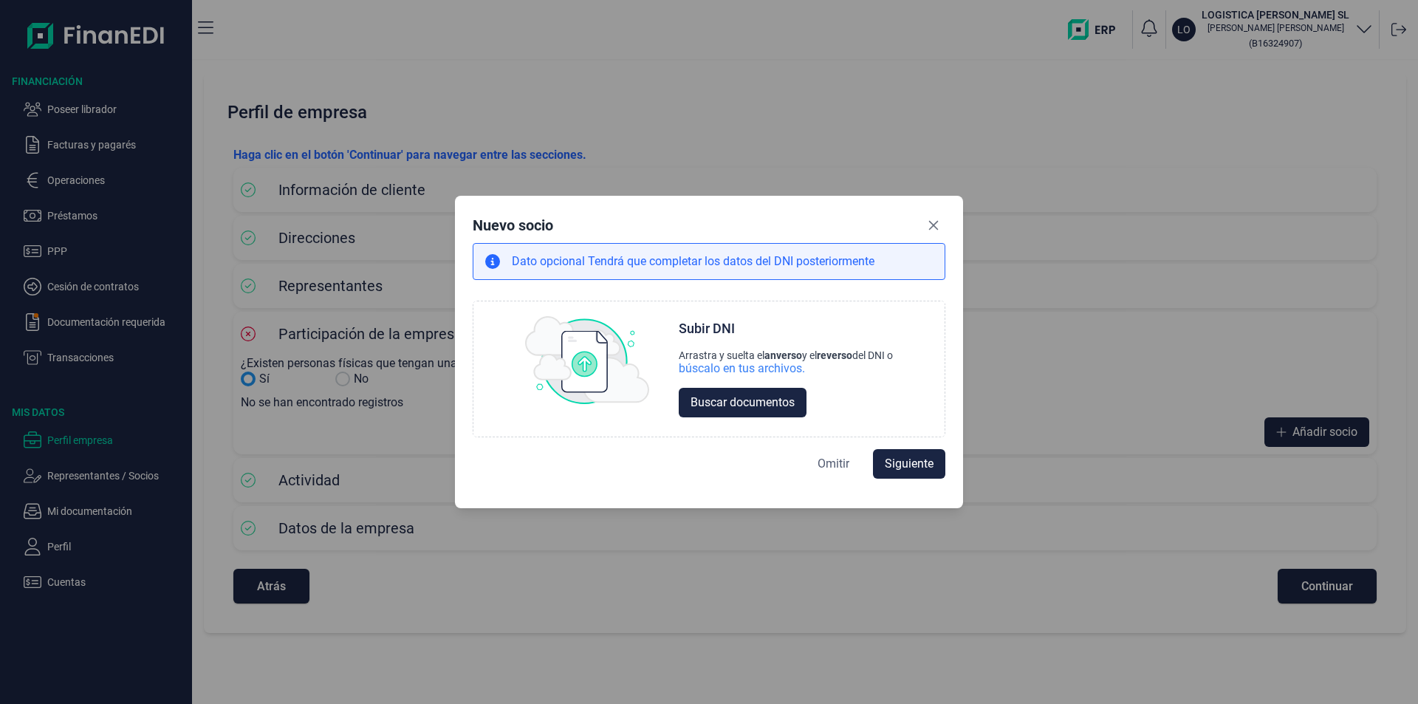
click at [835, 463] on span "Omitir" at bounding box center [833, 464] width 32 height 18
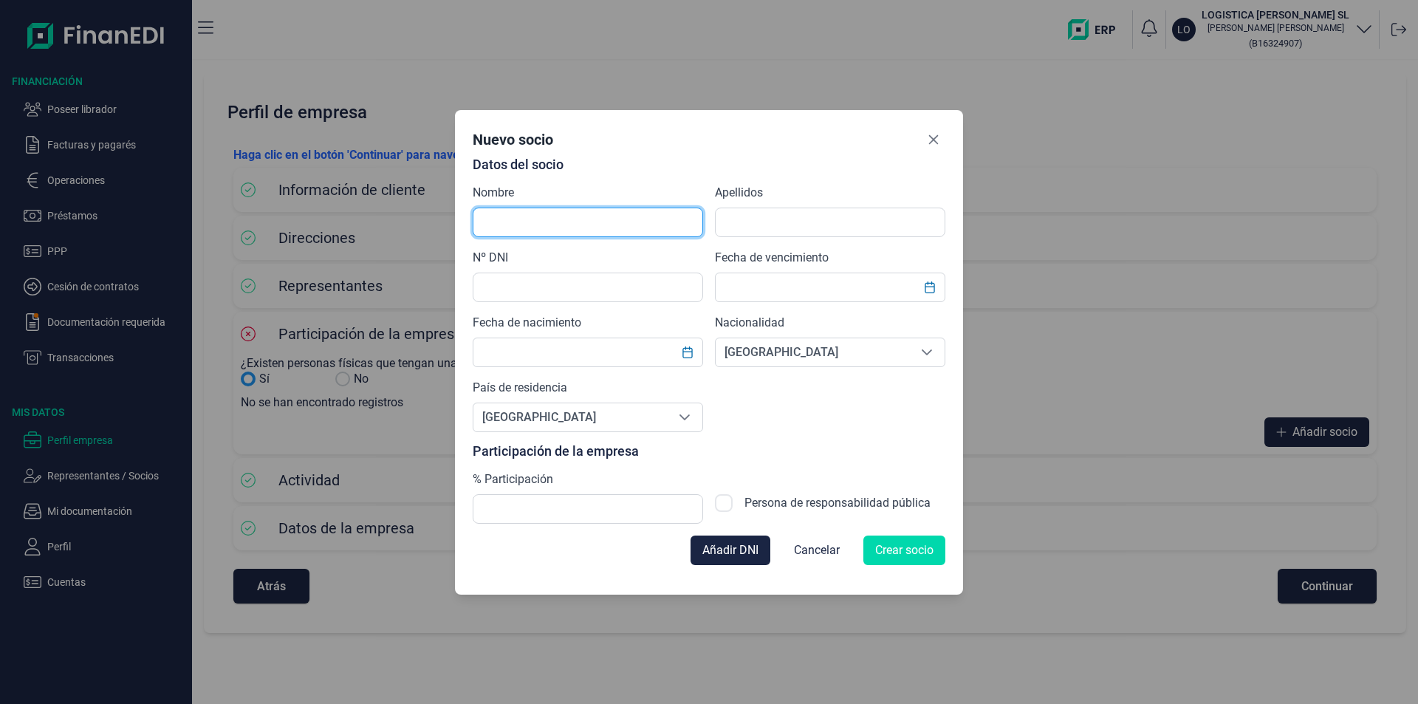
click at [515, 215] on input "text" at bounding box center [588, 222] width 230 height 30
type input "j"
type input "JESUS"
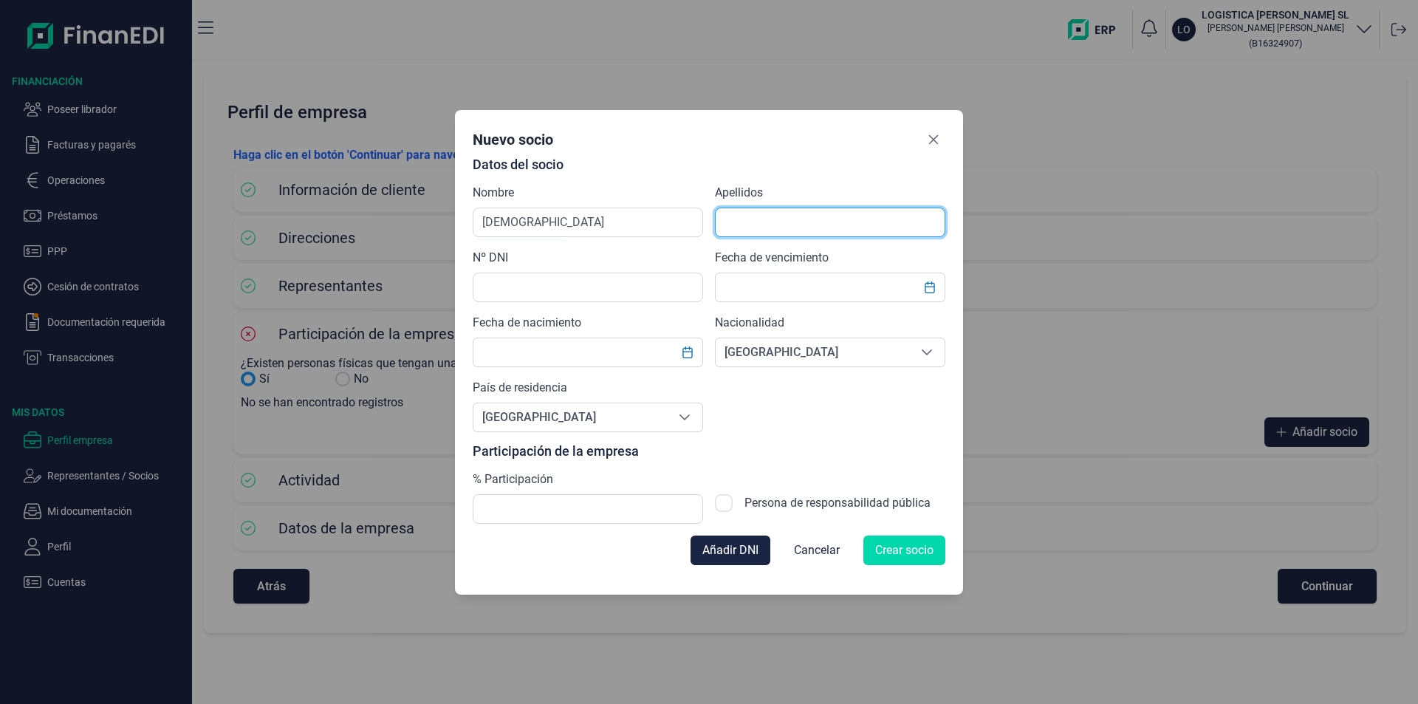
click at [754, 228] on input "text" at bounding box center [830, 222] width 230 height 30
type input "GOMEZ LEON"
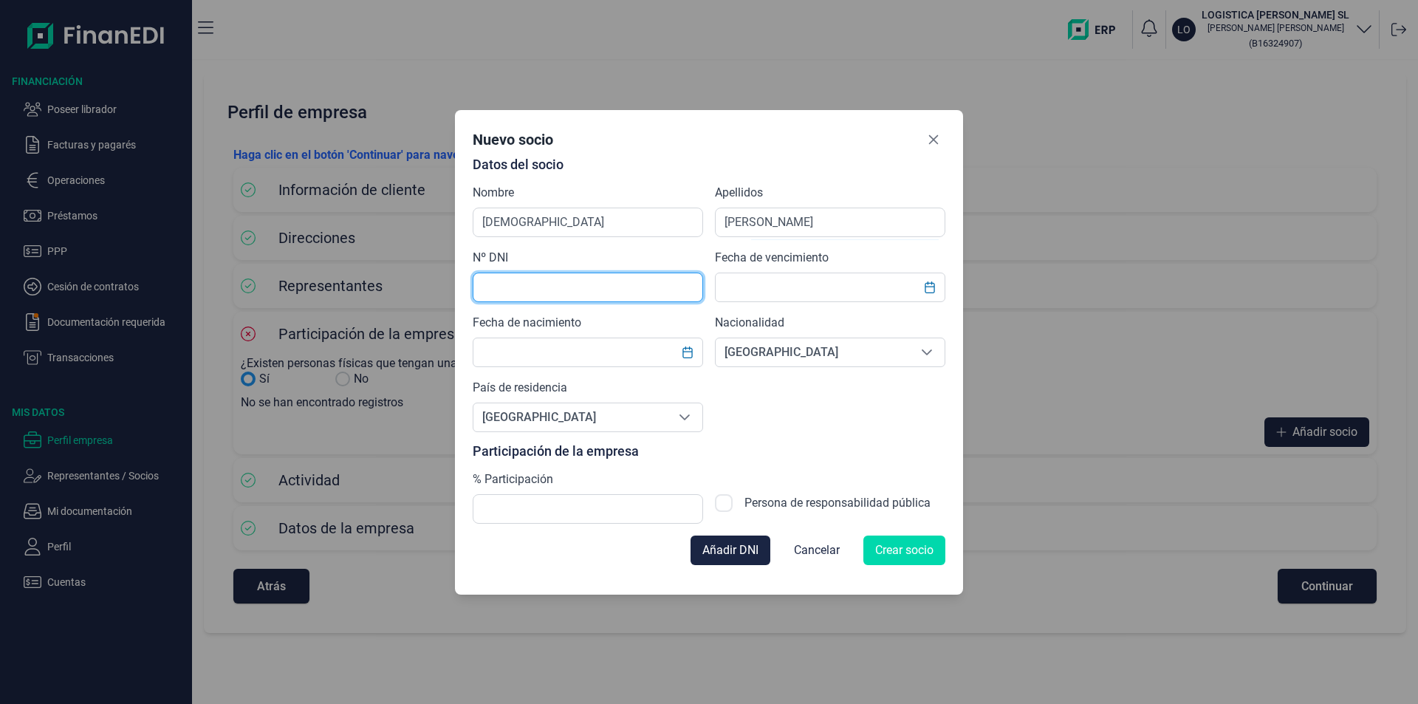
click at [504, 290] on input "text" at bounding box center [588, 287] width 230 height 30
type input "47089403P"
click at [749, 286] on input "text" at bounding box center [830, 287] width 230 height 30
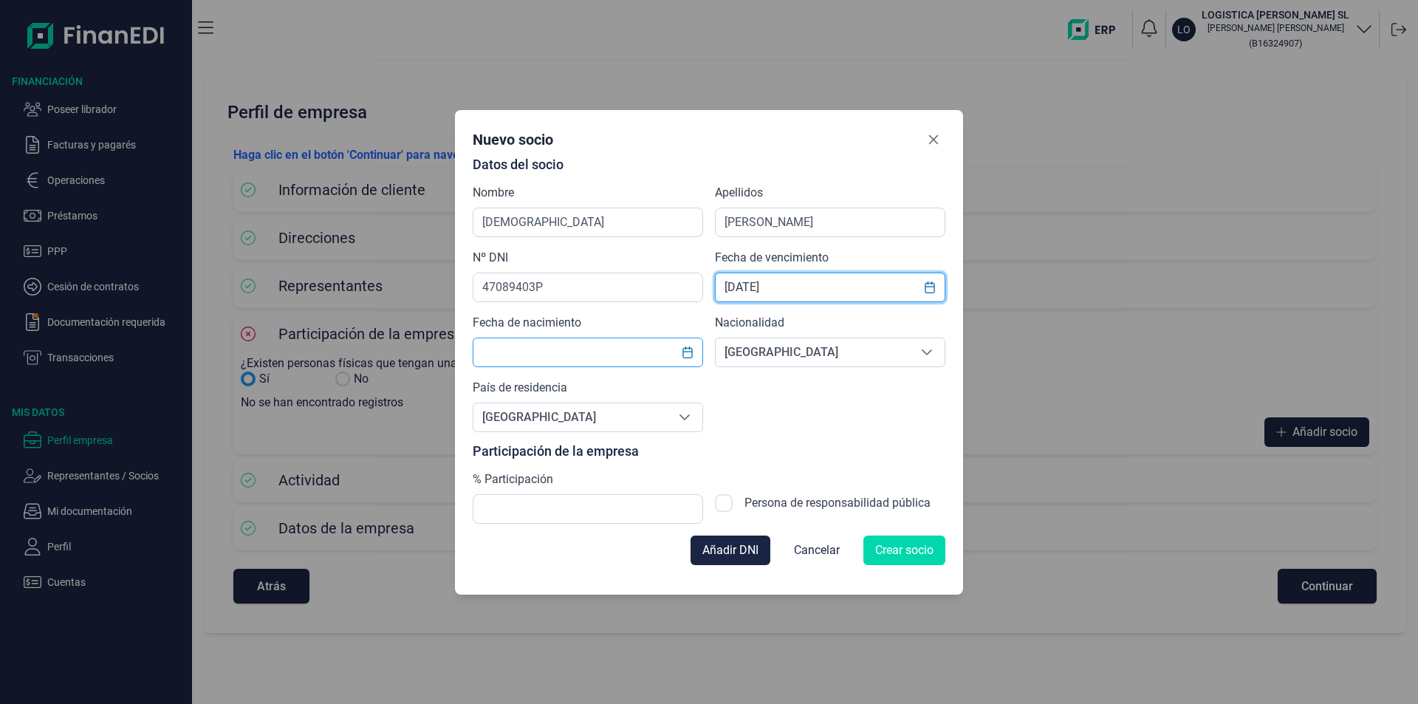
type input "17/08/2030"
click at [521, 348] on input "text" at bounding box center [588, 352] width 230 height 30
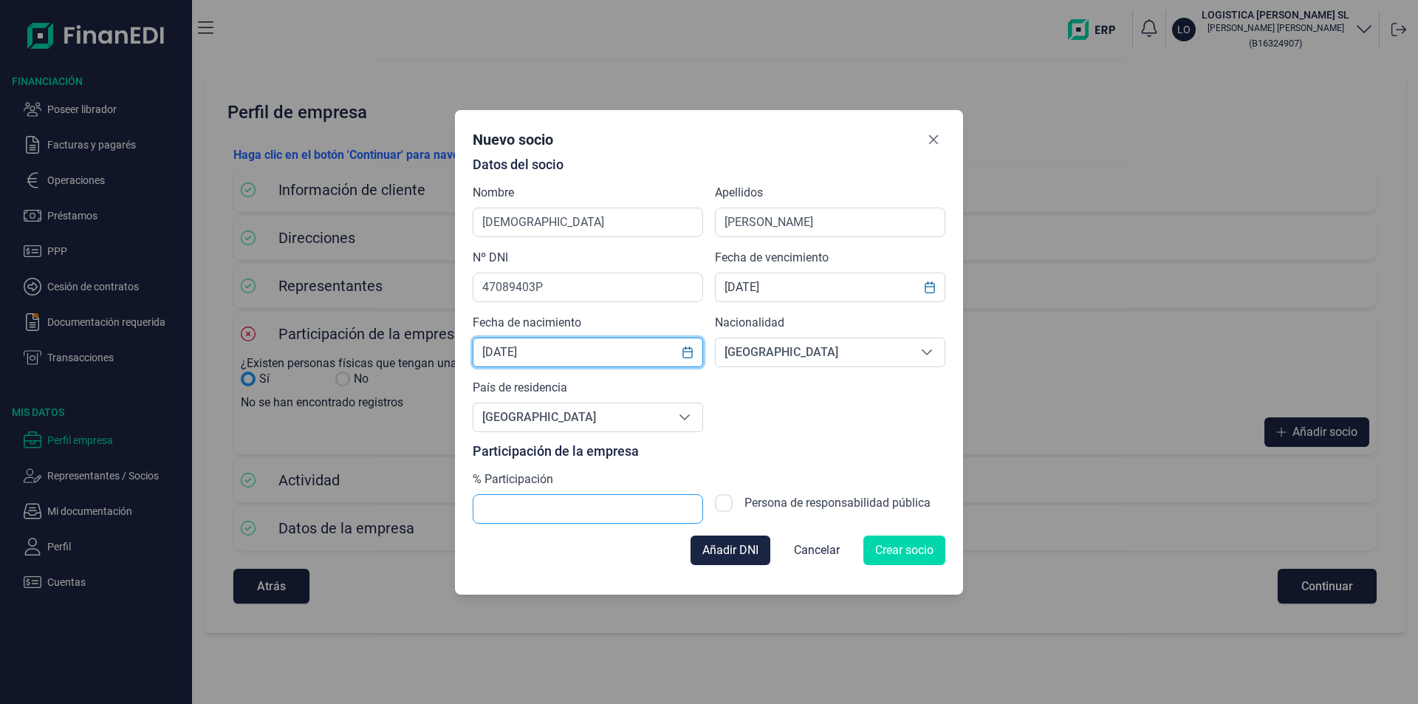
type input "10/07/1988"
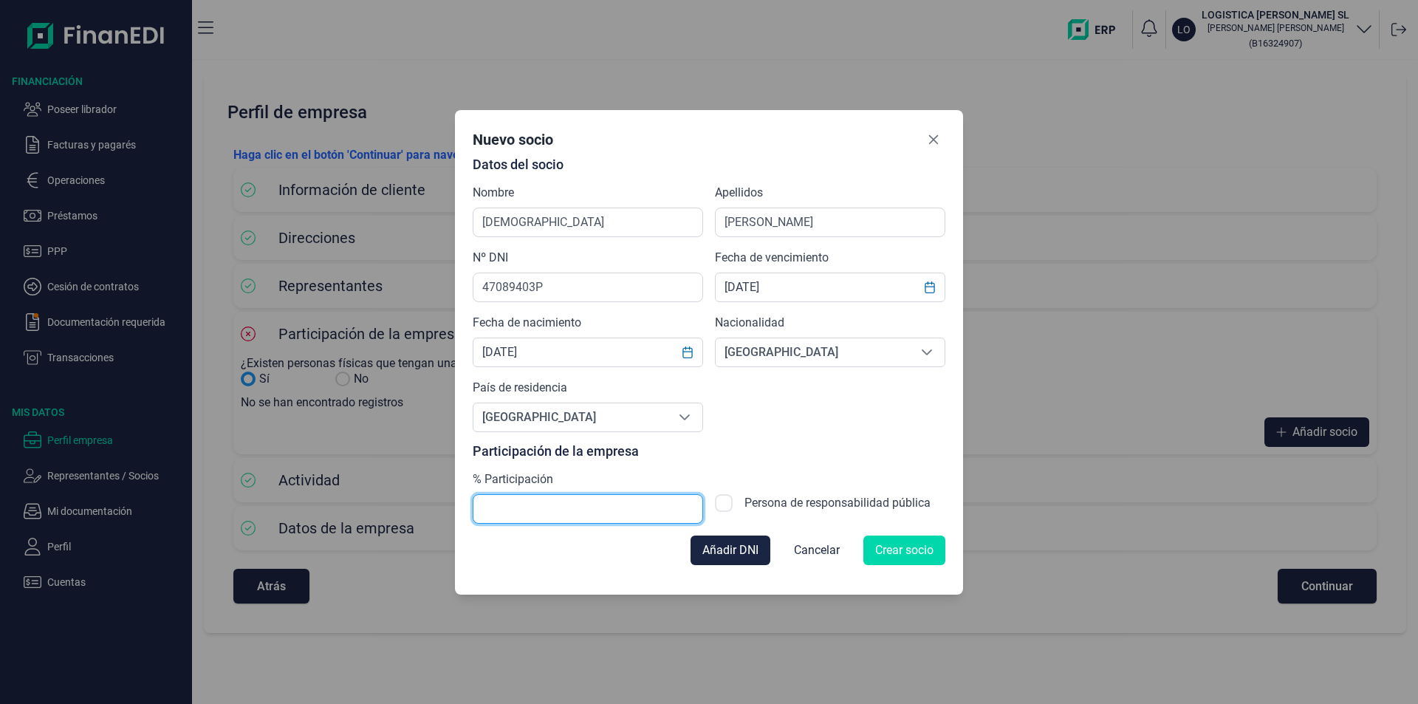
click at [507, 511] on input "text" at bounding box center [588, 509] width 230 height 30
type input "100,00"
click at [907, 550] on span "Crear socio" at bounding box center [904, 550] width 58 height 18
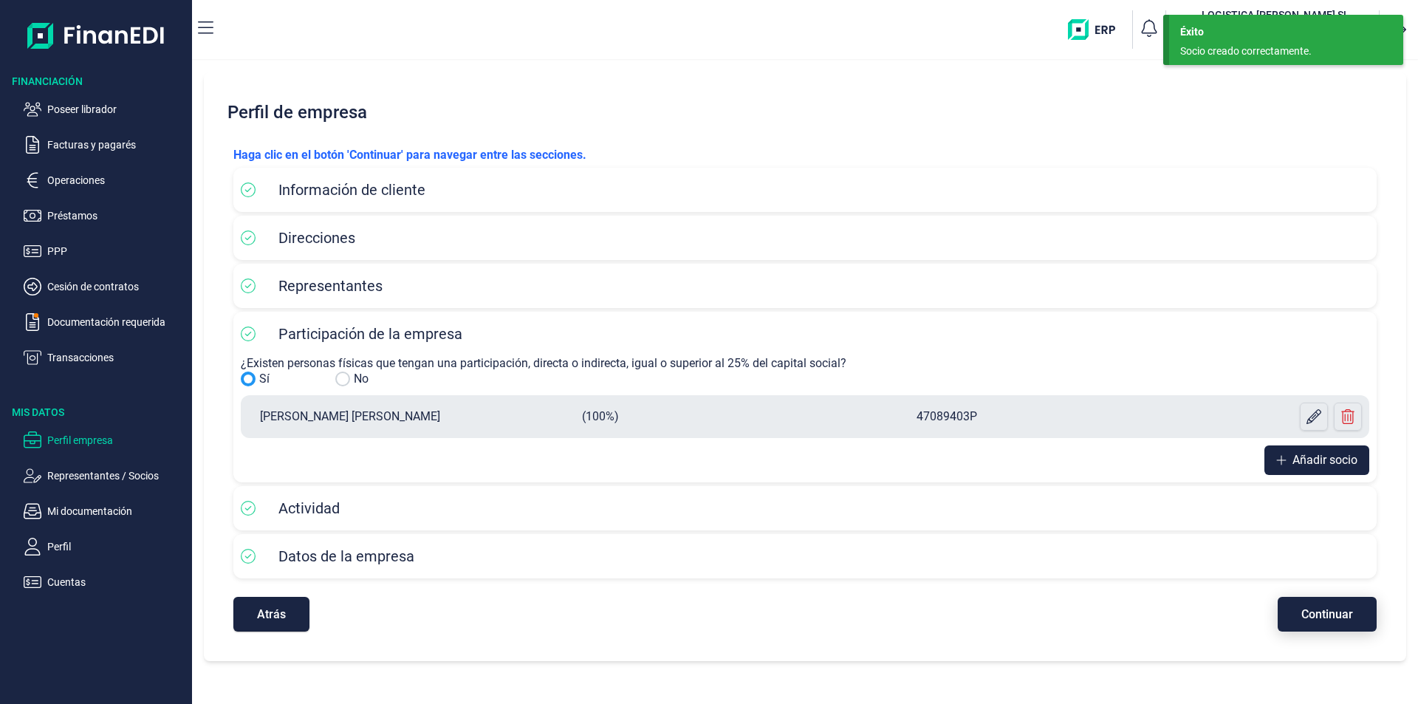
click at [1327, 621] on button "Continuar" at bounding box center [1326, 614] width 99 height 35
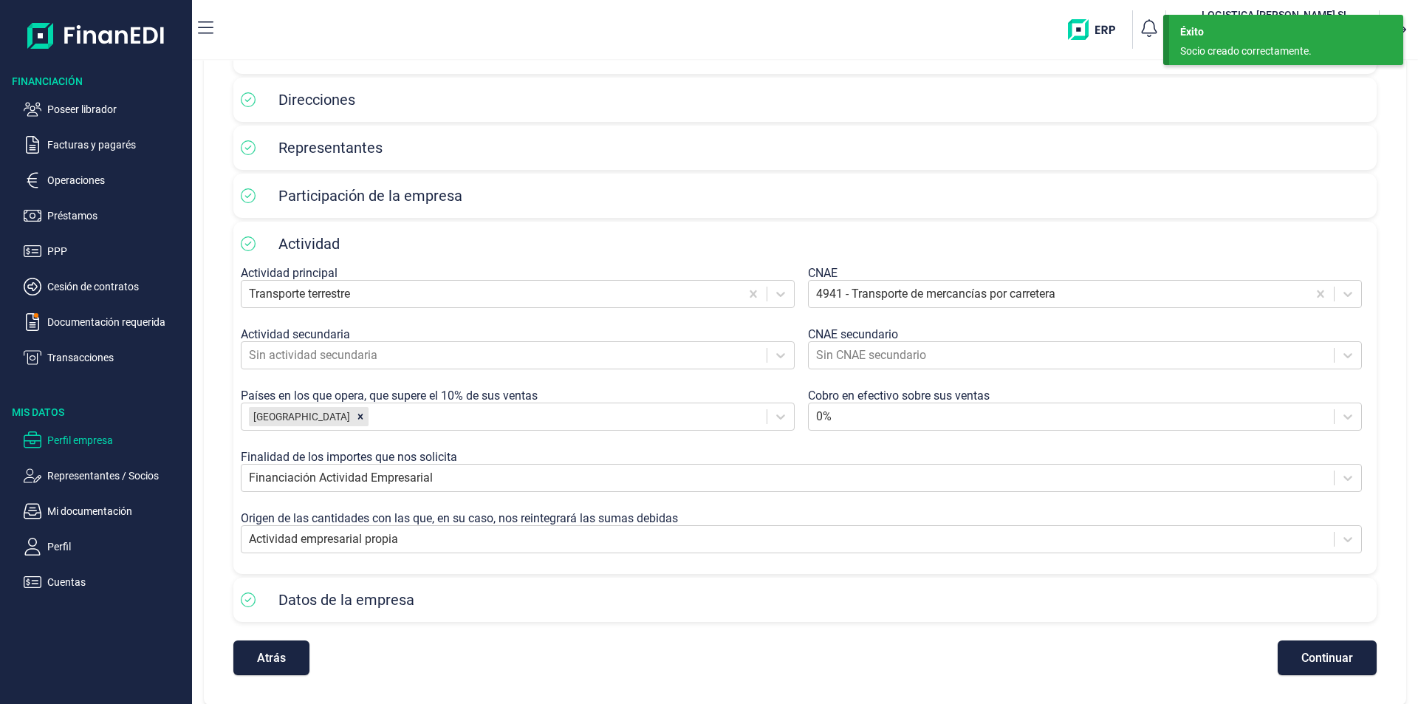
scroll to position [139, 0]
click at [1331, 654] on span "Continuar" at bounding box center [1327, 656] width 52 height 11
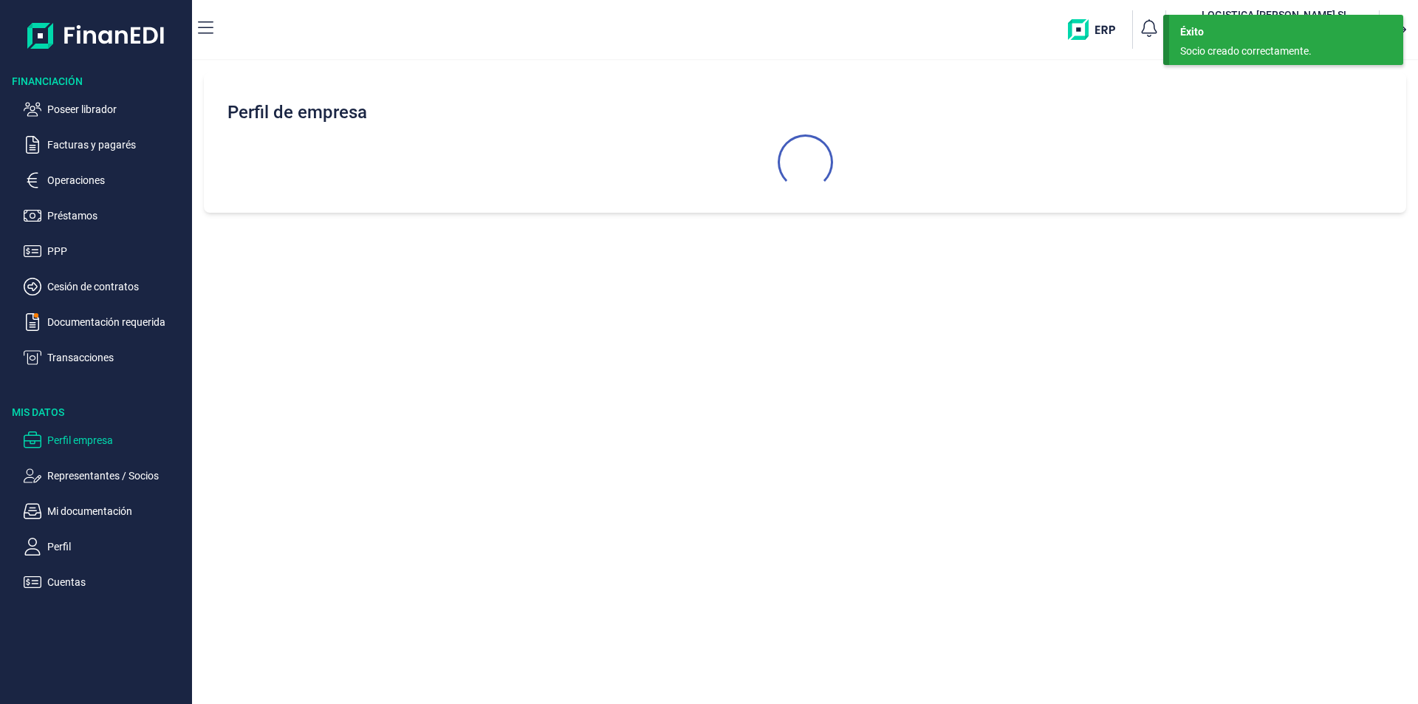
scroll to position [0, 0]
select select "ES"
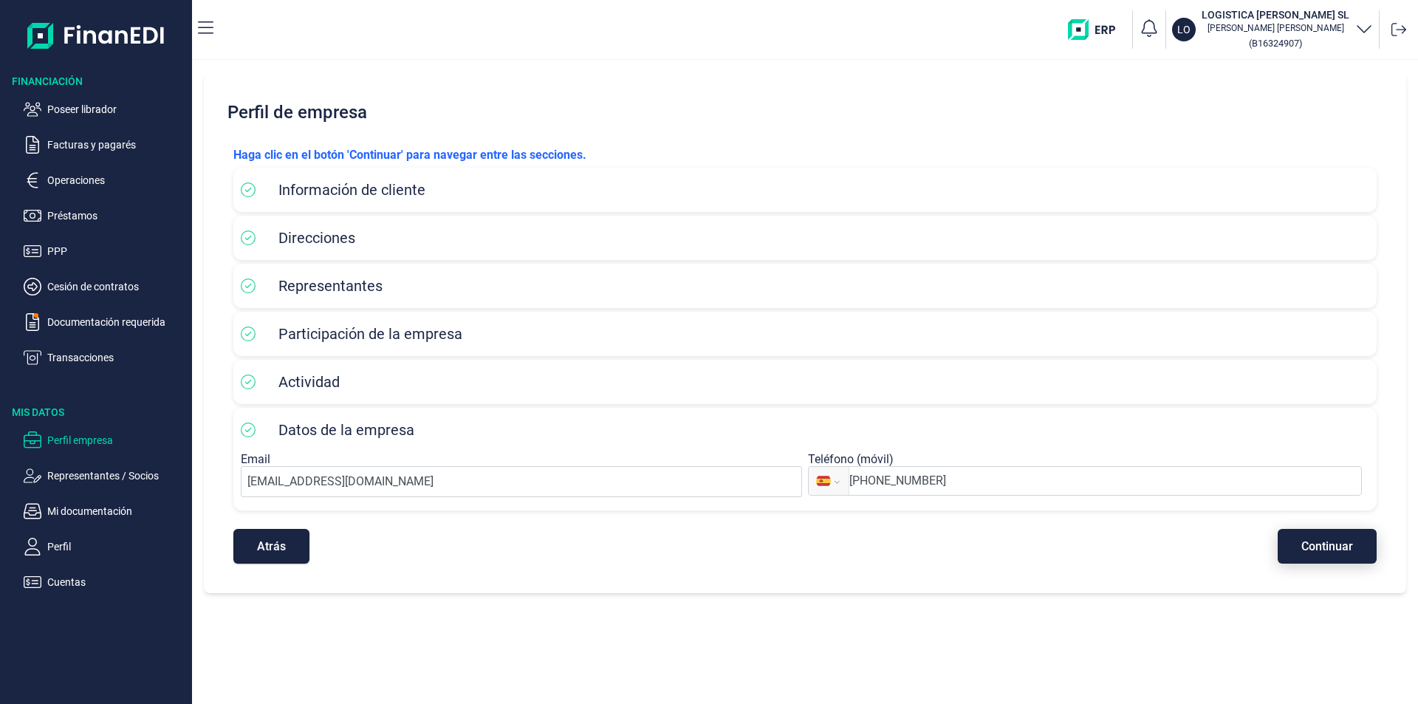
click at [1325, 541] on span "Continuar" at bounding box center [1327, 545] width 52 height 11
select select "ES"
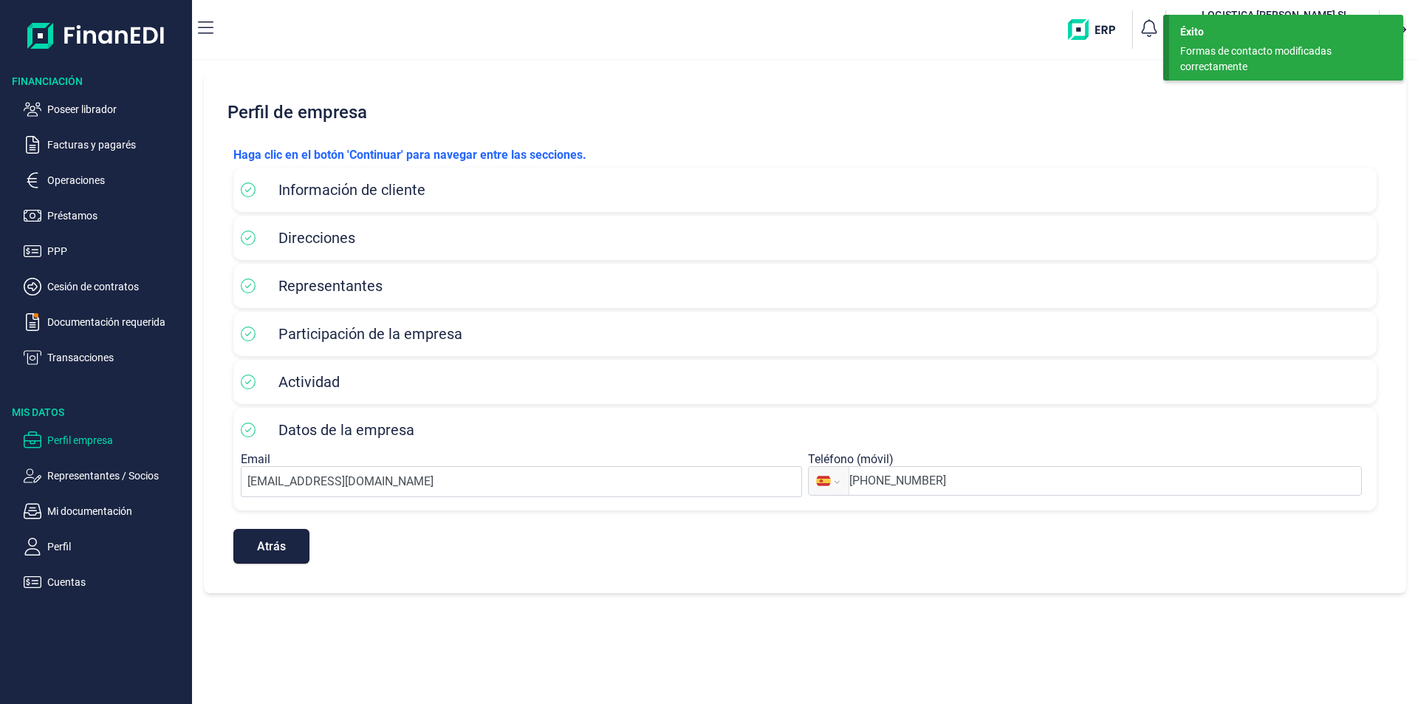
click at [857, 600] on div "Perfil de empresa Haga clic en el botón 'Continuar' para navegar entre las secc…" at bounding box center [805, 382] width 1226 height 643
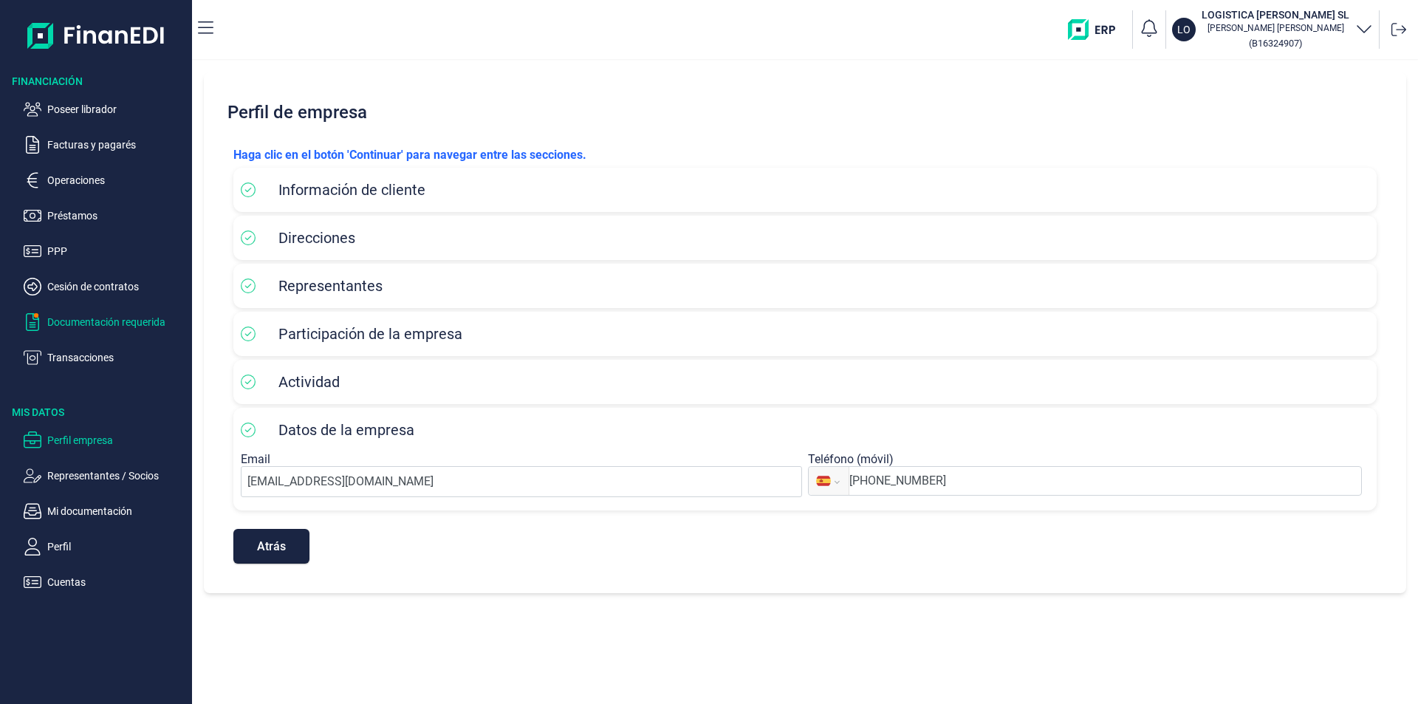
click at [92, 321] on p "Documentación requerida" at bounding box center [116, 322] width 139 height 18
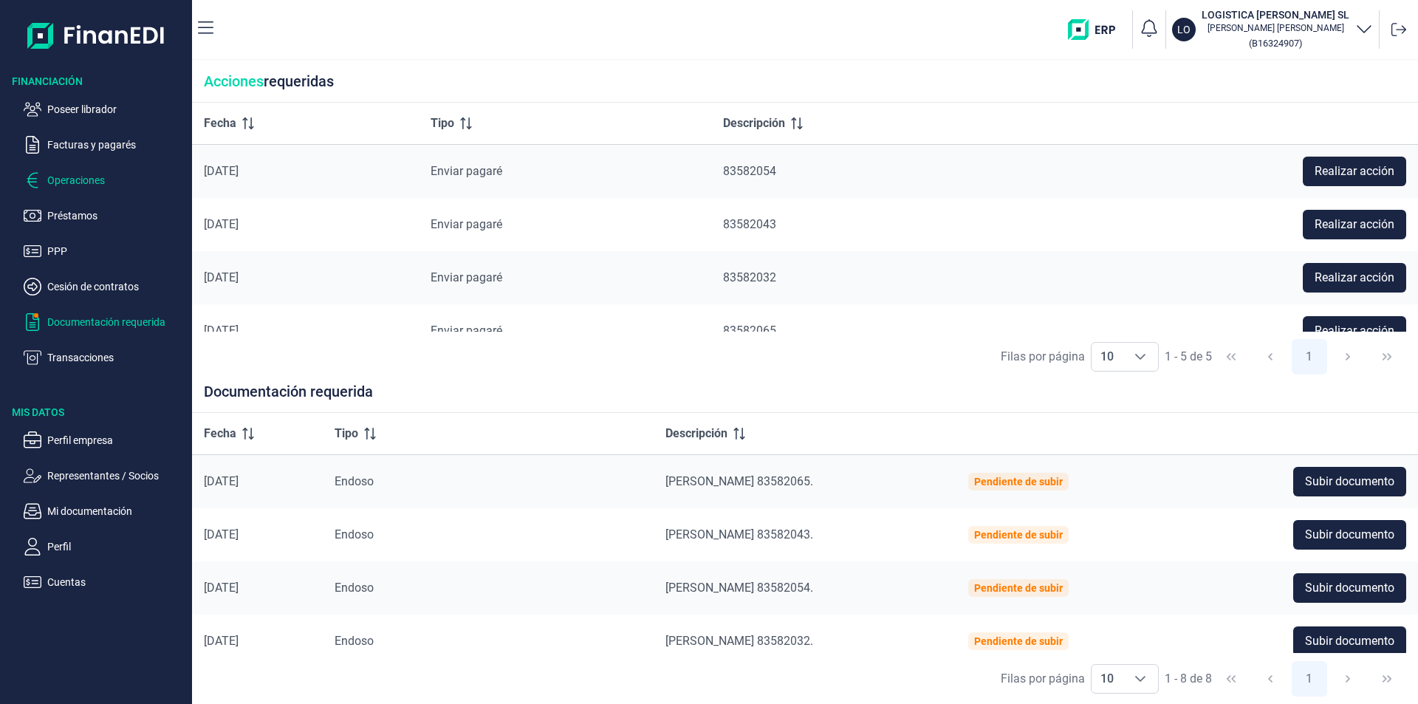
click at [81, 179] on p "Operaciones" at bounding box center [116, 180] width 139 height 18
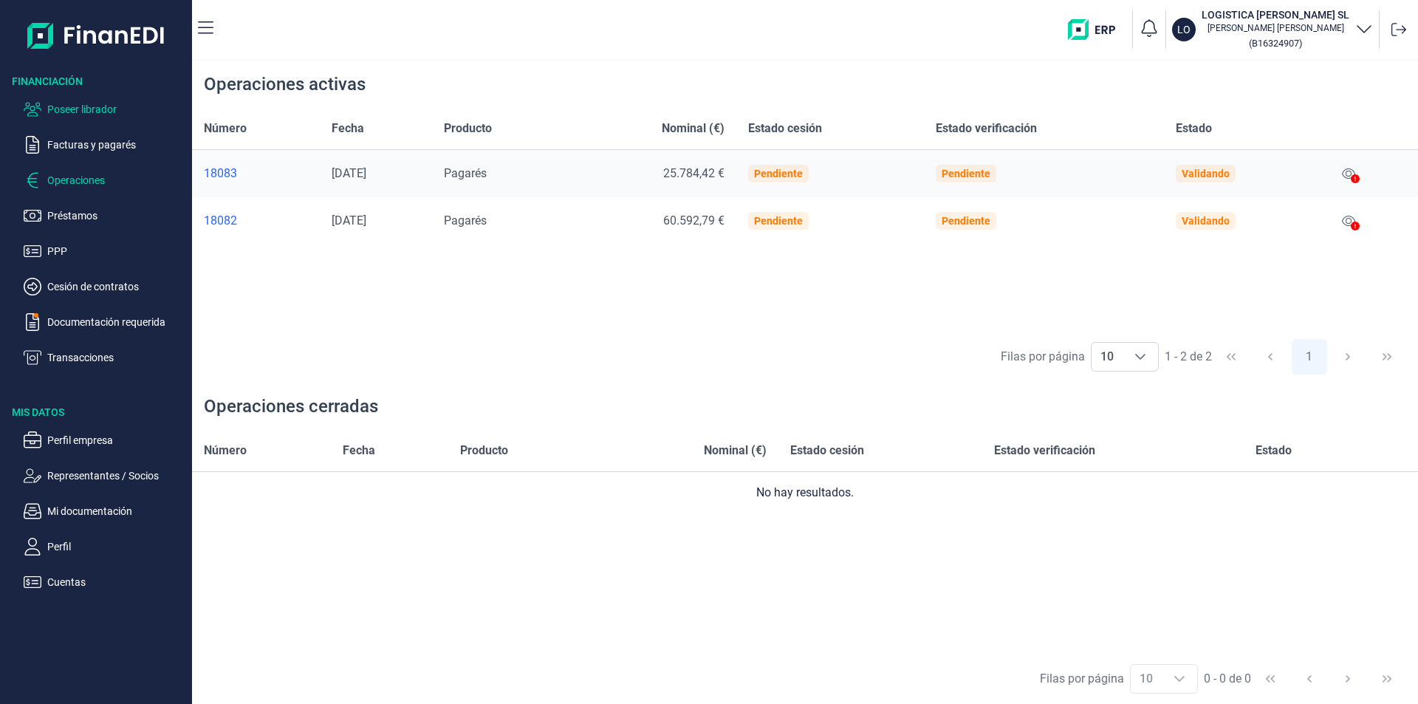
click at [109, 109] on p "Poseer librador" at bounding box center [116, 109] width 139 height 18
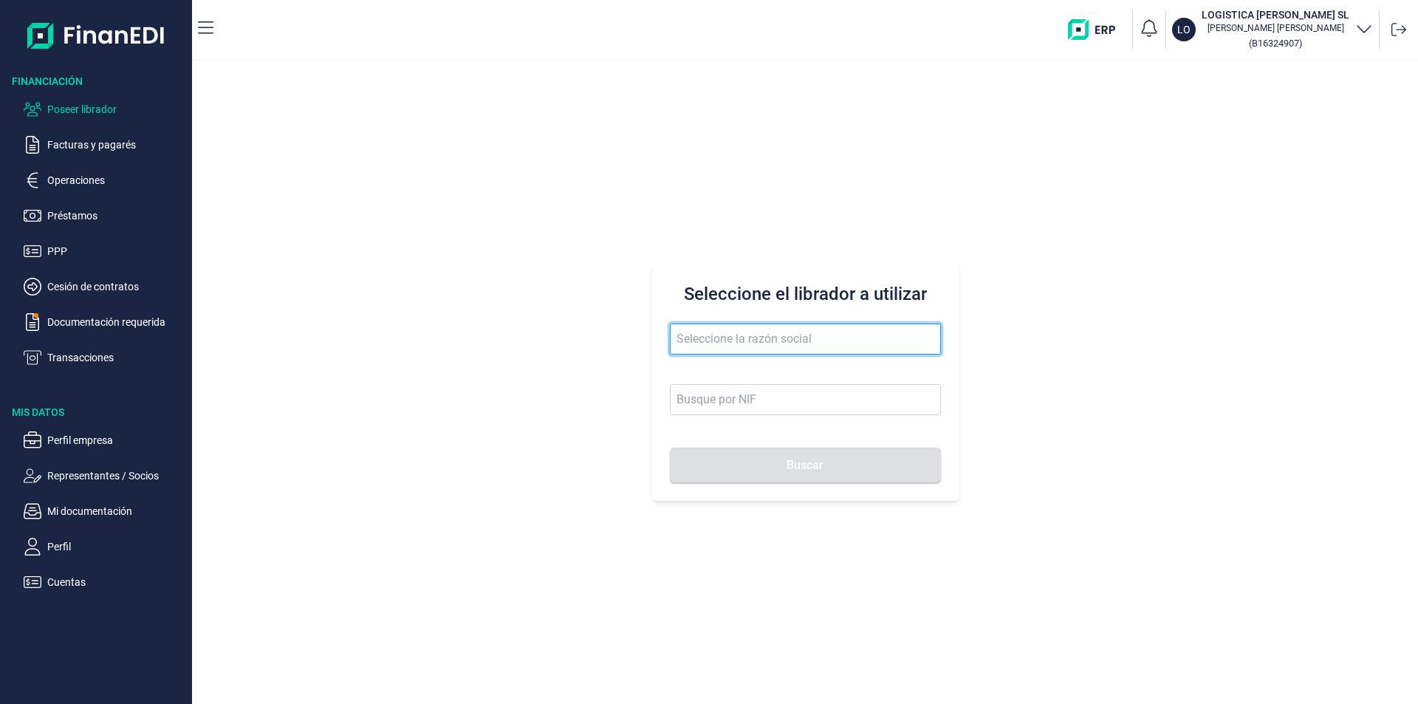
click at [705, 332] on input "text" at bounding box center [805, 338] width 271 height 31
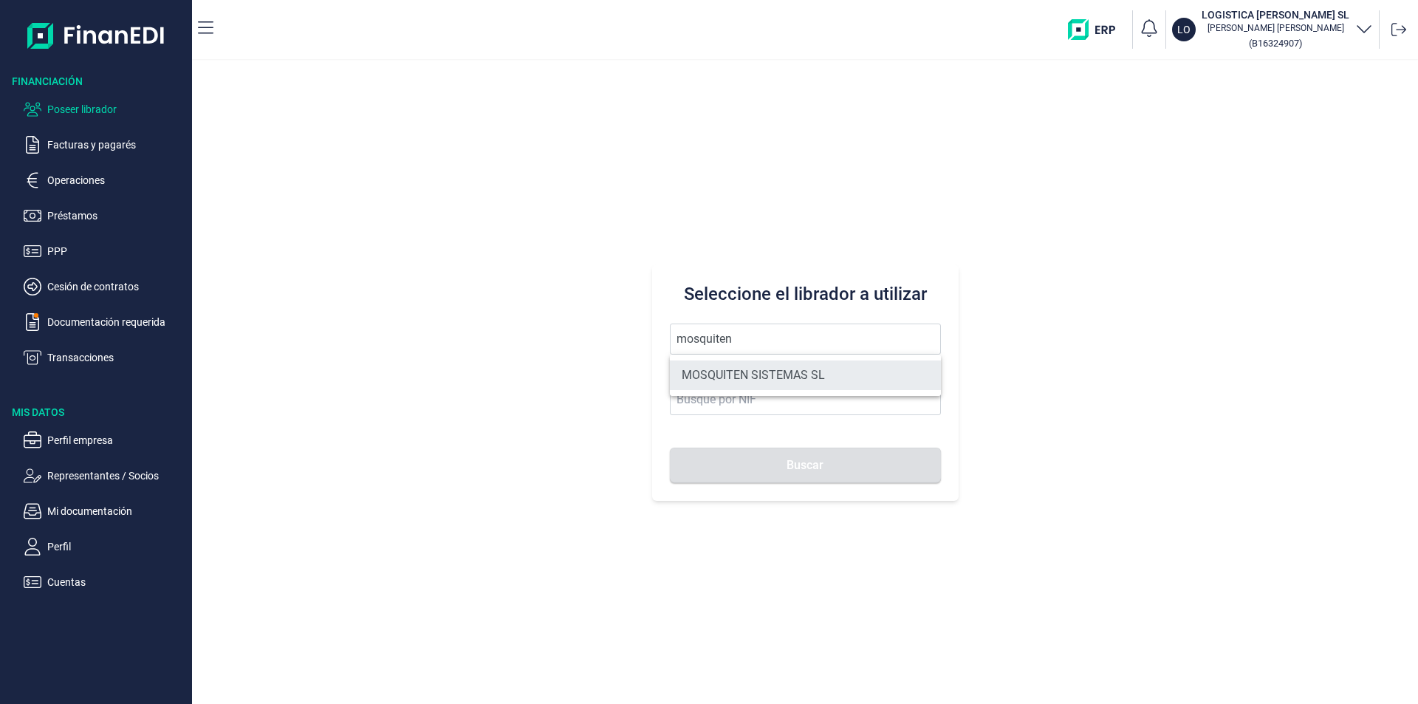
click at [749, 374] on li "MOSQUITEN SISTEMAS SL" at bounding box center [805, 375] width 271 height 30
type input "MOSQUITEN SISTEMAS SL"
type input "B90198250"
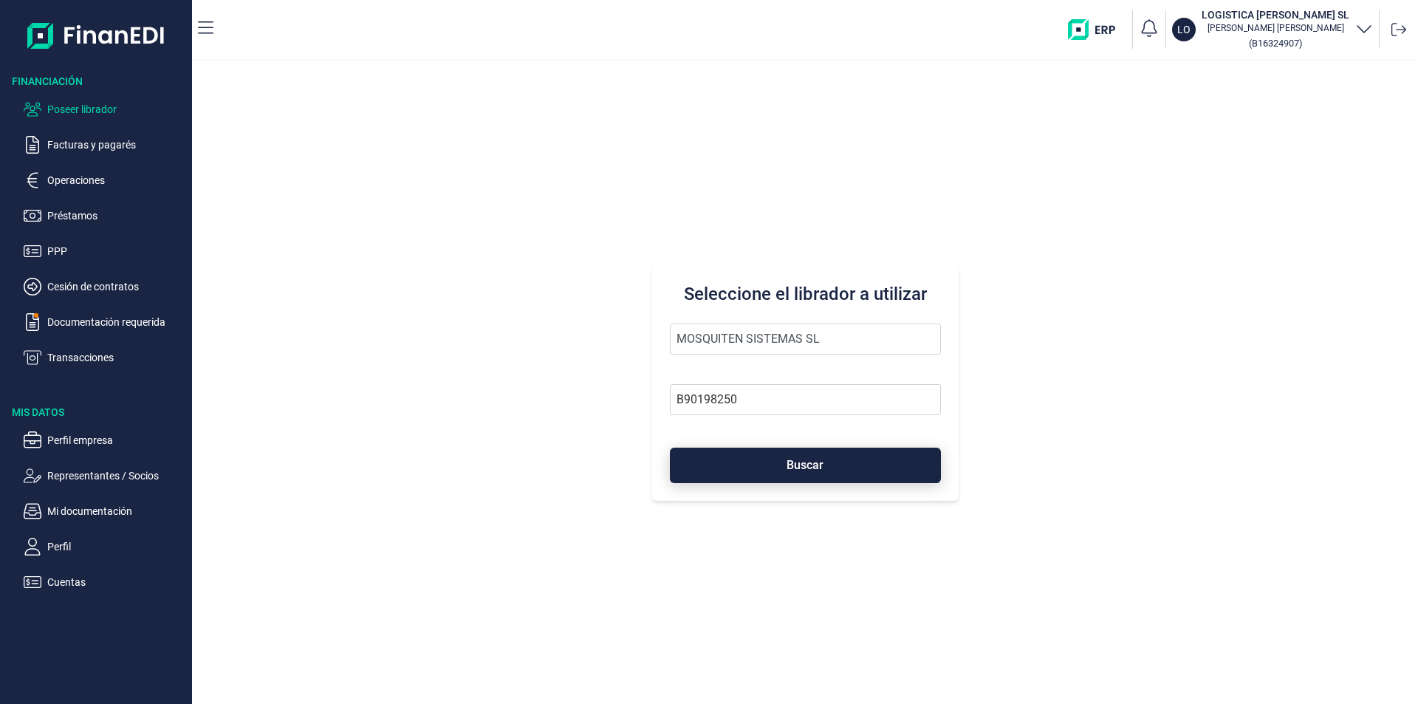
click at [749, 465] on button "Buscar" at bounding box center [805, 464] width 271 height 35
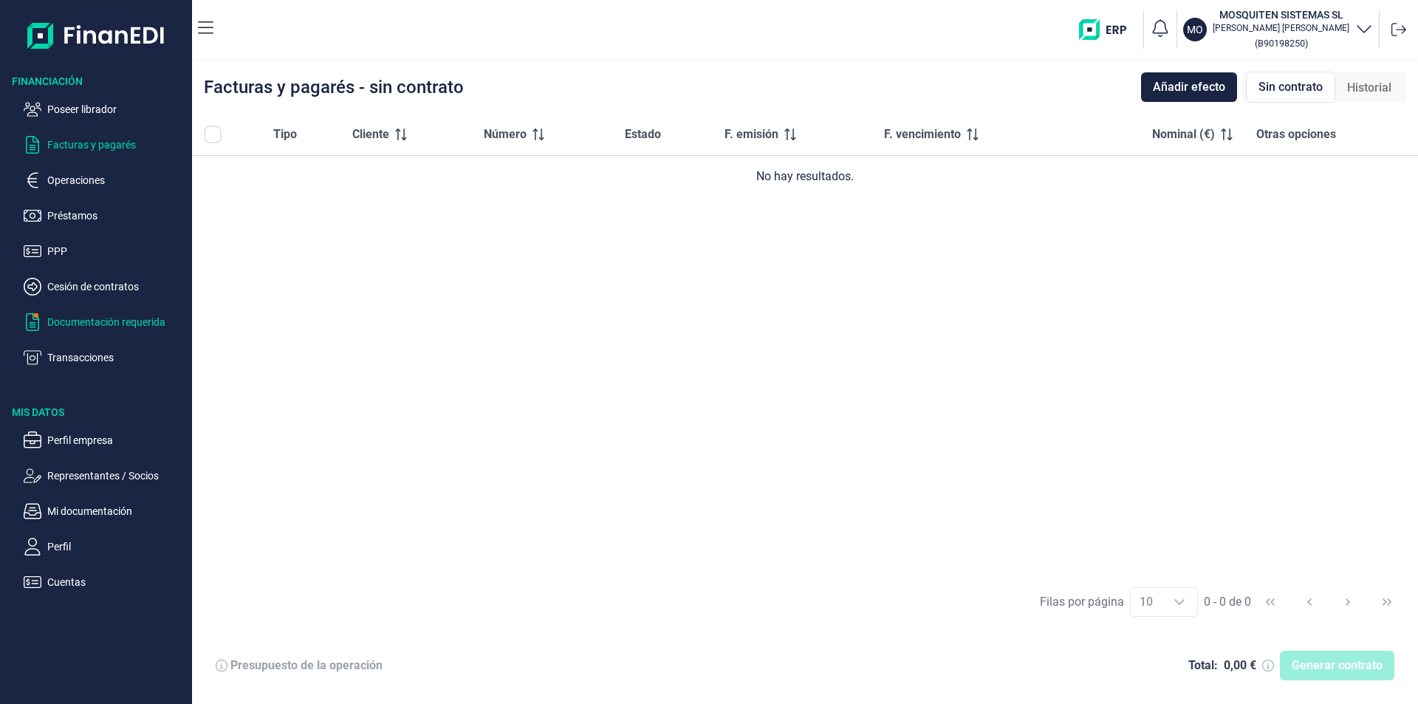
click at [90, 323] on p "Documentación requerida" at bounding box center [116, 322] width 139 height 18
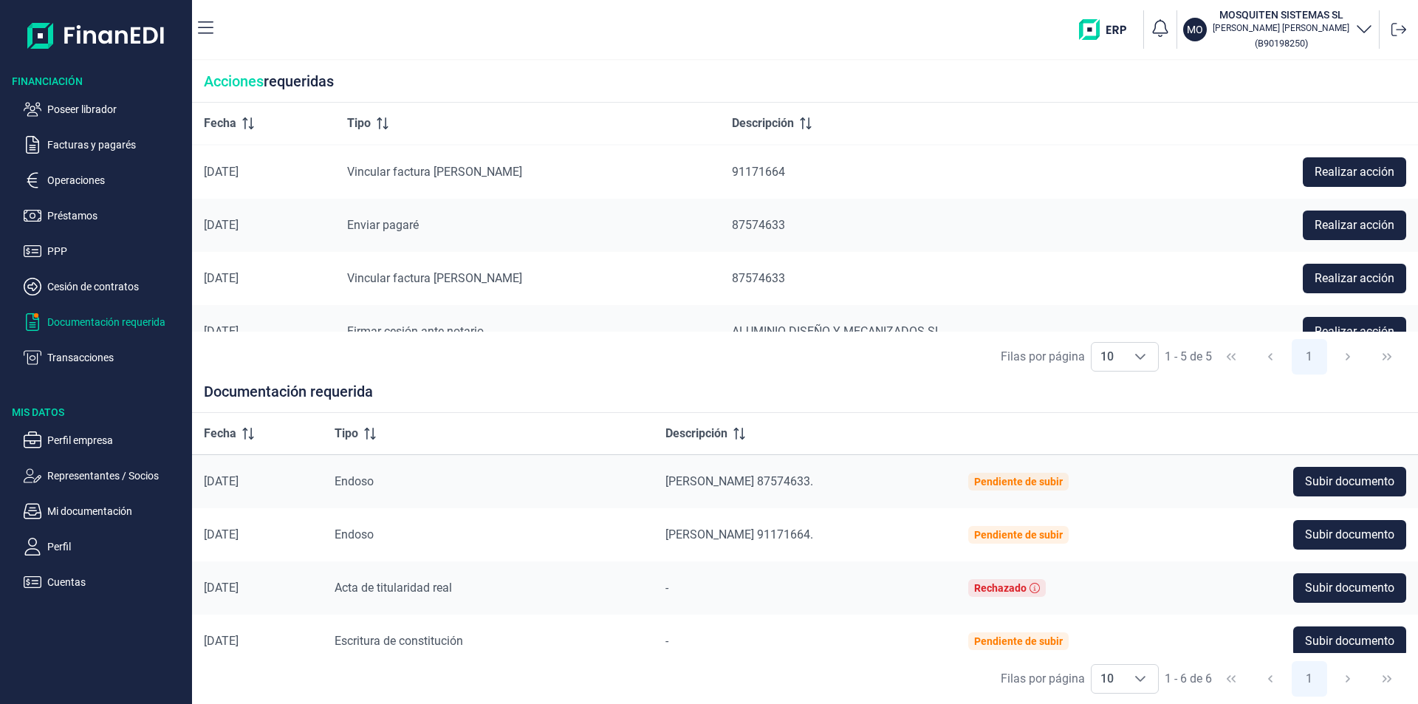
scroll to position [79, 0]
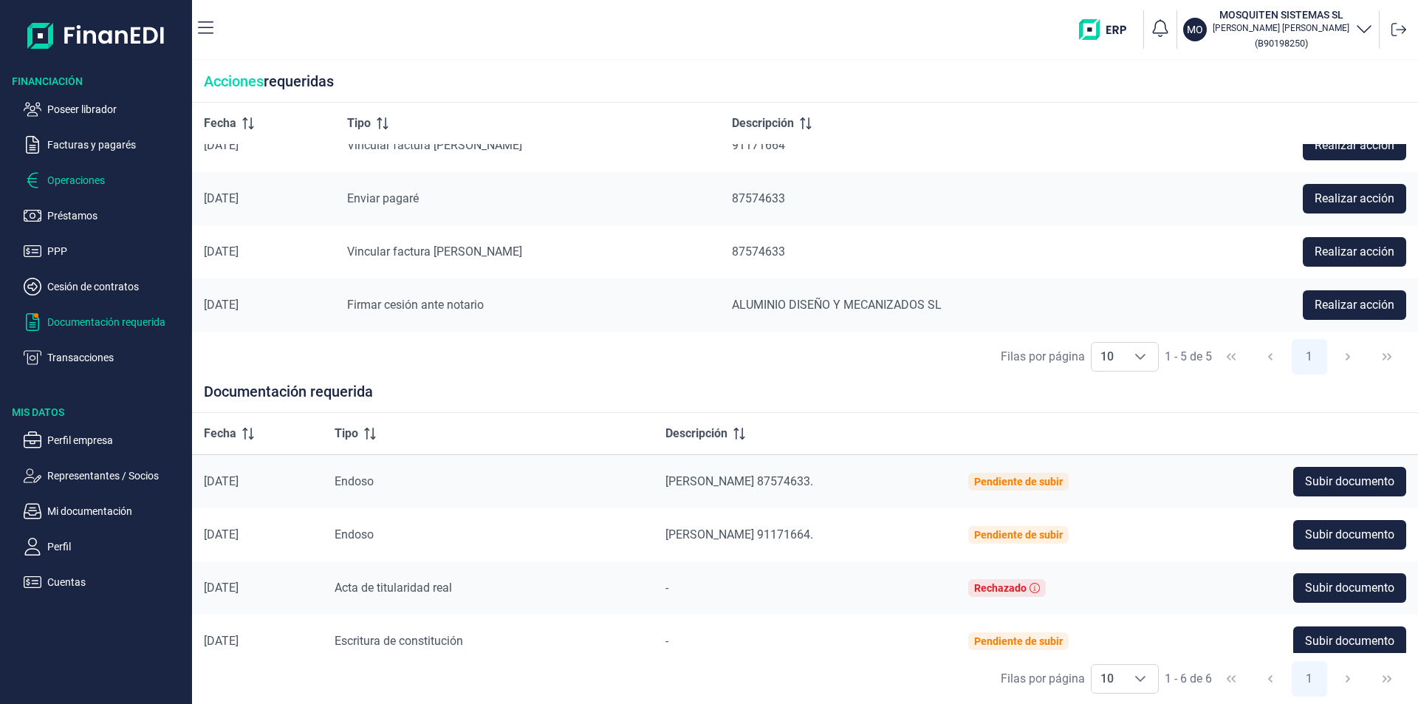
click at [88, 180] on p "Operaciones" at bounding box center [116, 180] width 139 height 18
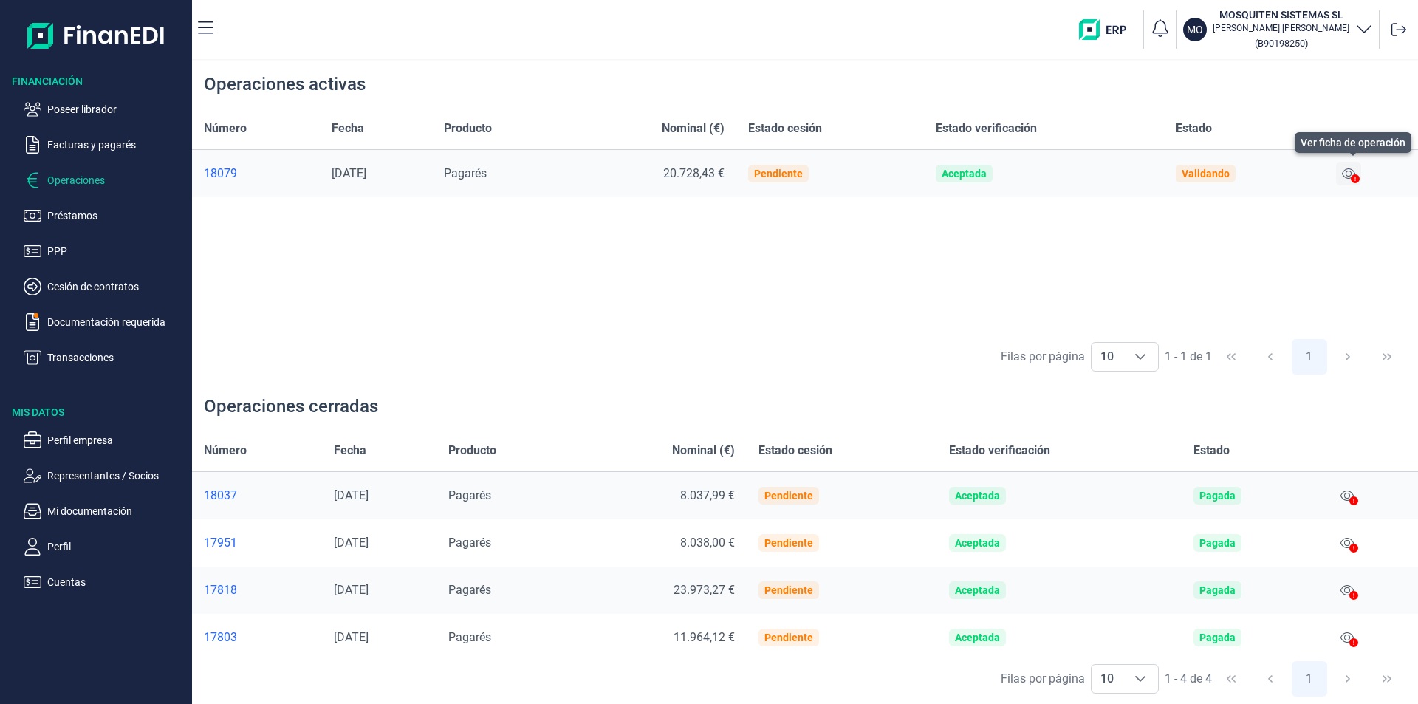
click at [1352, 171] on icon at bounding box center [1348, 174] width 13 height 12
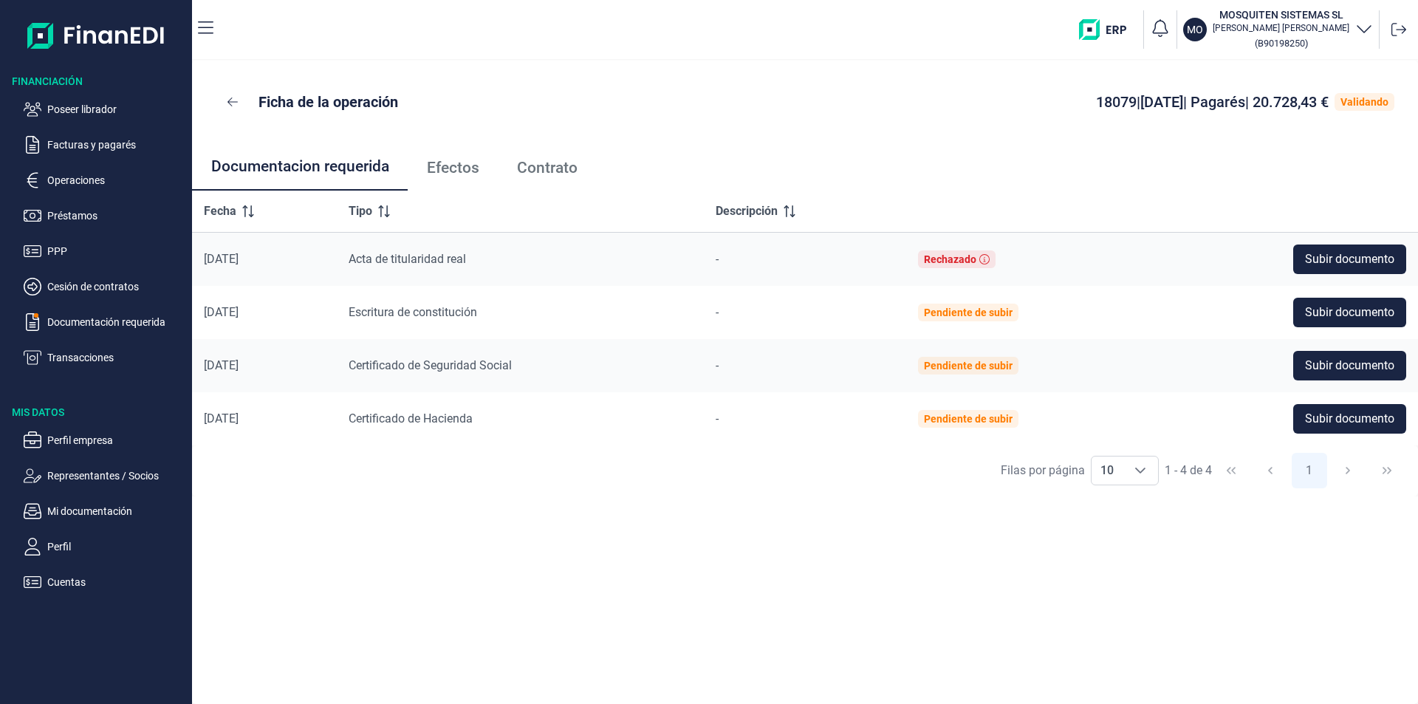
drag, startPoint x: 471, startPoint y: 173, endPoint x: 473, endPoint y: 180, distance: 7.5
click at [470, 174] on span "Efectos" at bounding box center [453, 168] width 52 height 16
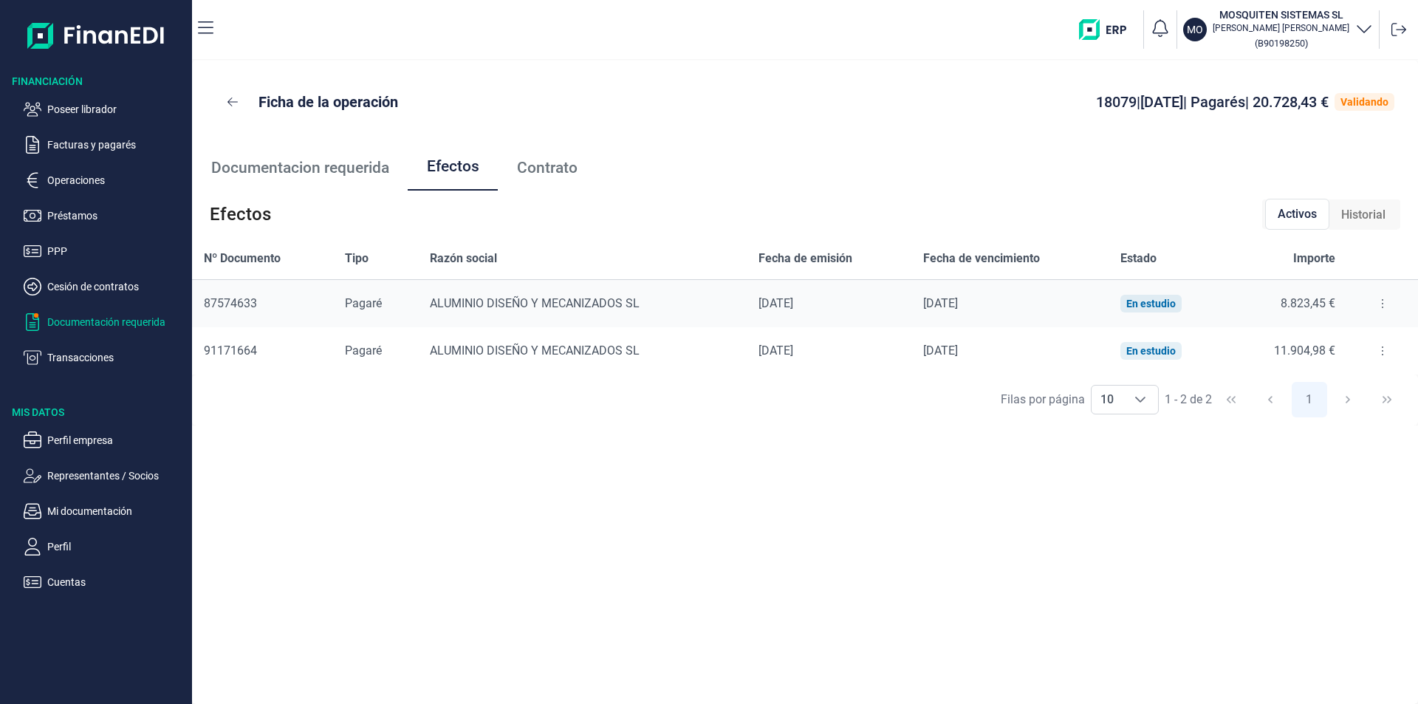
click at [75, 326] on p "Documentación requerida" at bounding box center [116, 322] width 139 height 18
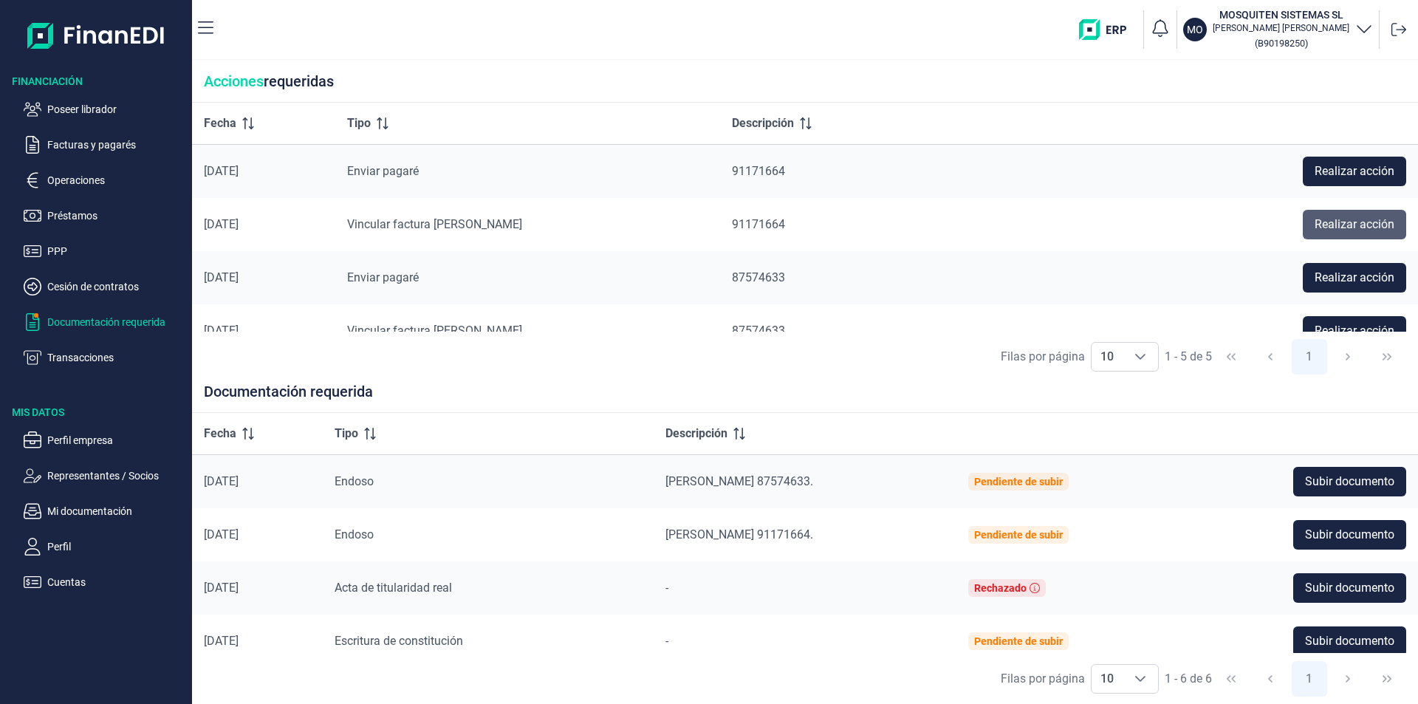
click at [1336, 222] on span "Realizar acción" at bounding box center [1354, 225] width 80 height 18
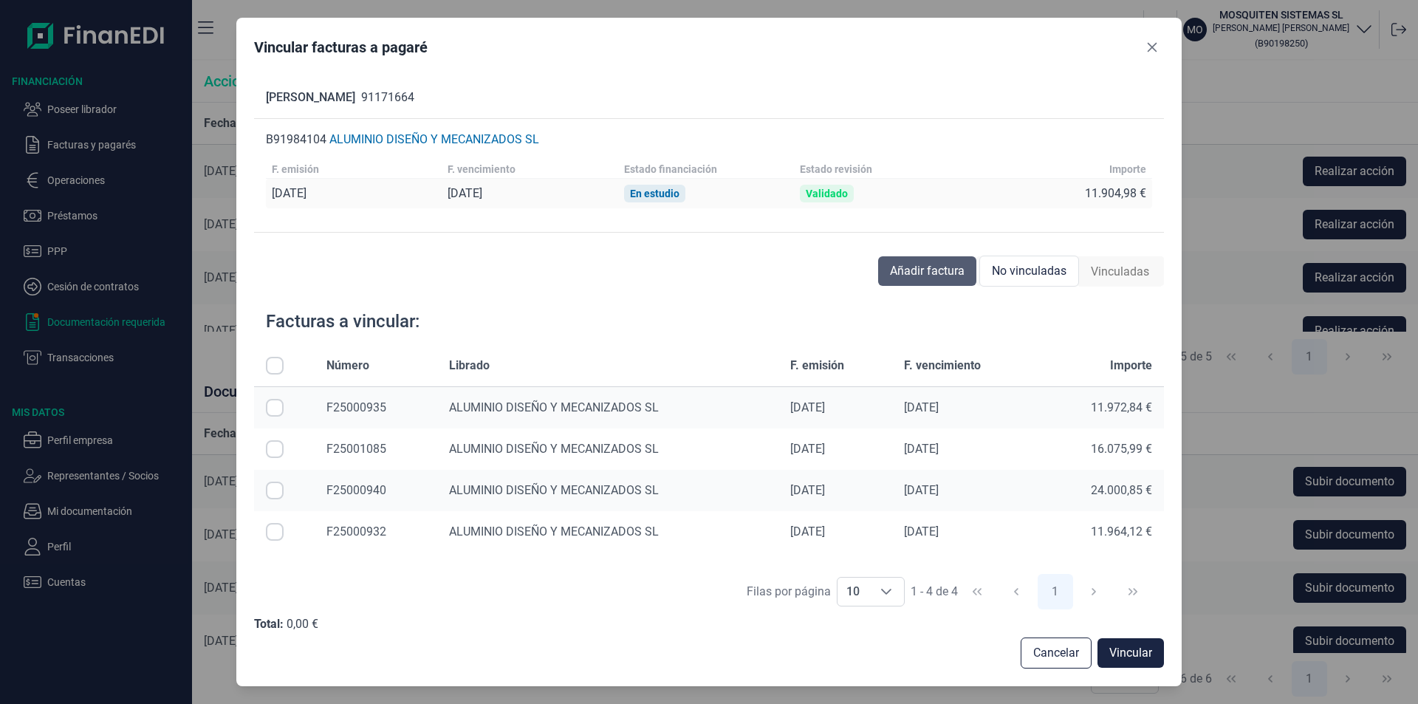
click at [922, 267] on span "Añadir factura" at bounding box center [927, 271] width 75 height 18
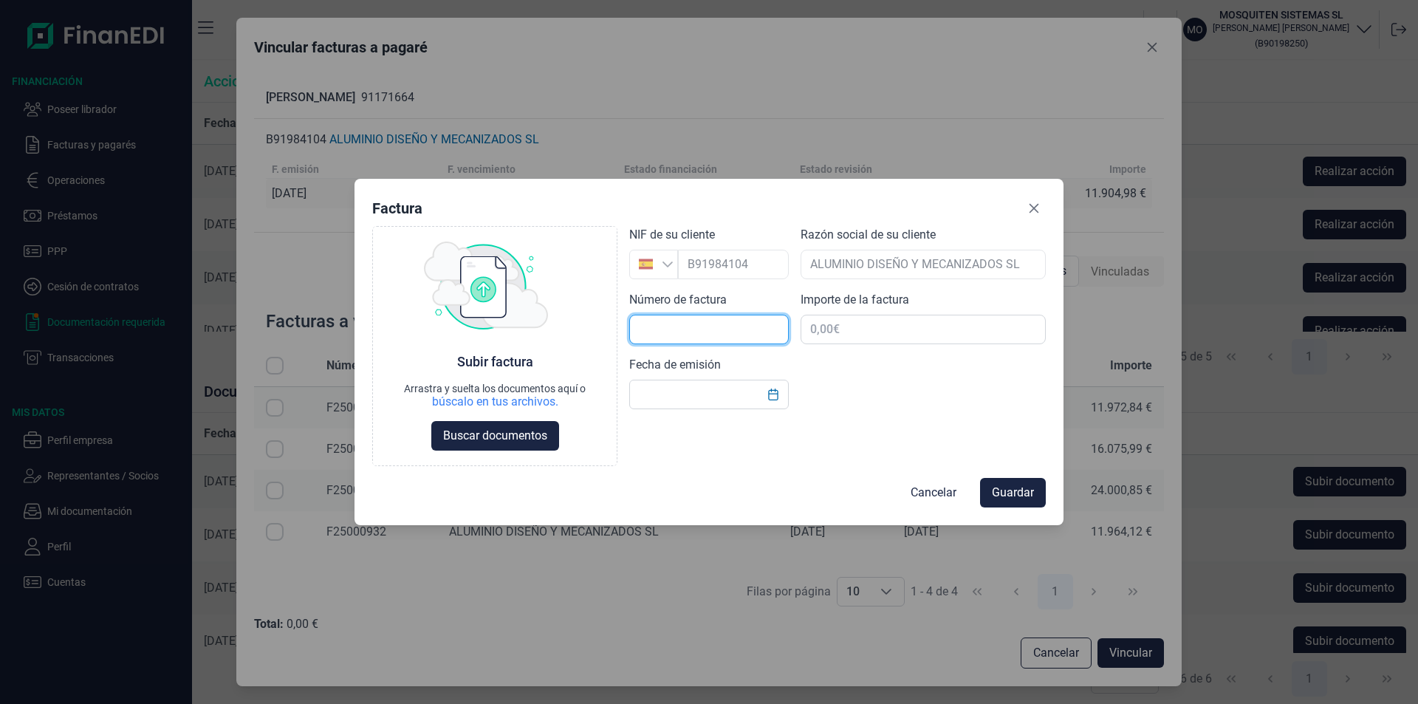
click at [647, 327] on input "text" at bounding box center [708, 330] width 159 height 30
type input "f"
type input "F25001123"
click at [842, 324] on input "text" at bounding box center [922, 330] width 245 height 30
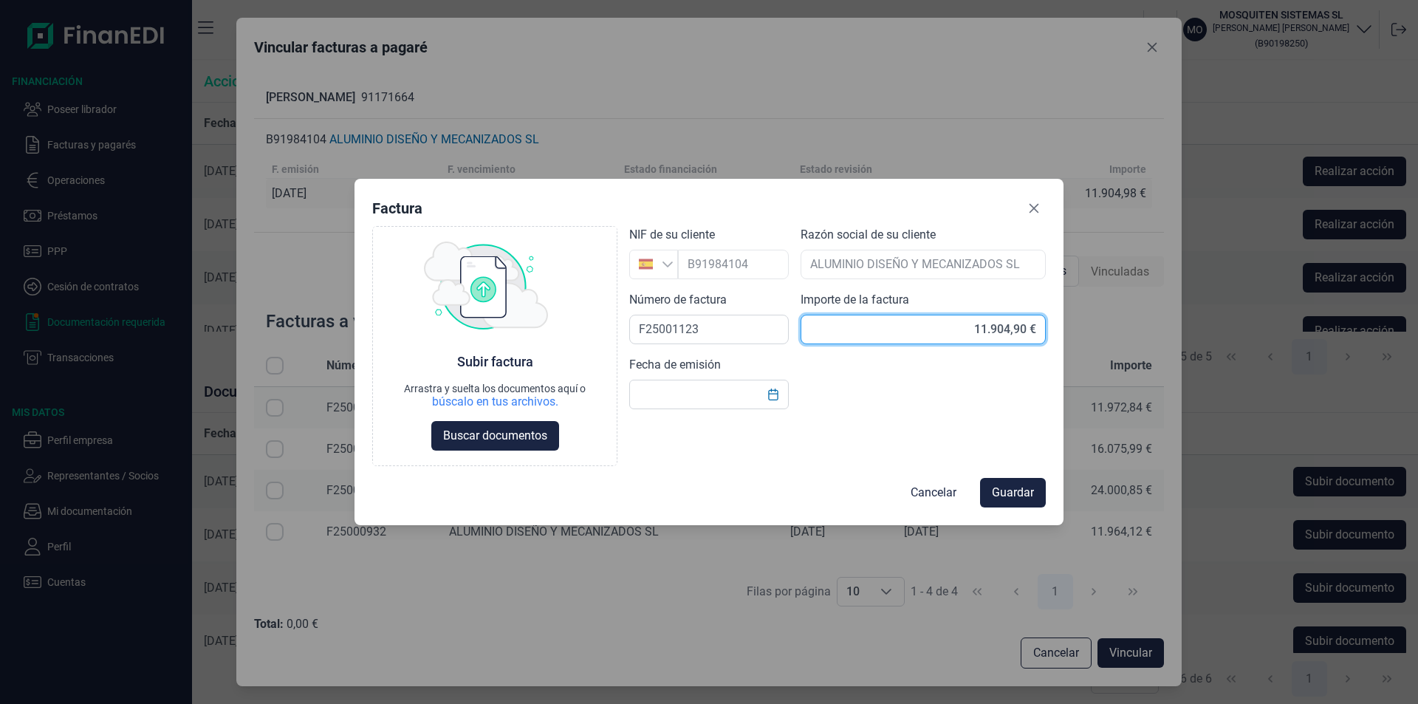
type input "11.904,98 €"
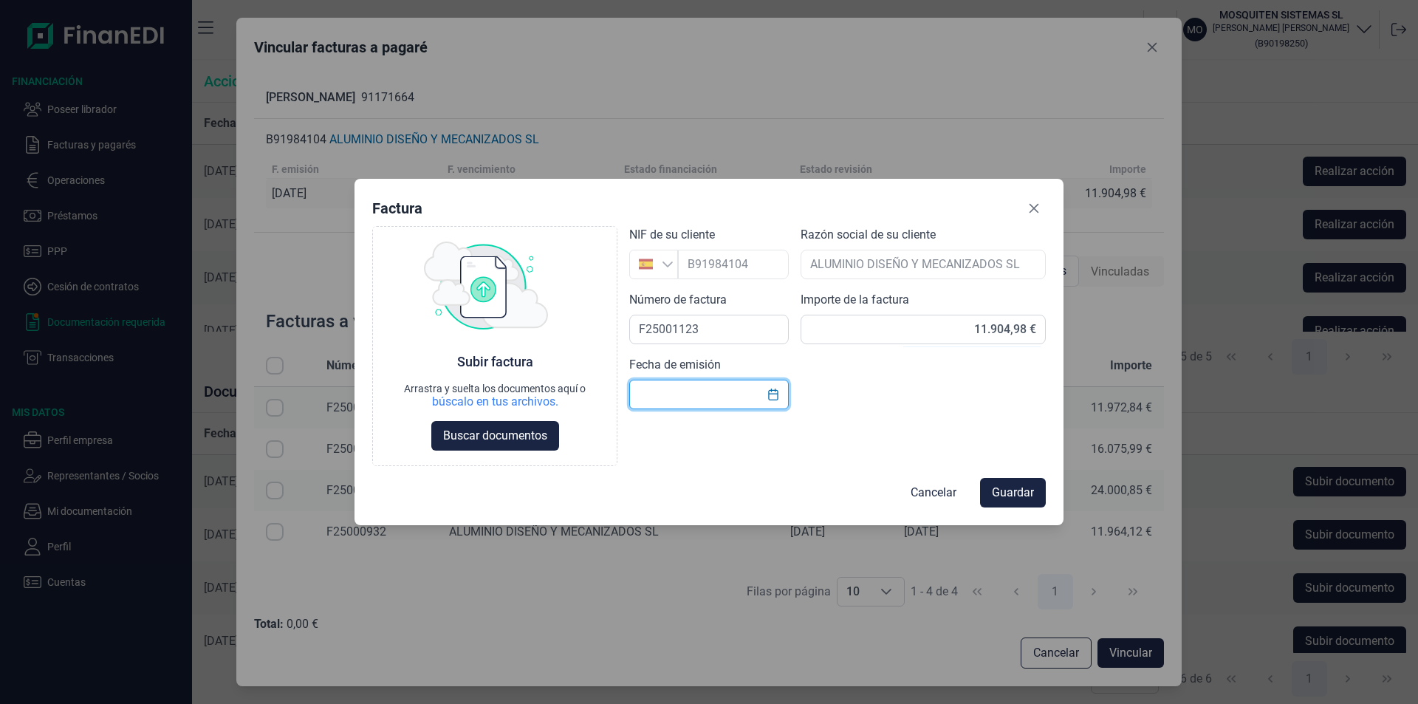
click at [673, 398] on input "text" at bounding box center [708, 395] width 159 height 30
type input "07/10/2025"
click at [502, 442] on span "Buscar documentos" at bounding box center [495, 436] width 104 height 18
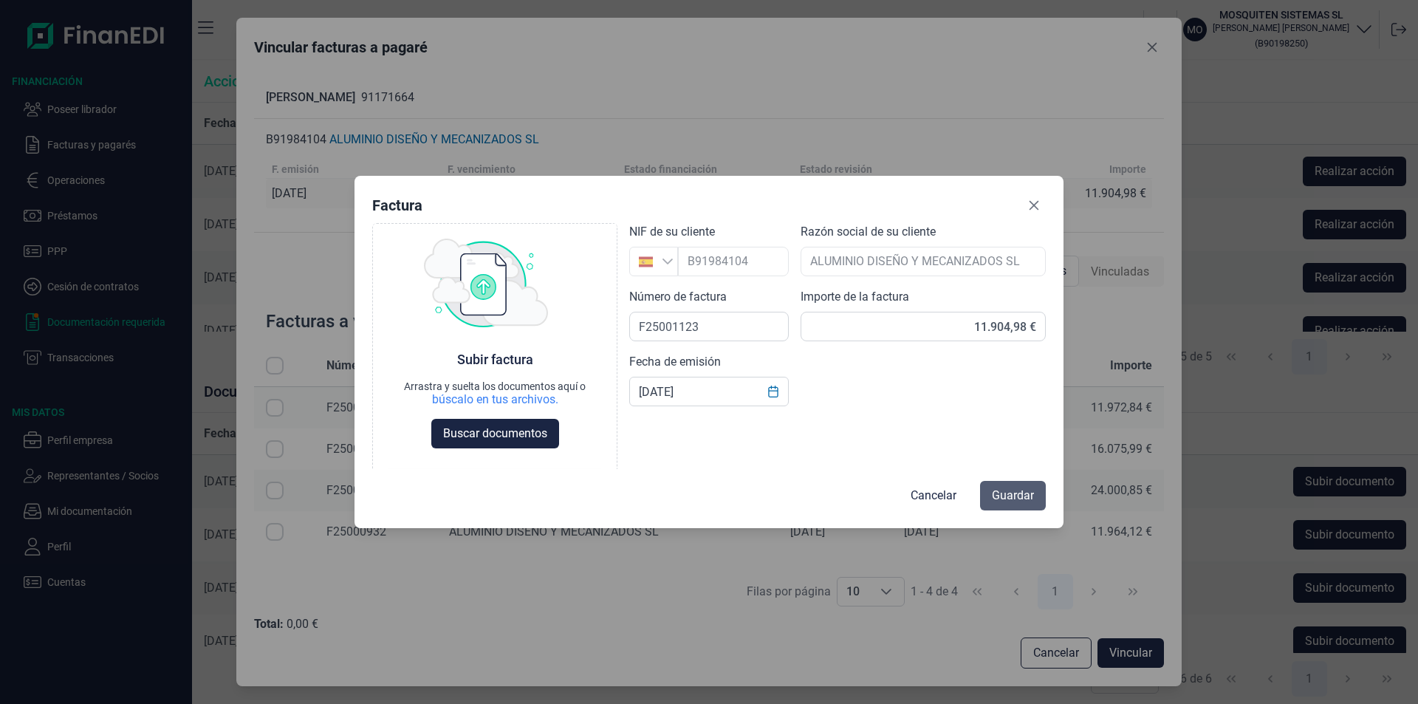
click at [1019, 491] on span "Guardar" at bounding box center [1013, 496] width 42 height 18
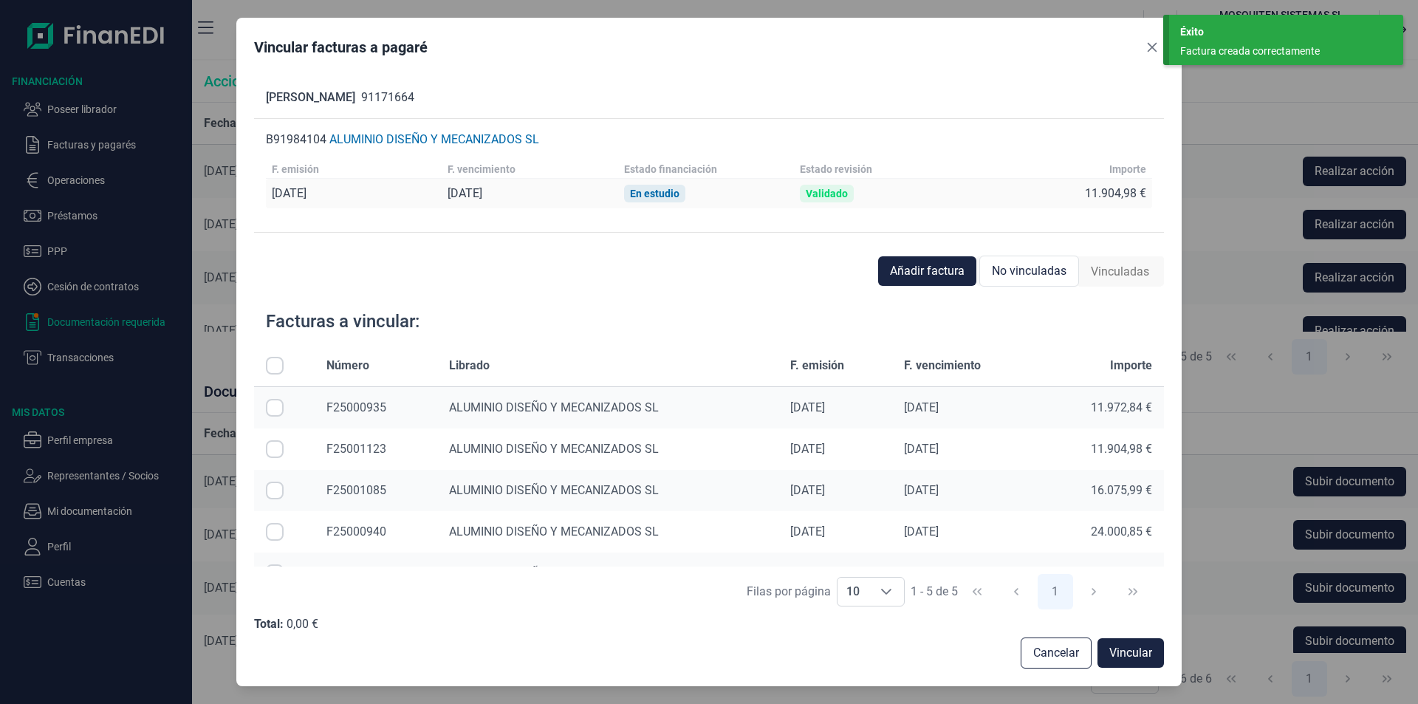
click at [270, 450] on input "Row Selected null" at bounding box center [275, 449] width 18 height 18
checkbox input "true"
click at [1136, 659] on span "Vincular" at bounding box center [1130, 653] width 43 height 18
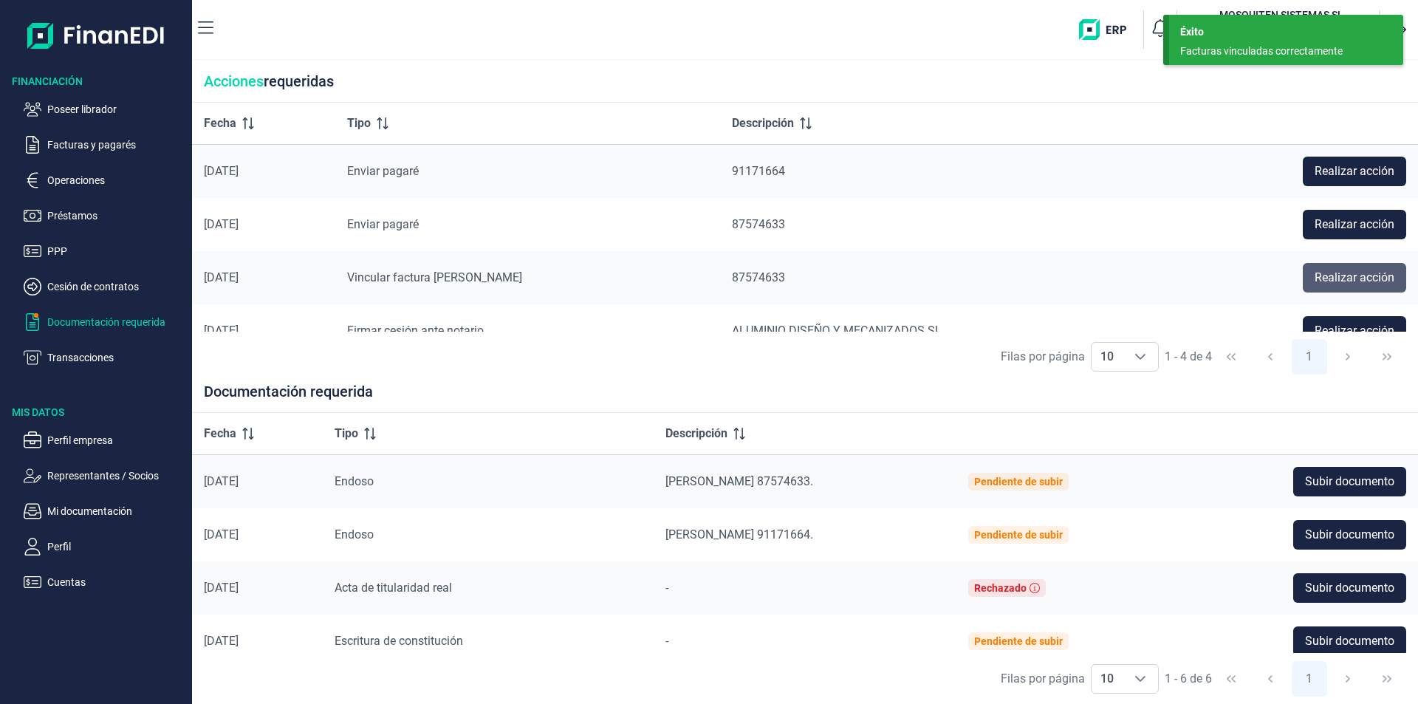
click at [1357, 278] on span "Realizar acción" at bounding box center [1354, 278] width 80 height 18
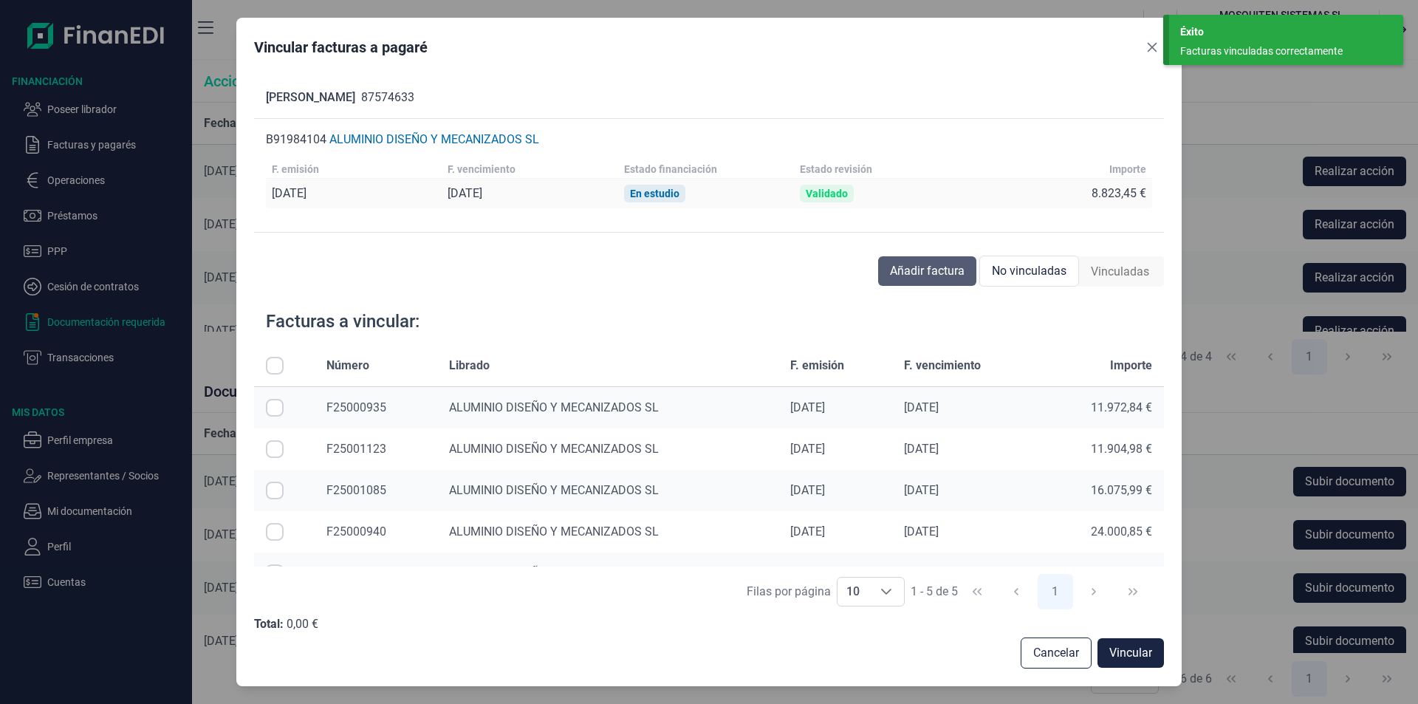
click at [909, 275] on span "Añadir factura" at bounding box center [927, 271] width 75 height 18
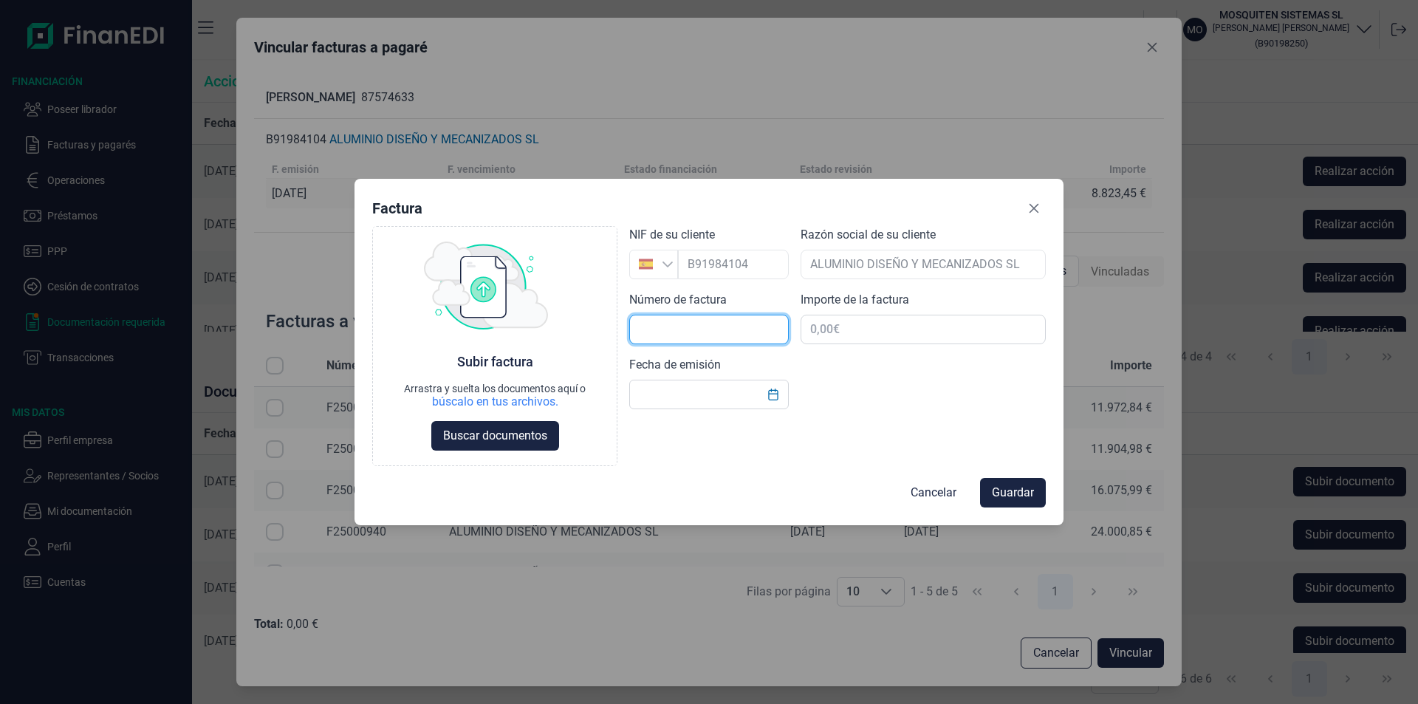
click at [649, 333] on input "text" at bounding box center [708, 330] width 159 height 30
type input "F25001125"
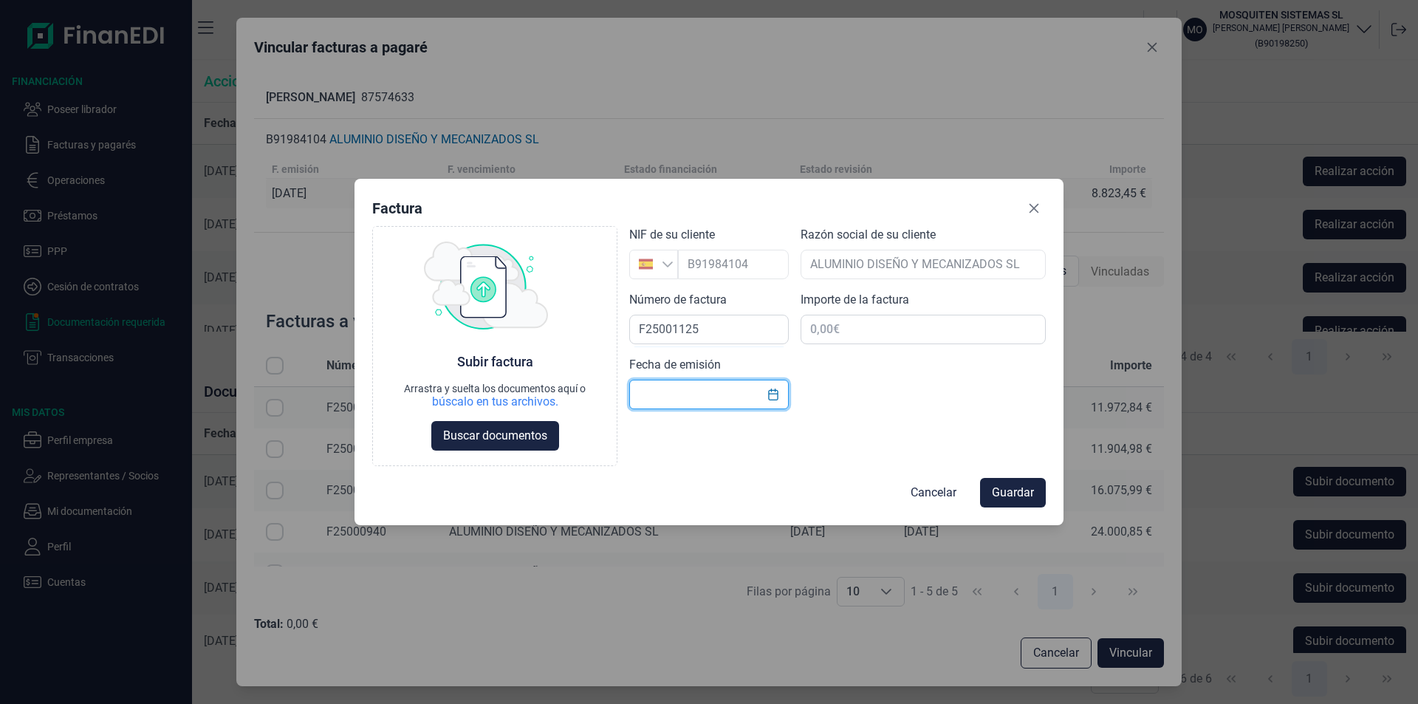
click at [652, 391] on input "text" at bounding box center [708, 395] width 159 height 30
type input "07/10/2025"
click at [825, 330] on input "text" at bounding box center [922, 330] width 245 height 30
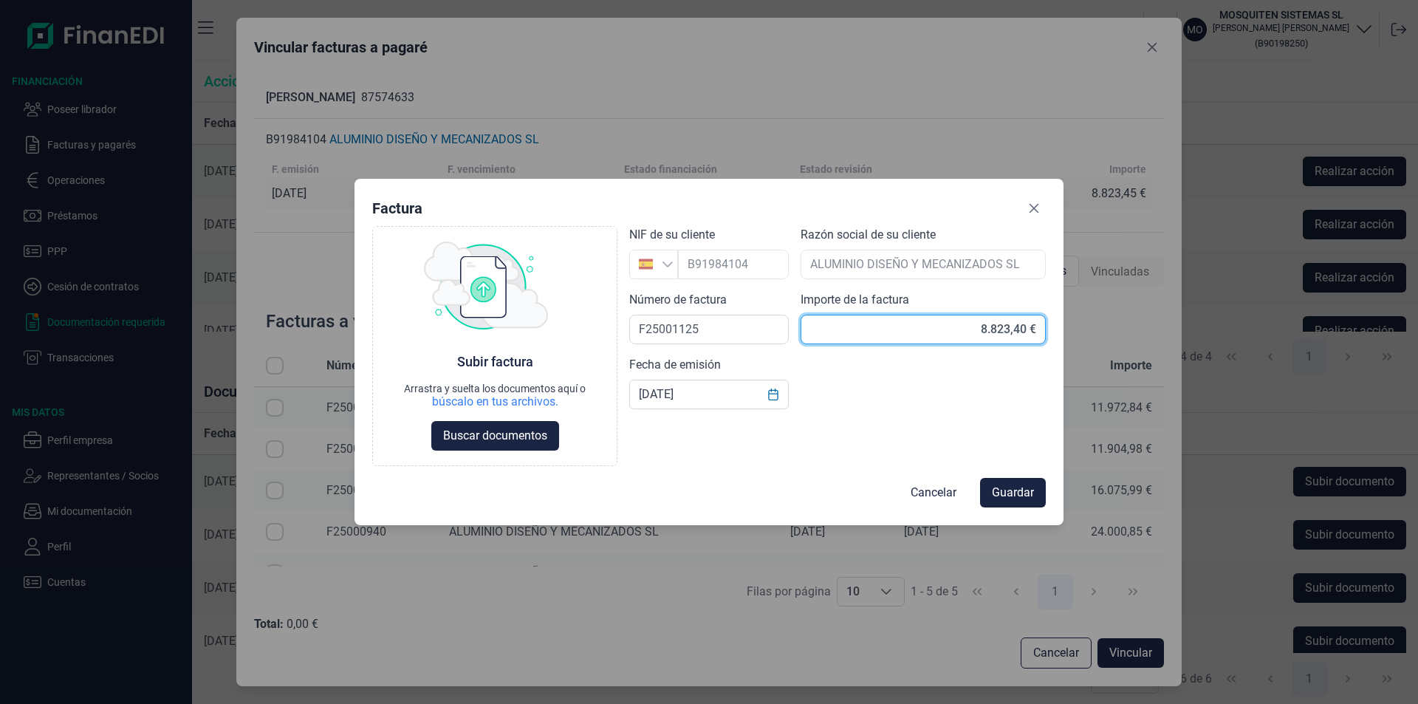
type input "8.823,45 €"
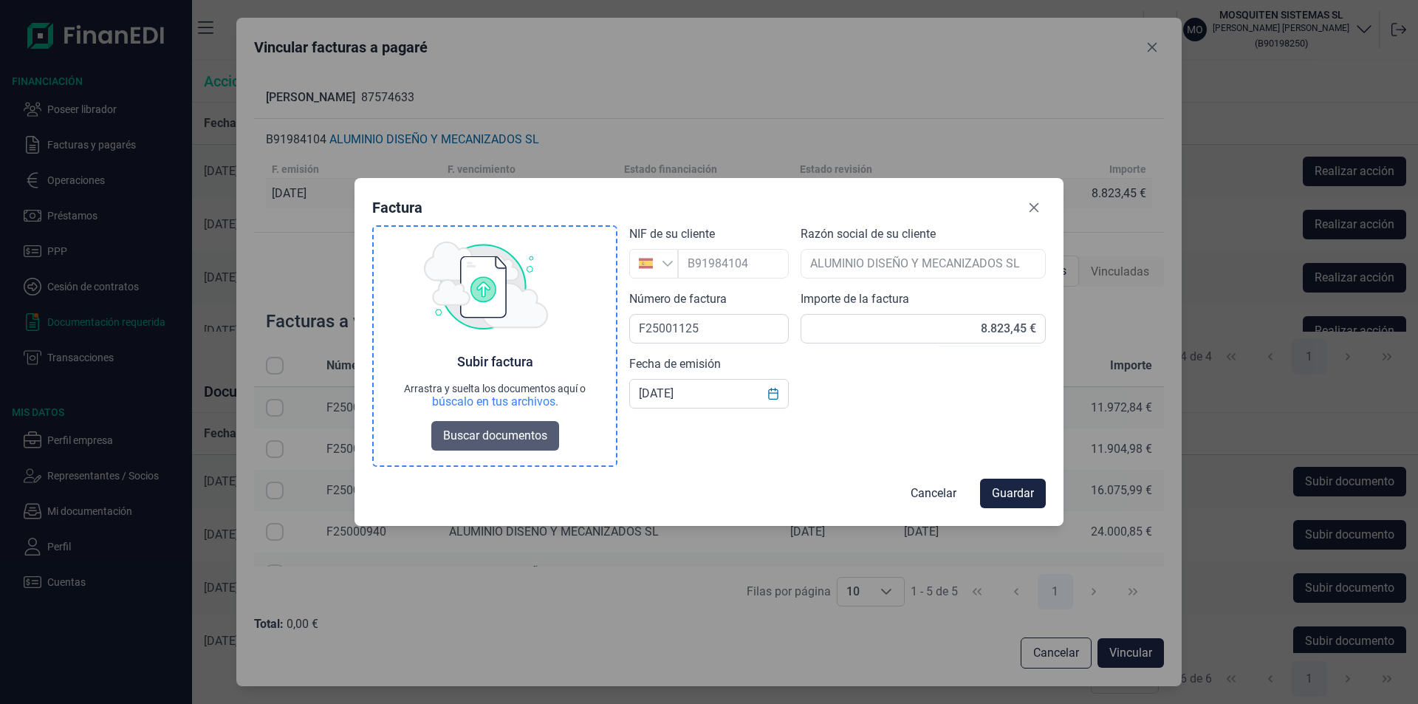
click at [524, 430] on span "Buscar documentos" at bounding box center [495, 436] width 104 height 18
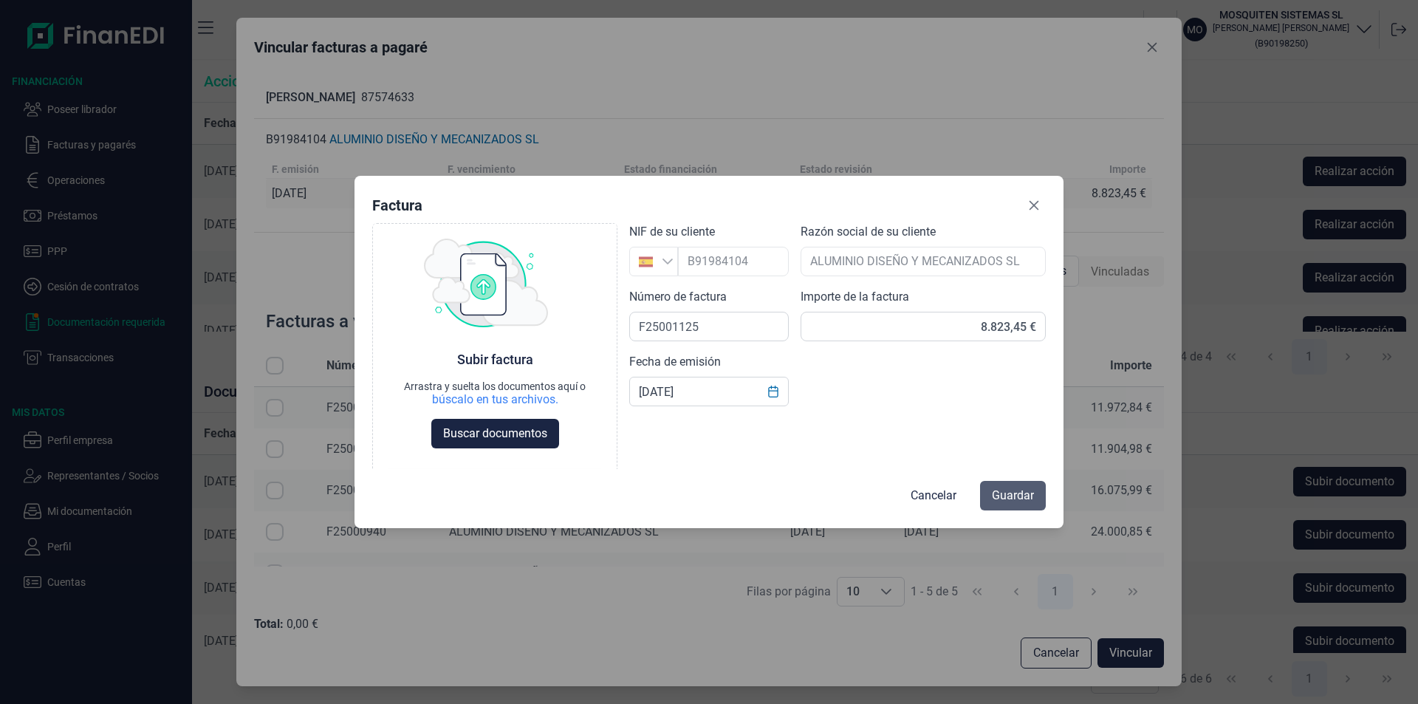
click at [1017, 489] on span "Guardar" at bounding box center [1013, 496] width 42 height 18
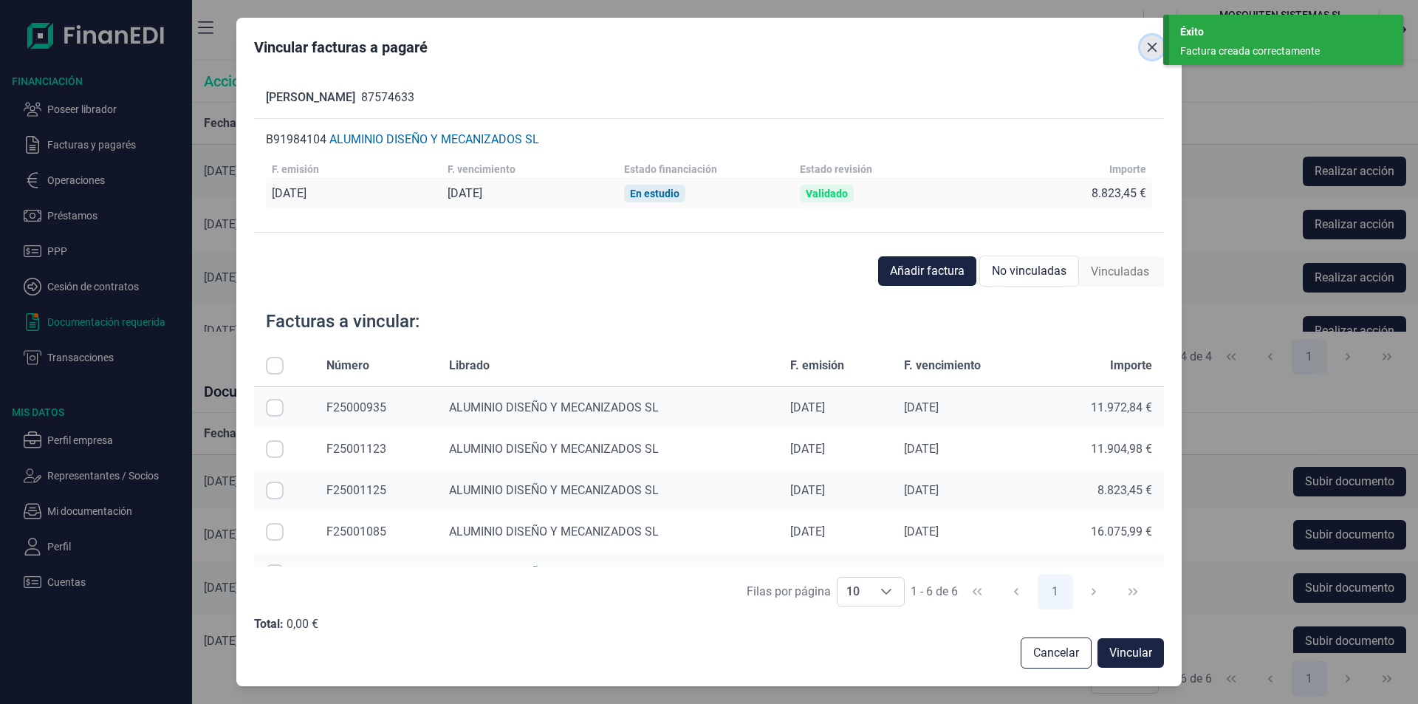
click at [1152, 48] on icon "Close" at bounding box center [1152, 48] width 10 height 10
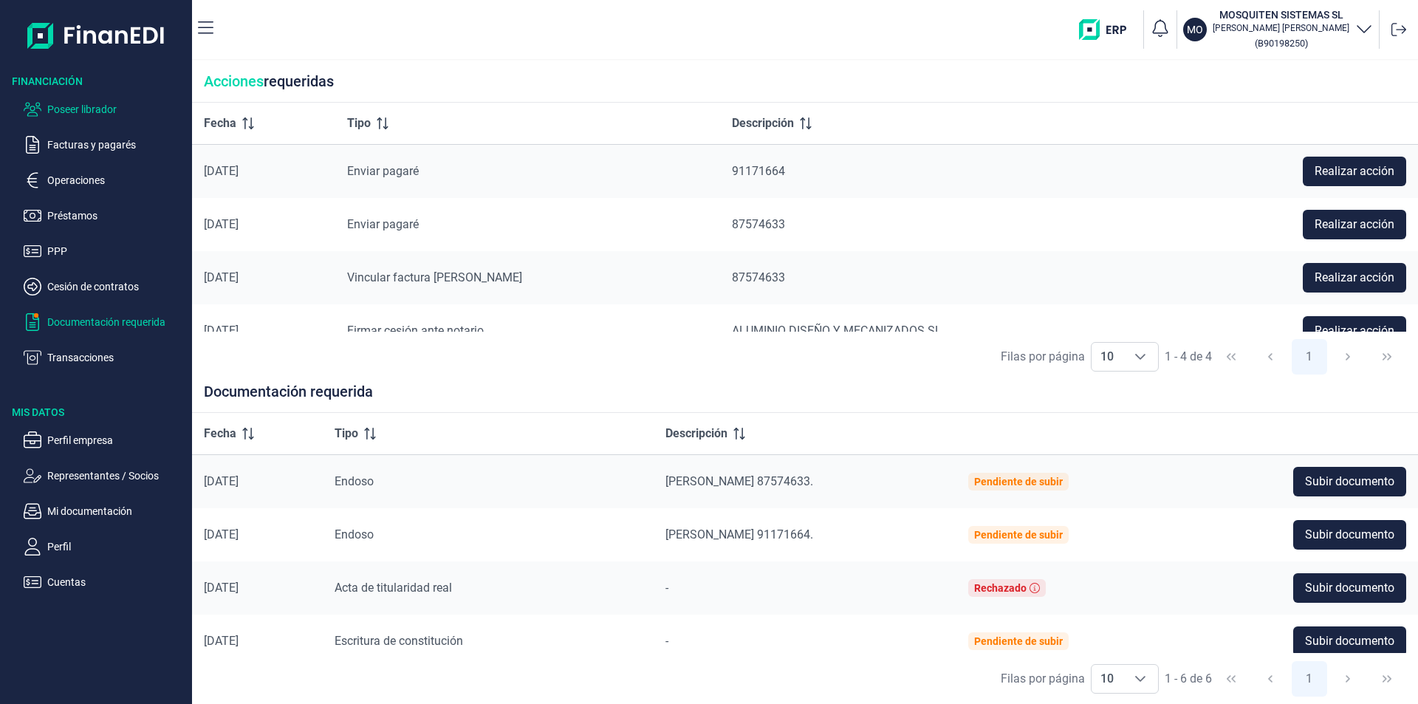
click at [104, 108] on p "Poseer librador" at bounding box center [116, 109] width 139 height 18
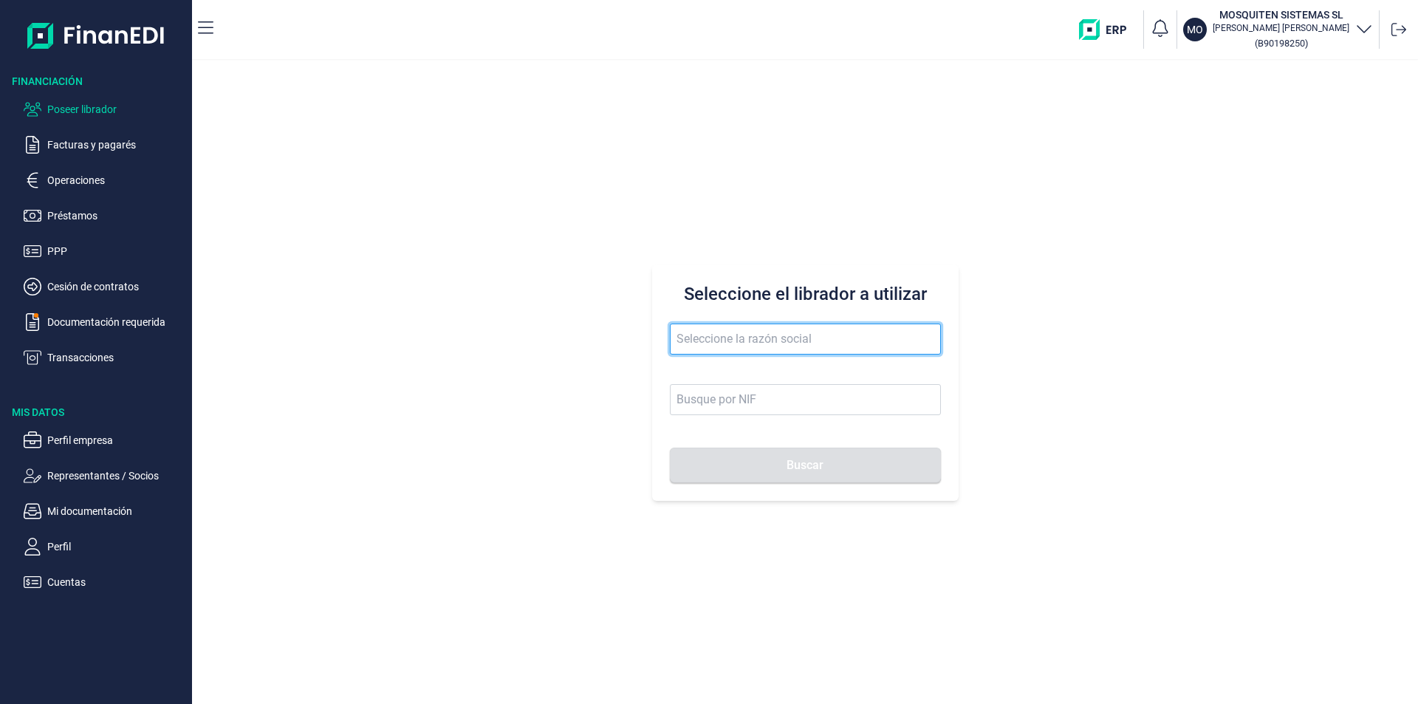
click at [698, 343] on input "text" at bounding box center [805, 338] width 271 height 31
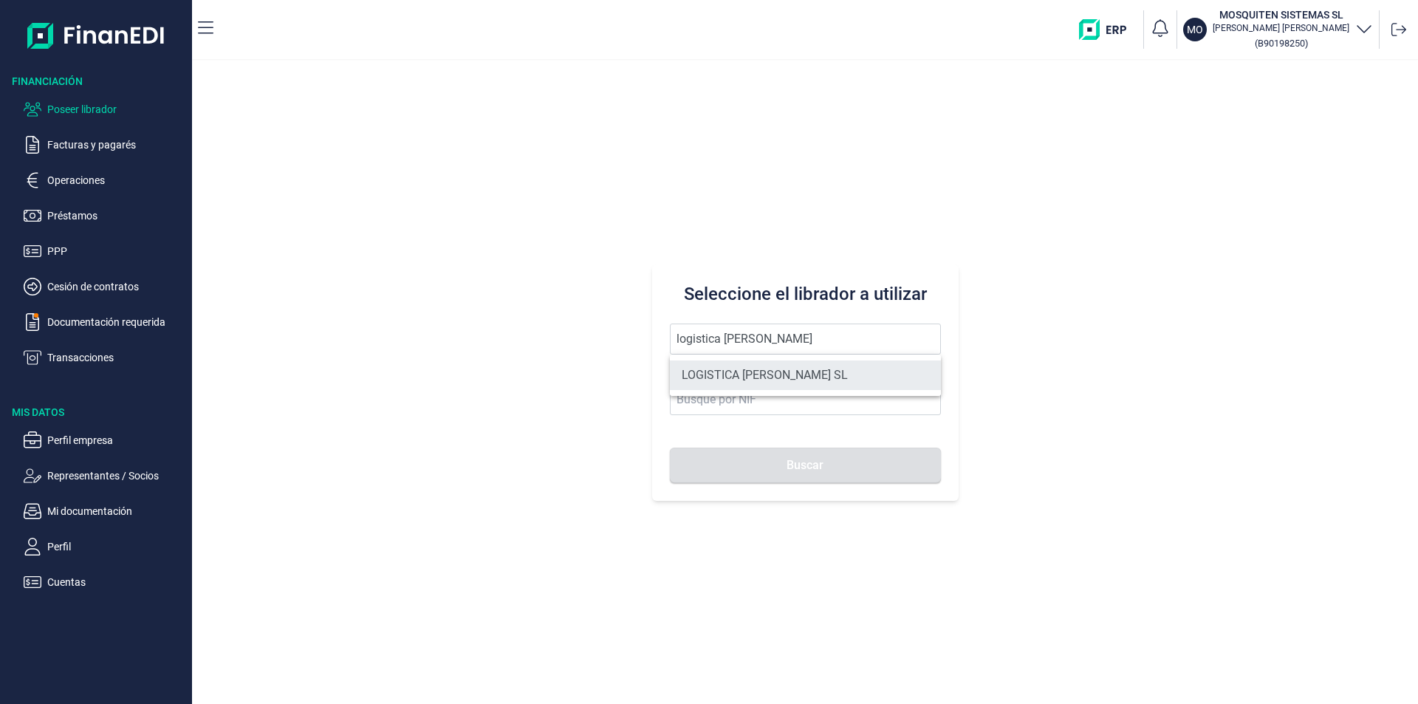
click at [765, 371] on li "LOGISTICA [PERSON_NAME] SL" at bounding box center [805, 375] width 271 height 30
type input "LOGISTICA [PERSON_NAME] SL"
type input "B16324907"
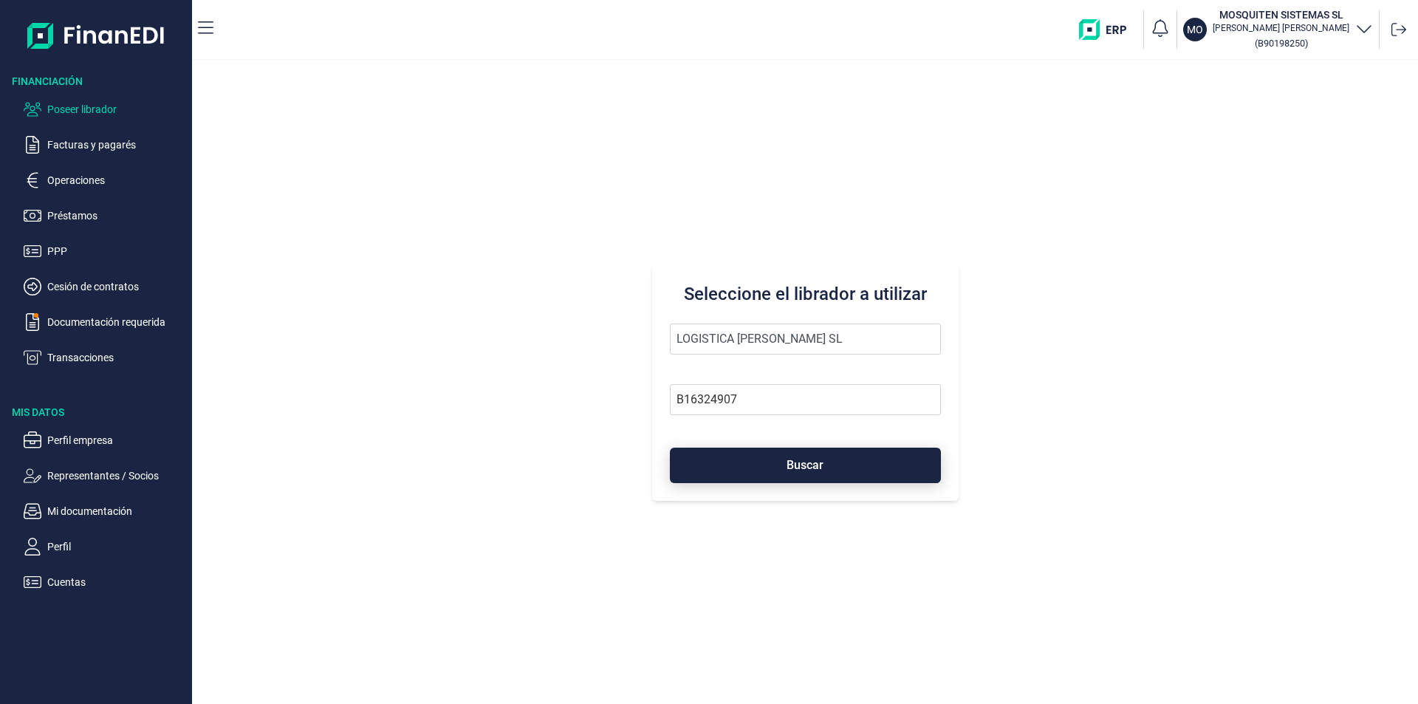
click at [780, 468] on button "Buscar" at bounding box center [805, 464] width 271 height 35
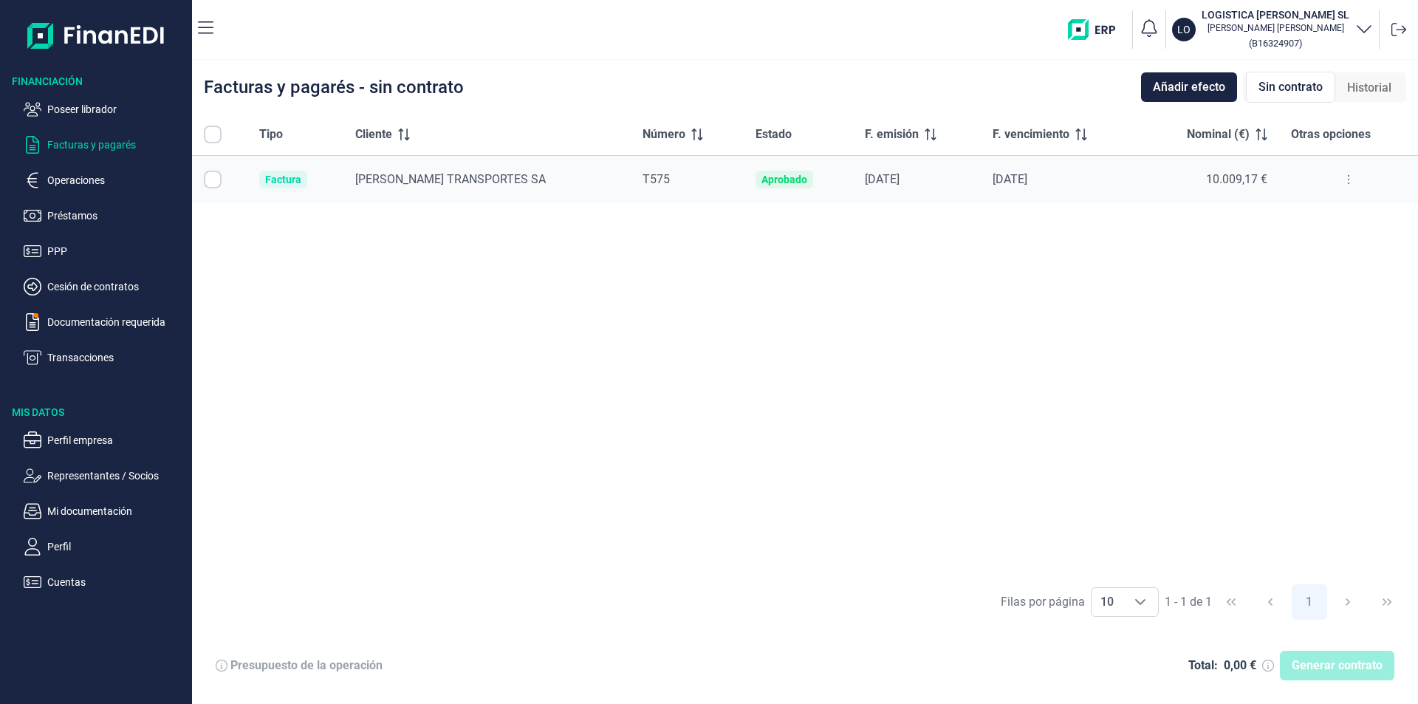
checkbox input "true"
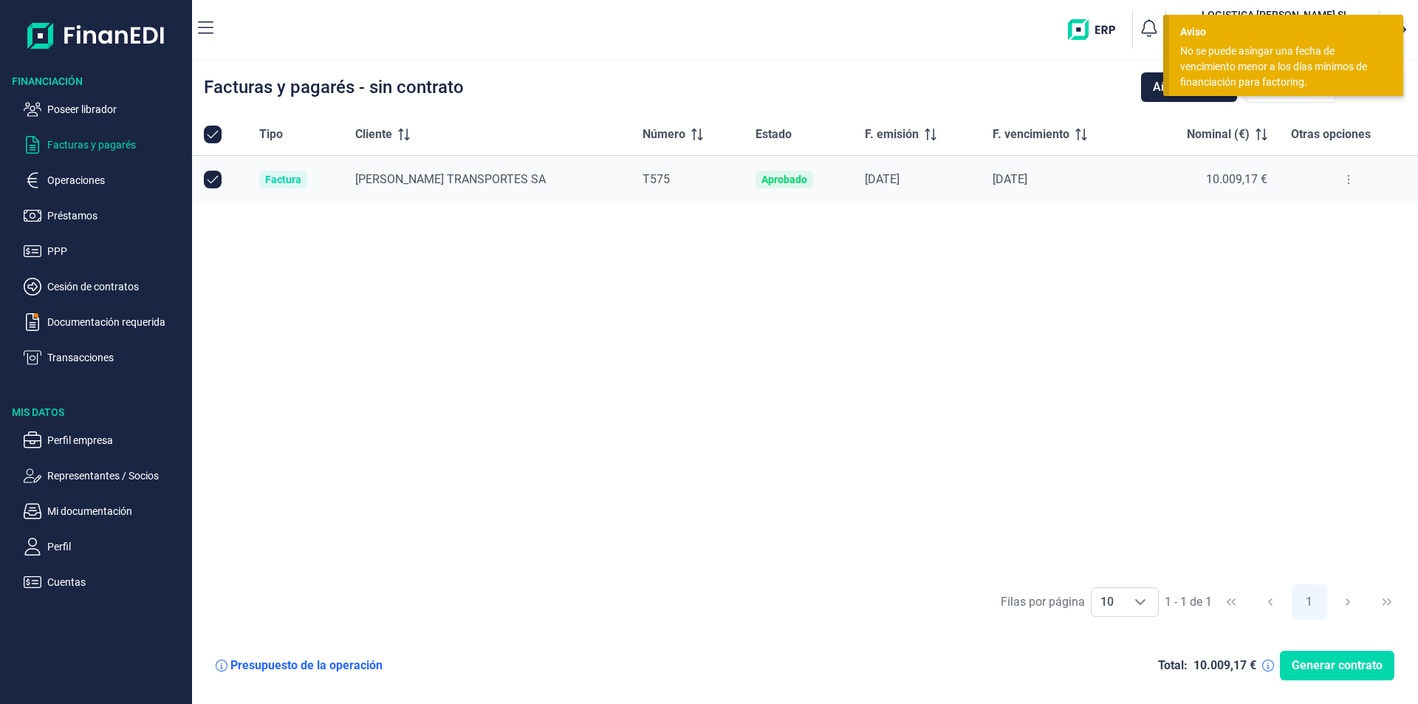
click at [1225, 68] on div "No se puede asingar una fecha de vencimiento menor a los días mínimos de financ…" at bounding box center [1280, 67] width 201 height 47
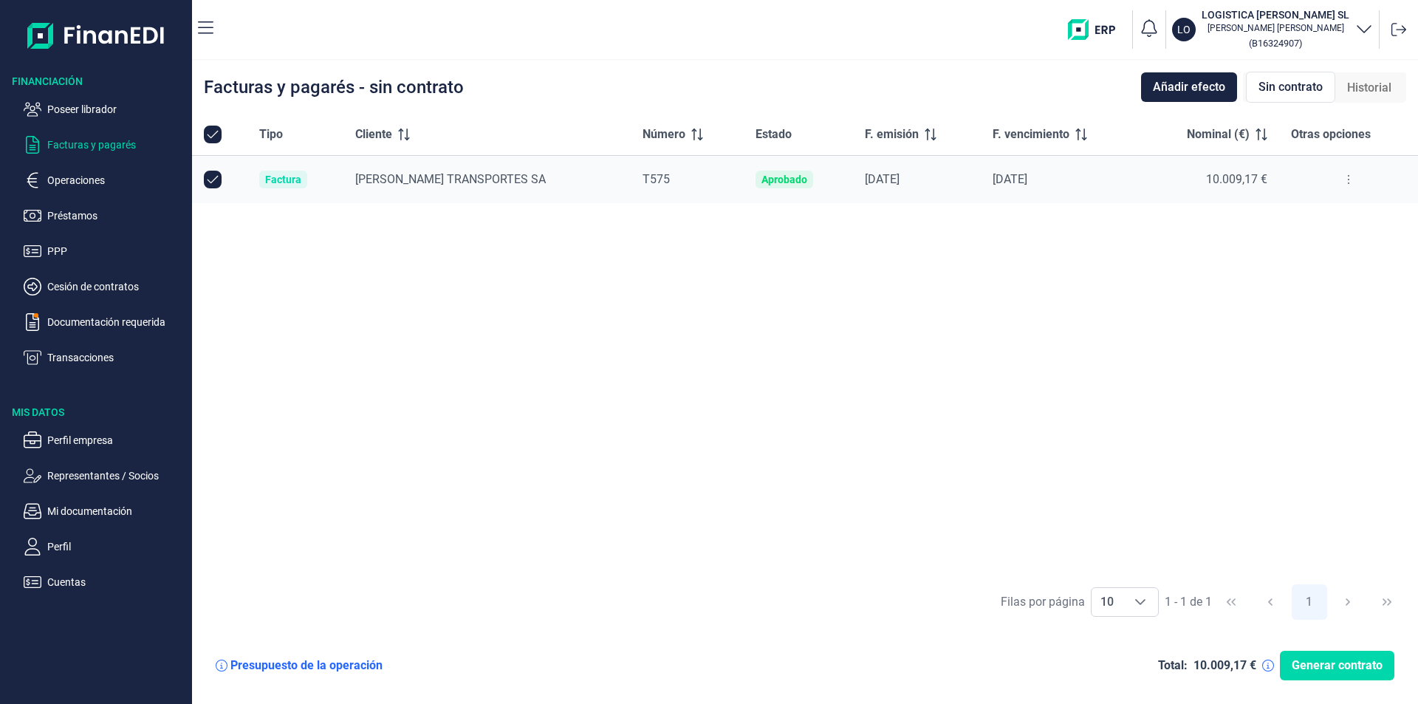
click at [214, 182] on input "Row Unselected null" at bounding box center [213, 180] width 18 height 18
checkbox input "false"
click at [296, 276] on div "Tipo Cliente Número Estado F. emisión F. vencimiento Nominal (€) Otras opciones…" at bounding box center [805, 345] width 1226 height 462
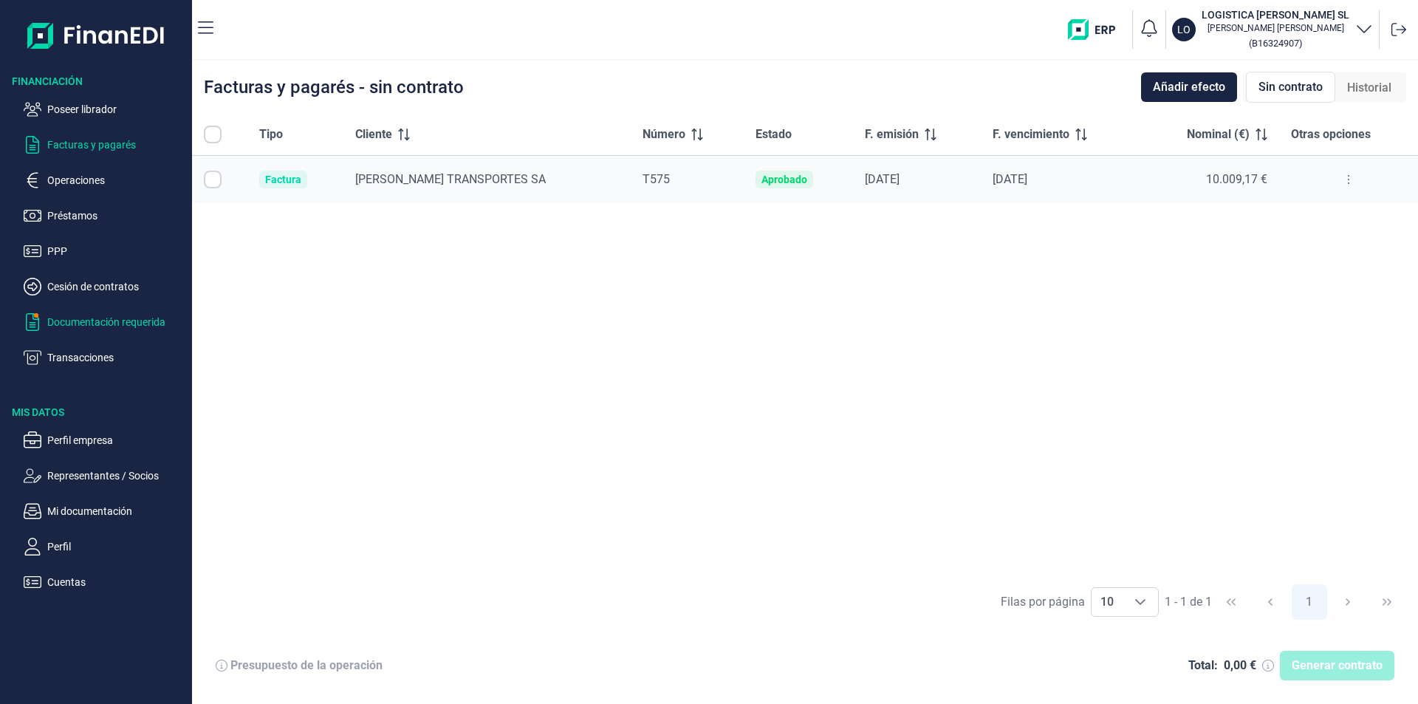
click at [69, 321] on p "Documentación requerida" at bounding box center [116, 322] width 139 height 18
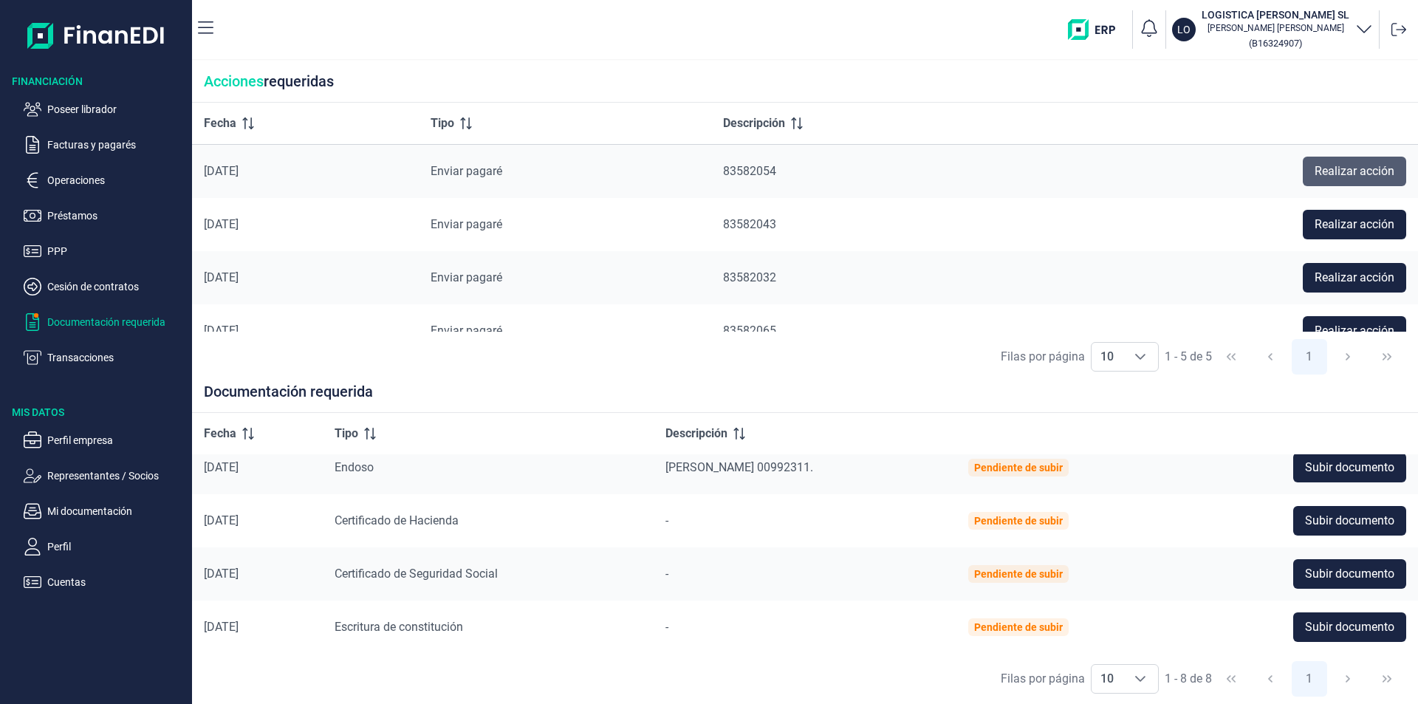
click at [1331, 173] on span "Realizar acción" at bounding box center [1354, 171] width 80 height 18
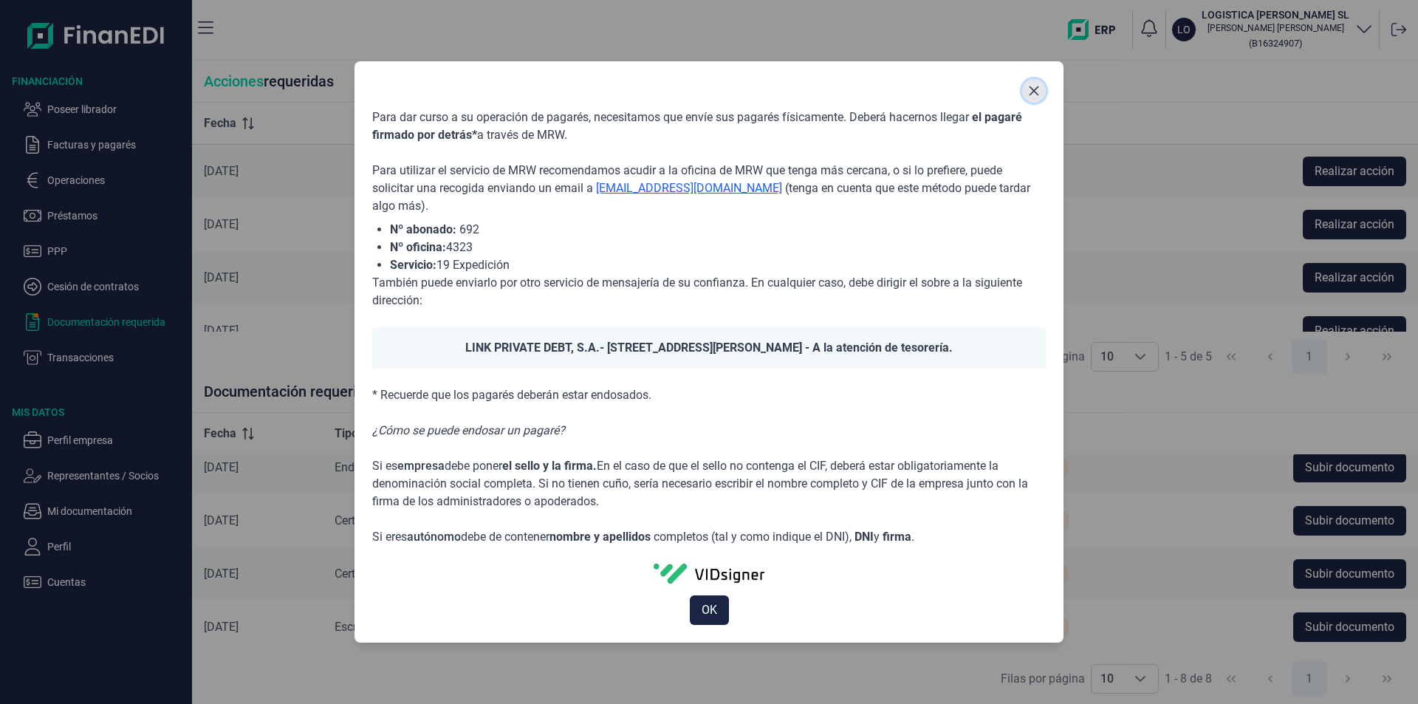
click at [1034, 90] on icon "Close" at bounding box center [1034, 91] width 10 height 10
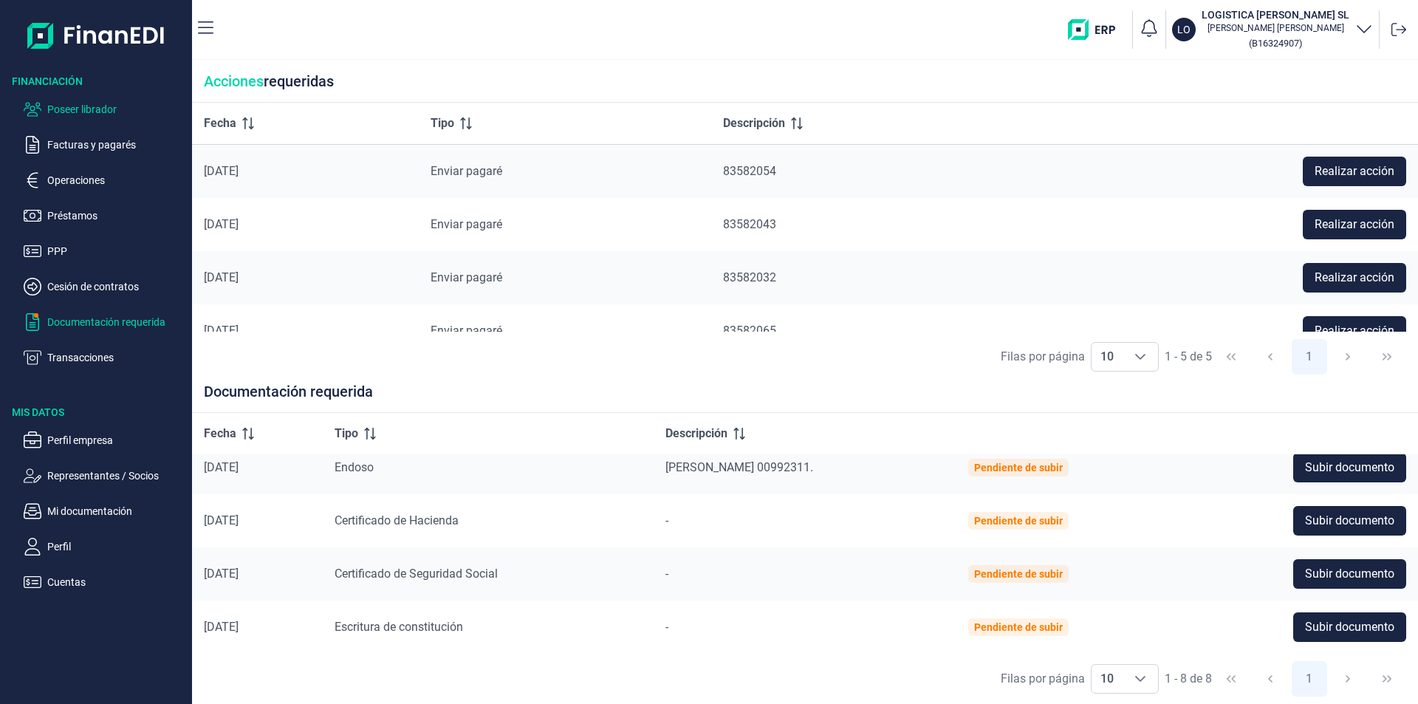
click at [108, 111] on p "Poseer librador" at bounding box center [116, 109] width 139 height 18
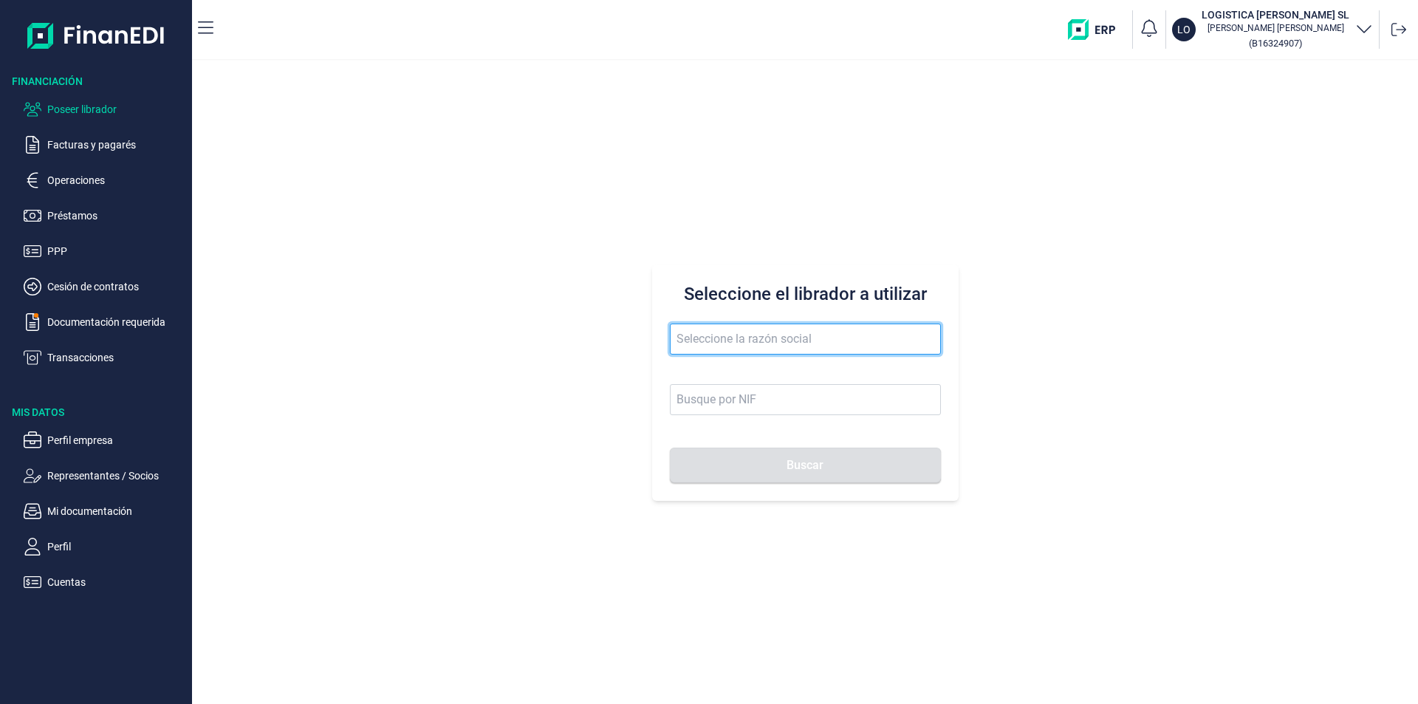
click at [686, 335] on input "text" at bounding box center [805, 338] width 271 height 31
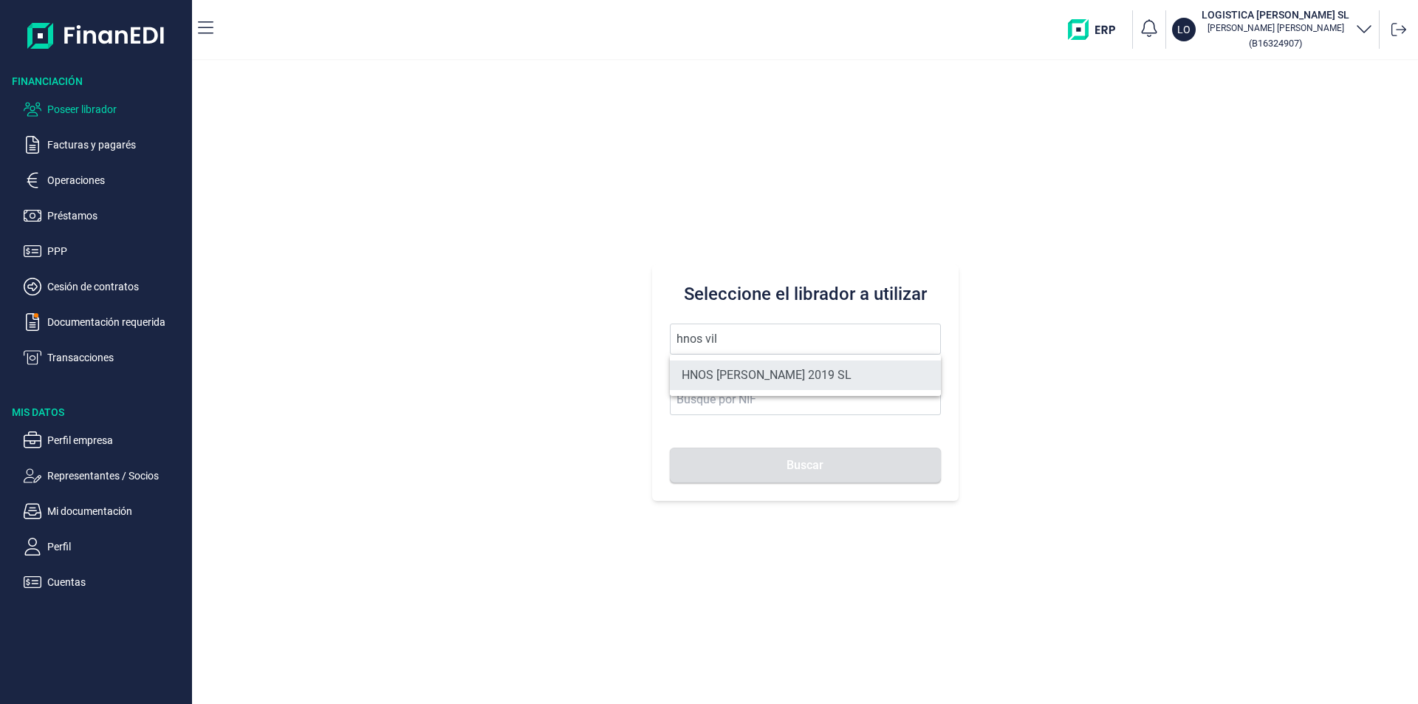
click at [714, 369] on li "HNOS VILLAFRANCA 2019 SL" at bounding box center [805, 375] width 271 height 30
type input "HNOS VILLAFRANCA 2019 SL"
type input "B45843273"
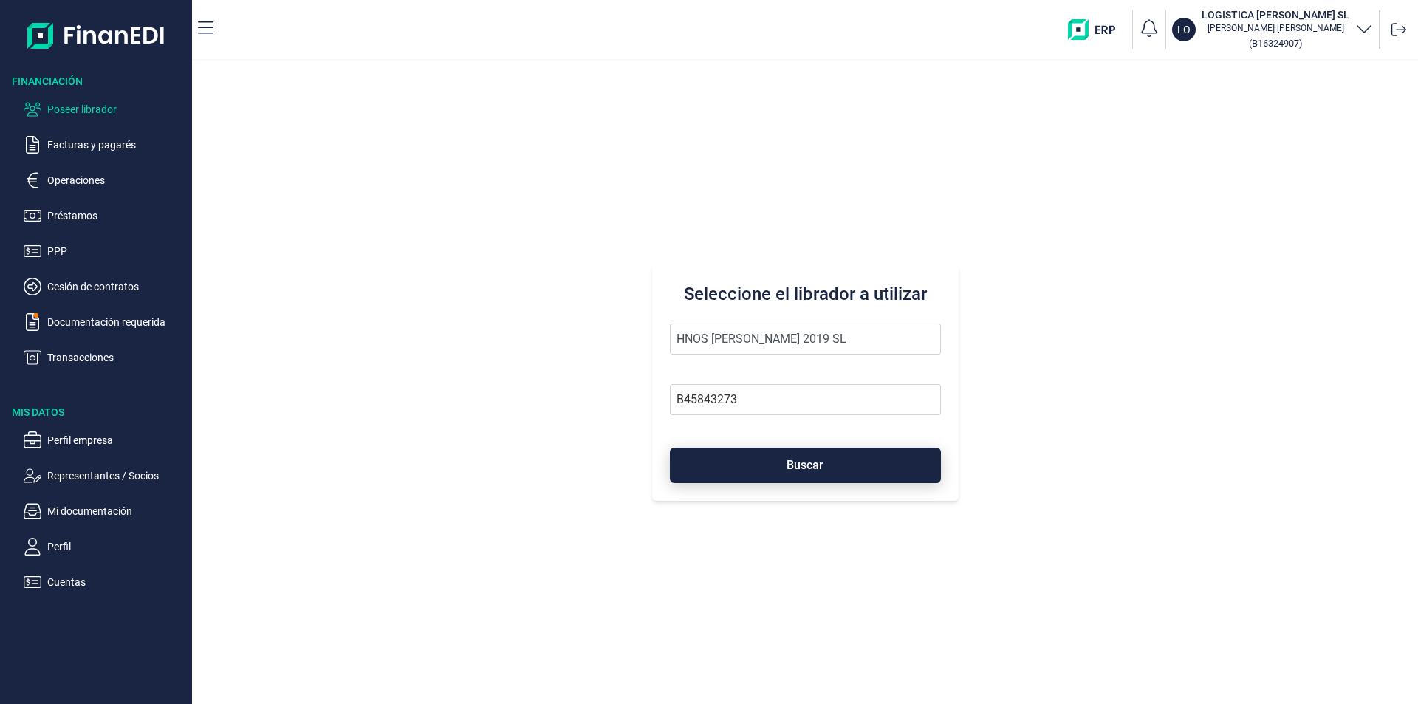
click at [741, 464] on button "Buscar" at bounding box center [805, 464] width 271 height 35
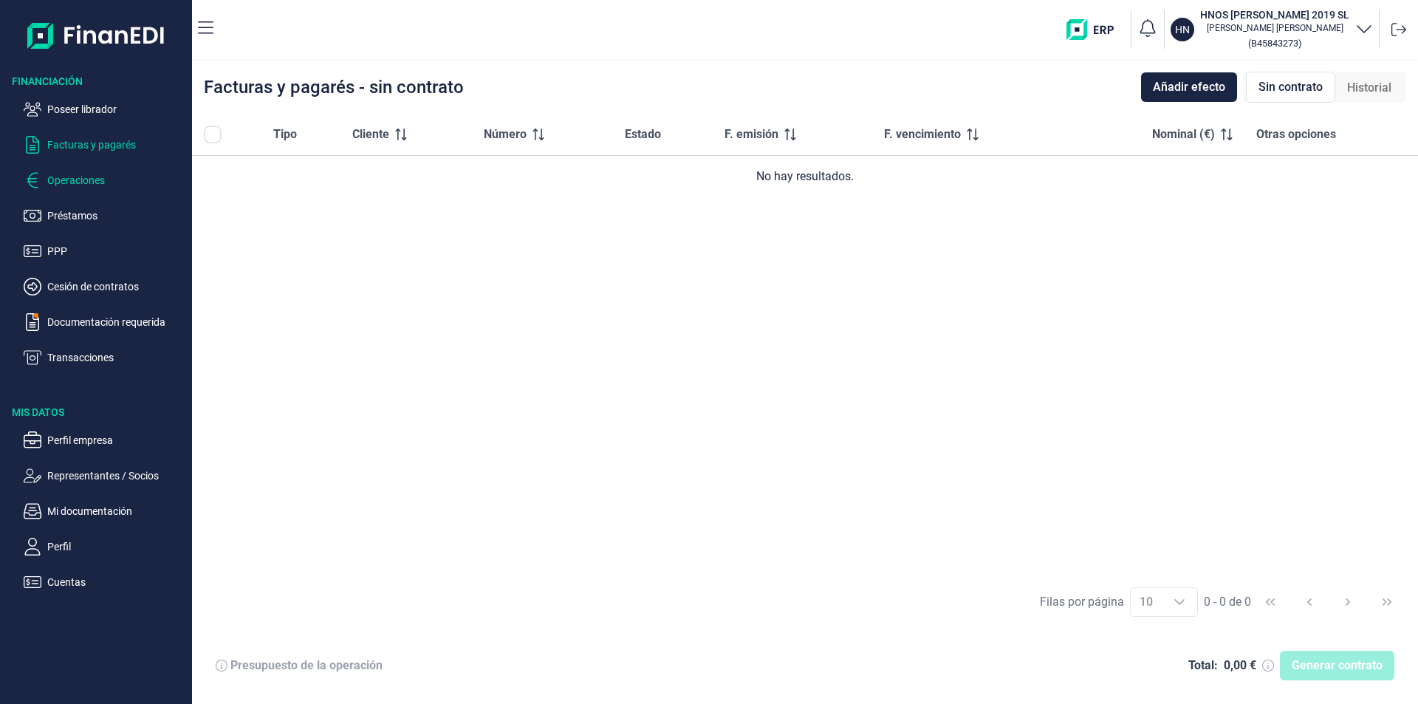
click at [95, 182] on p "Operaciones" at bounding box center [116, 180] width 139 height 18
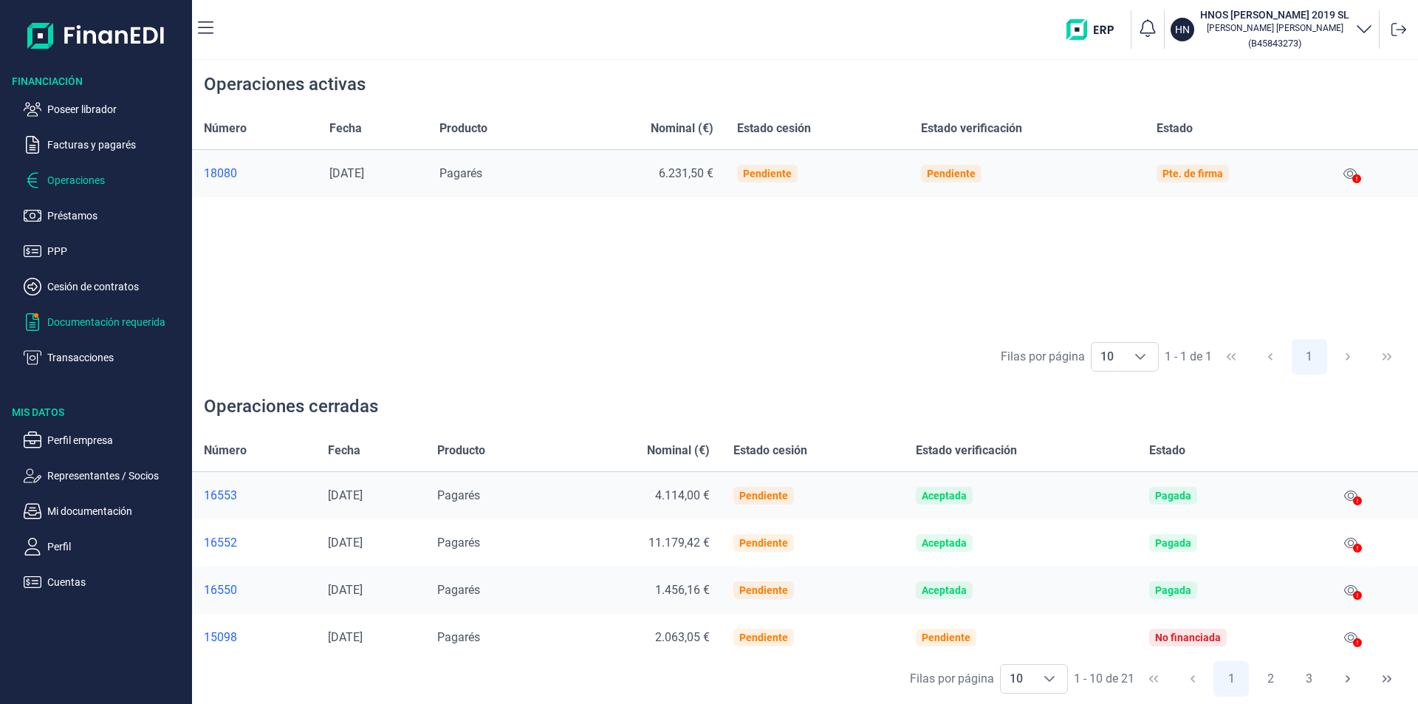
click at [69, 322] on p "Documentación requerida" at bounding box center [116, 322] width 139 height 18
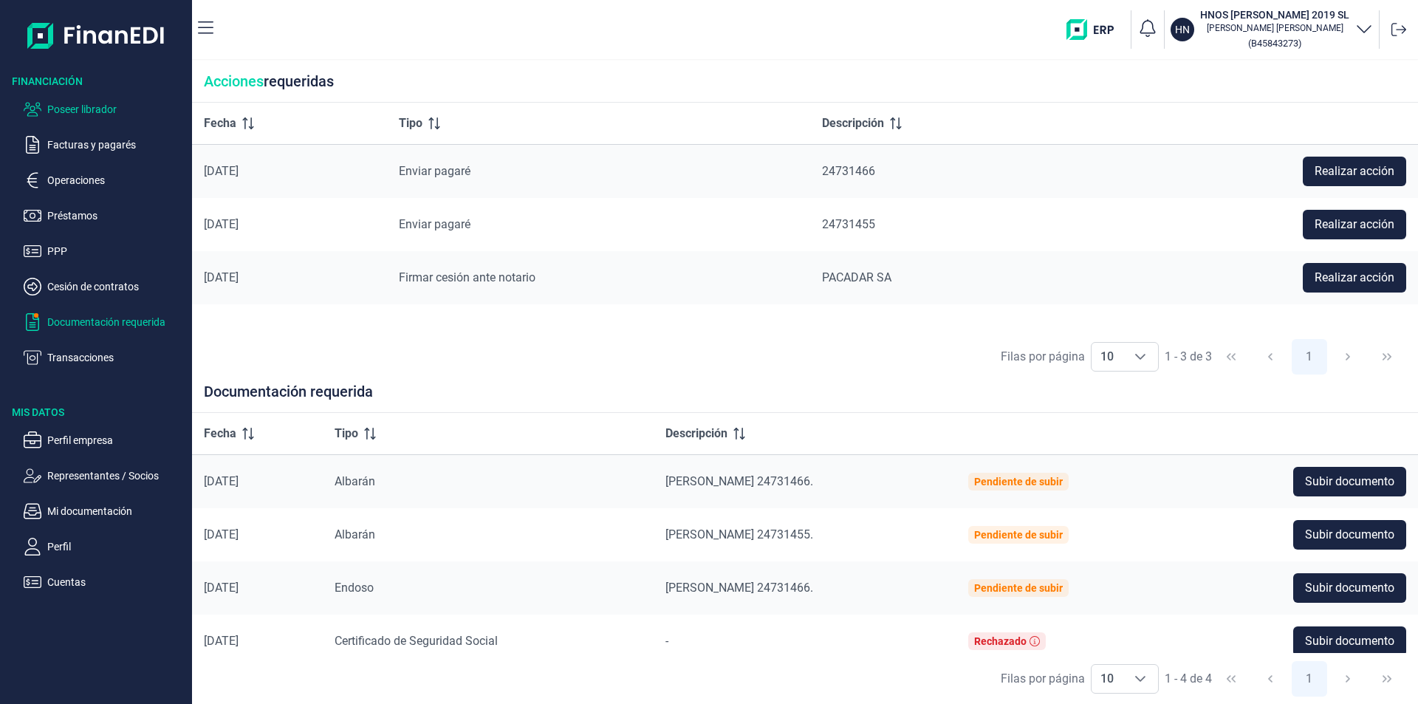
click at [88, 114] on p "Poseer librador" at bounding box center [116, 109] width 139 height 18
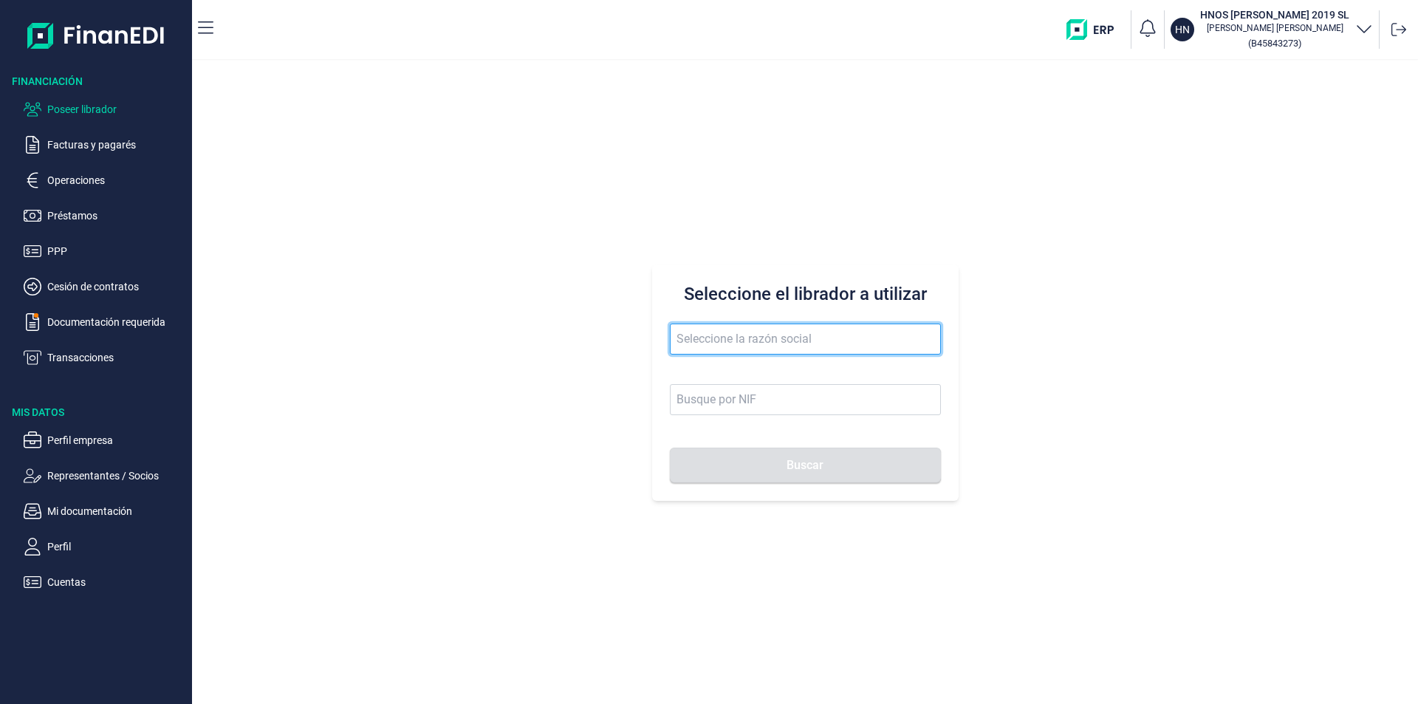
click at [698, 340] on input "text" at bounding box center [805, 338] width 271 height 31
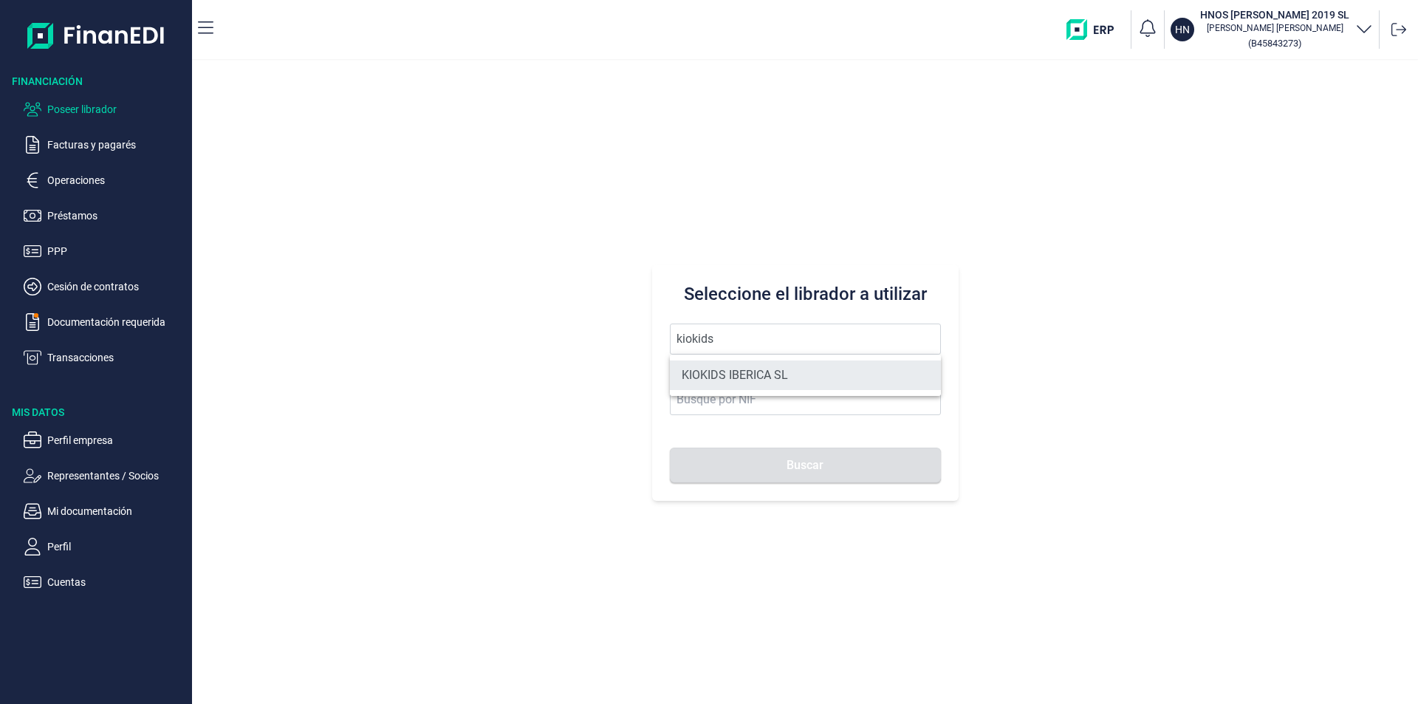
click at [713, 368] on li "KIOKIDS IBERICA SL" at bounding box center [805, 375] width 271 height 30
type input "KIOKIDS IBERICA SL"
type input "B73738304"
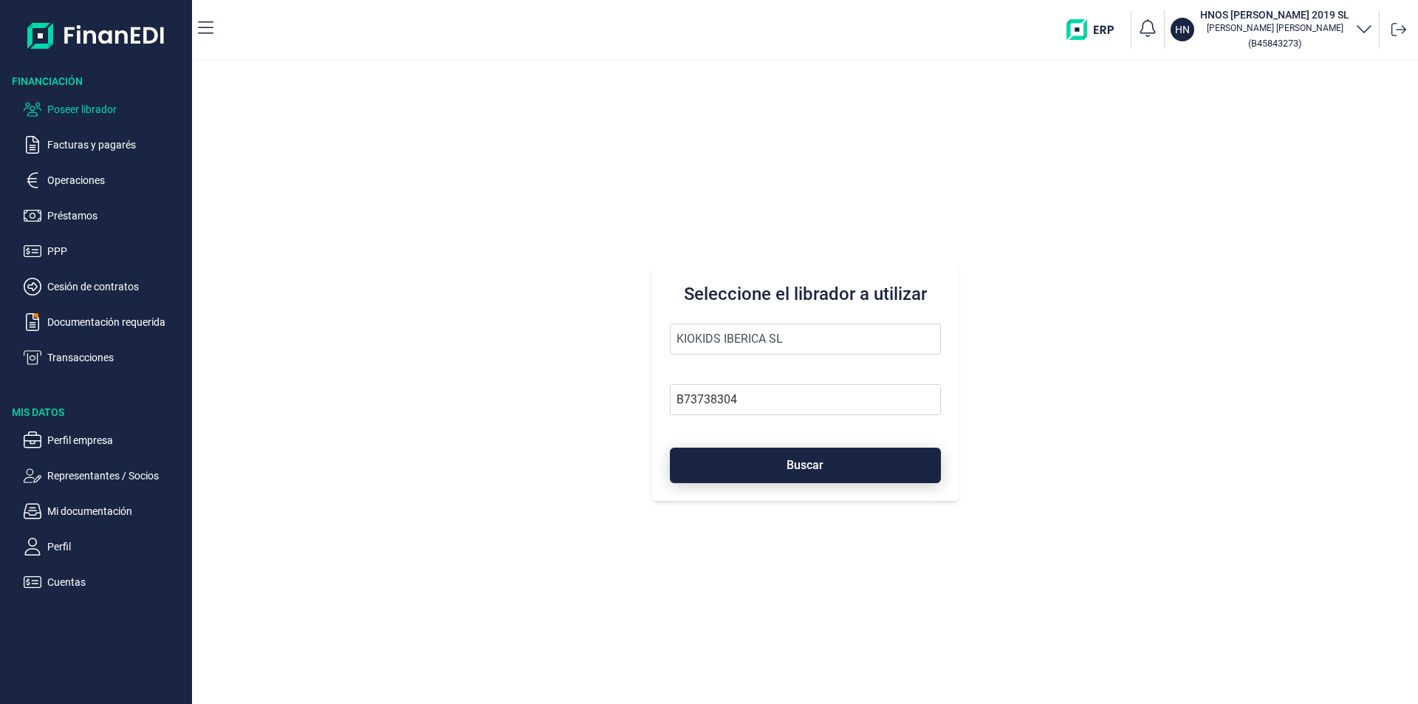
click at [746, 469] on button "Buscar" at bounding box center [805, 464] width 271 height 35
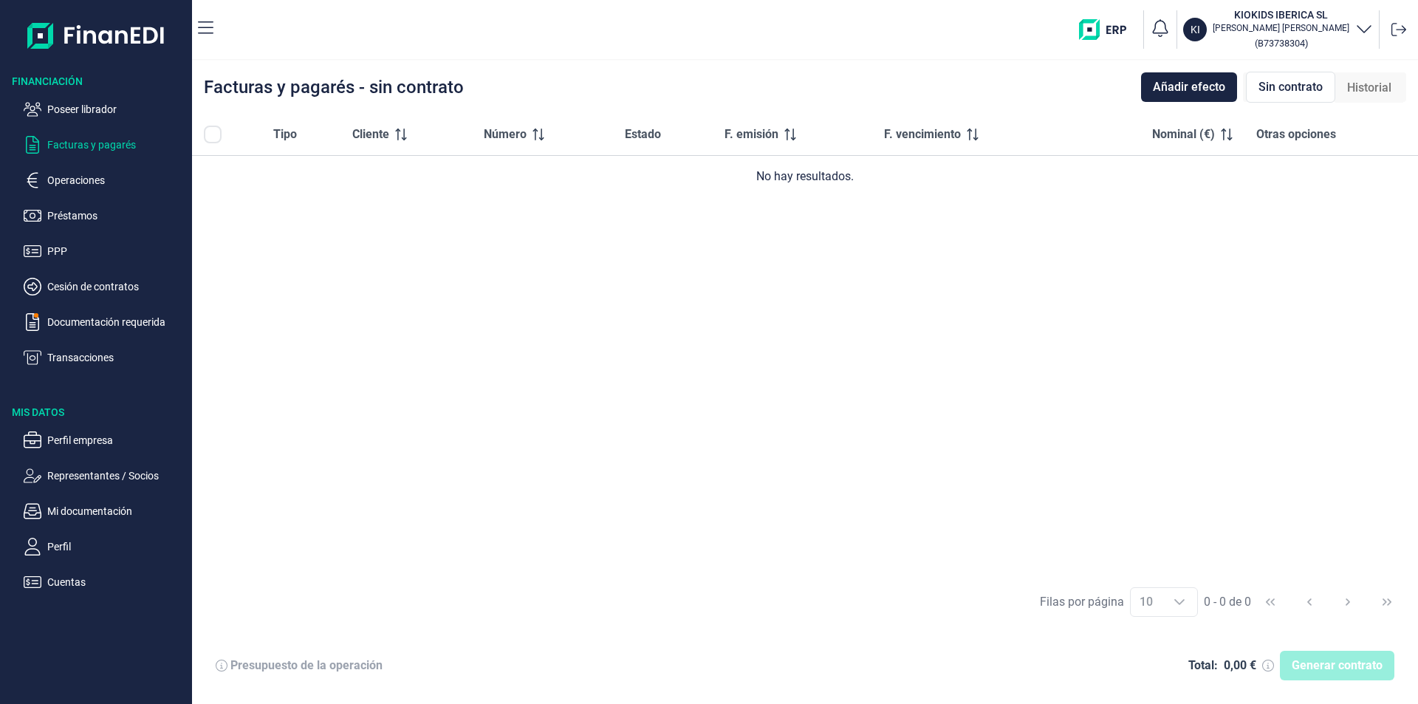
click at [1362, 86] on span "Historial" at bounding box center [1369, 88] width 44 height 18
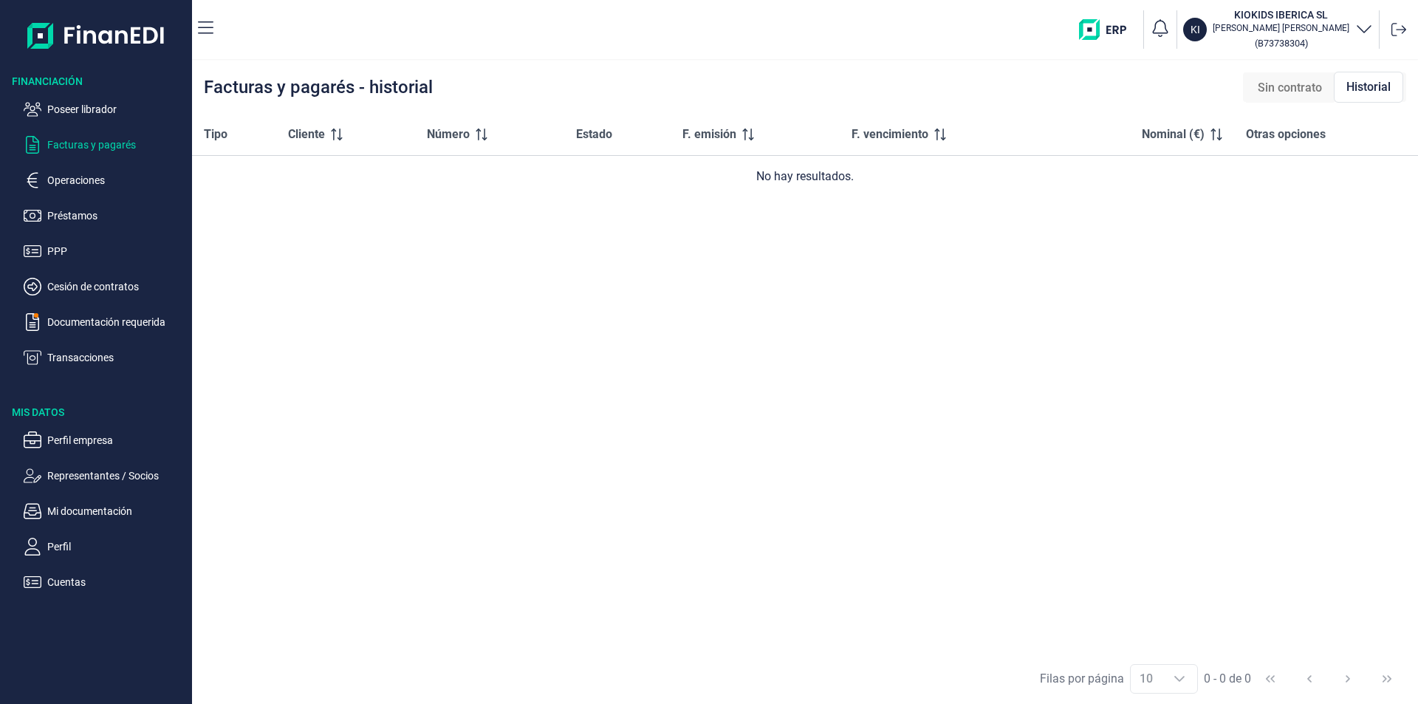
click at [1311, 92] on span "Sin contrato" at bounding box center [1289, 88] width 64 height 18
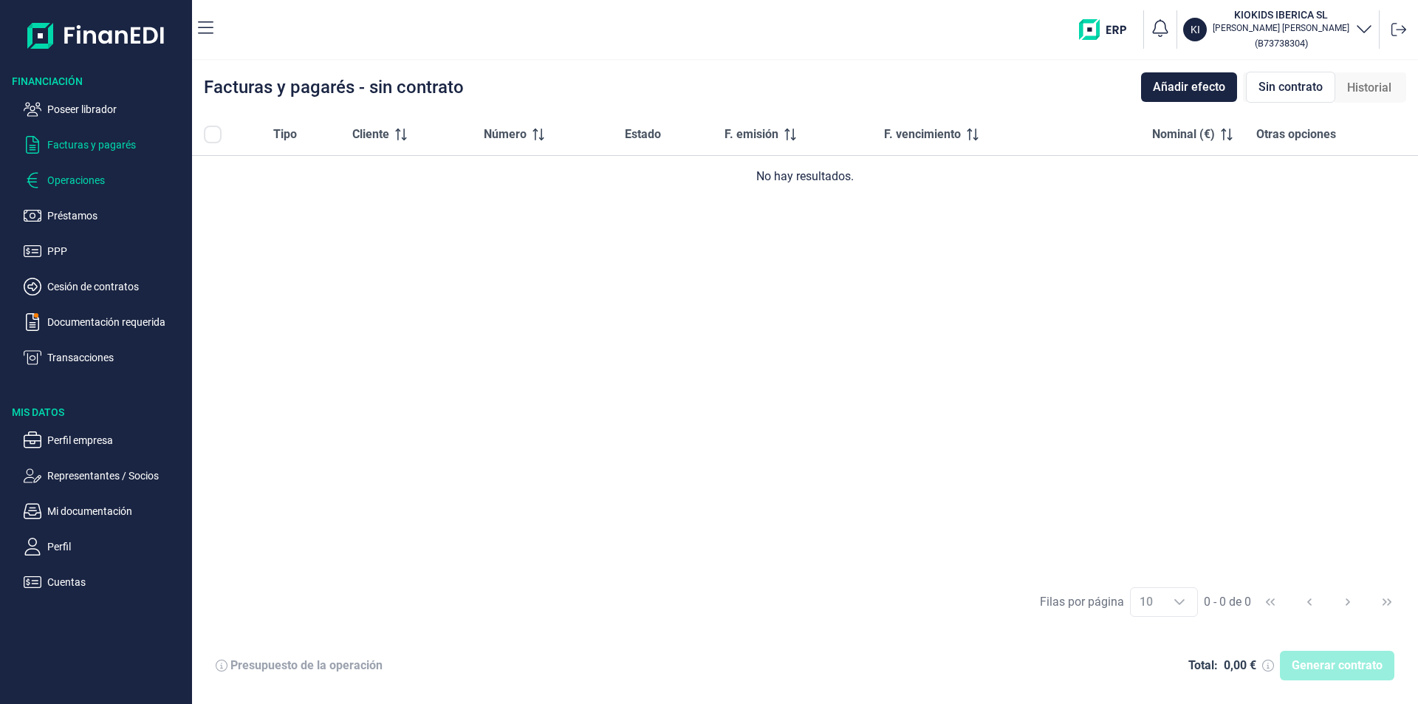
click at [74, 178] on p "Operaciones" at bounding box center [116, 180] width 139 height 18
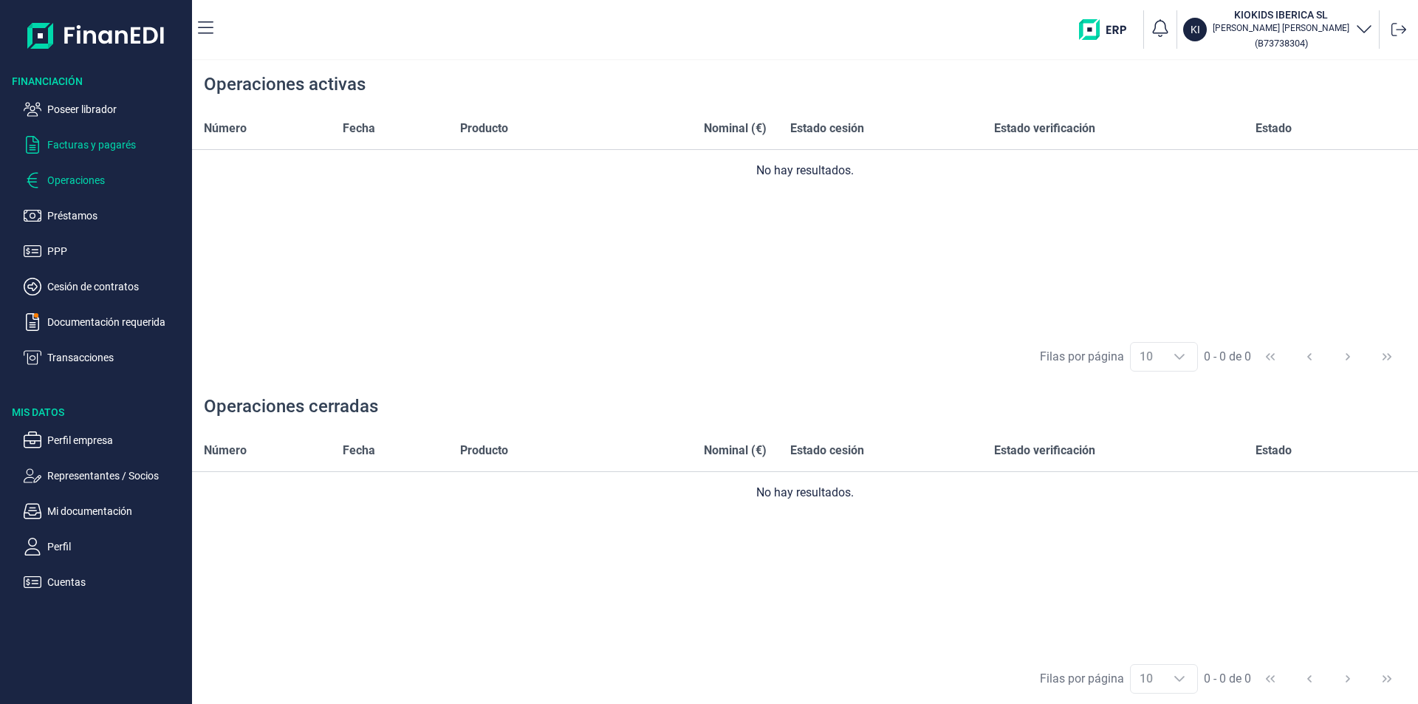
click at [106, 140] on p "Facturas y pagarés" at bounding box center [116, 145] width 139 height 18
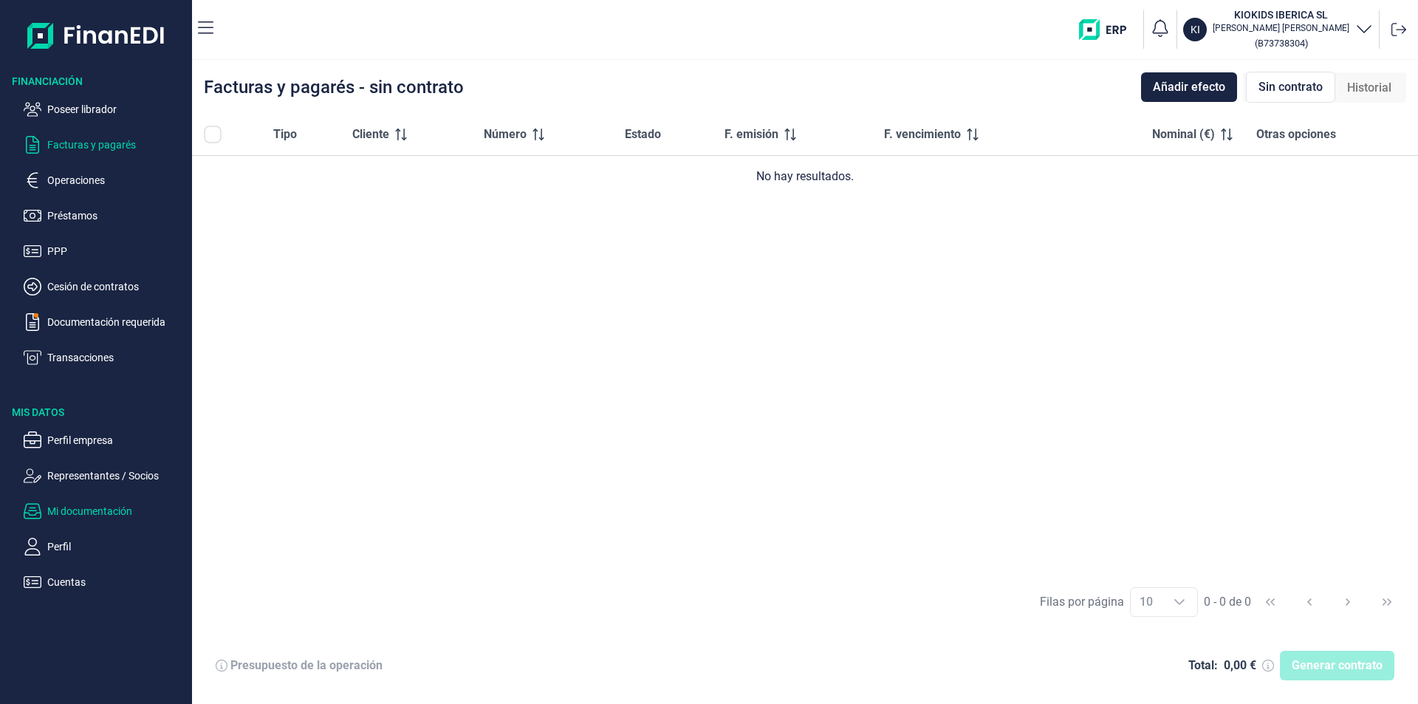
click at [89, 510] on p "Mi documentación" at bounding box center [116, 511] width 139 height 18
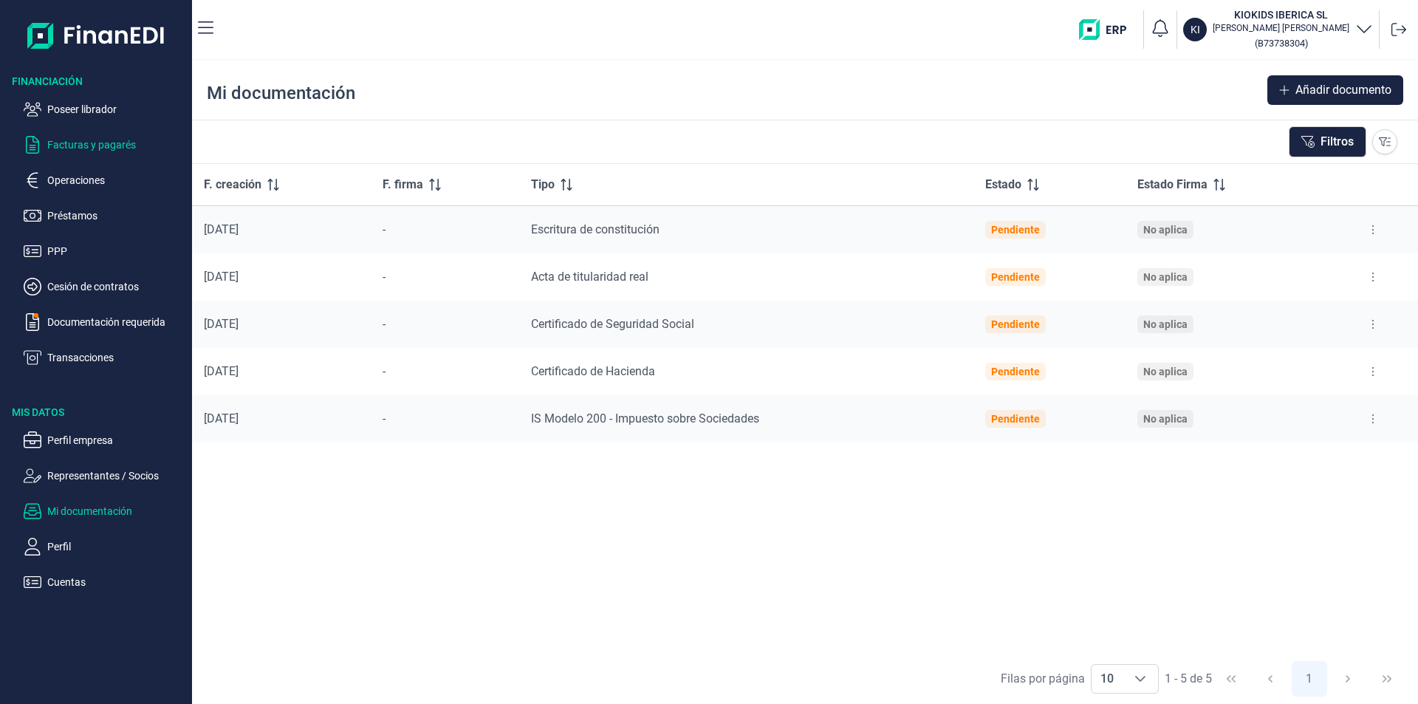
click at [105, 143] on p "Facturas y pagarés" at bounding box center [116, 145] width 139 height 18
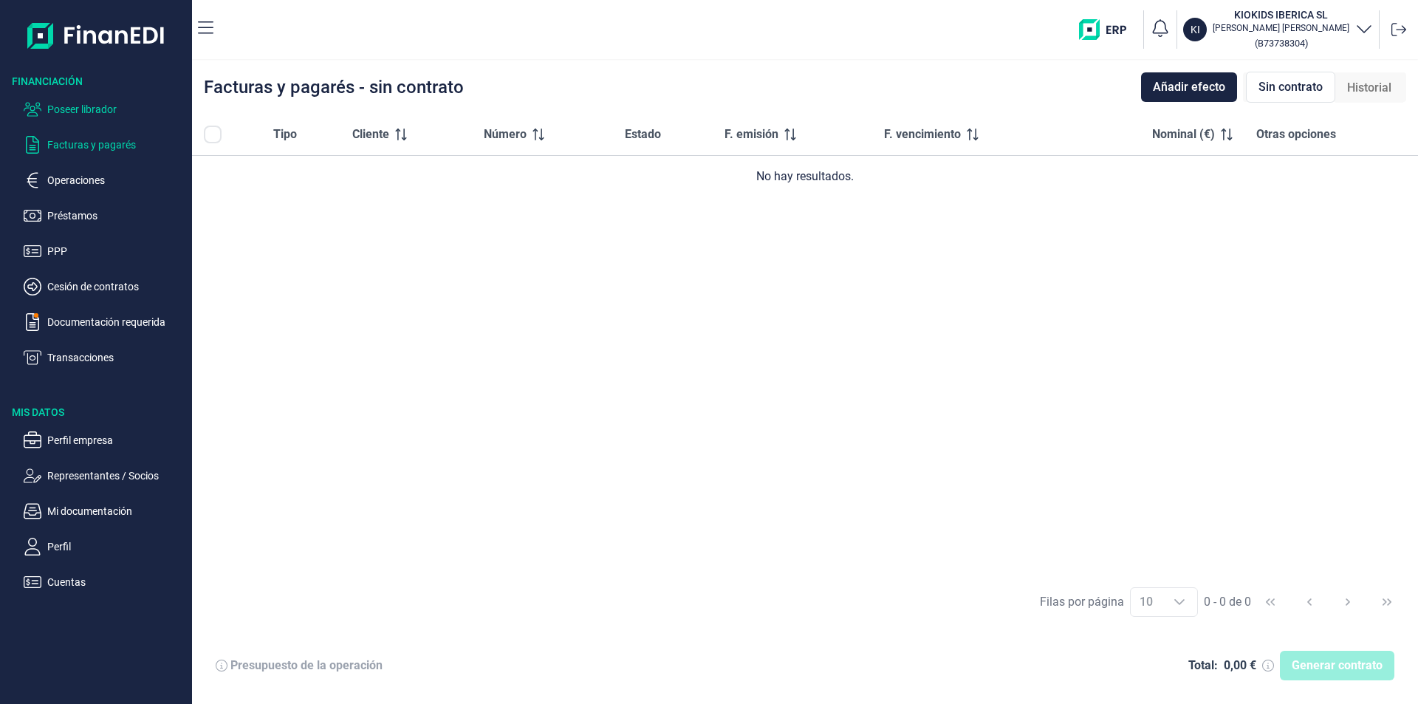
click at [104, 112] on p "Poseer librador" at bounding box center [116, 109] width 139 height 18
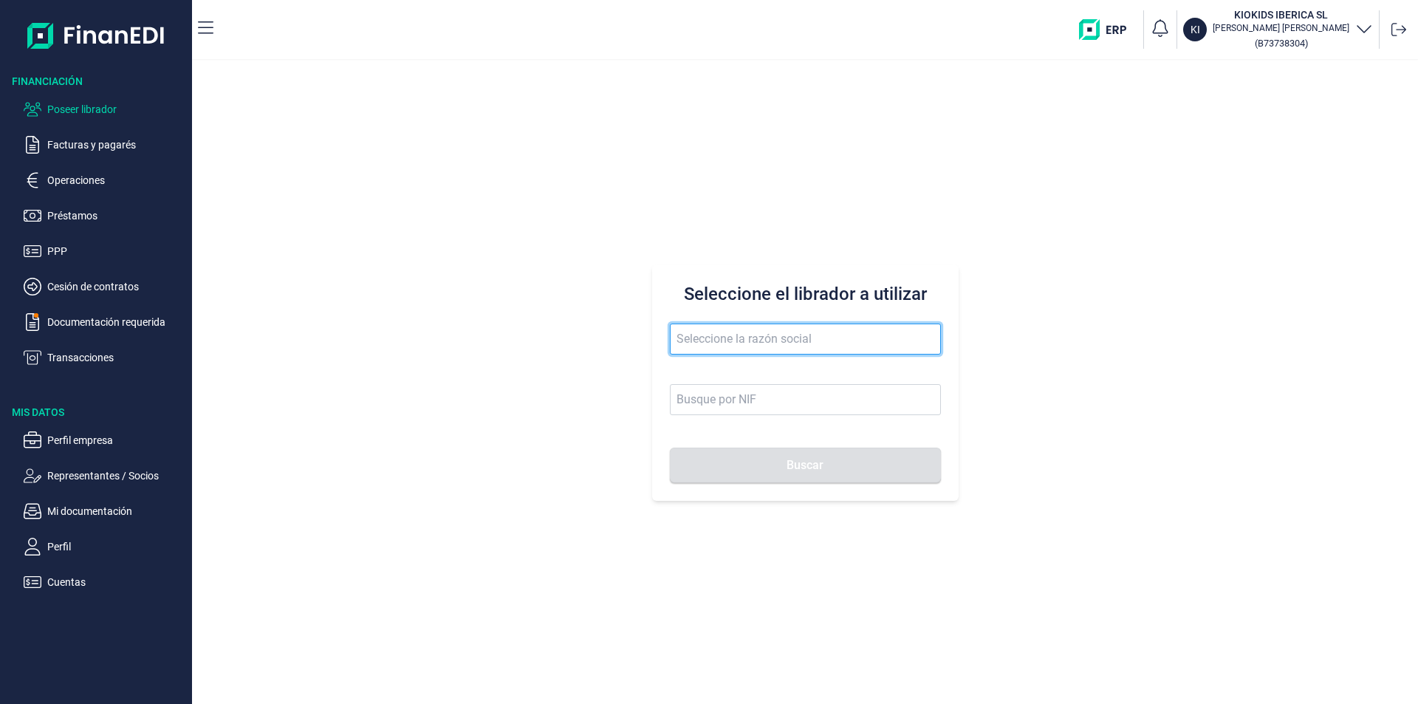
click at [716, 343] on input "text" at bounding box center [805, 338] width 271 height 31
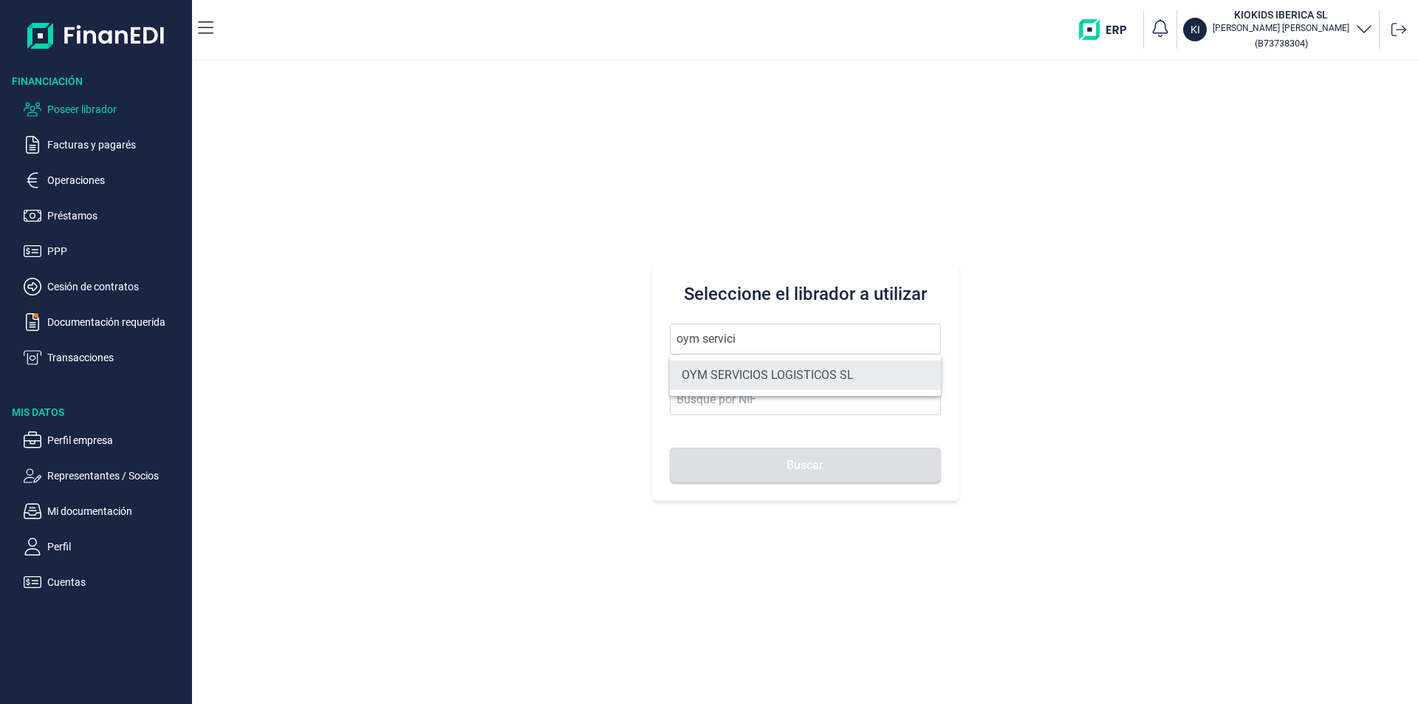
click at [751, 376] on li "OYM SERVICIOS LOGISTICOS SL" at bounding box center [805, 375] width 271 height 30
type input "OYM SERVICIOS LOGISTICOS SL"
type input "B75447466"
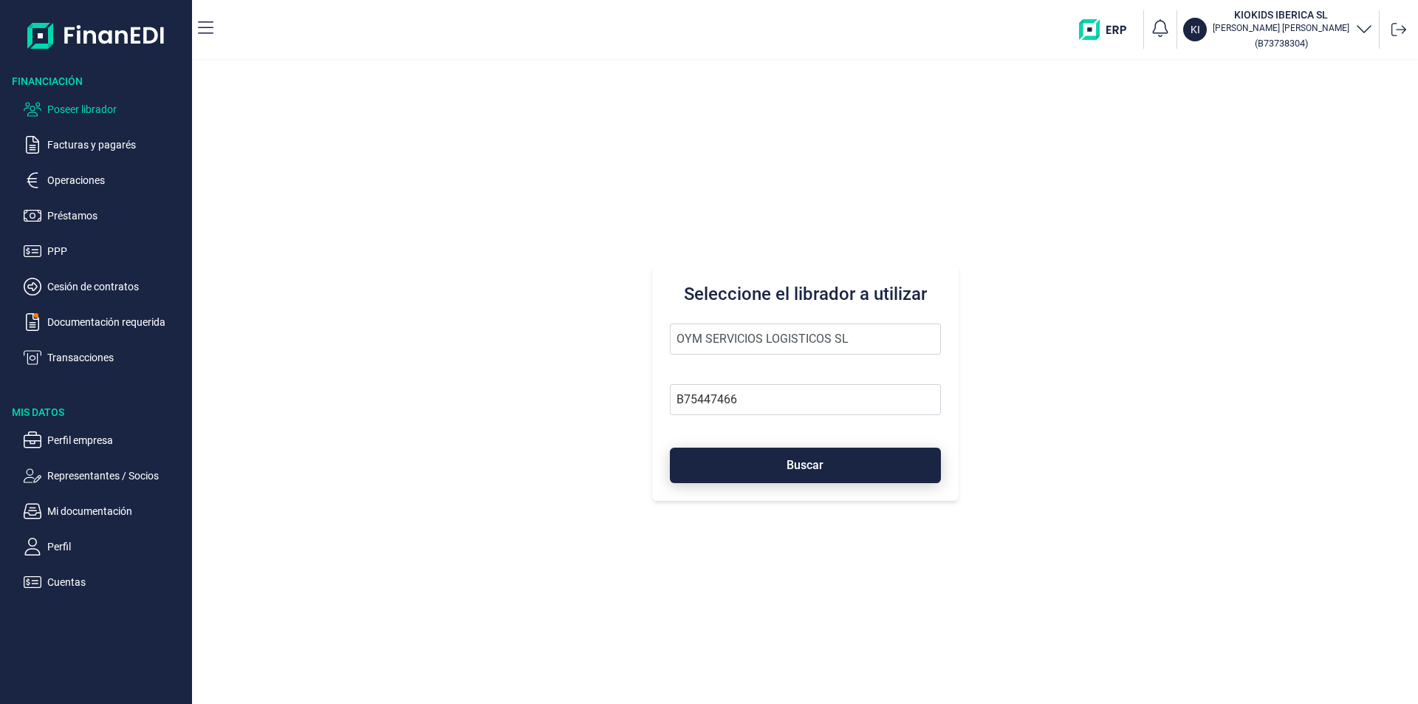
click at [787, 467] on span "Buscar" at bounding box center [804, 464] width 37 height 11
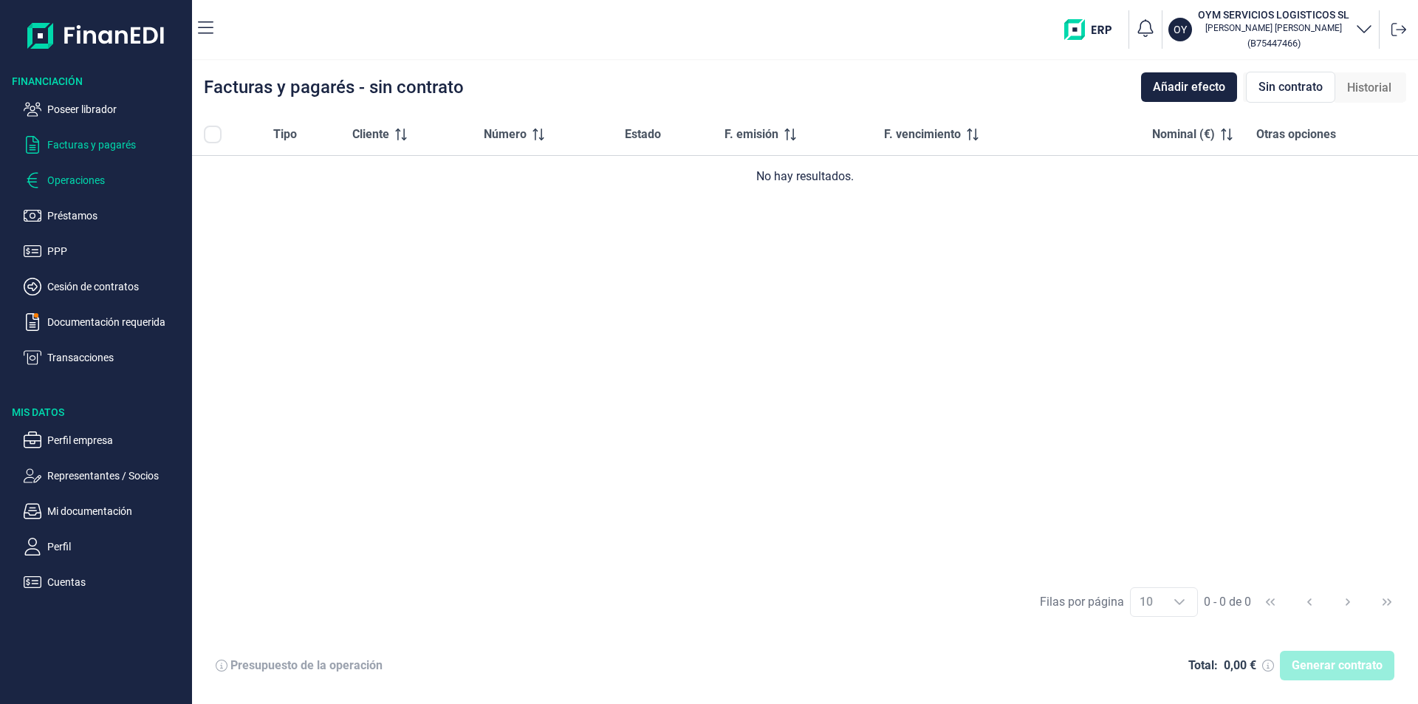
click at [92, 176] on p "Operaciones" at bounding box center [116, 180] width 139 height 18
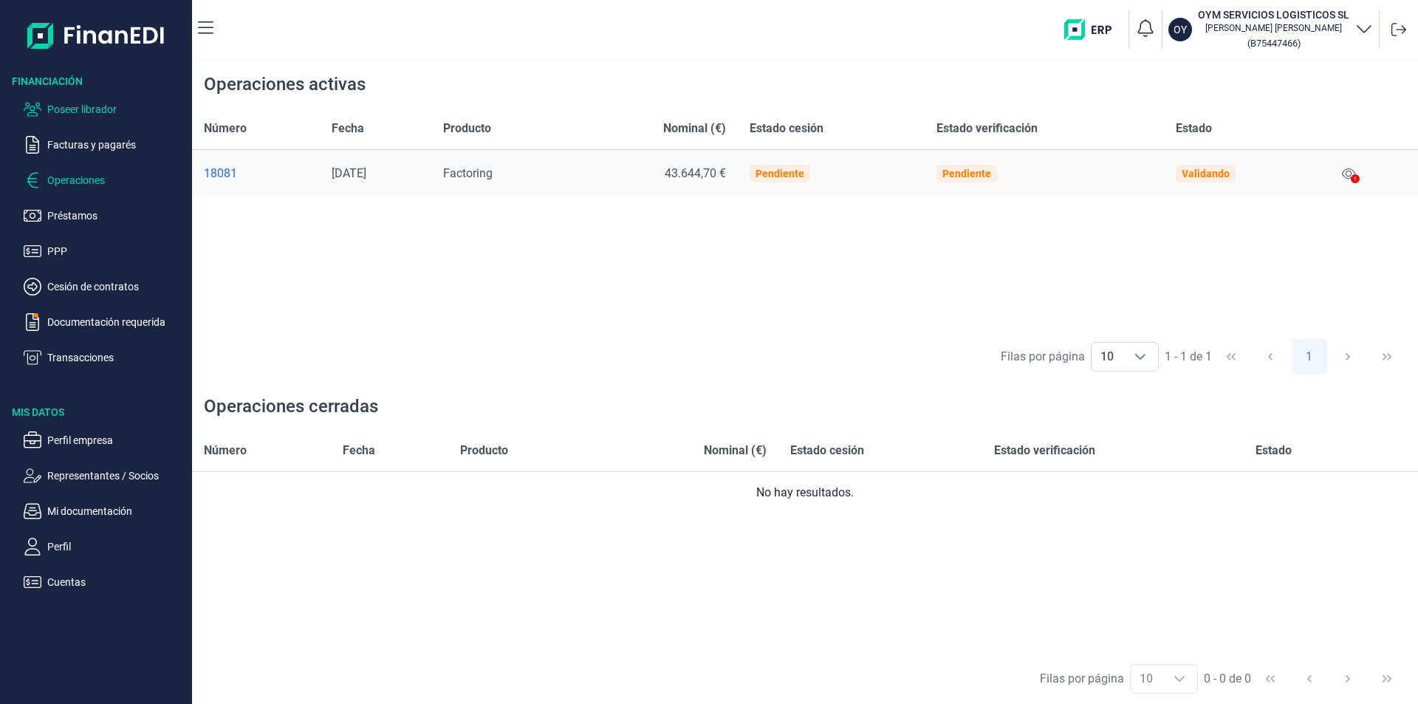
click at [95, 105] on p "Poseer librador" at bounding box center [116, 109] width 139 height 18
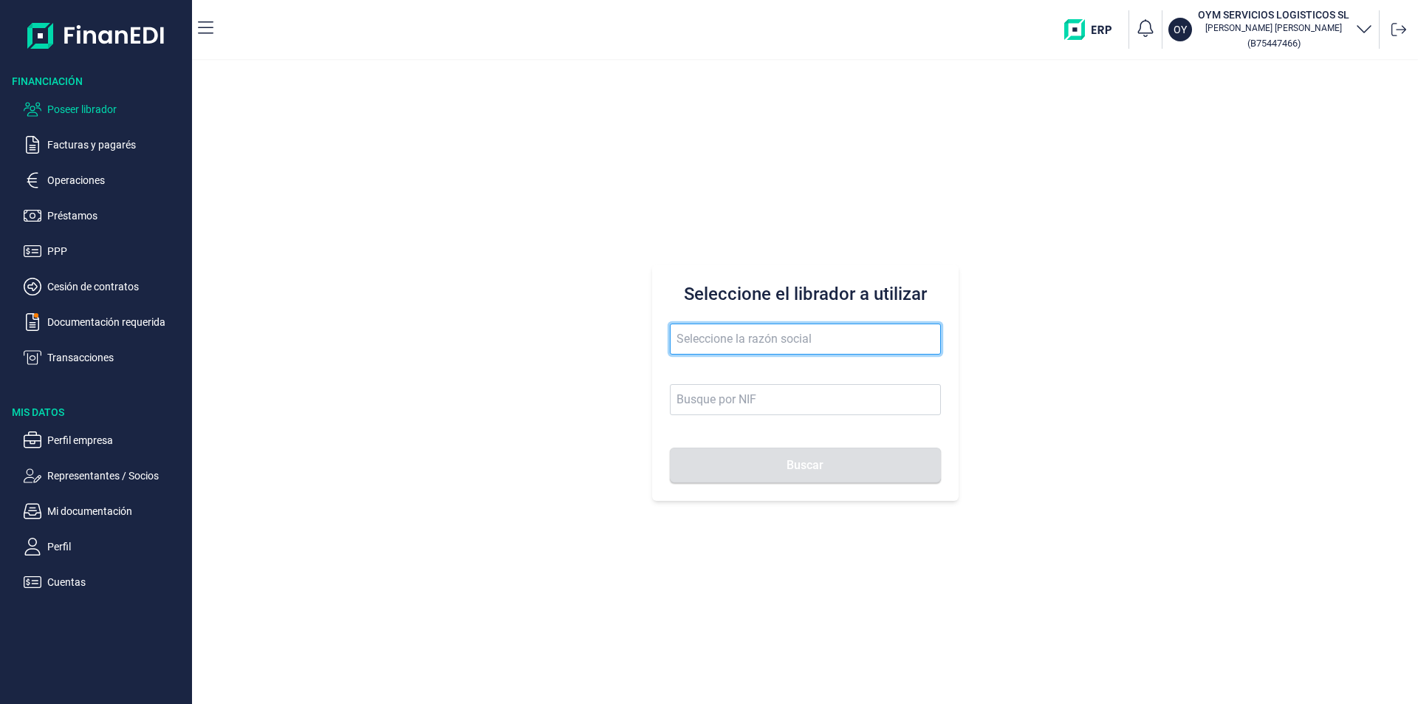
click at [688, 336] on input "text" at bounding box center [805, 338] width 271 height 31
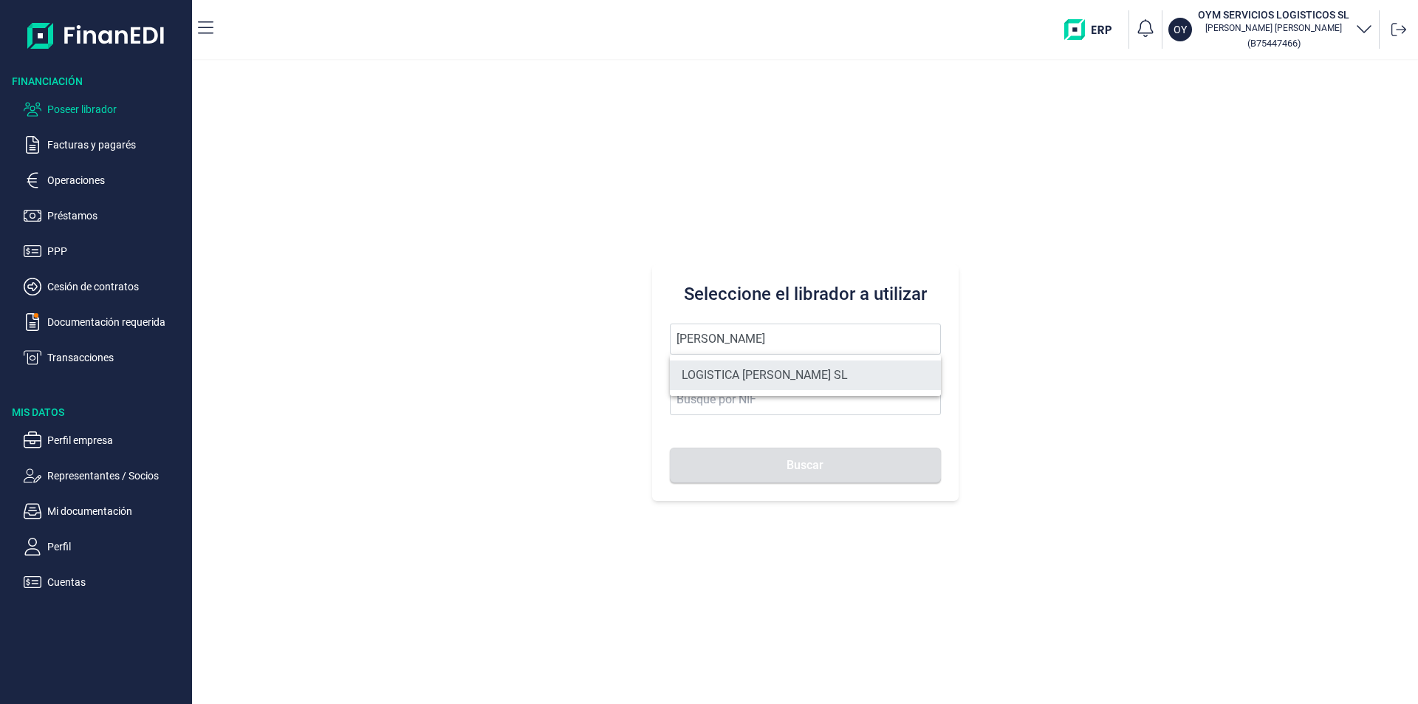
click at [758, 374] on li "LOGISTICA [PERSON_NAME] SL" at bounding box center [805, 375] width 271 height 30
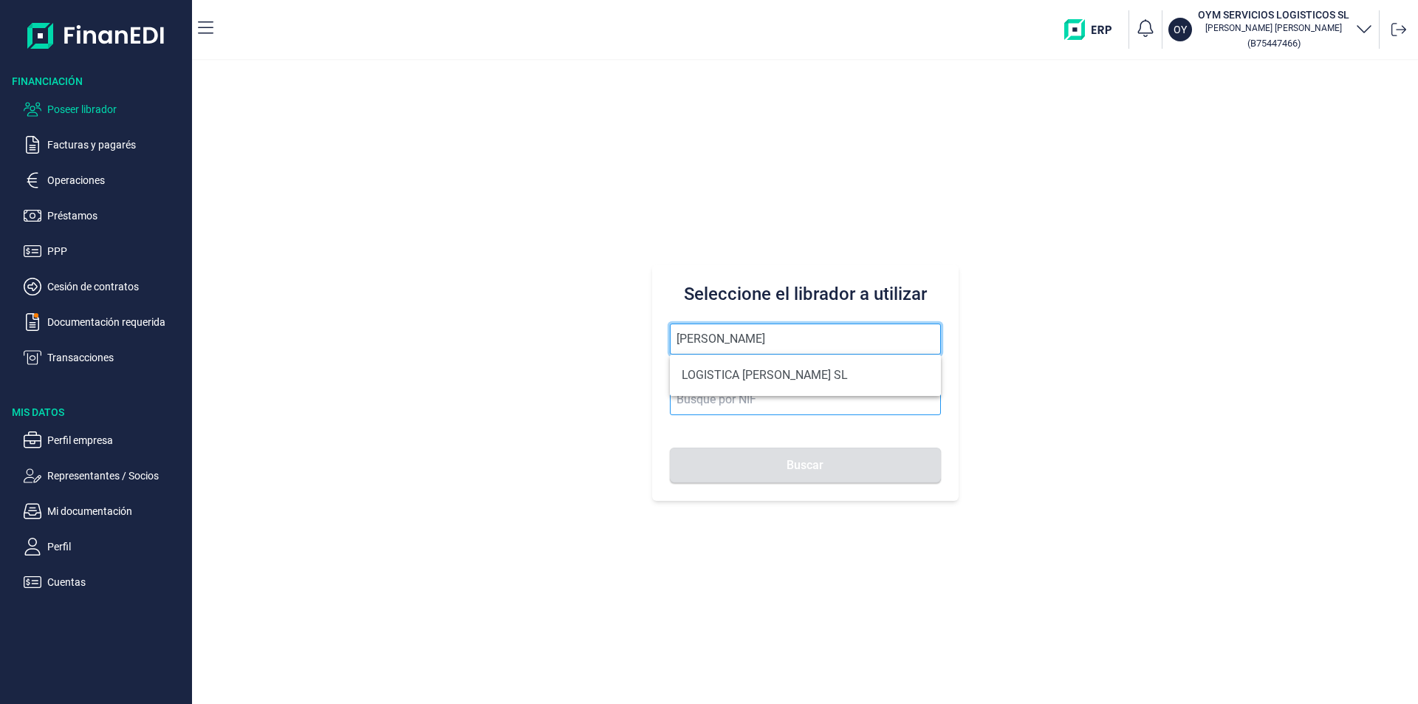
type input "LOGISTICA [PERSON_NAME] SL"
type input "B16324907"
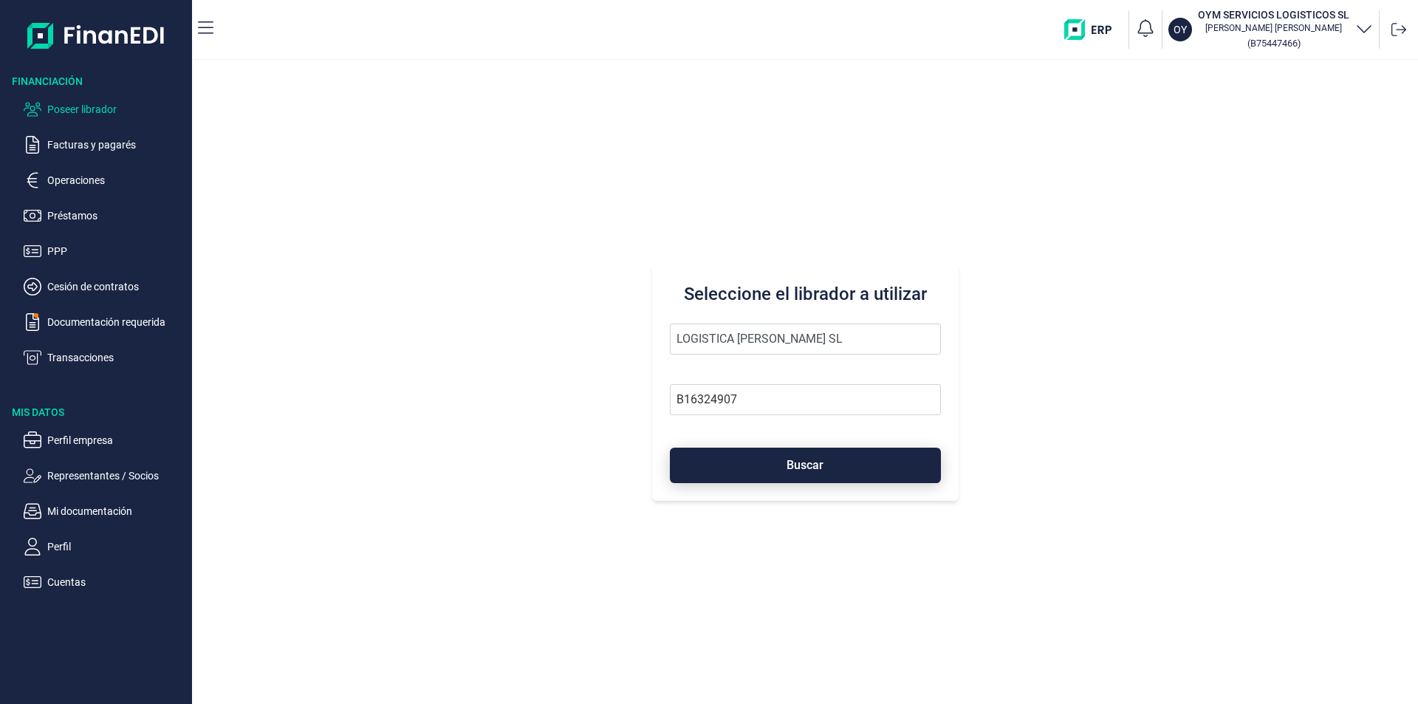
click at [728, 467] on button "Buscar" at bounding box center [805, 464] width 271 height 35
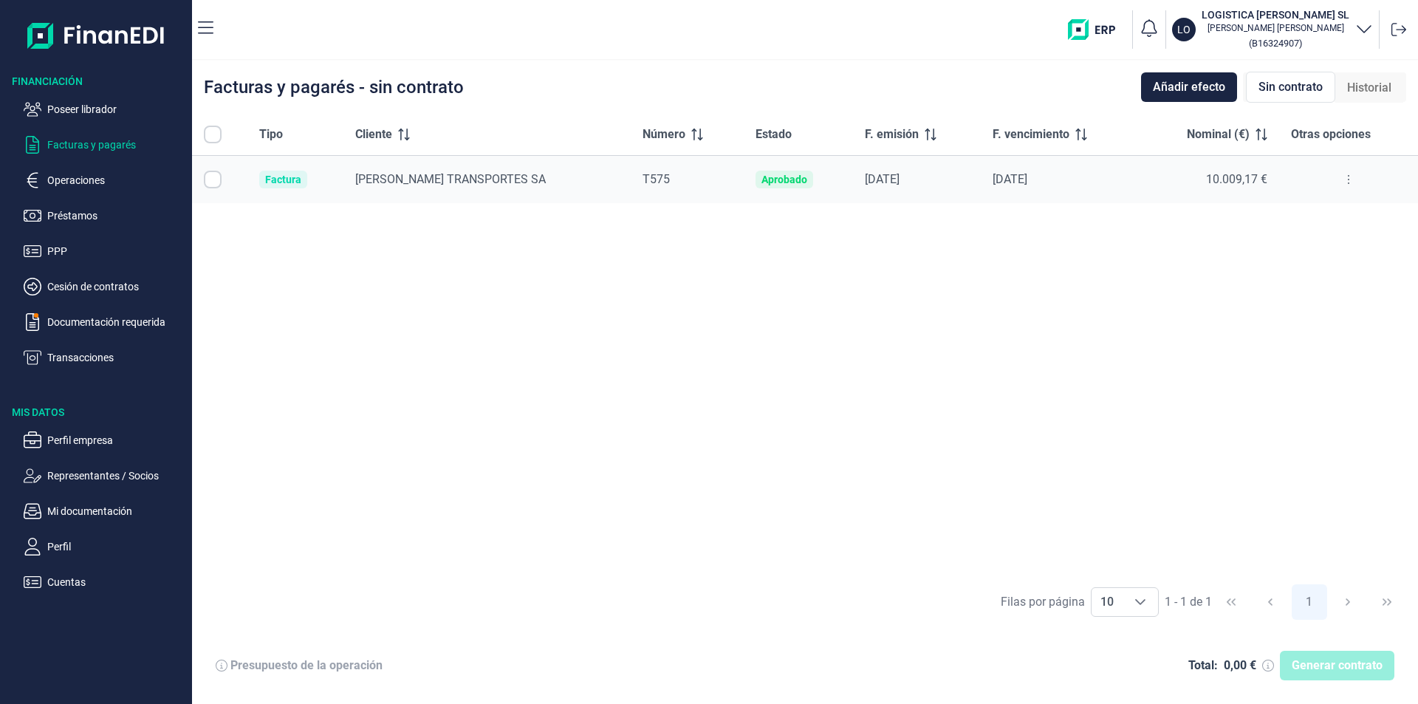
checkbox input "true"
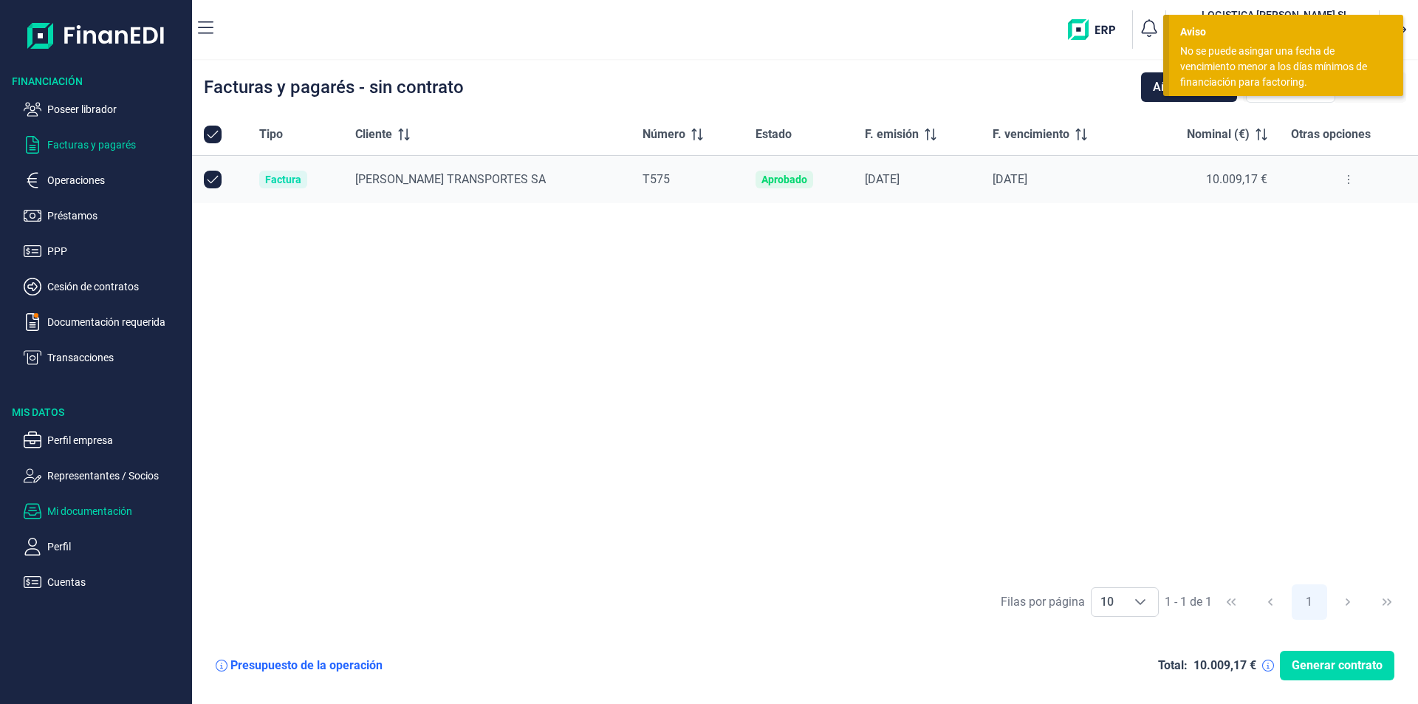
click at [73, 514] on p "Mi documentación" at bounding box center [116, 511] width 139 height 18
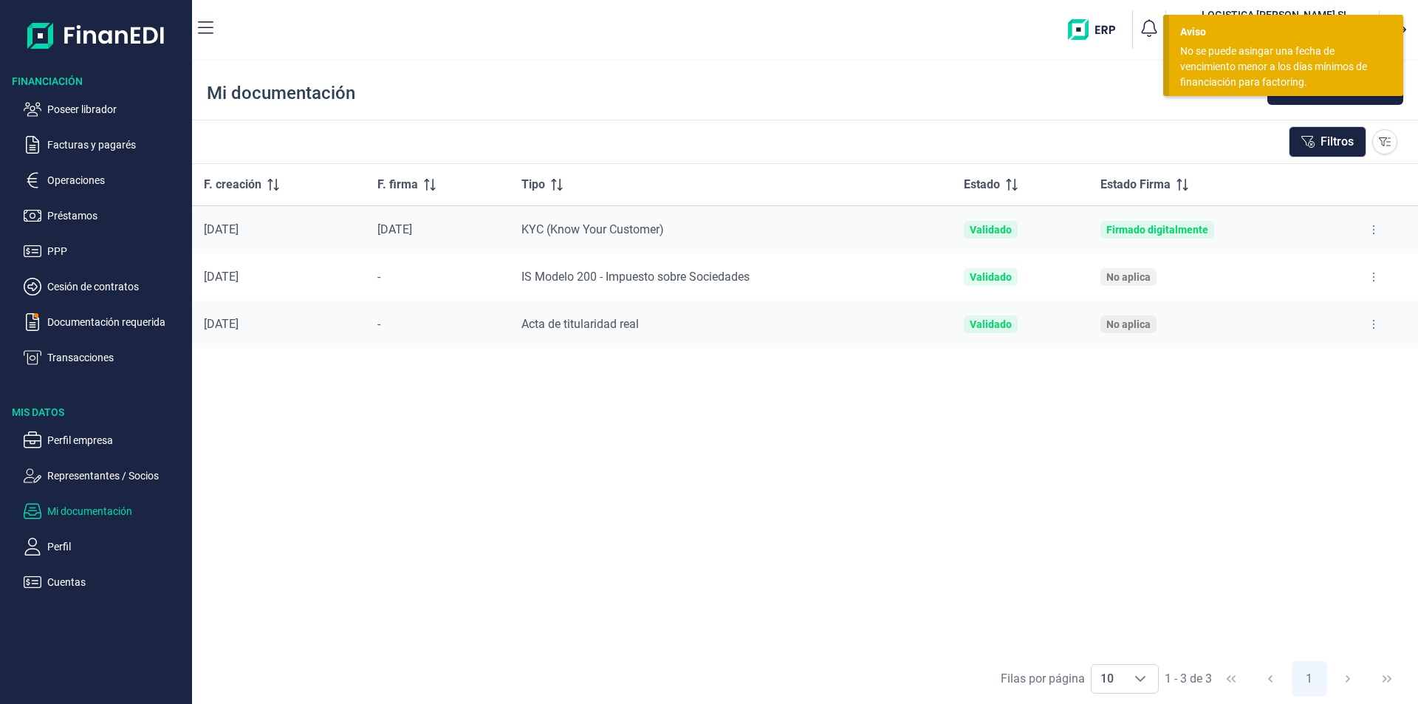
click at [1236, 59] on div "No se puede asingar una fecha de vencimiento menor a los días mínimos de financ…" at bounding box center [1280, 67] width 201 height 47
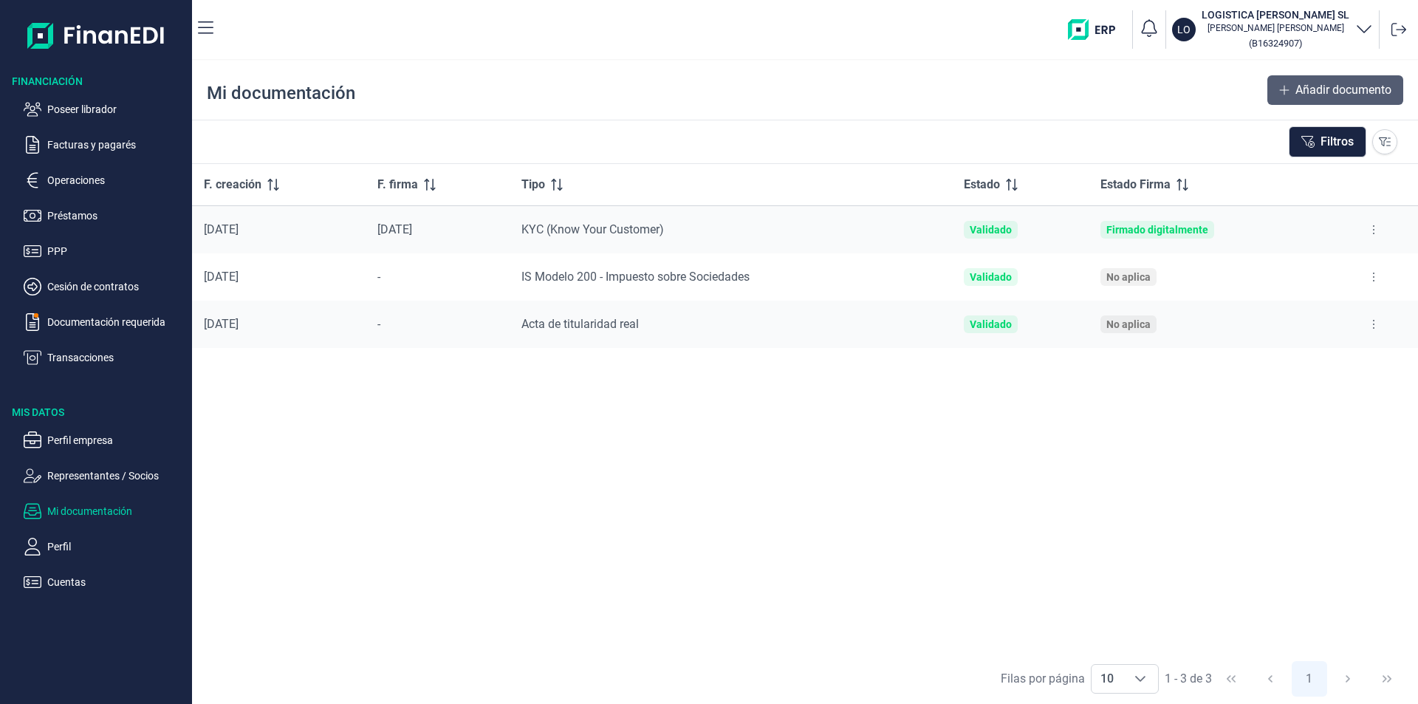
click at [1319, 94] on span "Añadir documento" at bounding box center [1343, 90] width 96 height 18
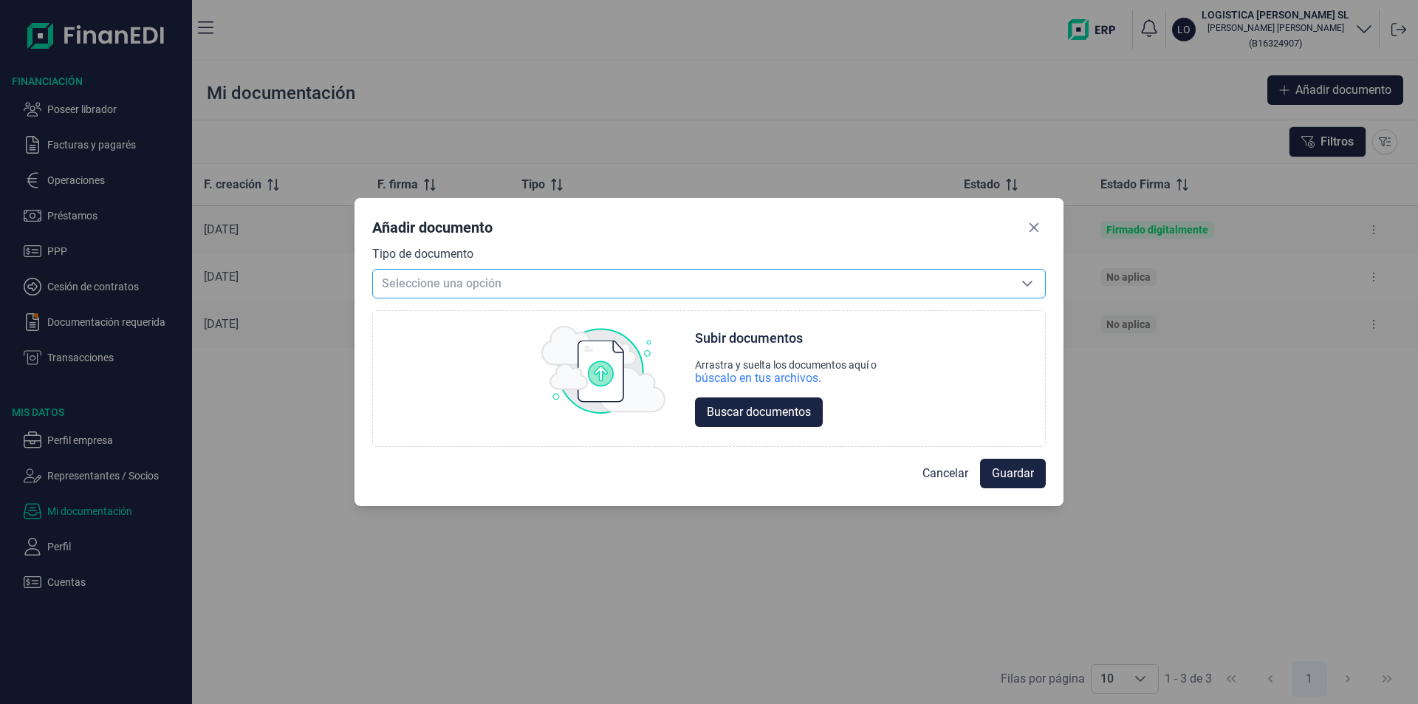
click at [419, 284] on span "Seleccione una opción" at bounding box center [691, 284] width 636 height 28
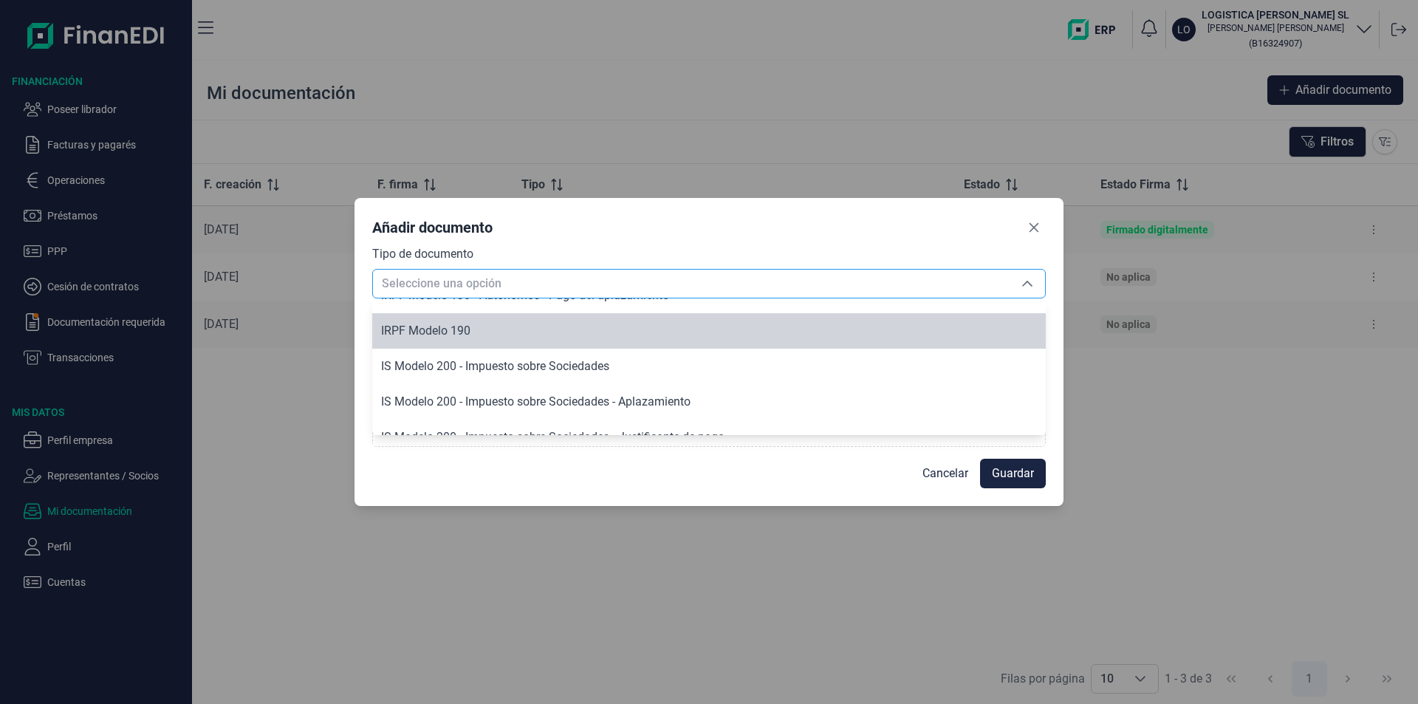
scroll to position [1382, 0]
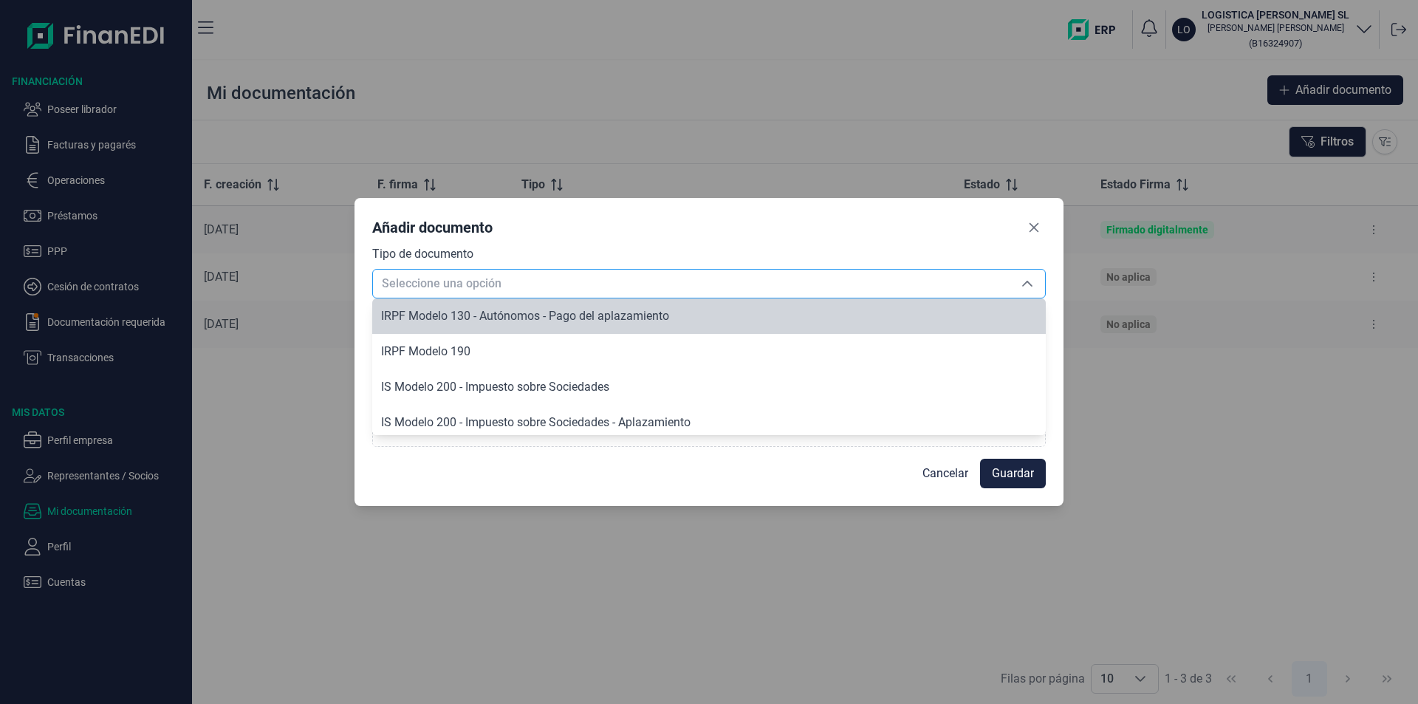
click at [410, 279] on span "Seleccione una opción" at bounding box center [691, 284] width 636 height 28
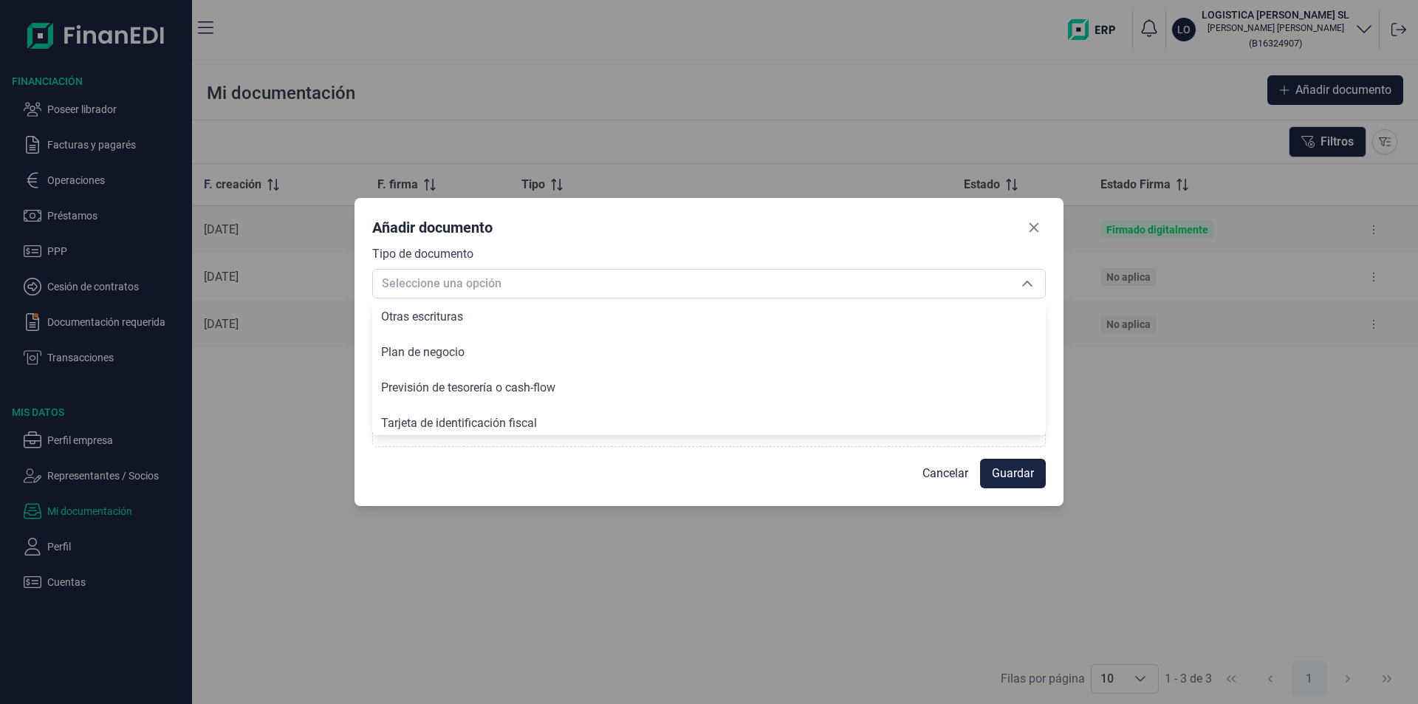
scroll to position [2096, 0]
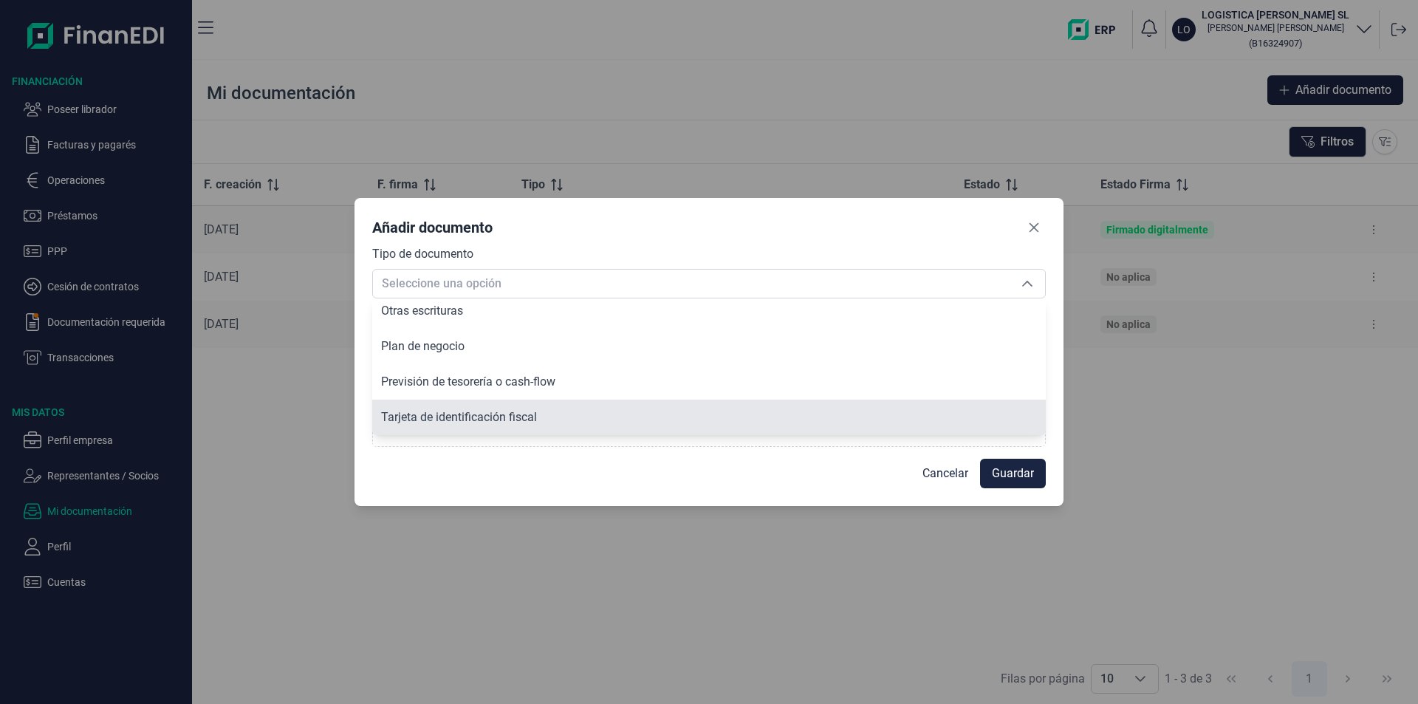
click at [459, 413] on span "Tarjeta de identificación fiscal" at bounding box center [459, 417] width 156 height 14
type input "Tarjeta de identificación fiscal"
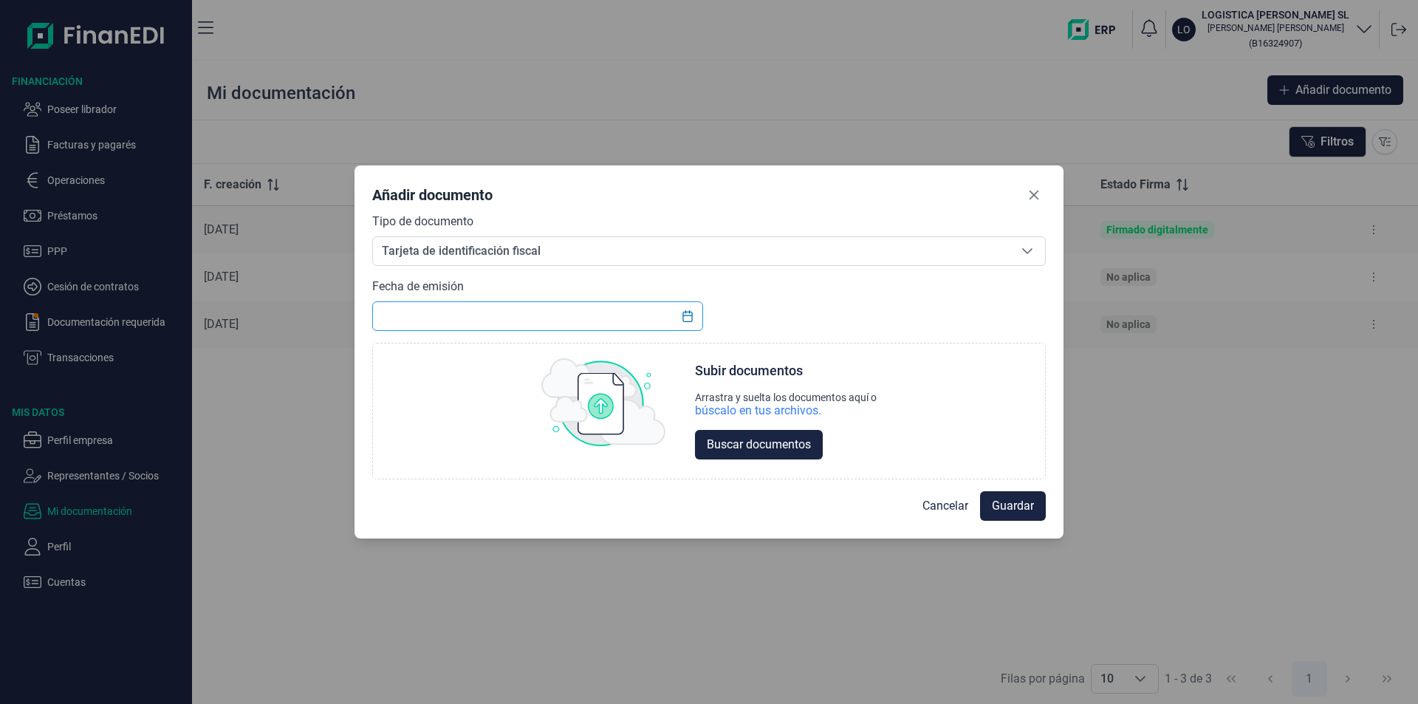
click at [406, 319] on input "text" at bounding box center [537, 316] width 331 height 30
type input "14/01/2016"
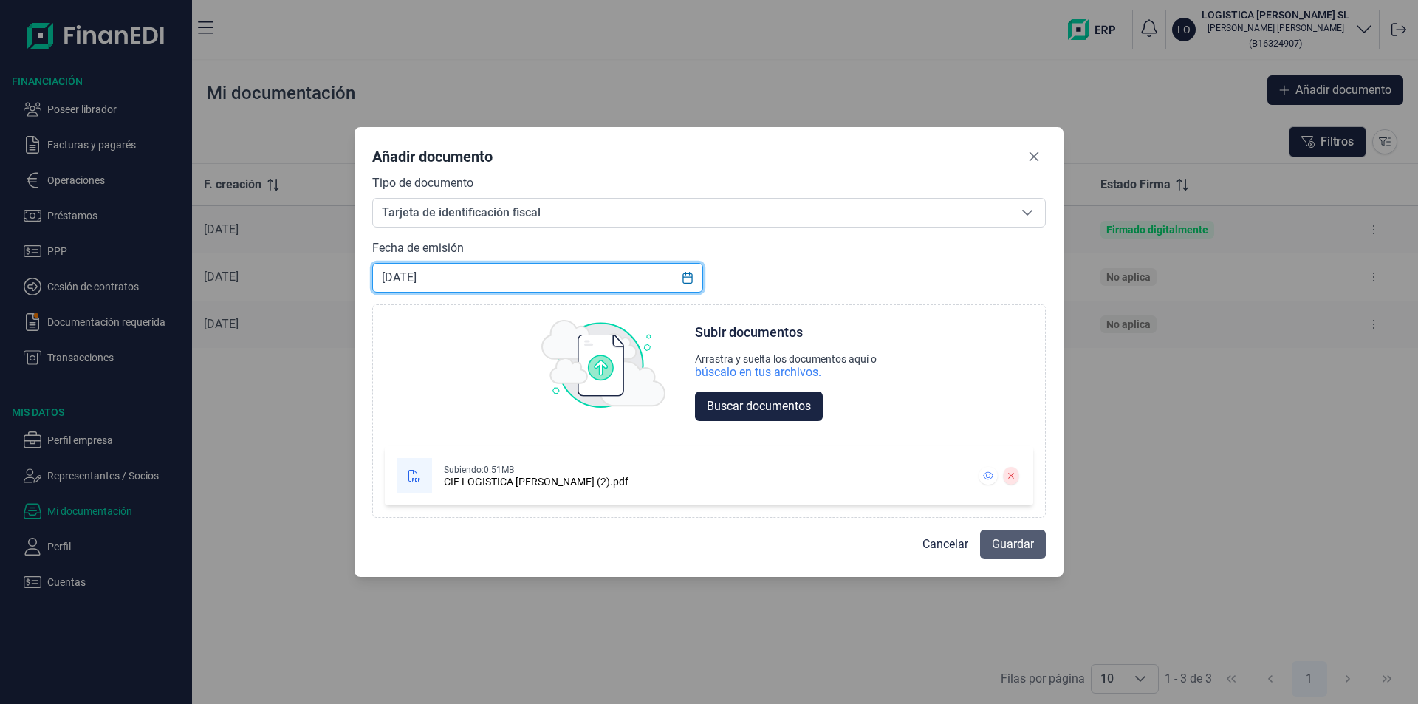
click at [1014, 540] on span "Guardar" at bounding box center [1013, 544] width 42 height 18
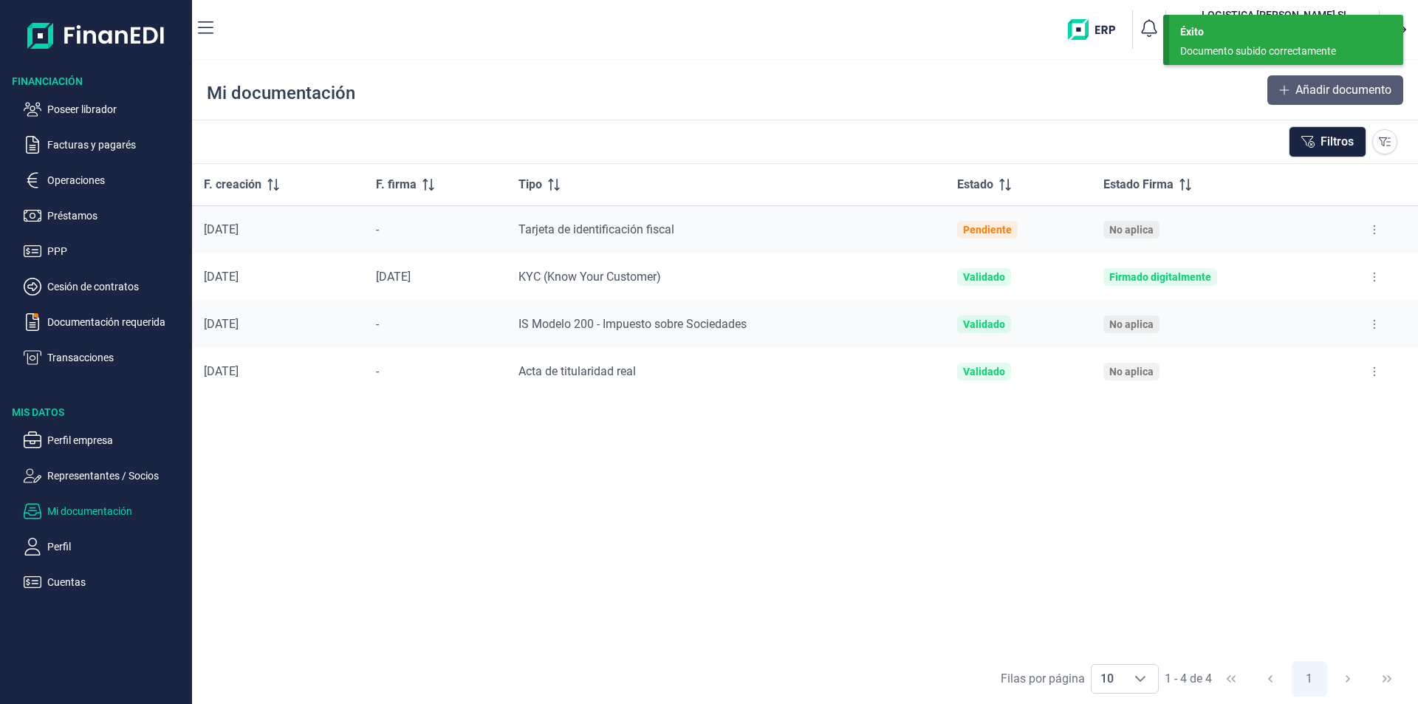
click at [1308, 89] on span "Añadir documento" at bounding box center [1343, 90] width 96 height 18
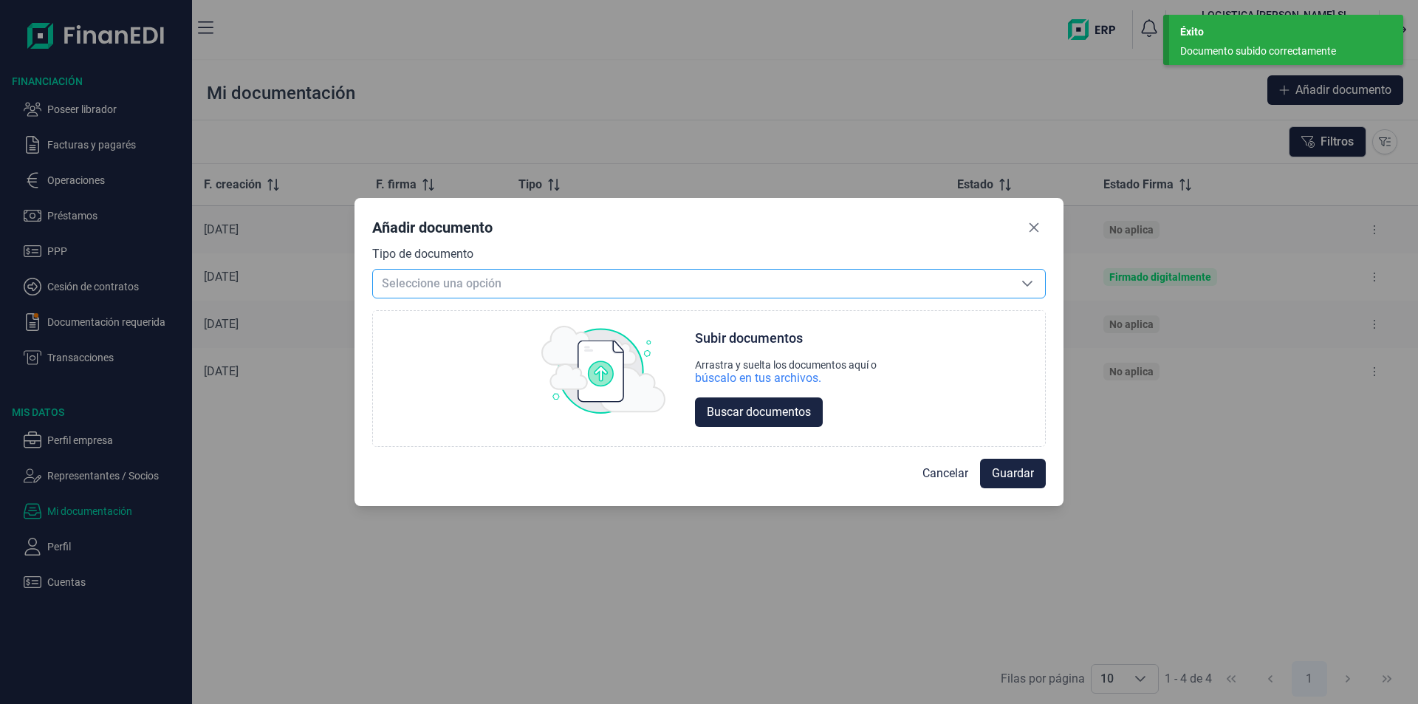
click at [449, 276] on span "Seleccione una opción" at bounding box center [691, 284] width 636 height 28
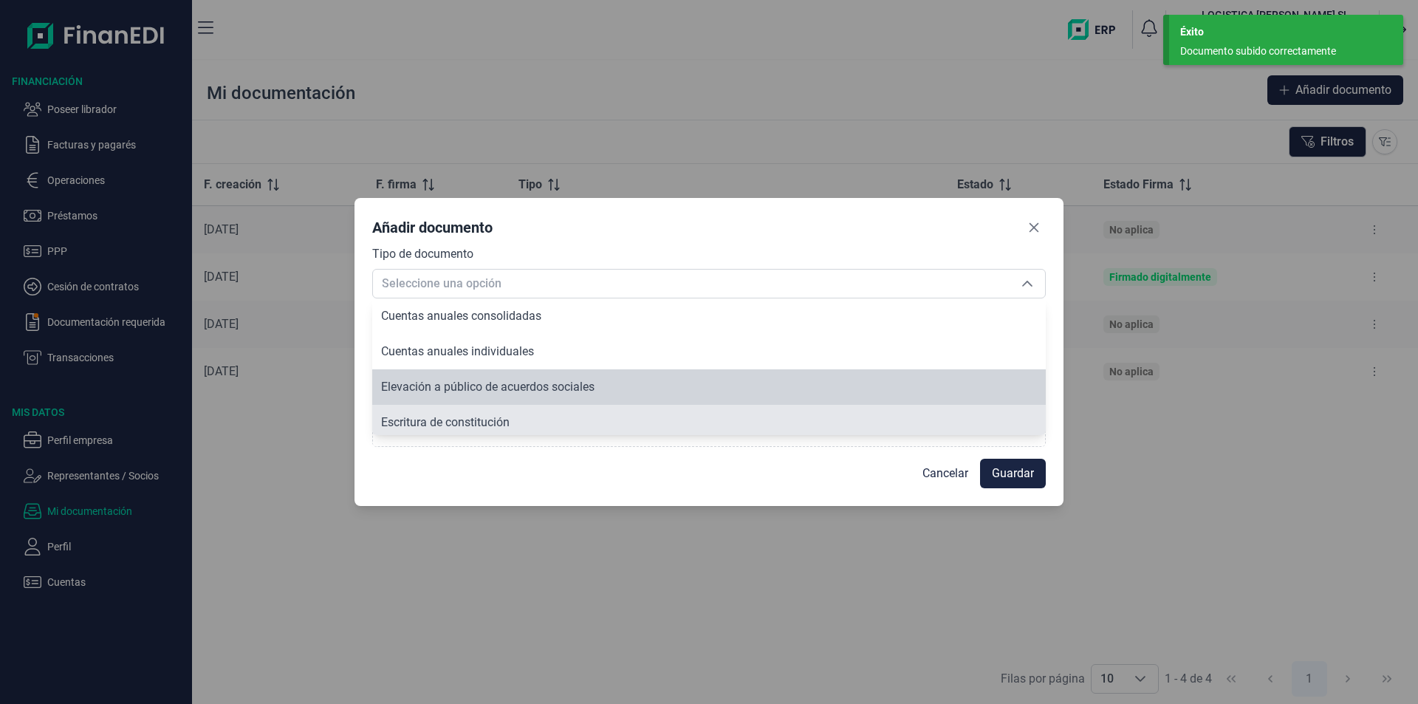
scroll to position [608, 0]
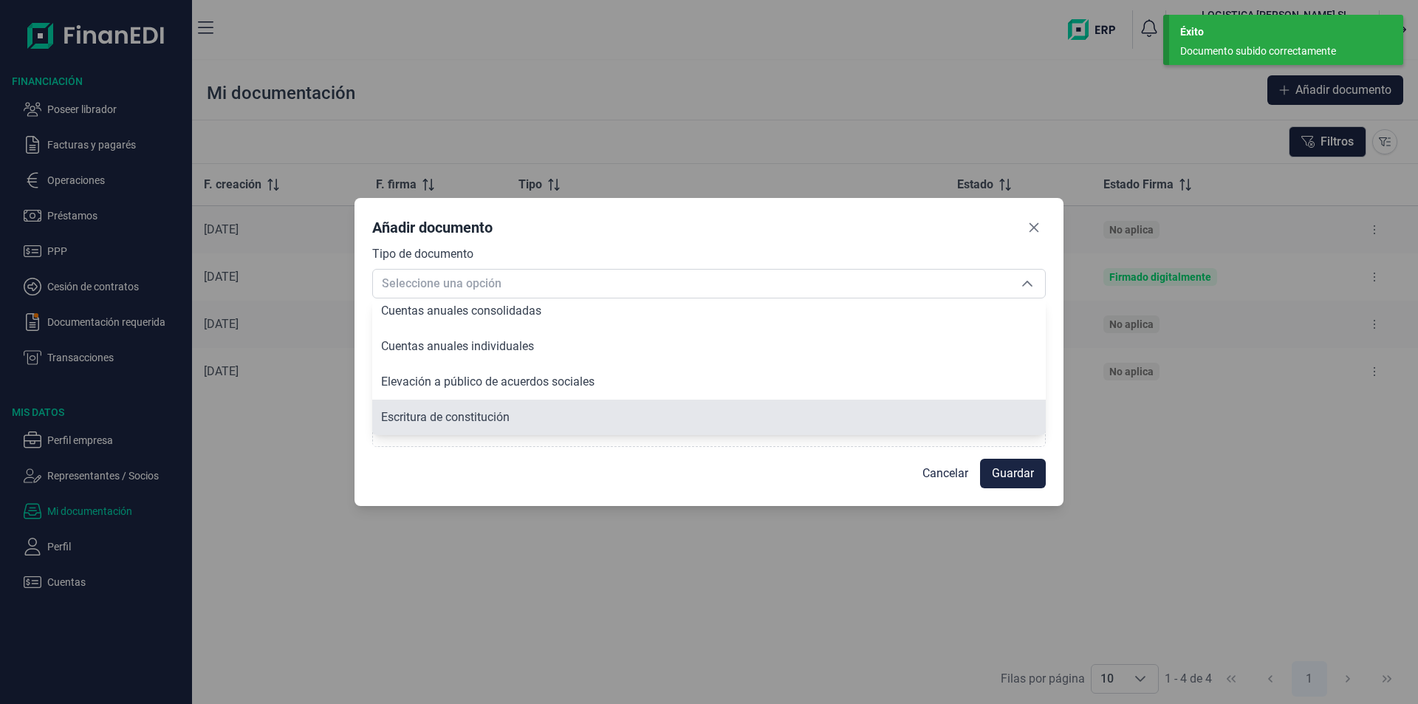
click at [486, 416] on span "Escritura de constitución" at bounding box center [445, 417] width 128 height 14
type input "Escritura de constitución"
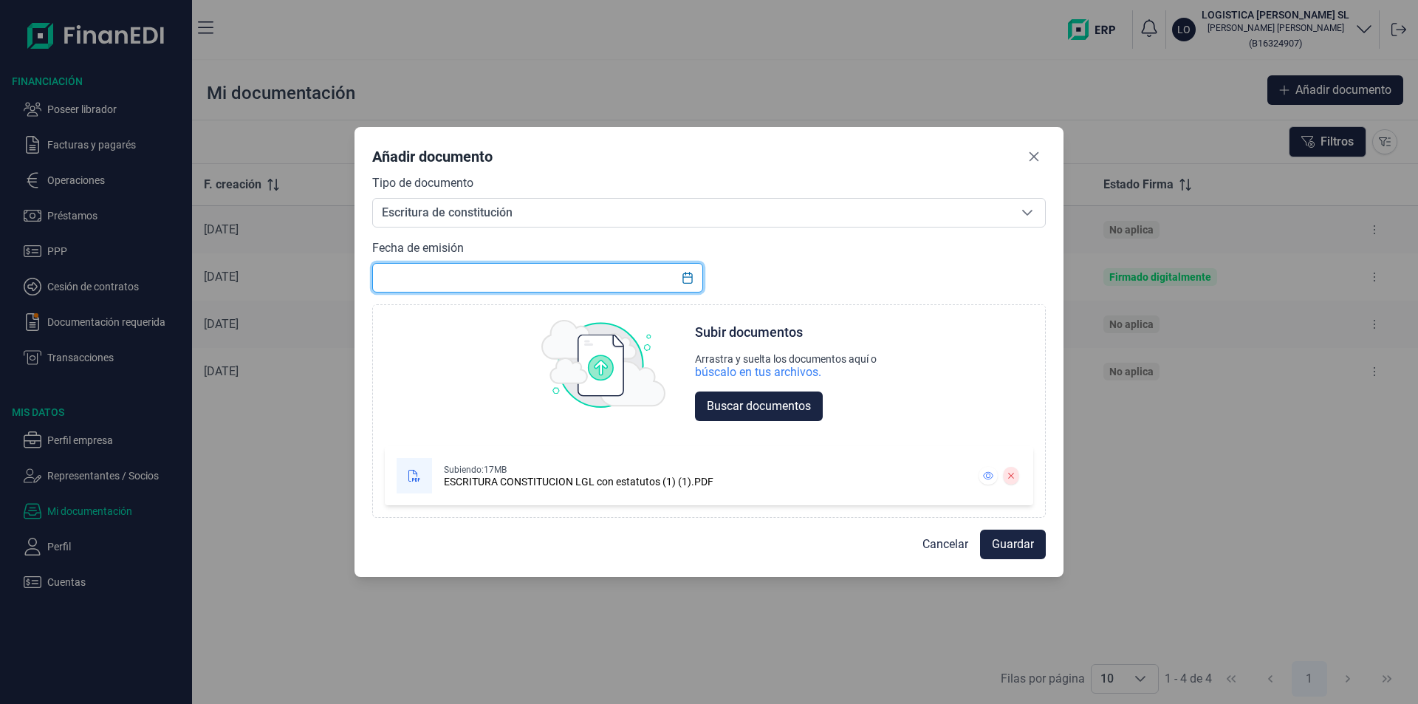
click at [450, 273] on input "text" at bounding box center [537, 278] width 331 height 30
type input "29/12/2015"
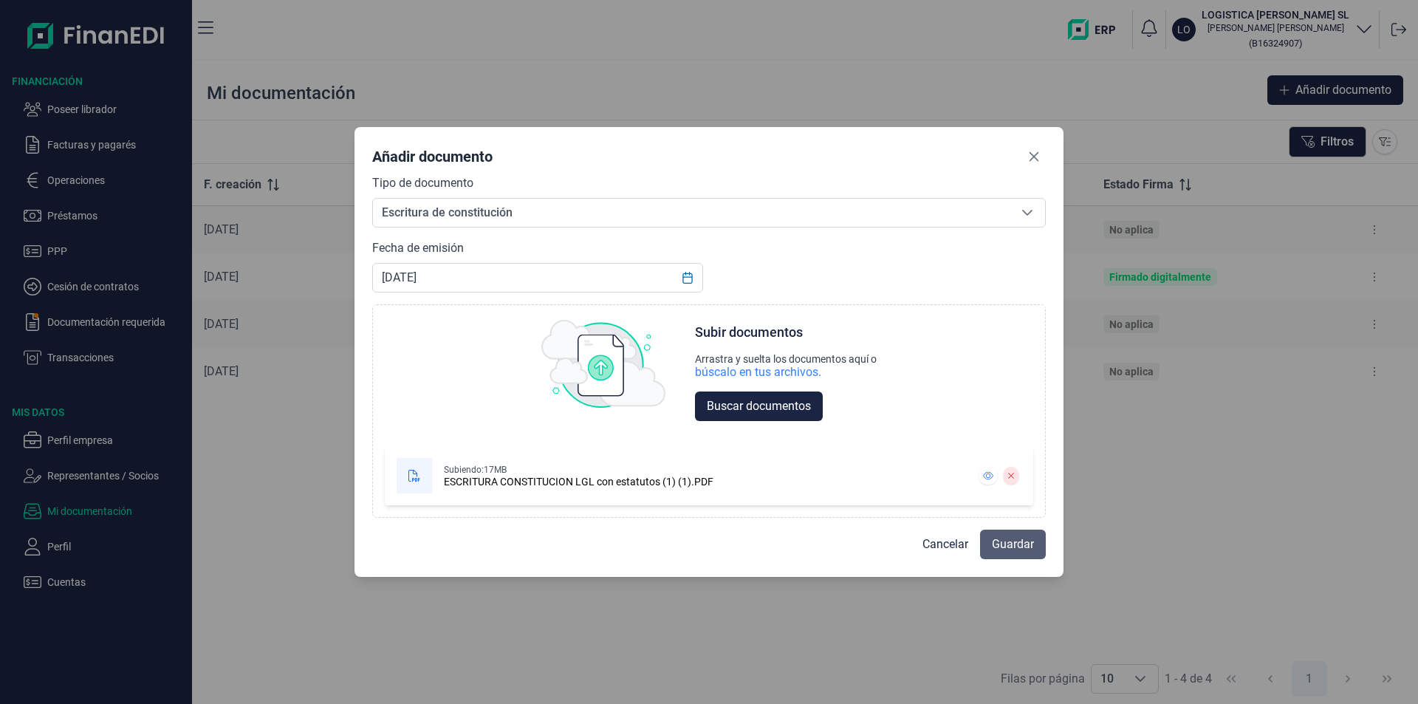
click at [1018, 543] on span "Guardar" at bounding box center [1013, 544] width 42 height 18
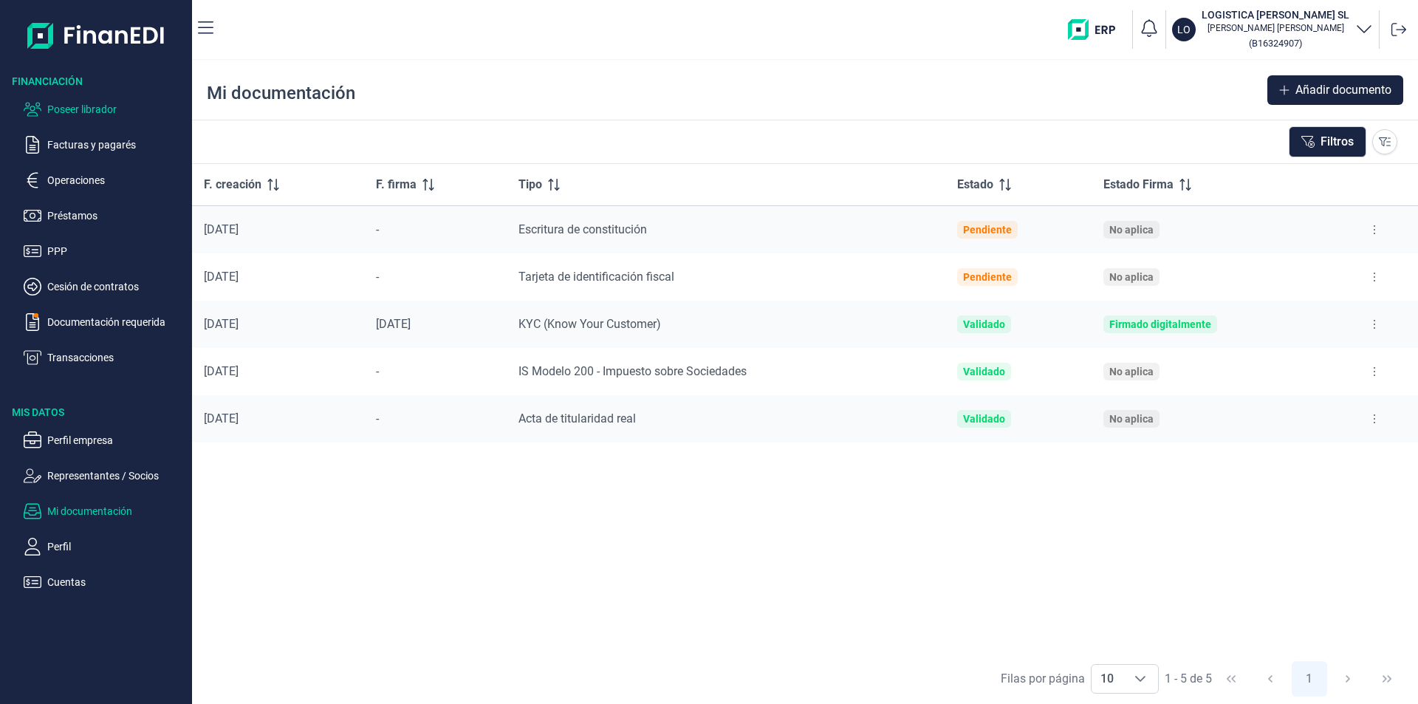
click at [92, 103] on p "Poseer librador" at bounding box center [116, 109] width 139 height 18
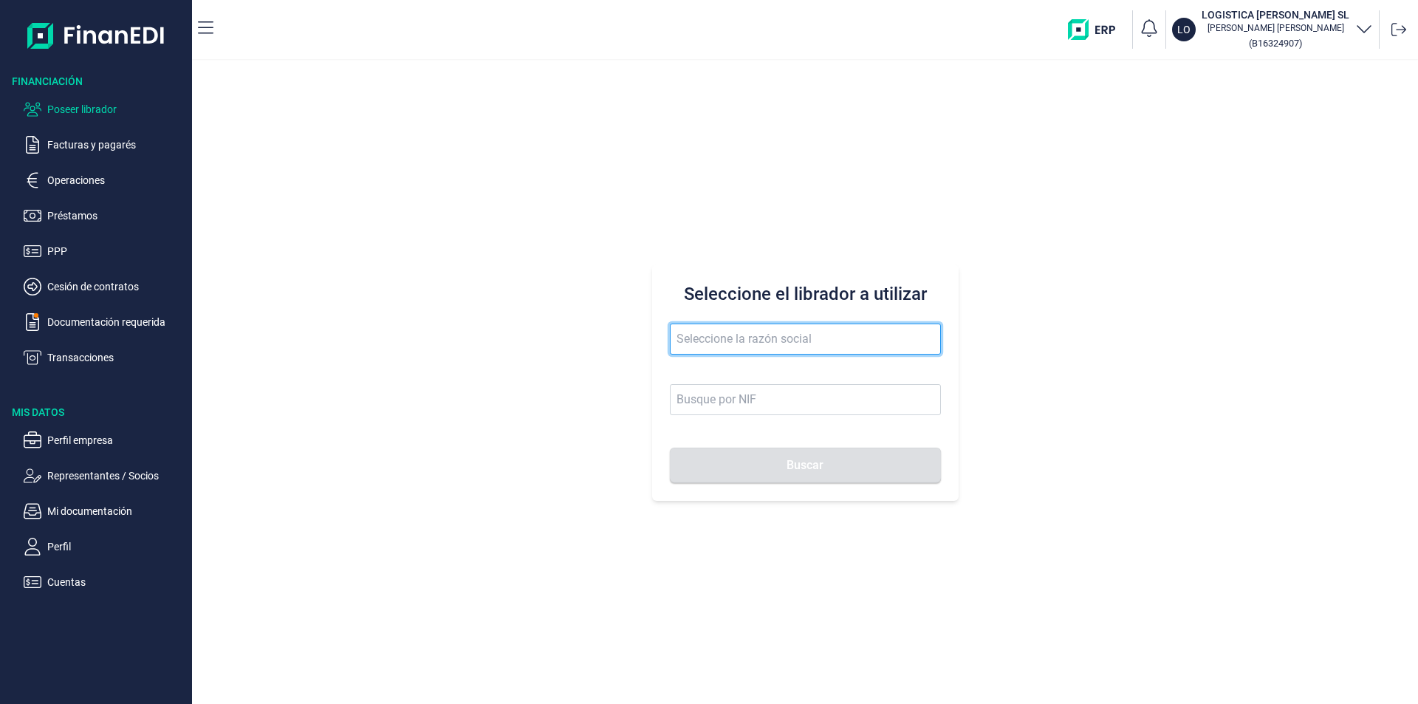
click at [687, 330] on input "text" at bounding box center [805, 338] width 271 height 31
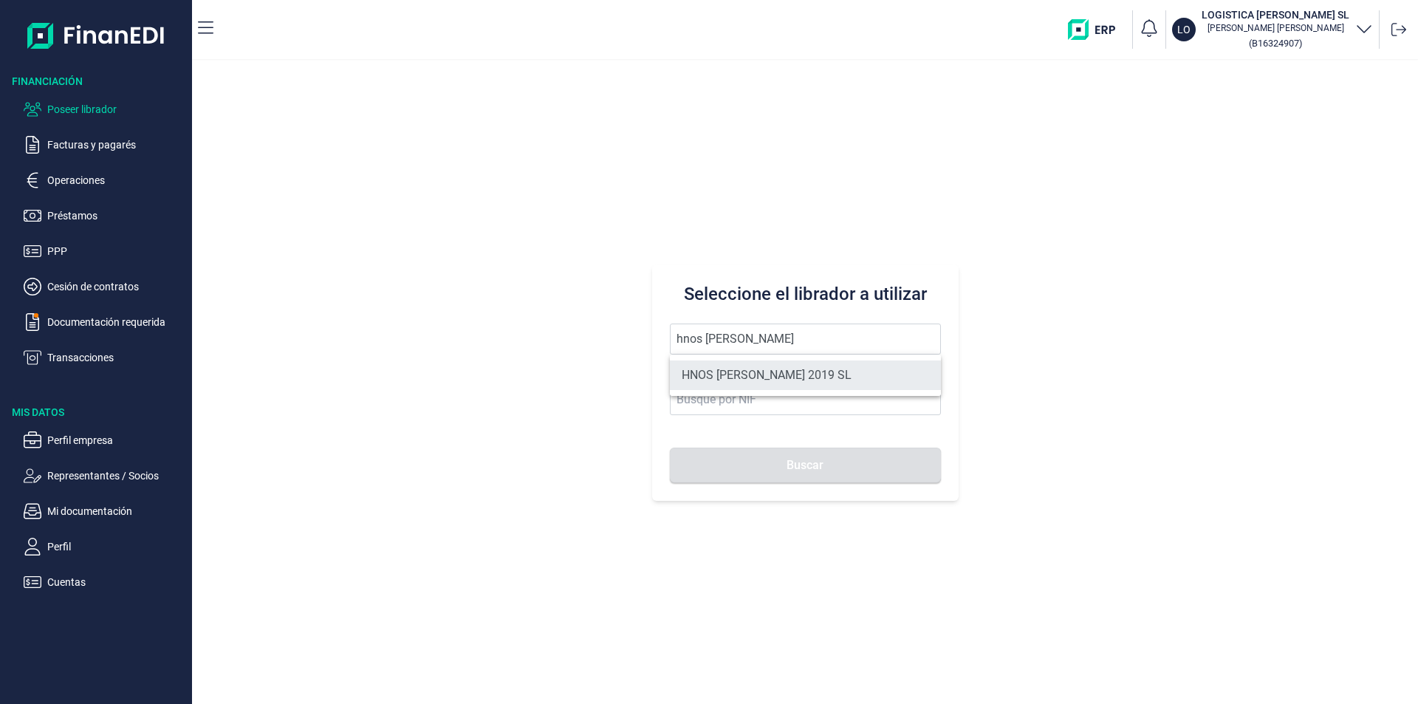
click at [761, 370] on li "HNOS VILLAFRANCA 2019 SL" at bounding box center [805, 375] width 271 height 30
type input "HNOS VILLAFRANCA 2019 SL"
type input "B45843273"
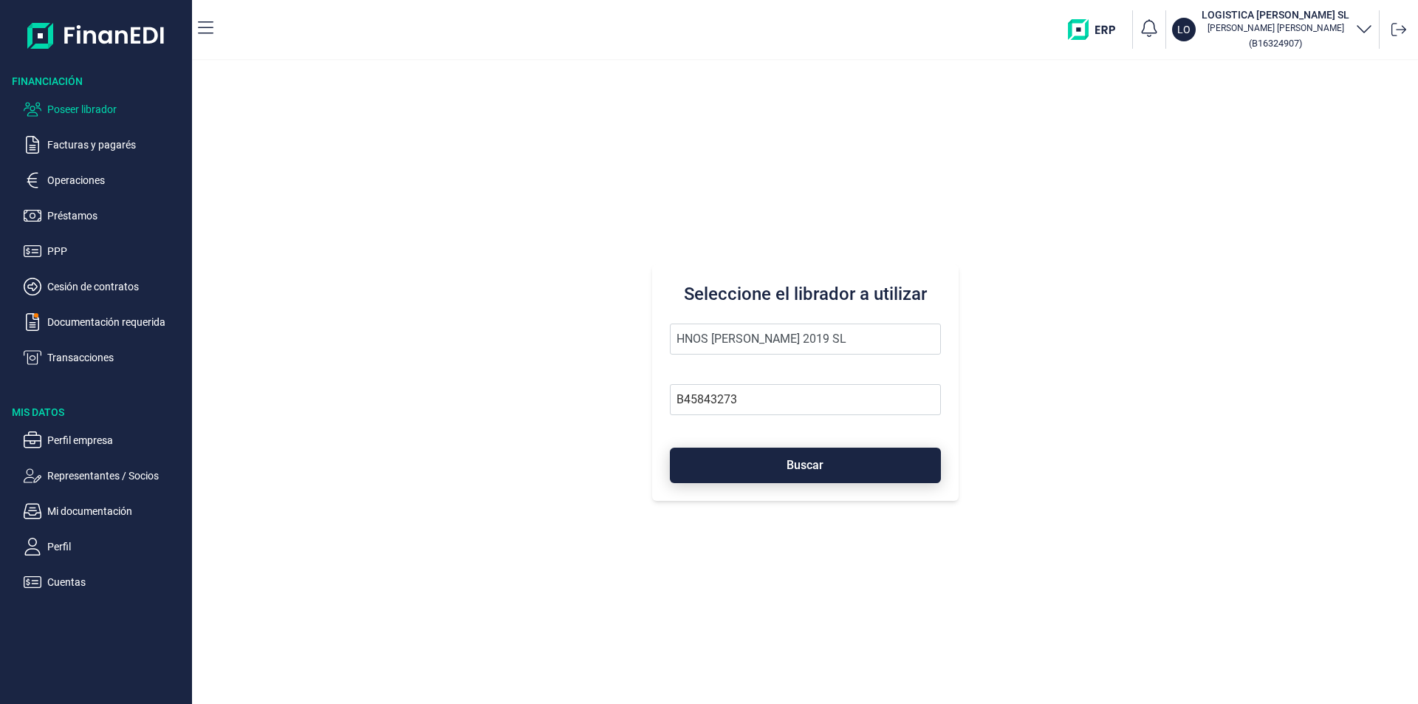
click at [746, 469] on button "Buscar" at bounding box center [805, 464] width 271 height 35
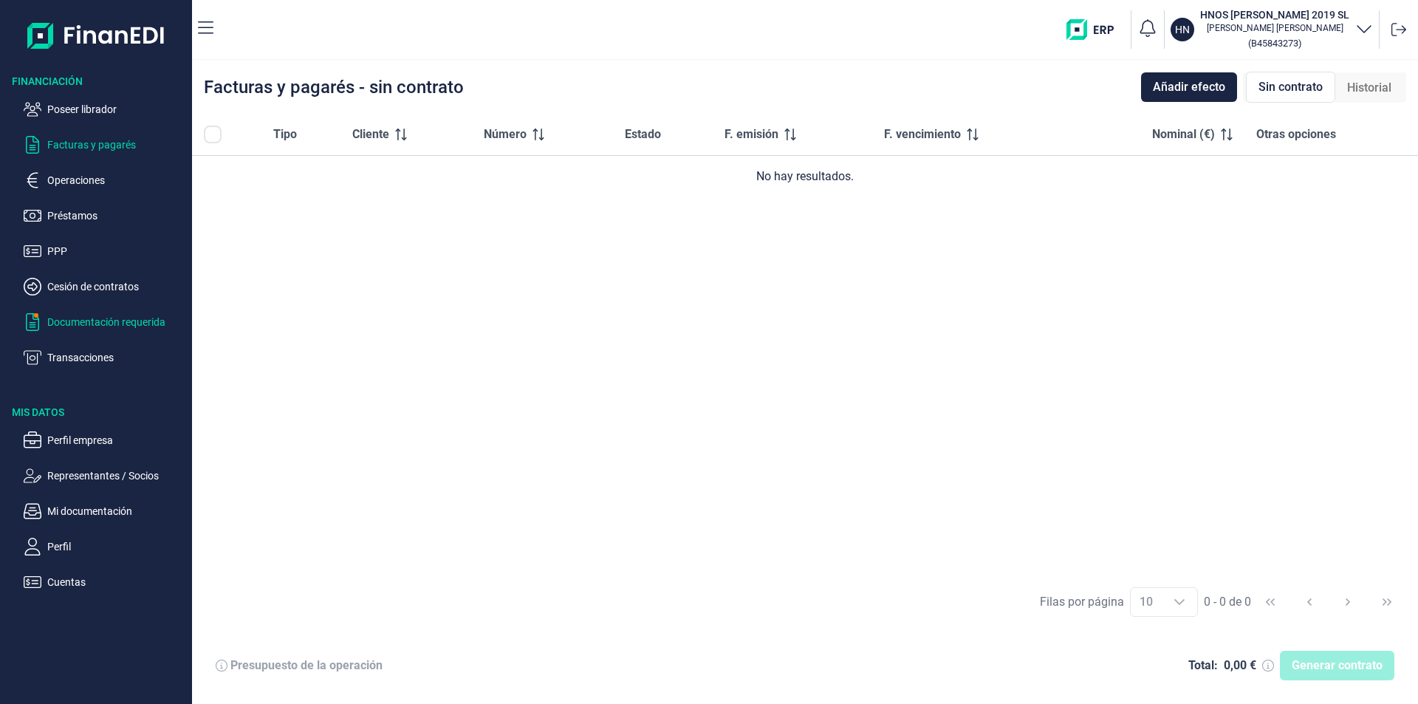
click at [95, 323] on p "Documentación requerida" at bounding box center [116, 322] width 139 height 18
